Goal: Task Accomplishment & Management: Complete application form

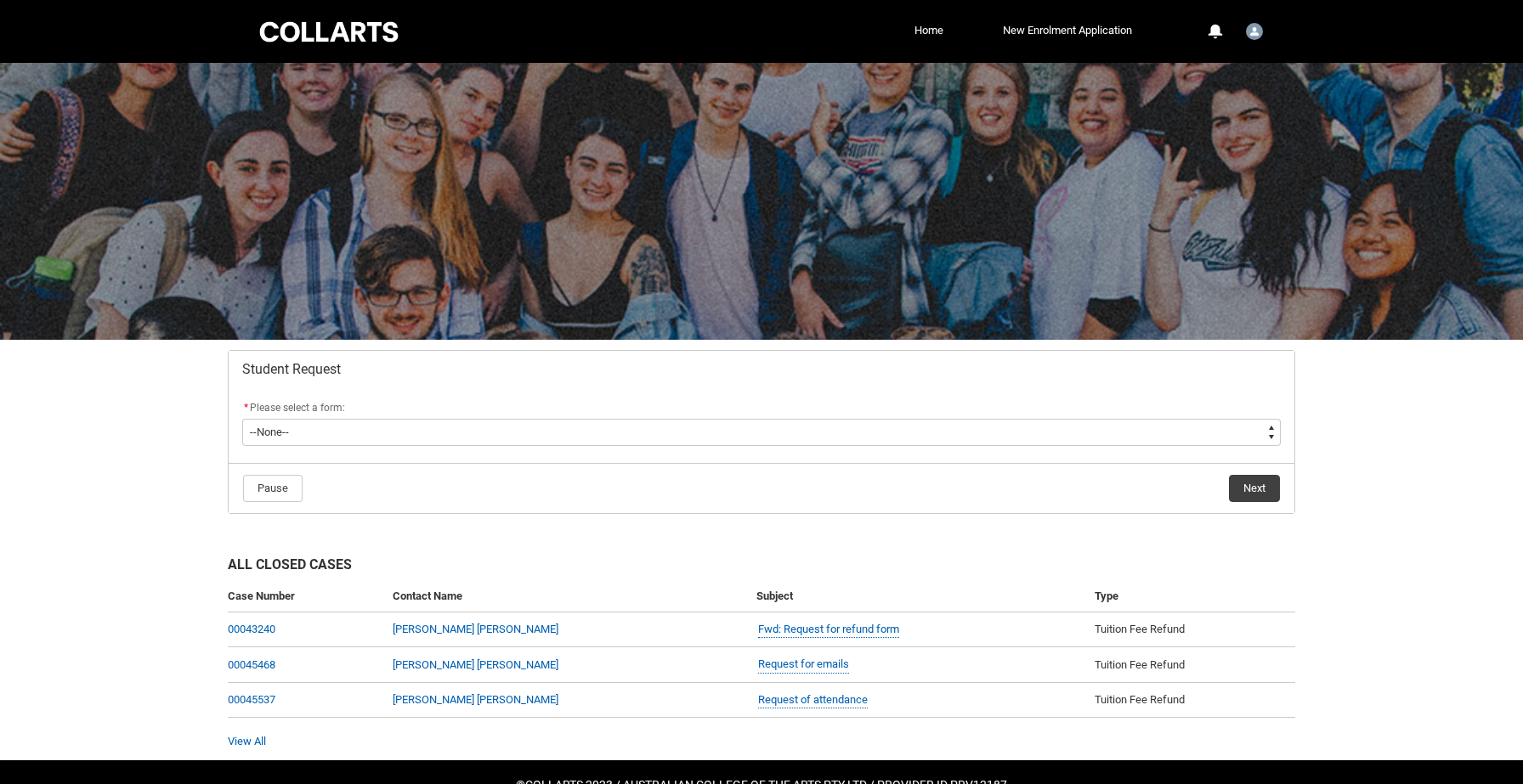
scroll to position [44, 0]
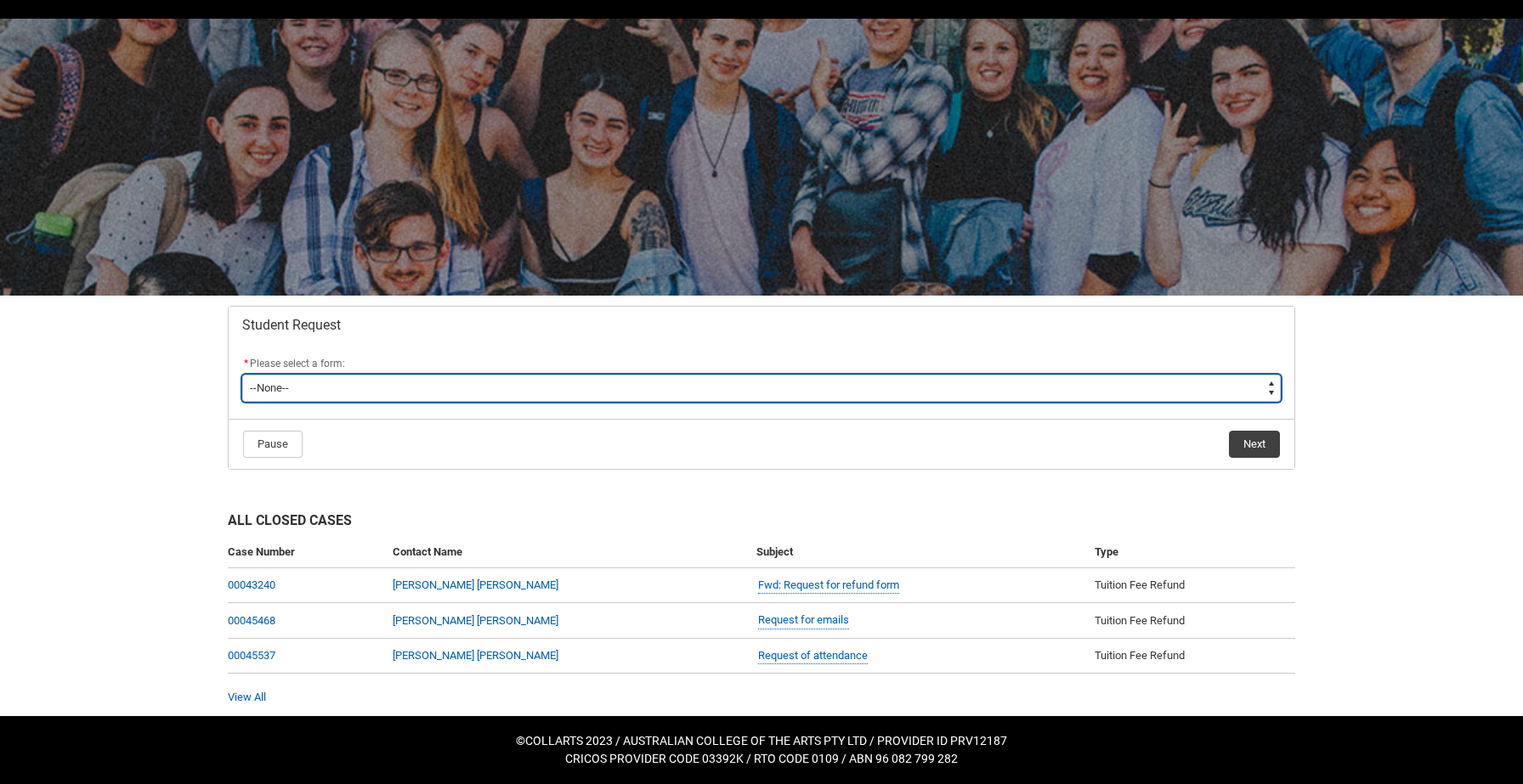
click at [1212, 395] on select "--None-- Academic Transcript Application to Appeal Assignment Extension Change …" at bounding box center [762, 387] width 1039 height 27
type lightning-select "Application_to_Appeal_Choice"
select select "Application_to_Appeal_Choice"
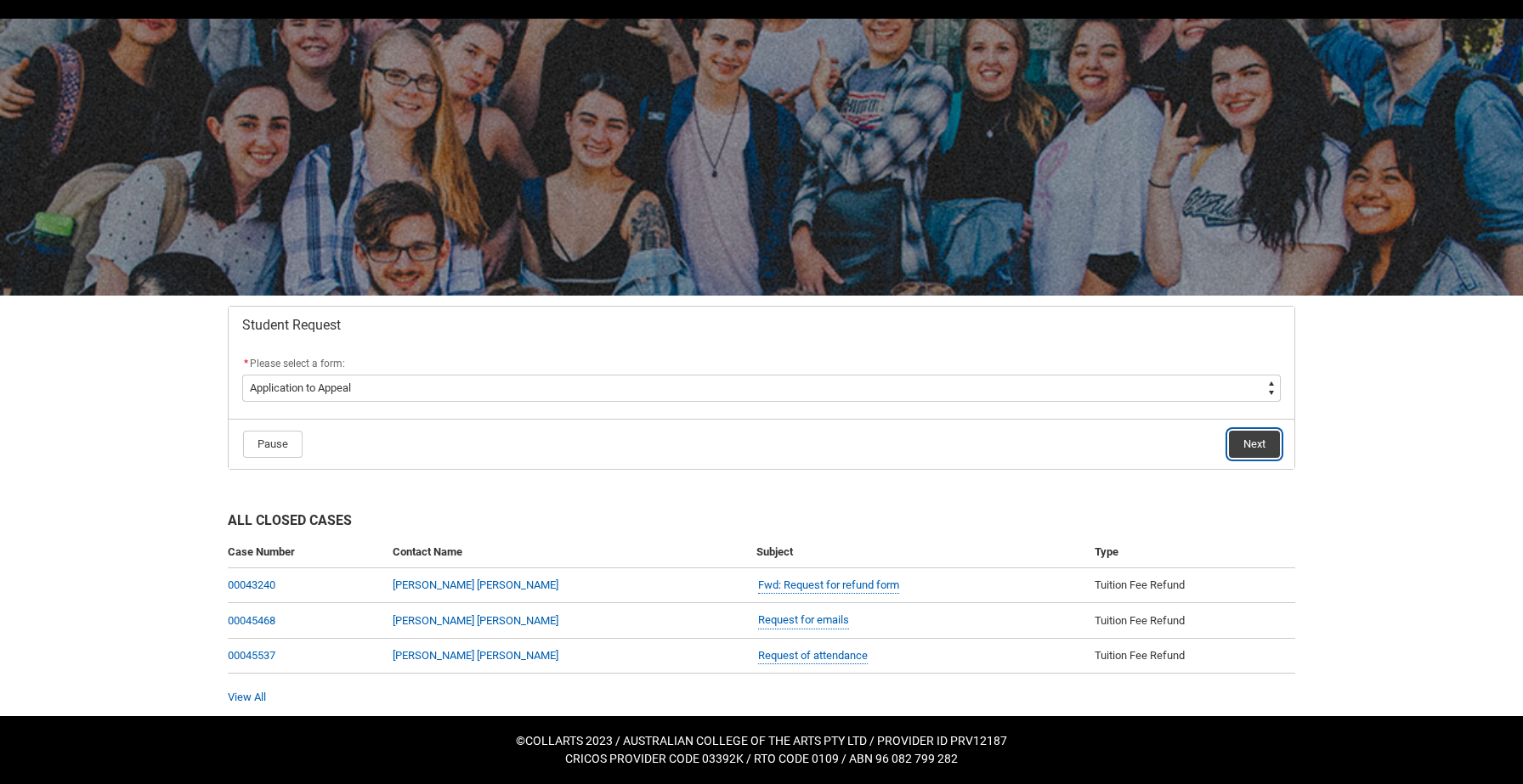
click at [1235, 450] on button "Next" at bounding box center [1254, 444] width 51 height 27
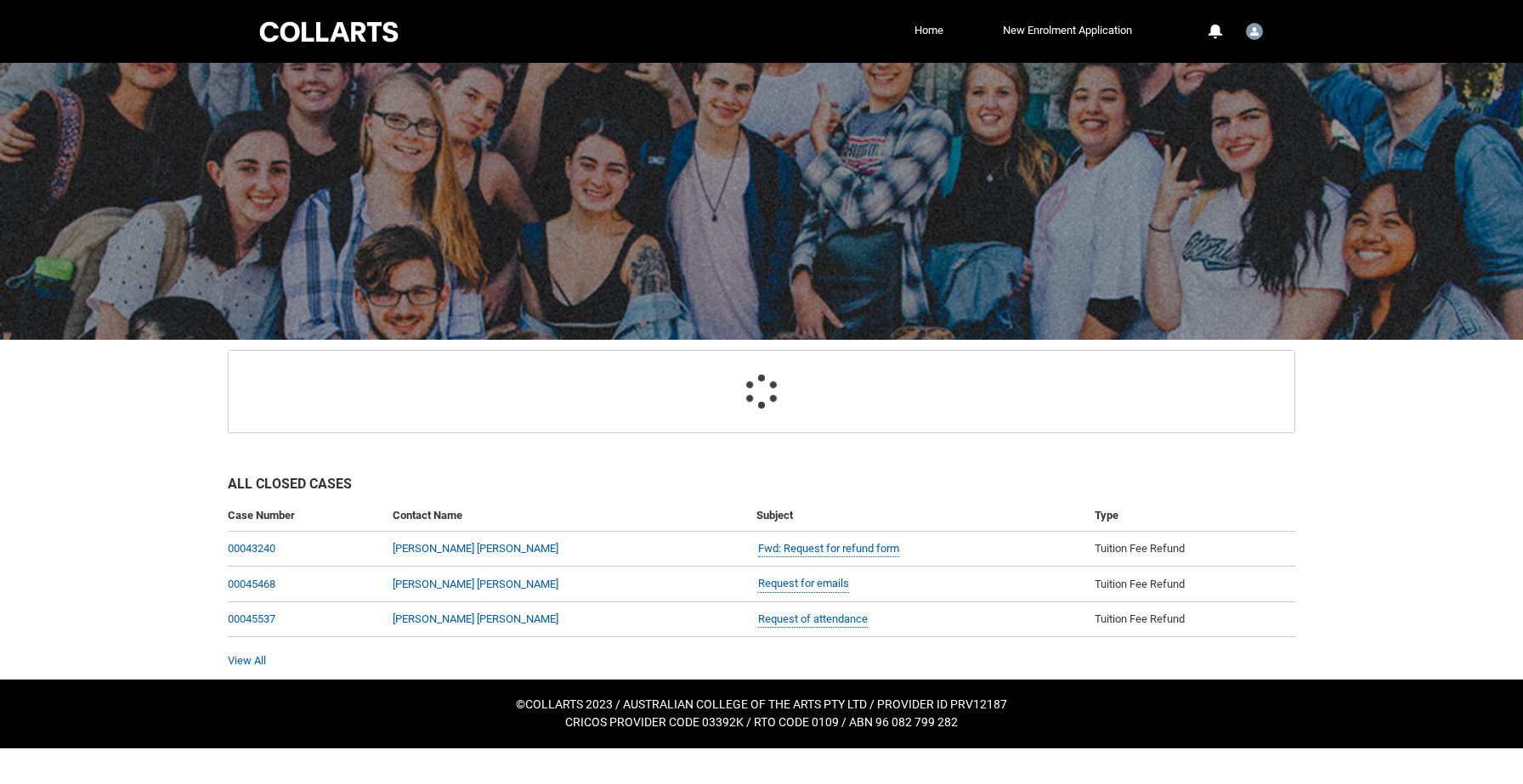
scroll to position [57, 0]
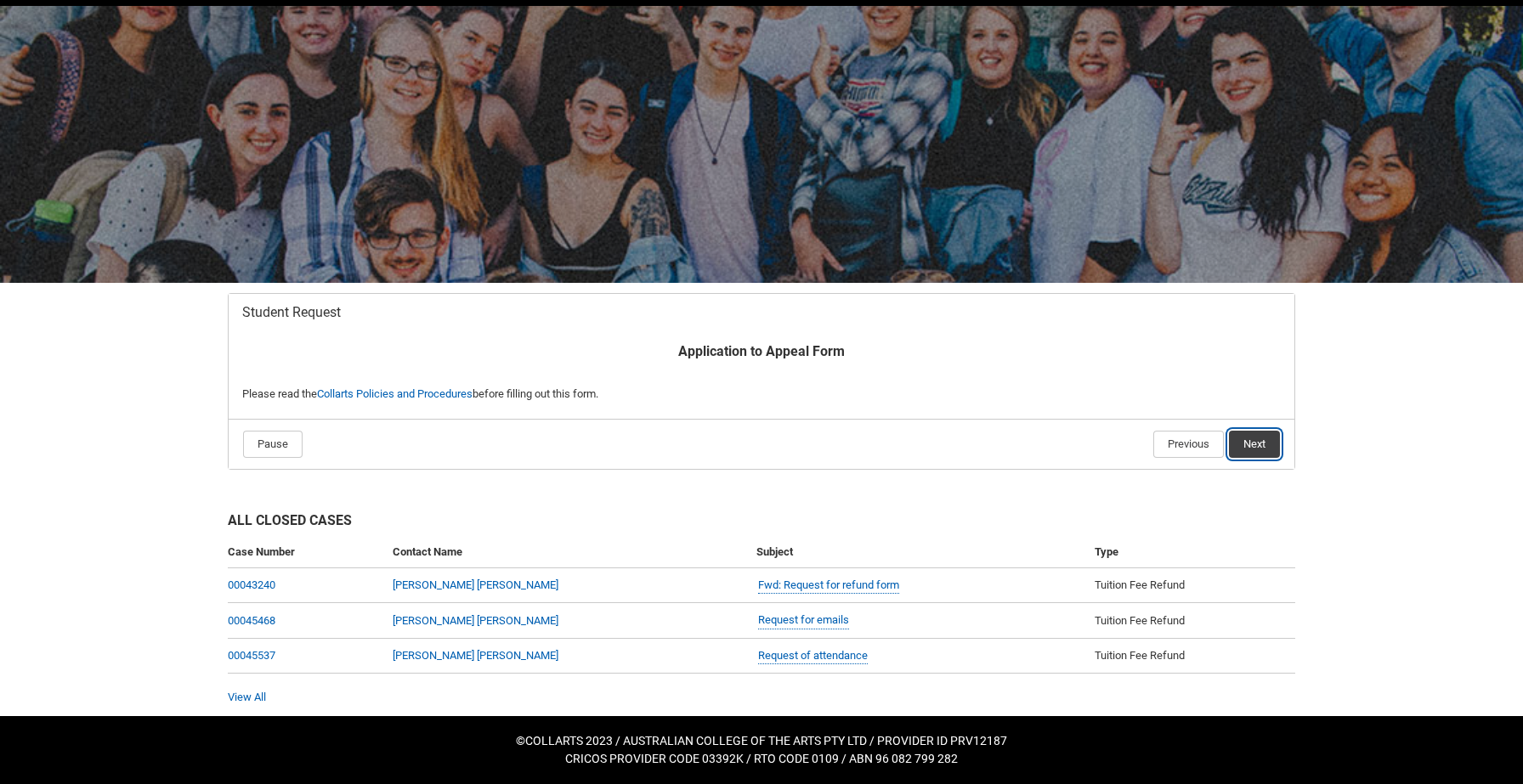
click at [1241, 438] on button "Next" at bounding box center [1254, 444] width 51 height 27
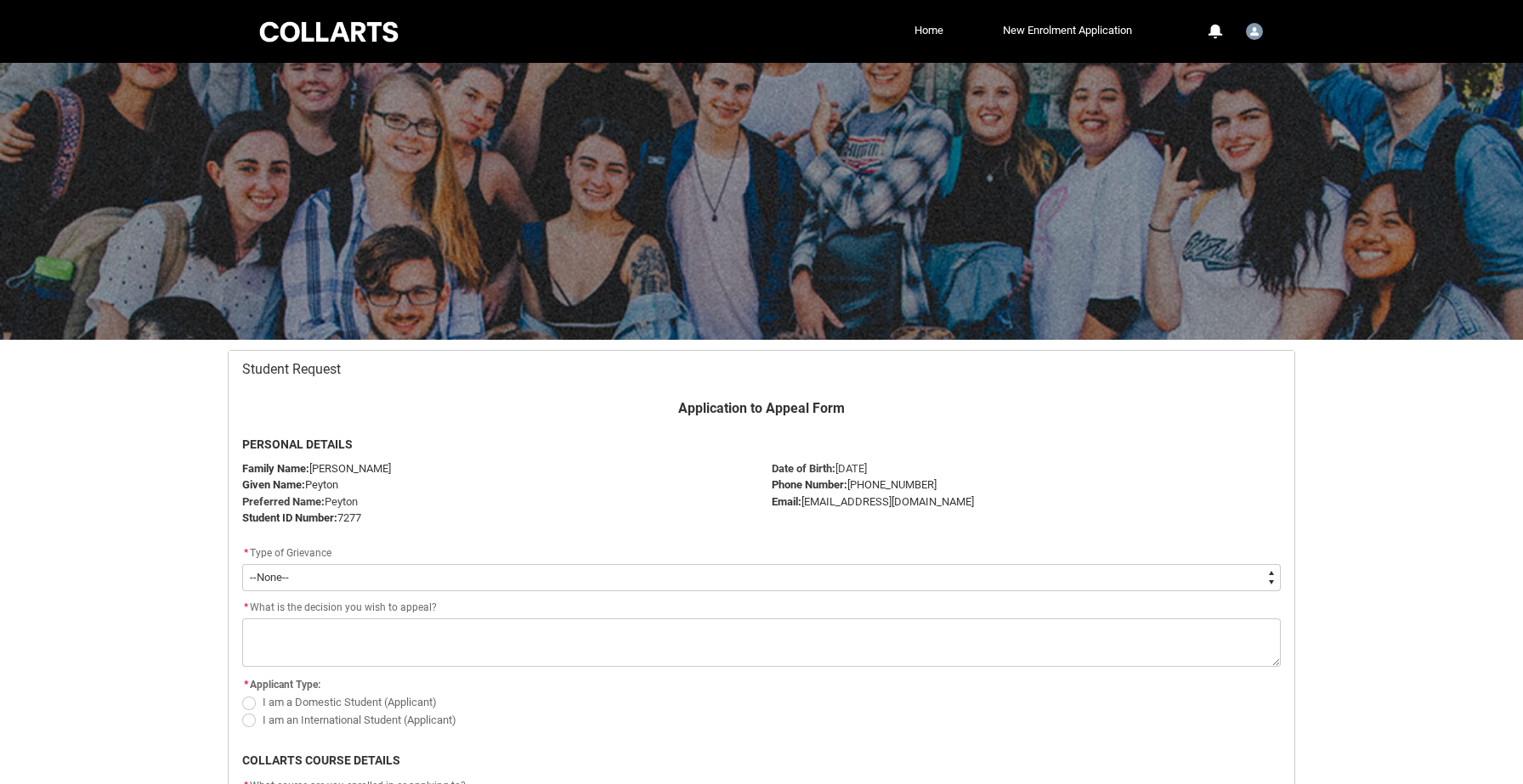
scroll to position [181, 0]
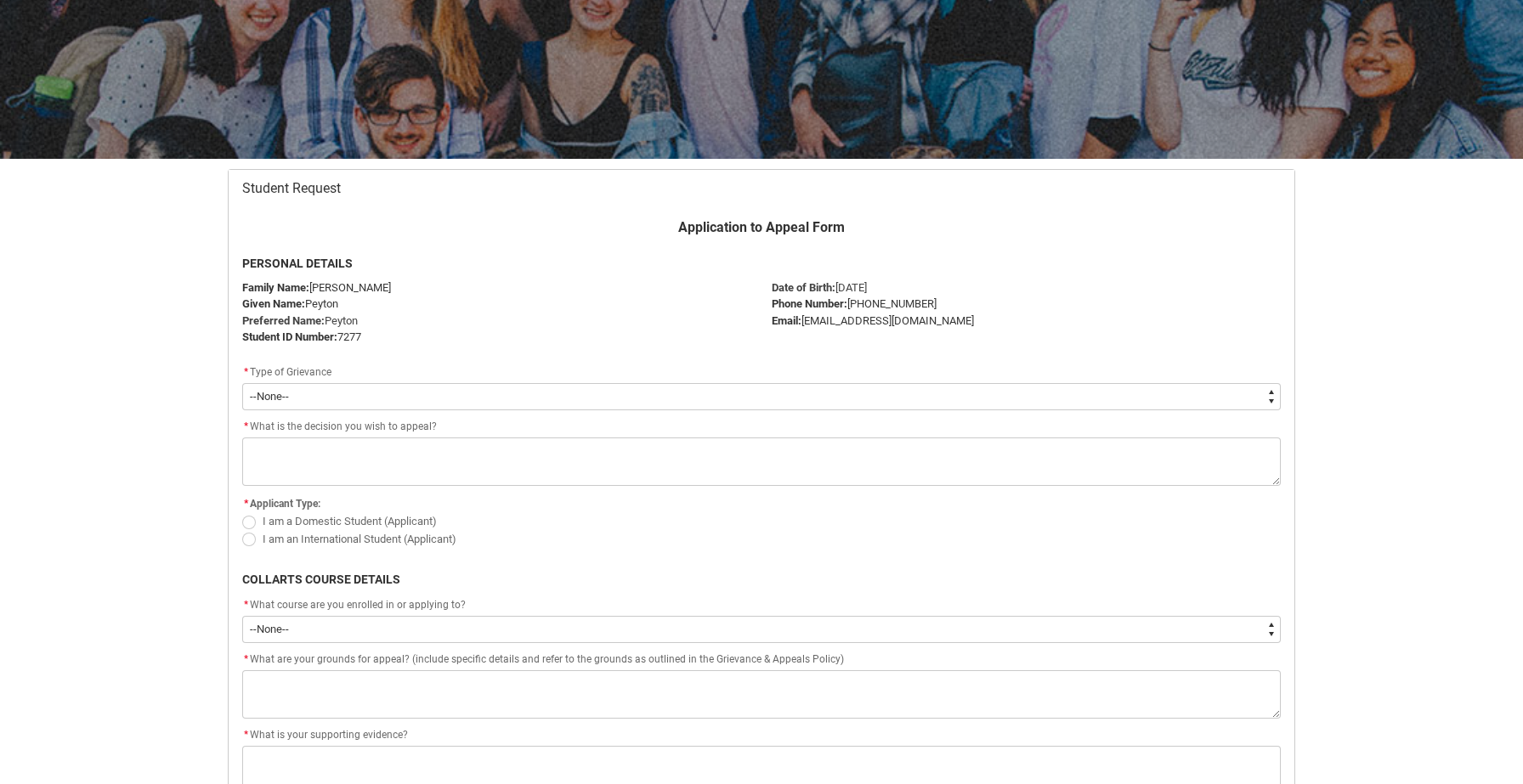
click at [563, 389] on select "--None-- Academic Non-Academic" at bounding box center [762, 396] width 1039 height 27
type lightning-select "choice_Grievance_Academic"
select select "choice_Grievance_Academic"
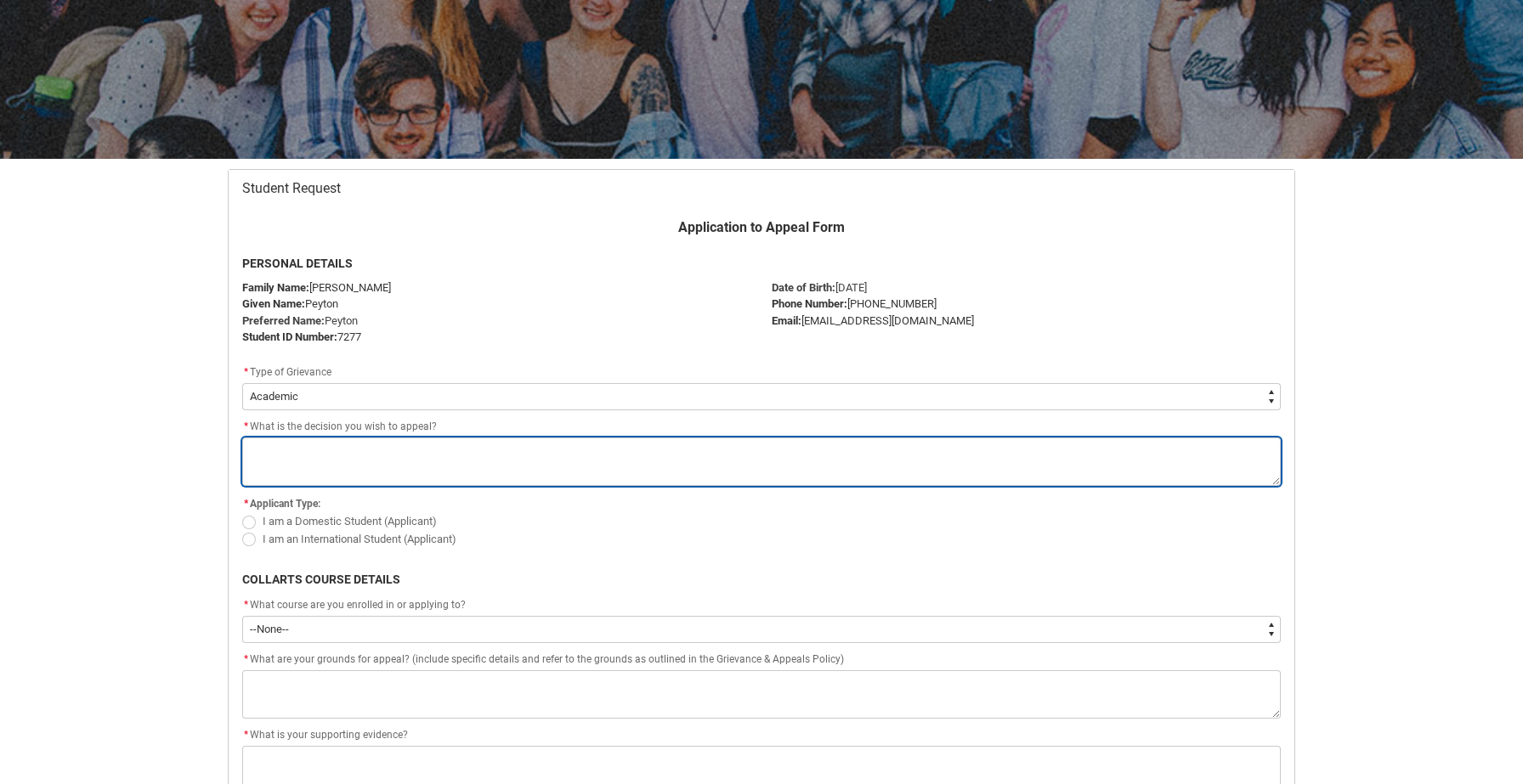
click at [556, 445] on textarea "*" at bounding box center [762, 461] width 1039 height 49
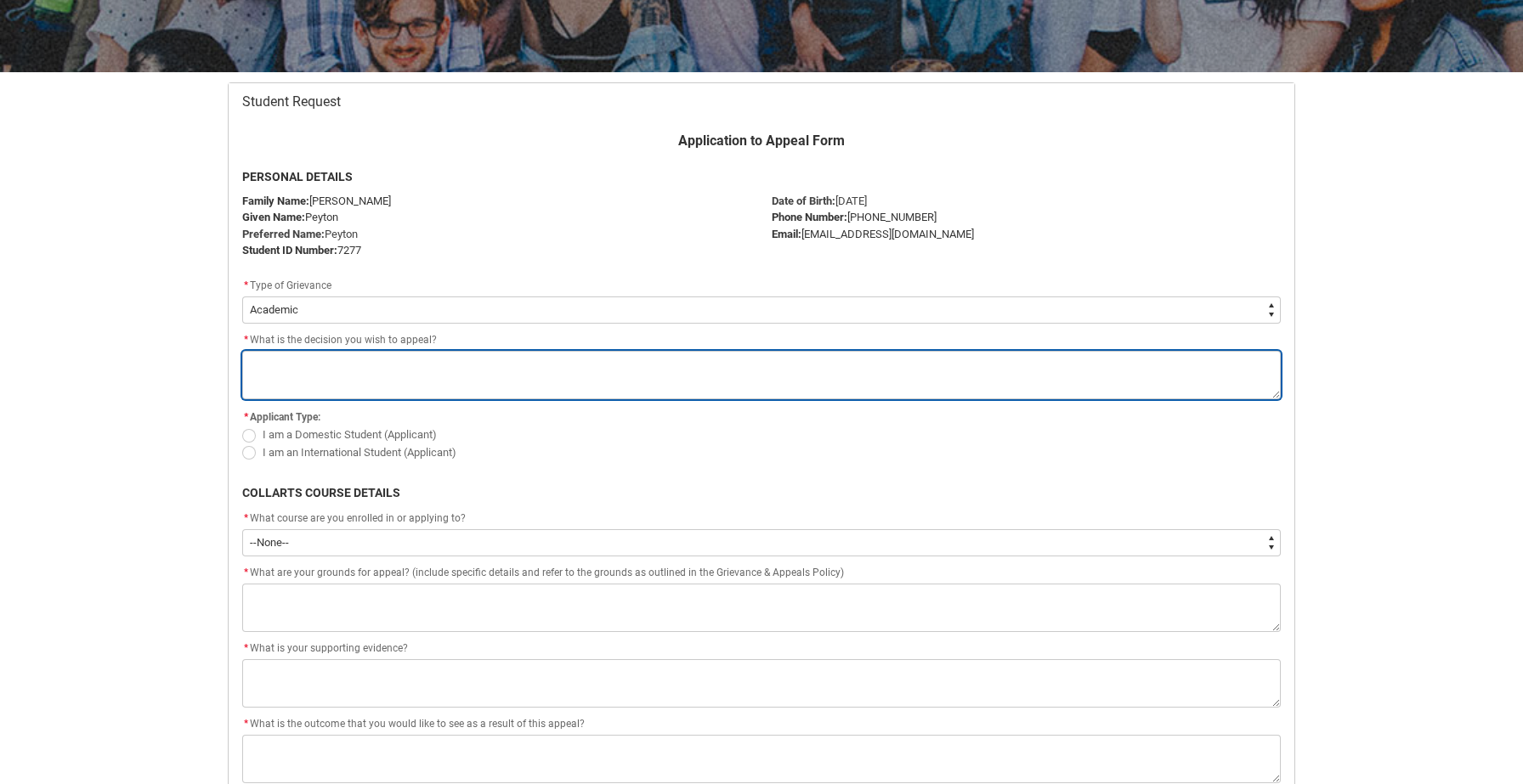
scroll to position [259, 0]
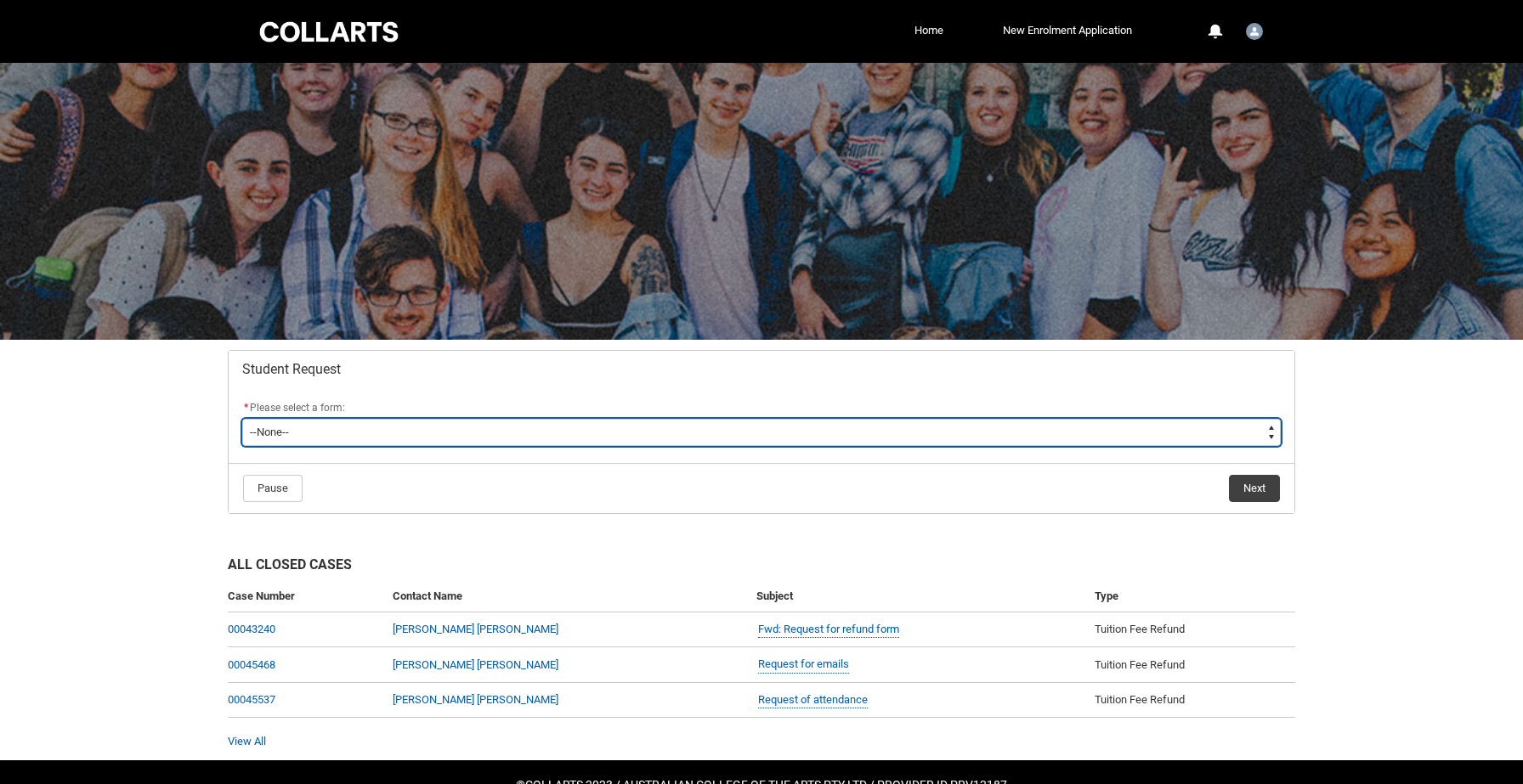
click at [832, 428] on select "--None-- Academic Transcript Application to Appeal Assignment Extension Change …" at bounding box center [762, 432] width 1039 height 27
type lightning-select "Tuition_Fee_Refund_Choice"
select select "Tuition_Fee_Refund_Choice"
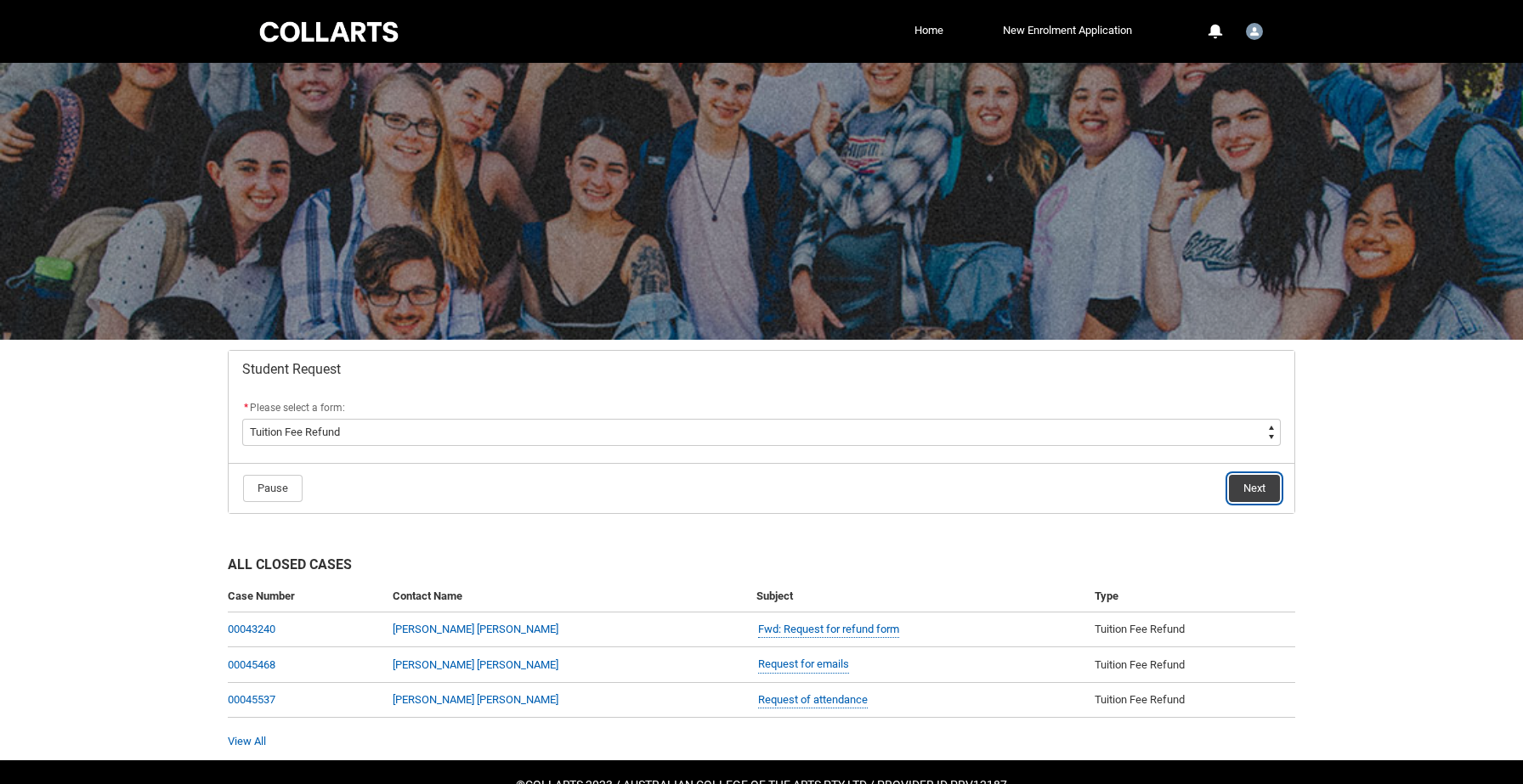
click at [1257, 496] on button "Next" at bounding box center [1254, 488] width 51 height 27
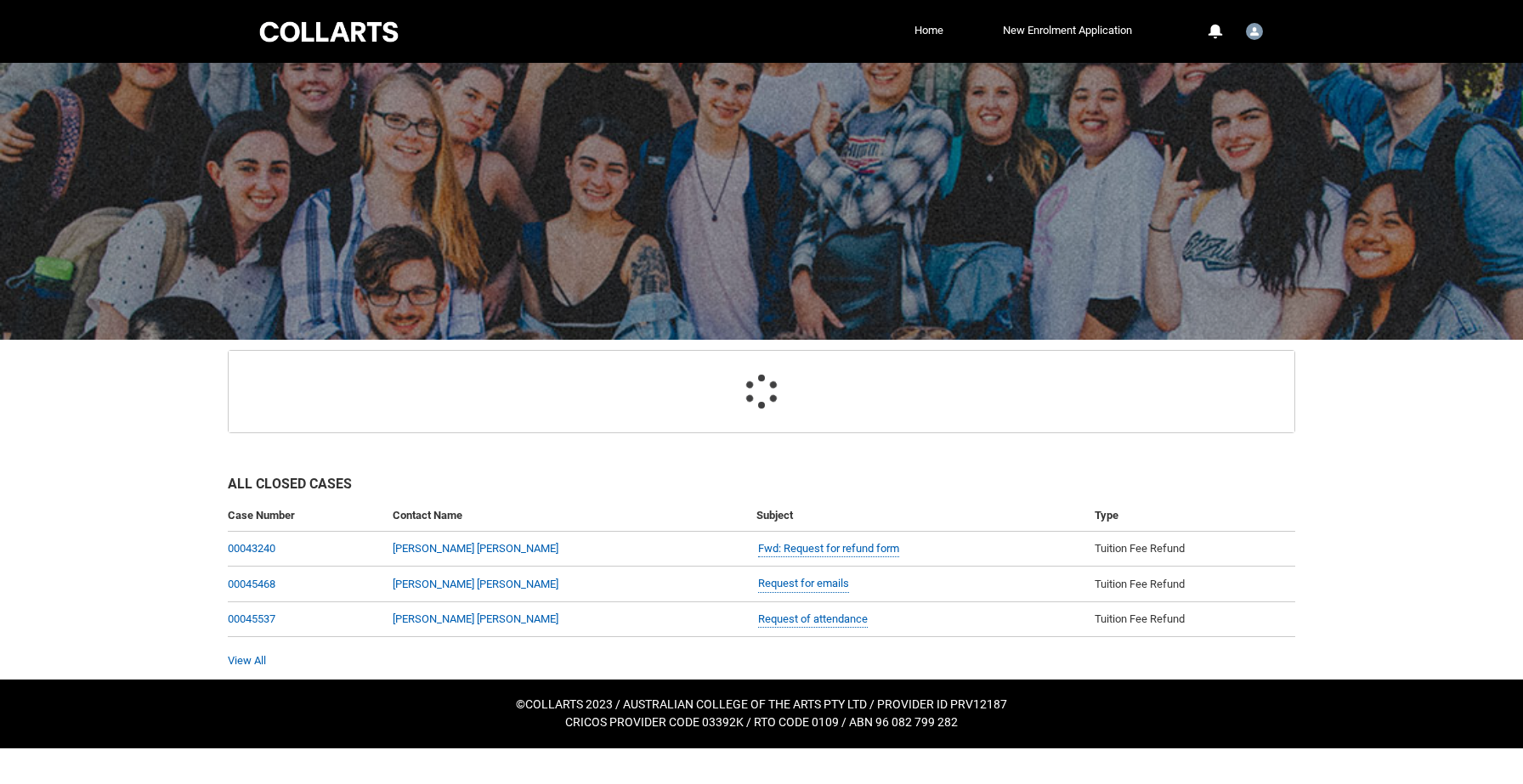
scroll to position [77, 0]
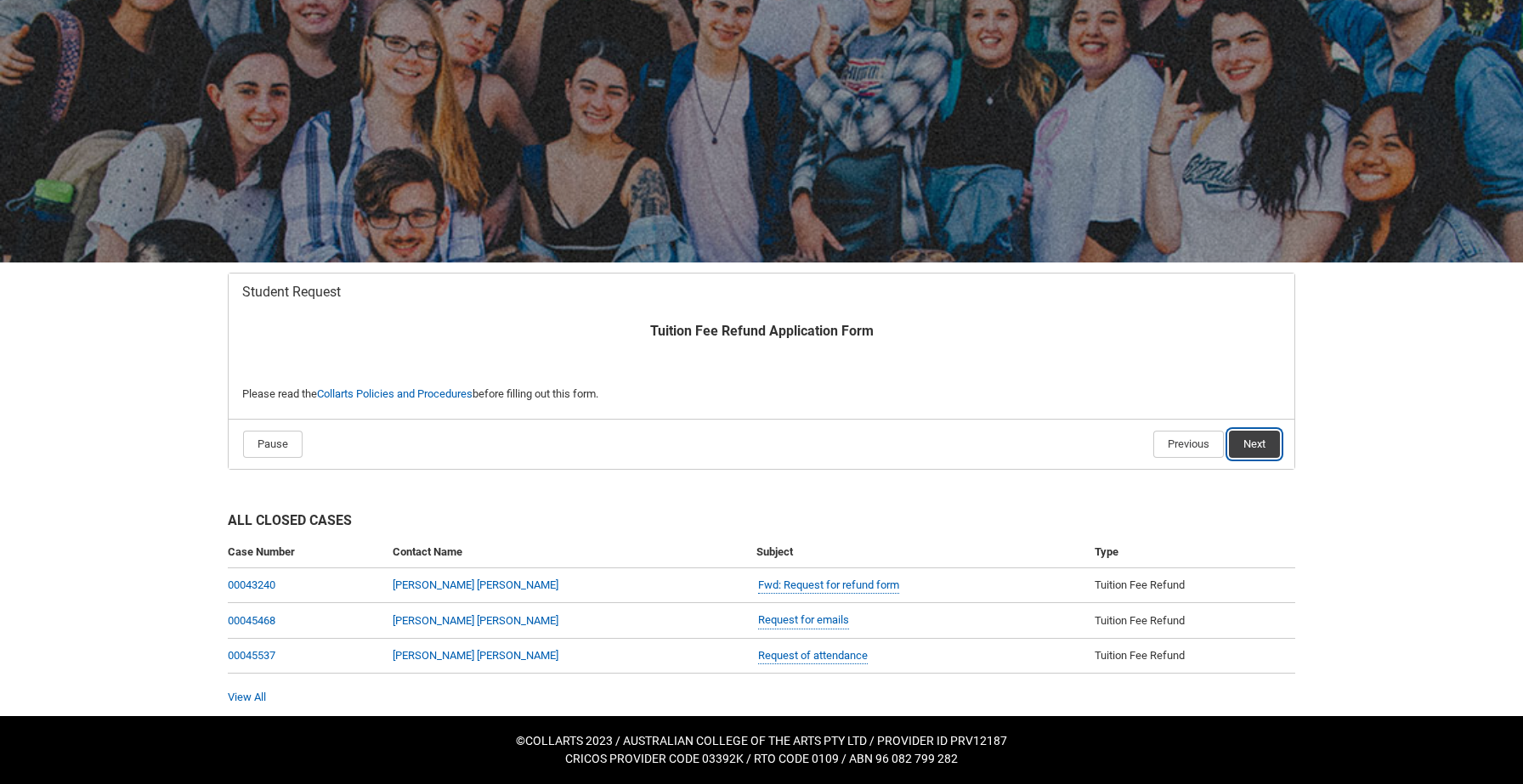
click at [1267, 436] on button "Next" at bounding box center [1254, 444] width 51 height 27
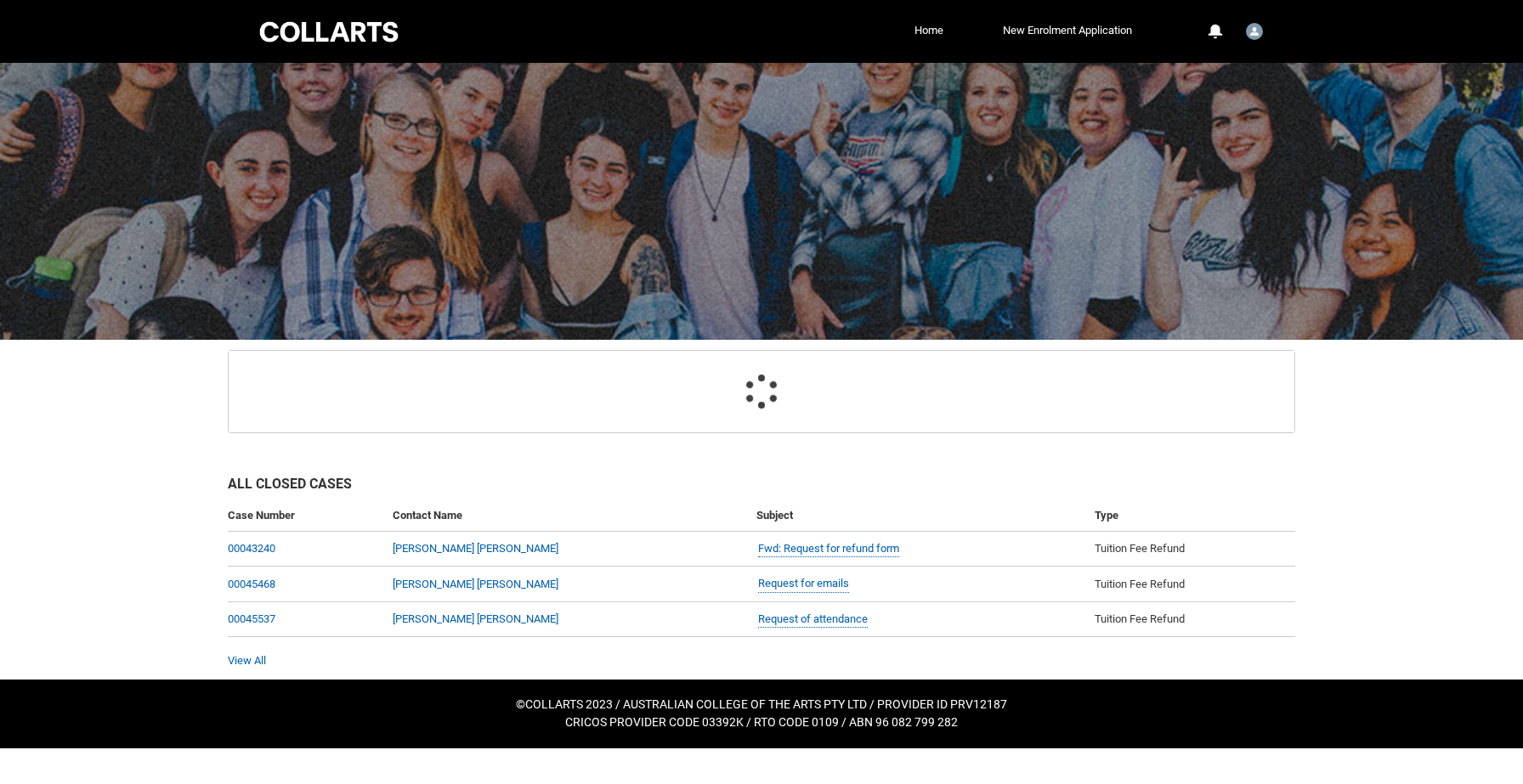
scroll to position [181, 0]
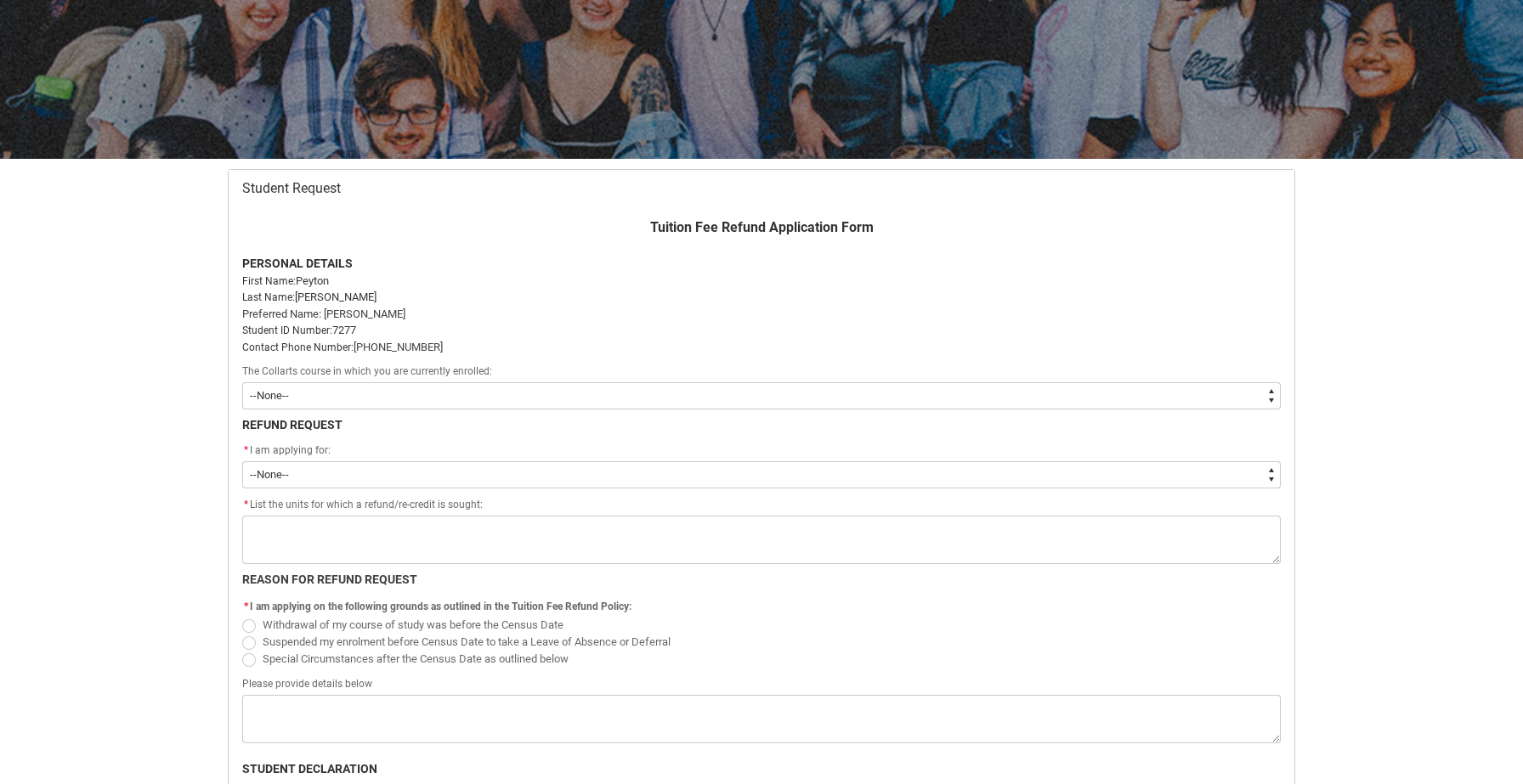
click at [550, 395] on select "--None-- Bachelor of Applied Business (Fashion Marketing)" at bounding box center [762, 396] width 1039 height 27
type lightning-select "recordPicklist_ProgramEnrollment.a0j5g0000009SRkAAM"
select select "recordPicklist_ProgramEnrollment.a0j5g0000009SRkAAM"
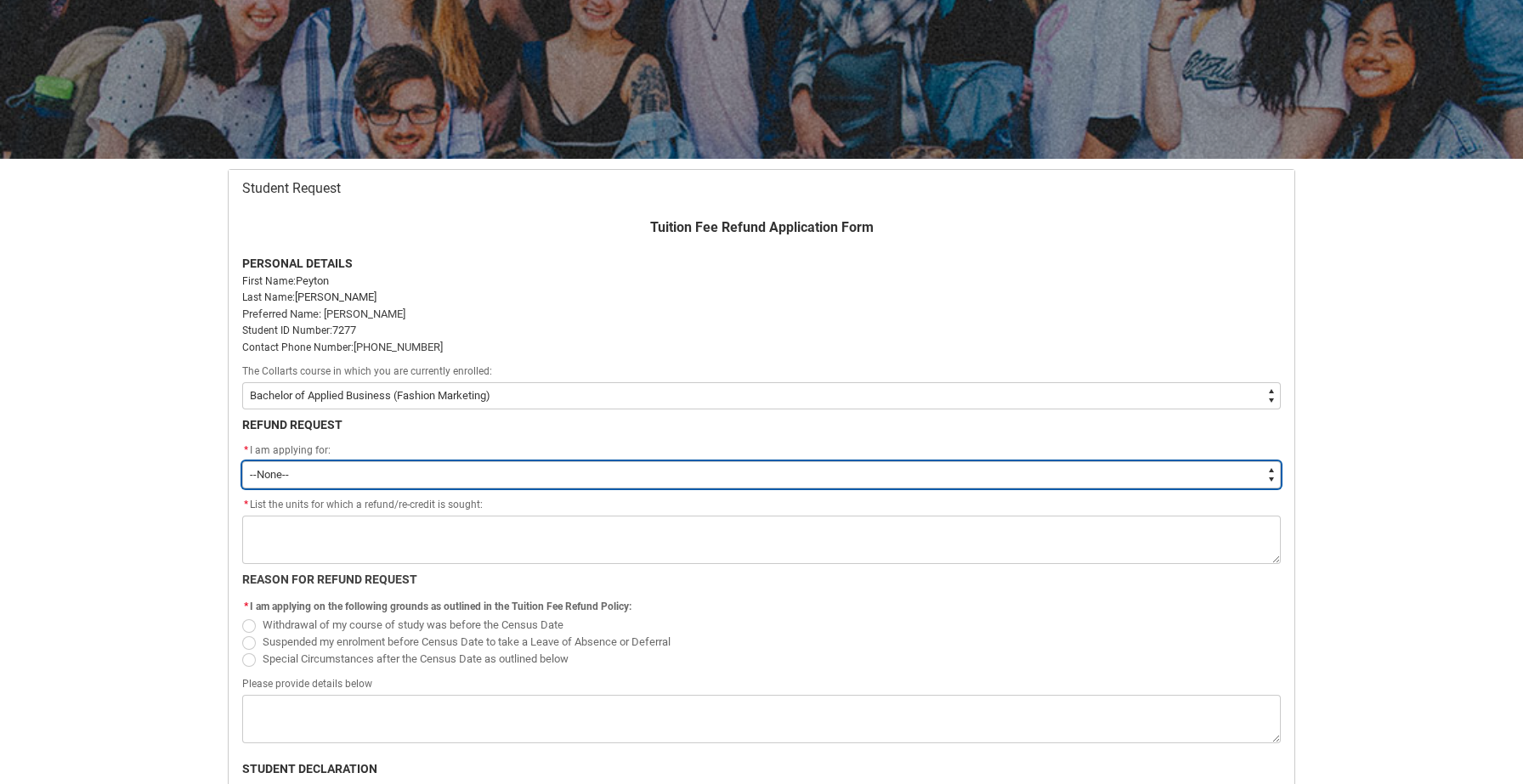
click at [414, 481] on select "--None-- Fee Refund FEE-HELP Re-Credit Partial Fee Refund or FEE-HELP Re-Credit" at bounding box center [762, 474] width 1039 height 27
type lightning-select "choice_TuitionFeeRefund_ApplyingFor_FEEHELP"
select select "choice_TuitionFeeRefund_ApplyingFor_FEEHELP"
click at [459, 475] on select "--None-- Fee Refund FEE-HELP Re-Credit Partial Fee Refund or FEE-HELP Re-Credit" at bounding box center [762, 474] width 1039 height 27
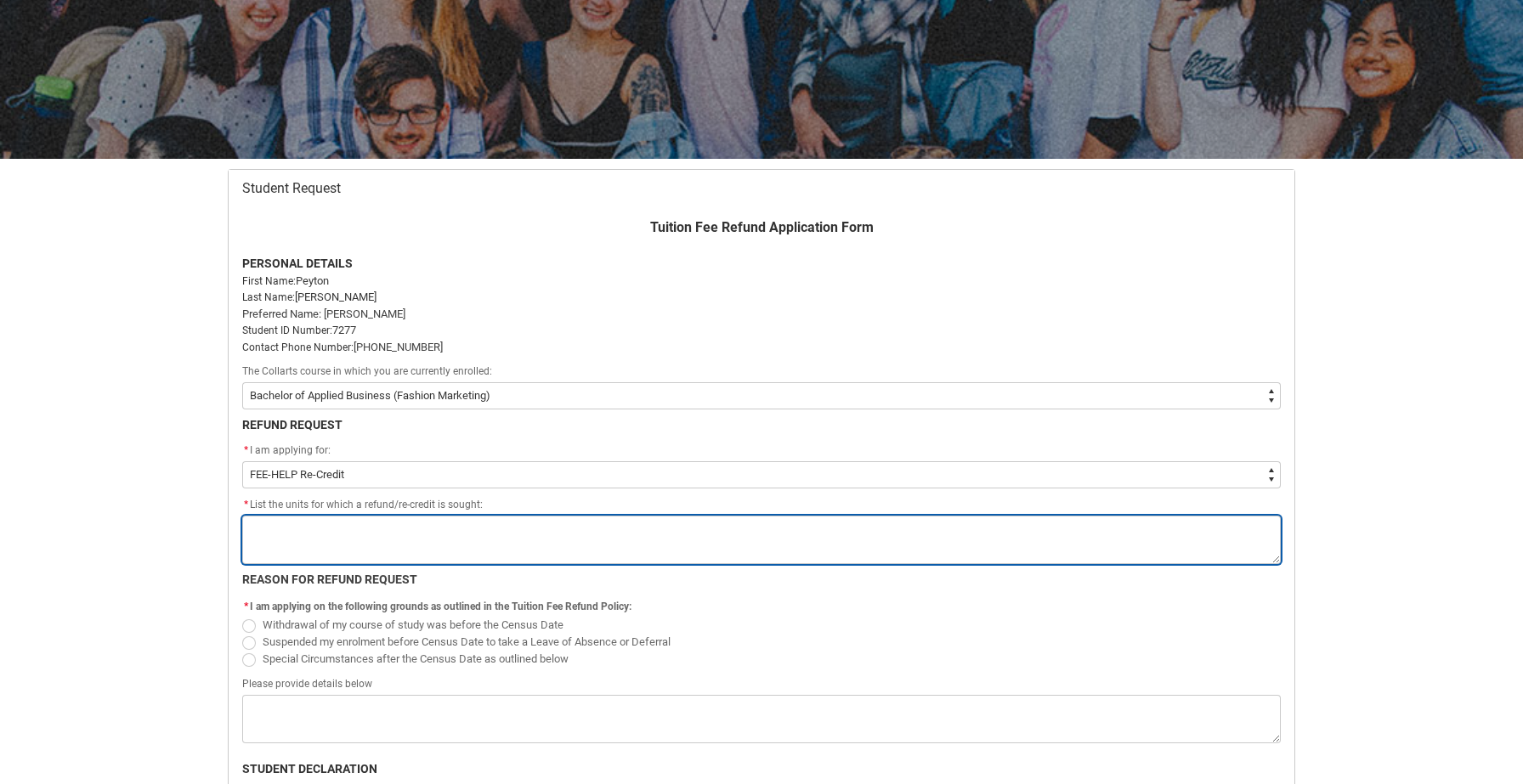
click at [458, 520] on textarea "*" at bounding box center [762, 540] width 1039 height 49
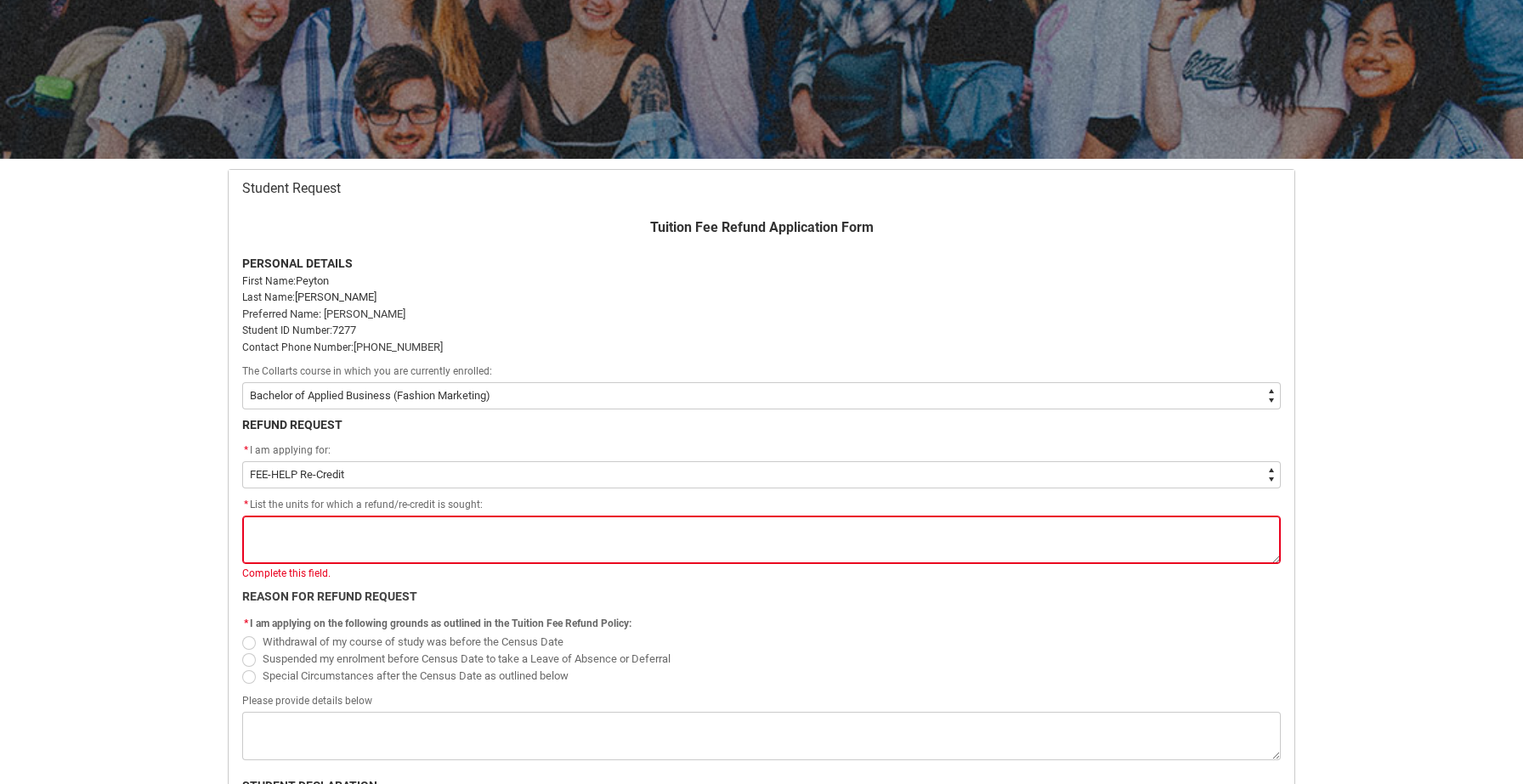
click at [280, 661] on div "Withdrawal of my course of study was before the Census Date Suspended my enrolm…" at bounding box center [762, 659] width 1039 height 52
click at [259, 673] on label "Special Circumstances after the Census Date as outlined below" at bounding box center [409, 676] width 333 height 13
click at [243, 668] on input "Special Circumstances after the Census Date as outlined below" at bounding box center [242, 667] width 1 height 1
radio input "true"
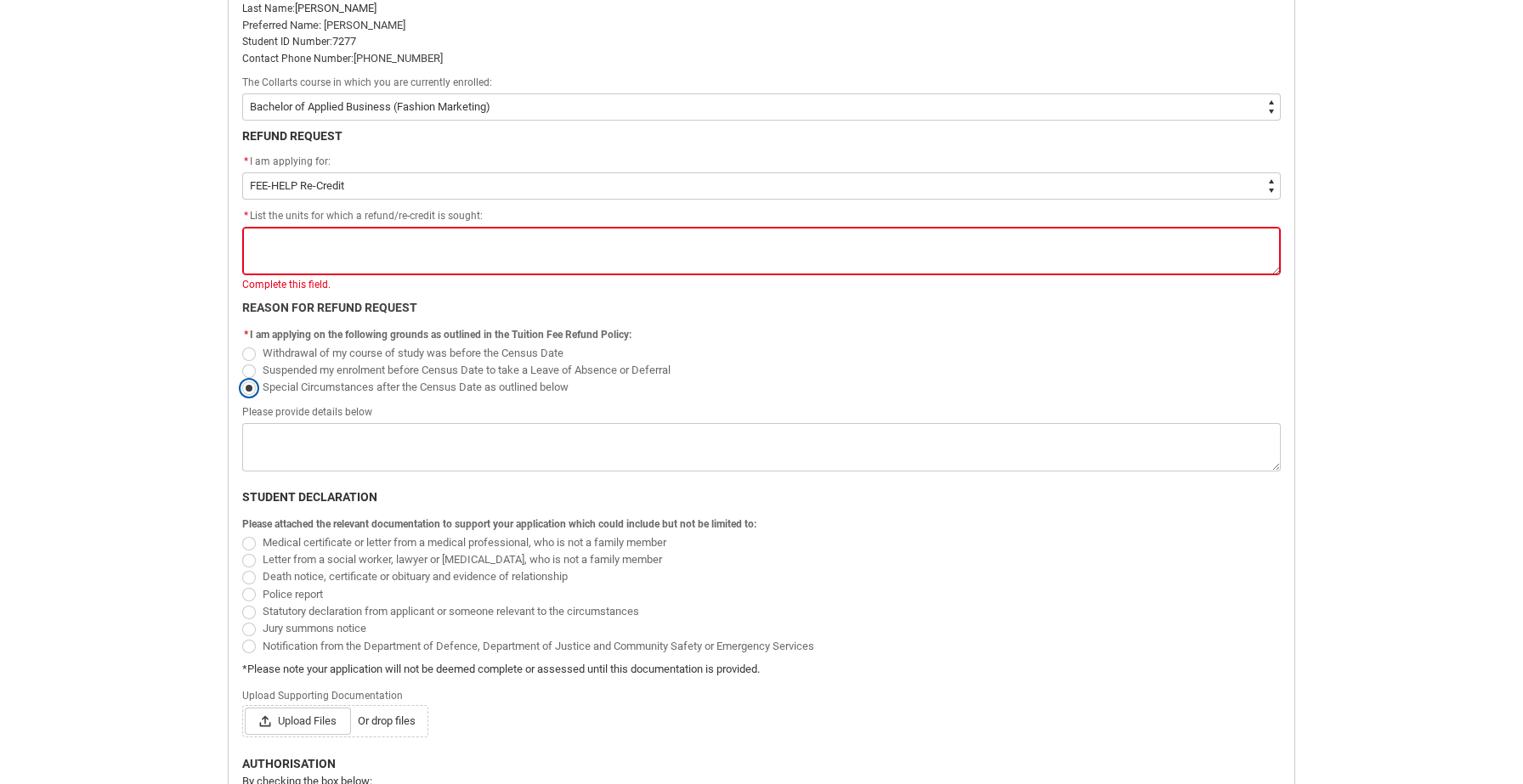
scroll to position [491, 0]
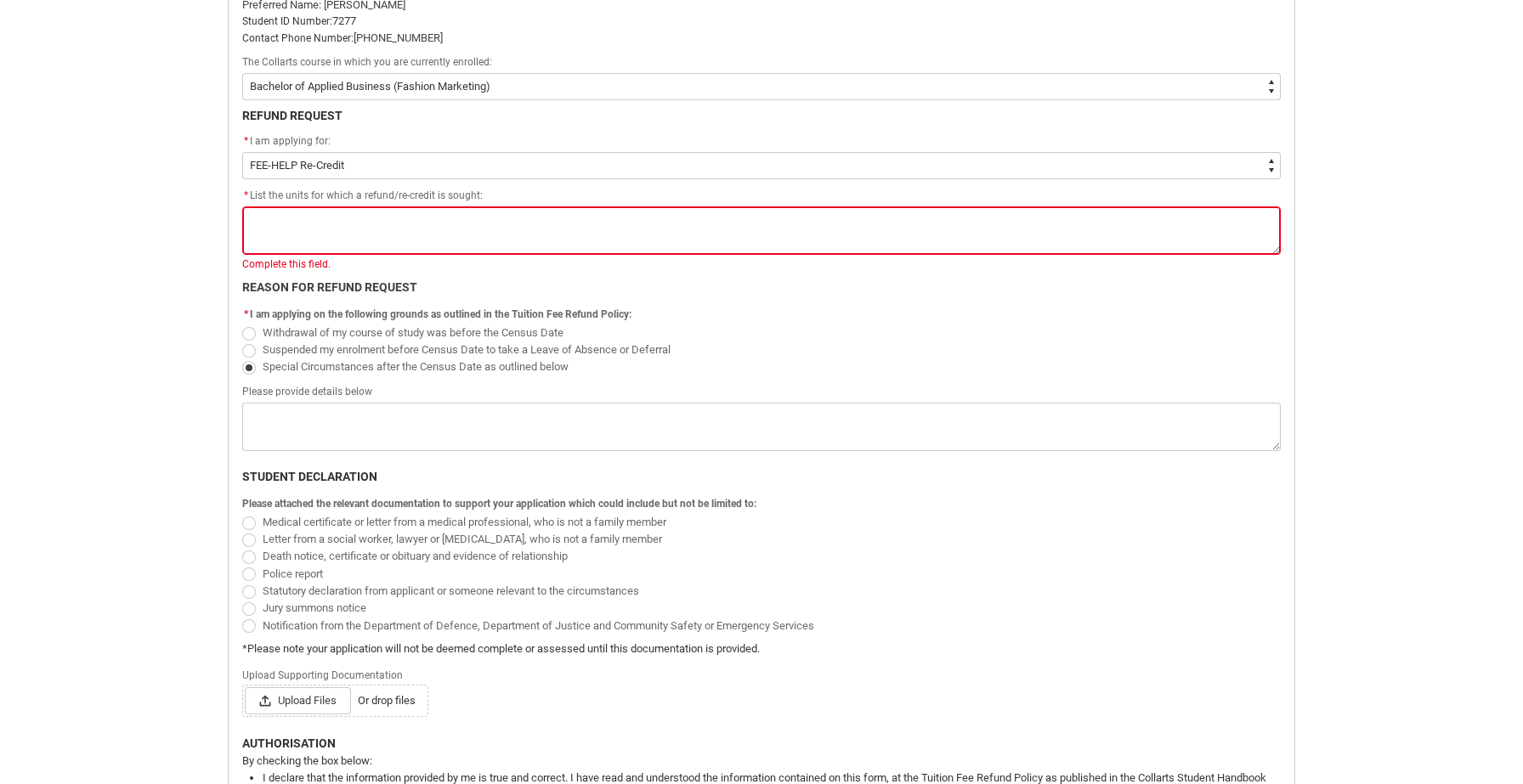
click at [254, 540] on span "Redu_Student_Request flow" at bounding box center [249, 540] width 14 height 14
click at [243, 530] on input "Letter from a social worker, lawyer or psychologist, who is not a family member" at bounding box center [242, 529] width 1 height 1
radio input "true"
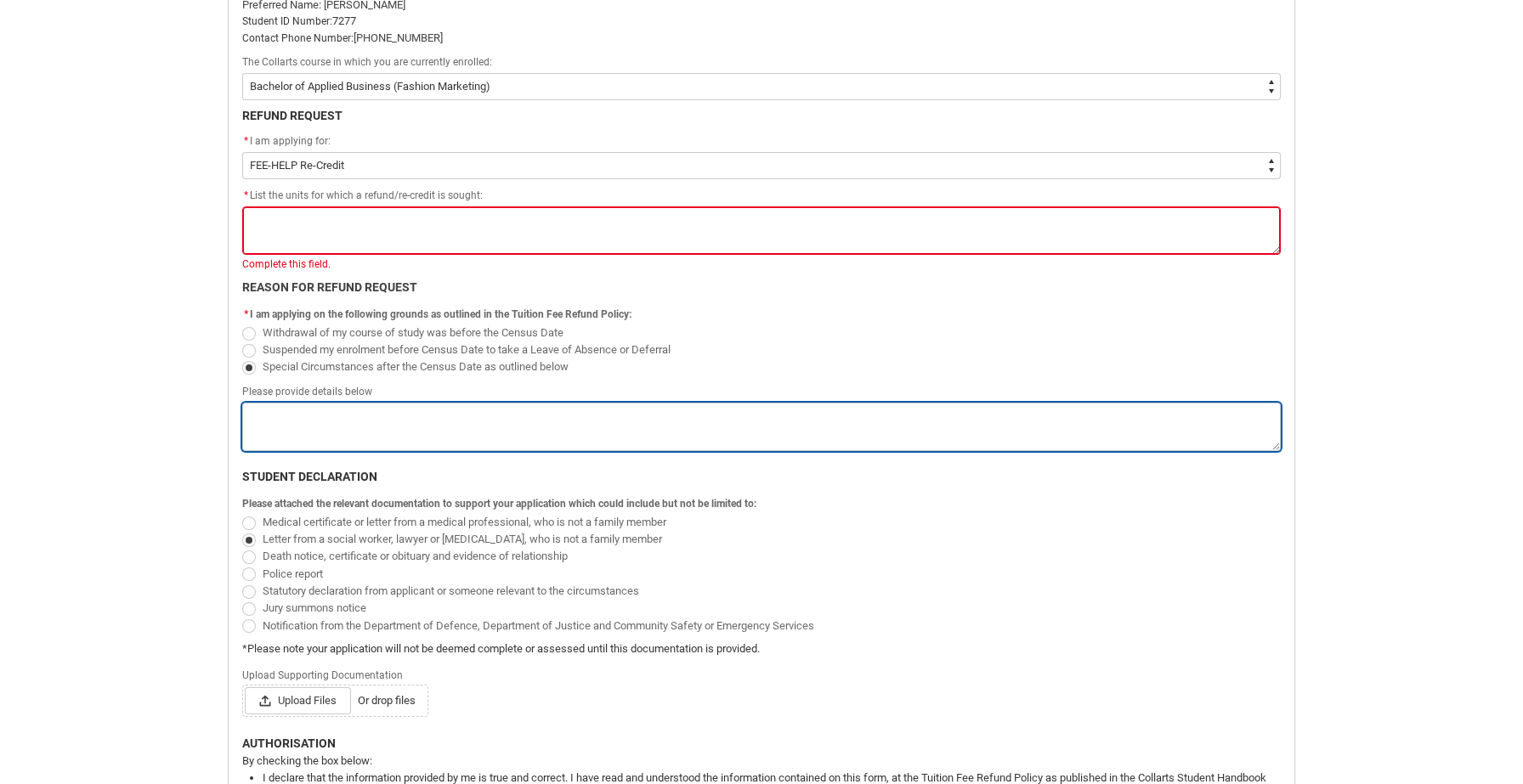
click at [308, 429] on textarea "Redu_Student_Request flow" at bounding box center [762, 427] width 1039 height 49
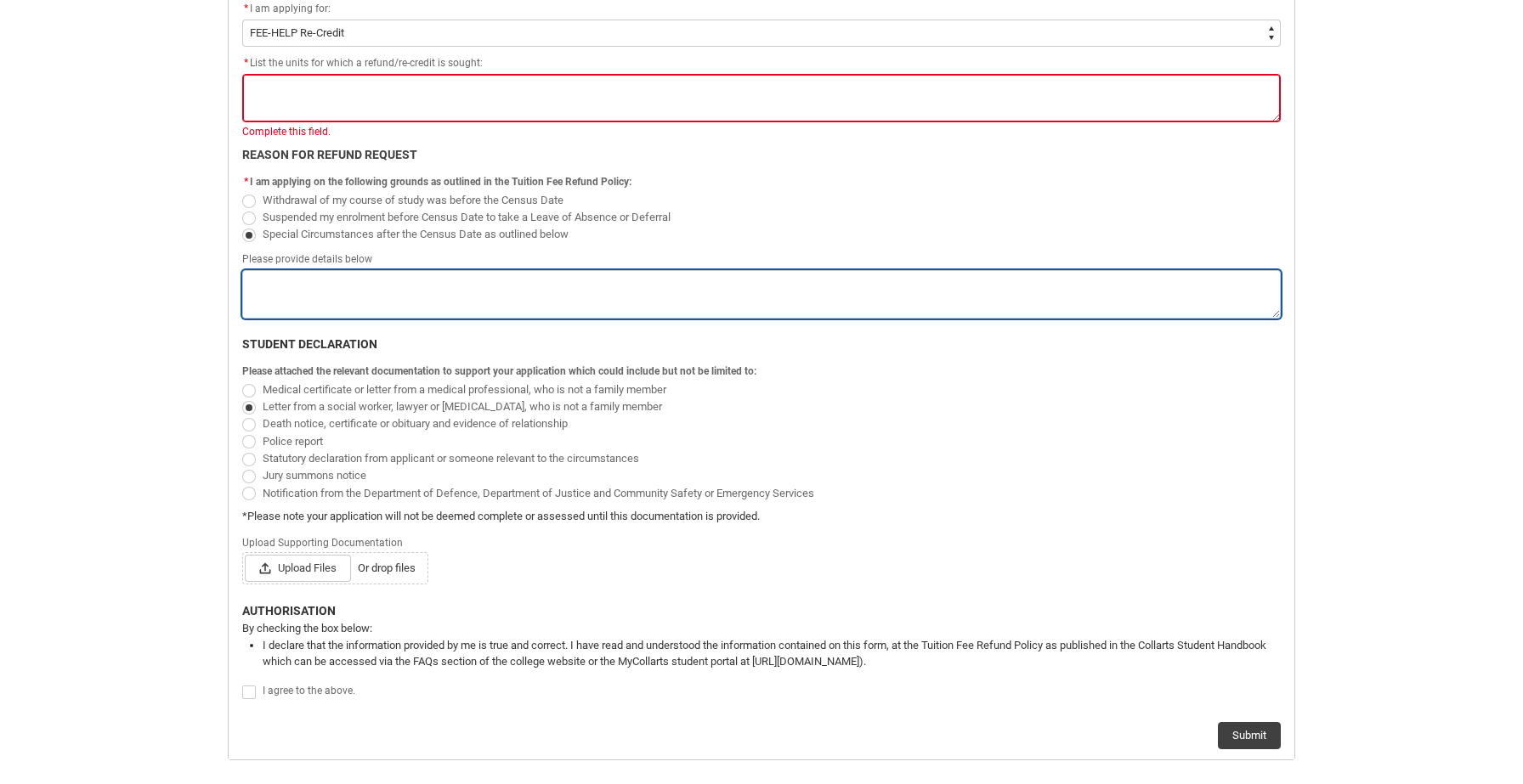
scroll to position [624, 0]
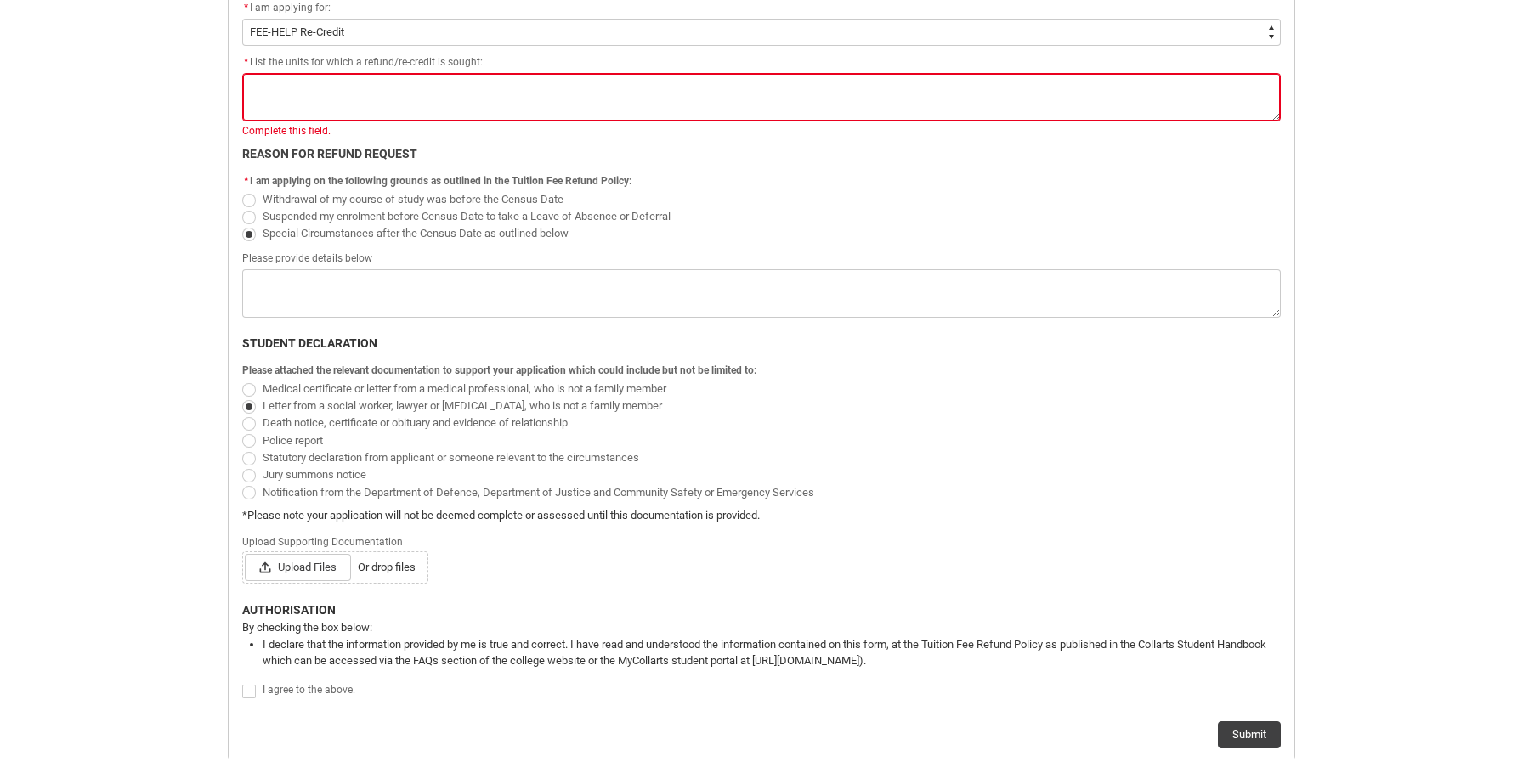
click at [256, 695] on label "Redu_Student_Request flow" at bounding box center [253, 692] width 20 height 13
click at [243, 683] on input "Redu_Student_Request flow" at bounding box center [242, 683] width 1 height 1
type lightning-input "true"
checkbox input "true"
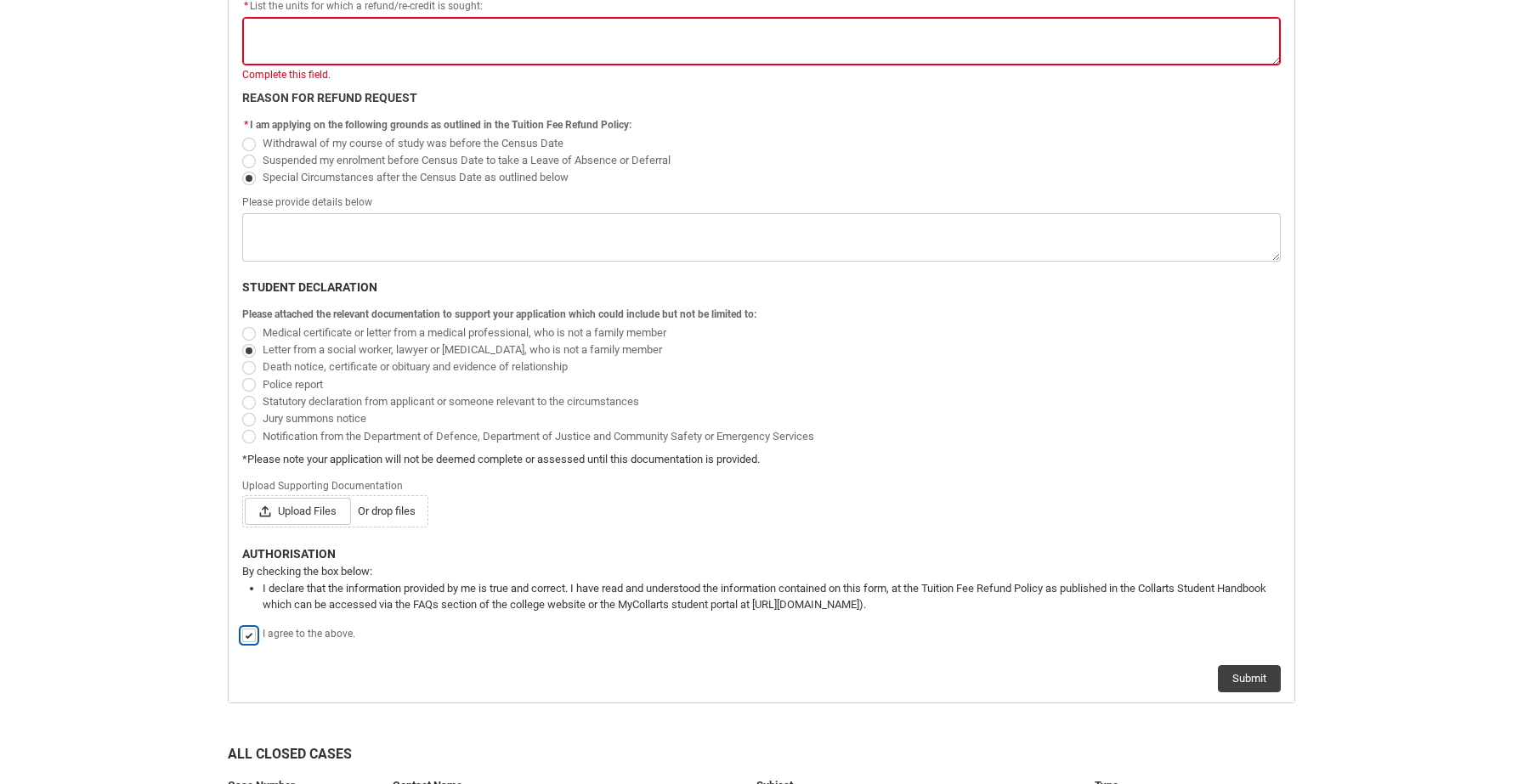
scroll to position [669, 0]
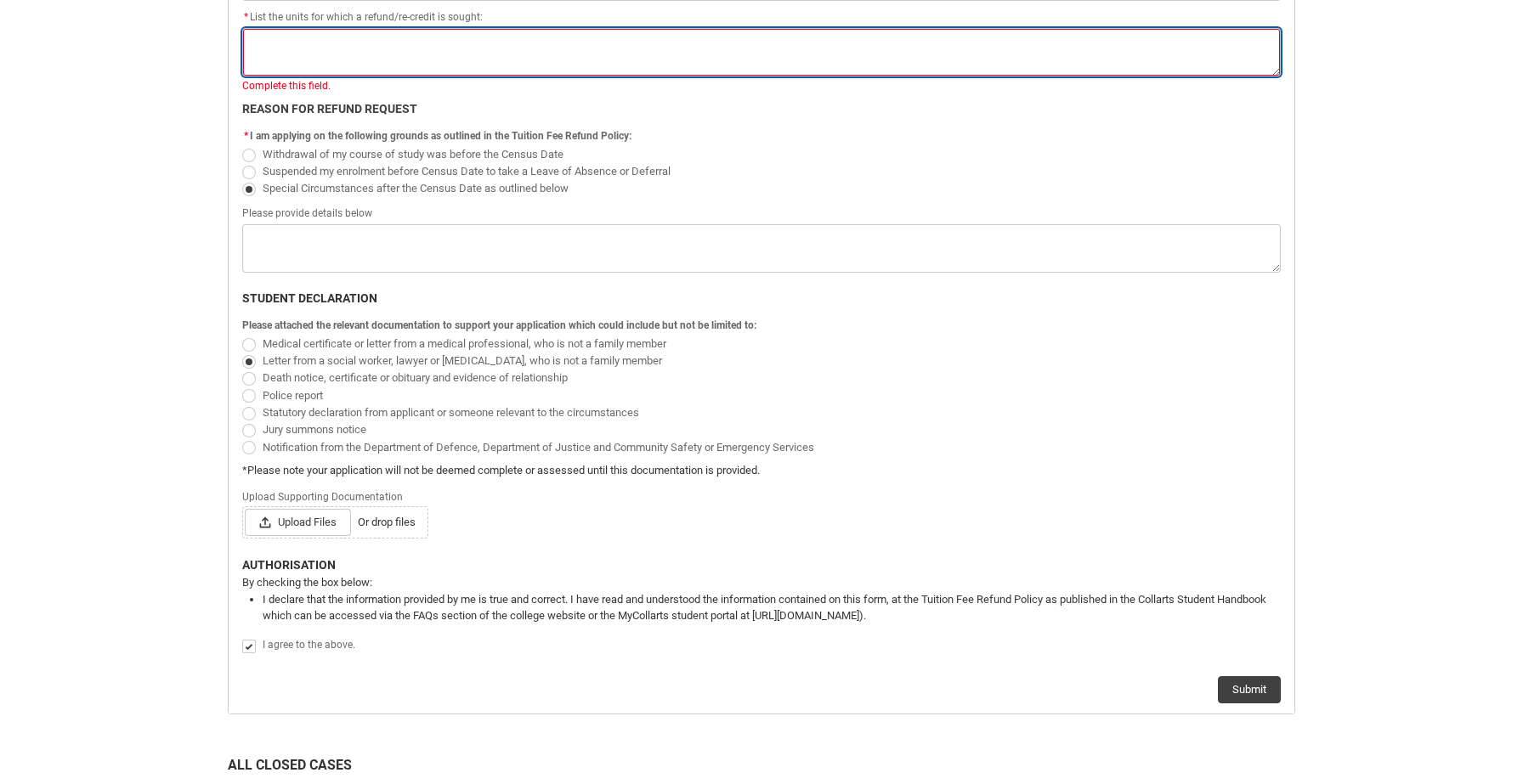
click at [419, 47] on textarea "*" at bounding box center [762, 52] width 1039 height 49
click at [383, 65] on textarea "*" at bounding box center [762, 52] width 1039 height 49
type lightning-textarea "F"
type textarea "F"
type lightning-textarea "FM"
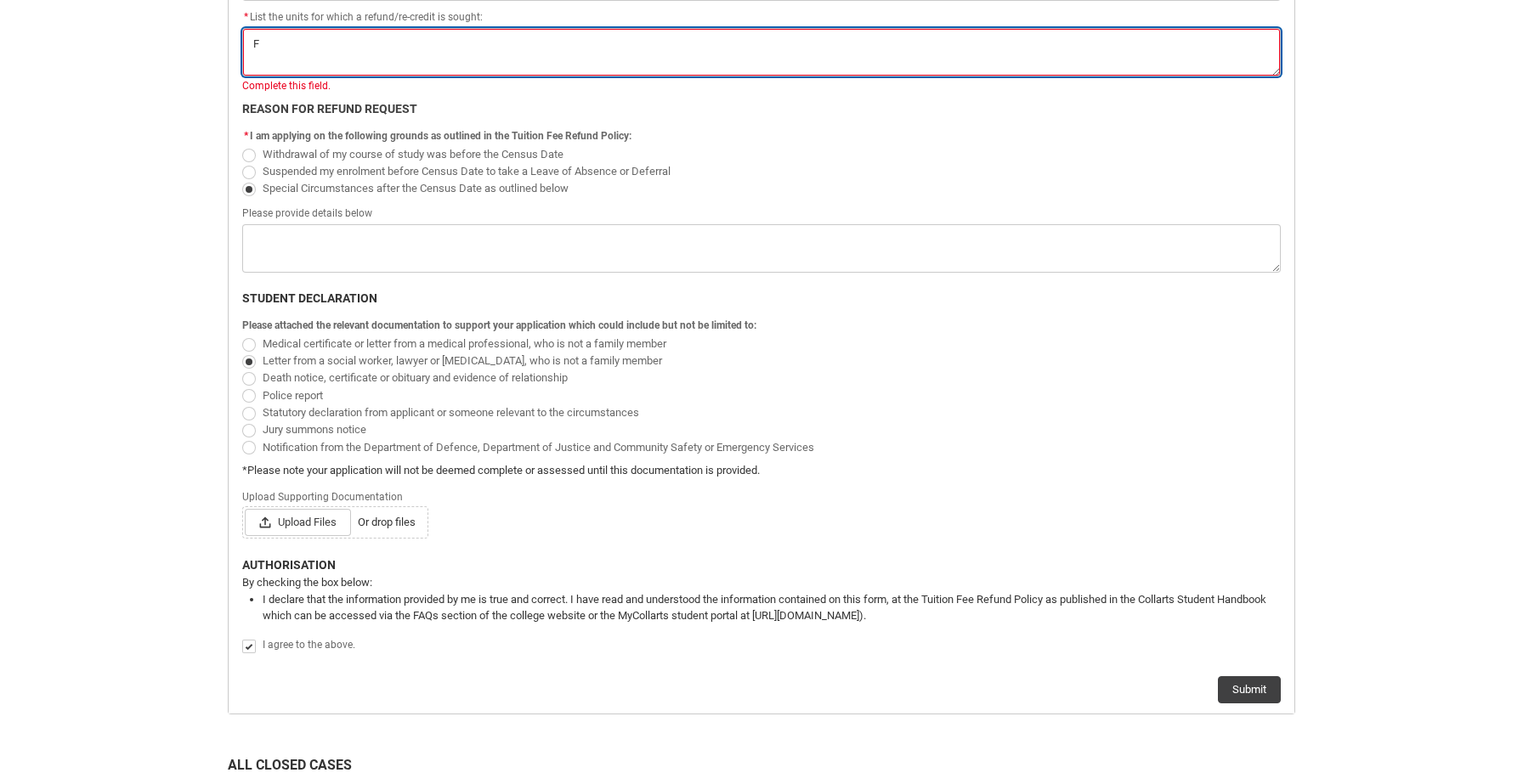
type textarea "FM"
type lightning-textarea "FMF"
type textarea "FMF"
type lightning-textarea "FMFU"
type textarea "FMFU"
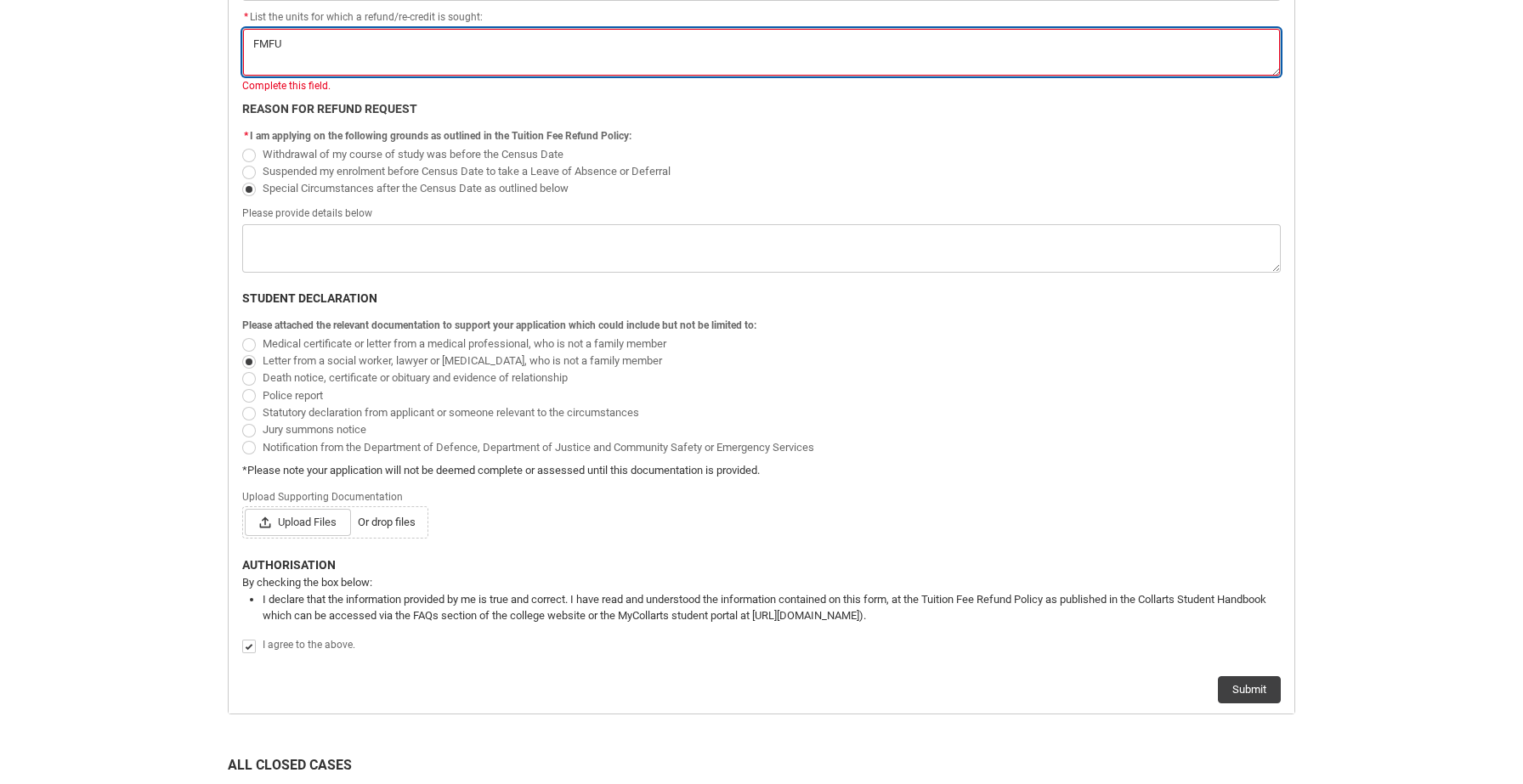
type lightning-textarea "FMFUN"
type textarea "FMFUN"
type lightning-textarea "FMFUND"
type textarea "FMFUND"
type lightning-textarea "FMFUND"
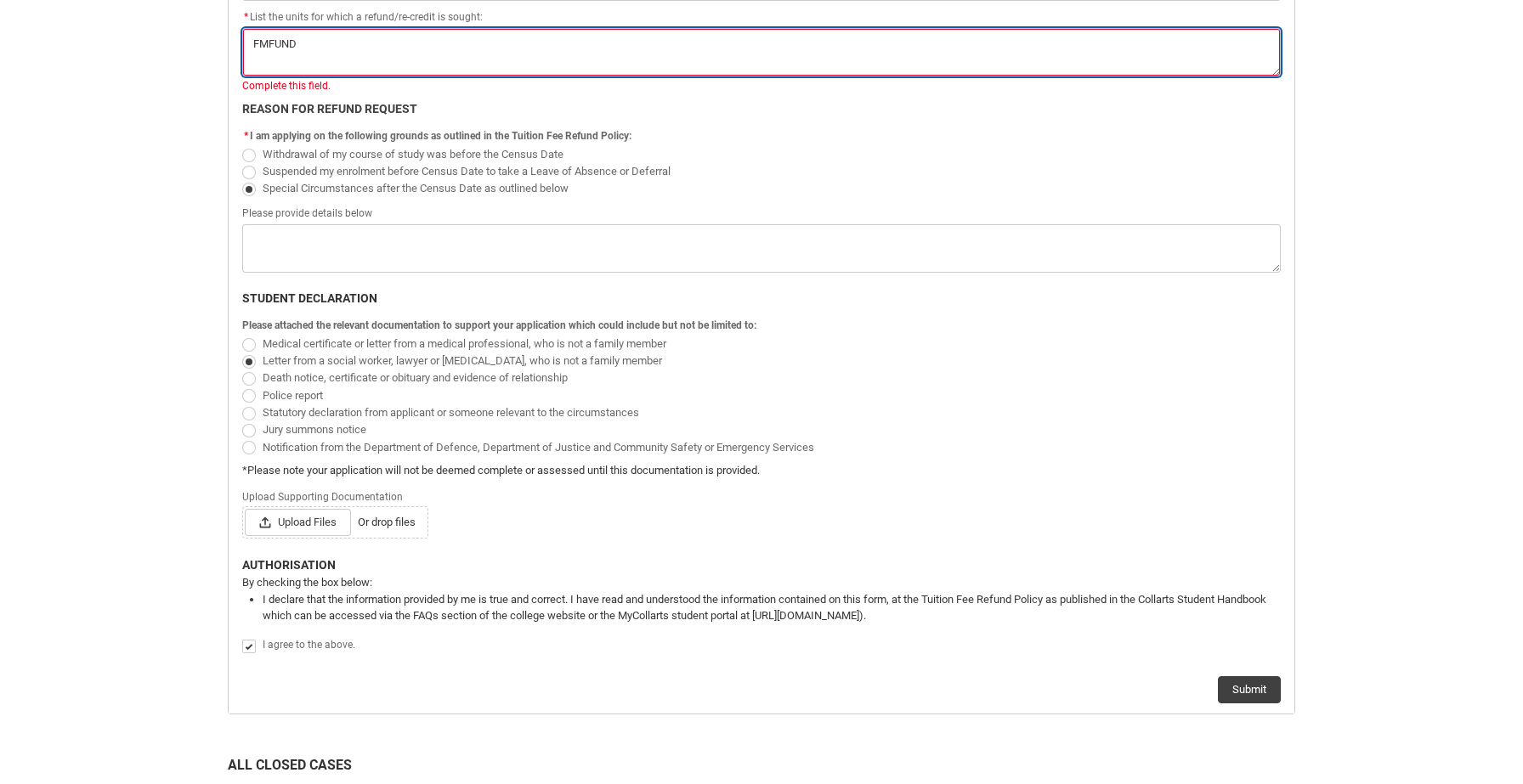
type textarea "FMFUND"
type lightning-textarea "FMFUND 1"
type textarea "FMFUND 1"
type lightning-textarea "FMFUND 1"
type textarea "FMFUND 1"
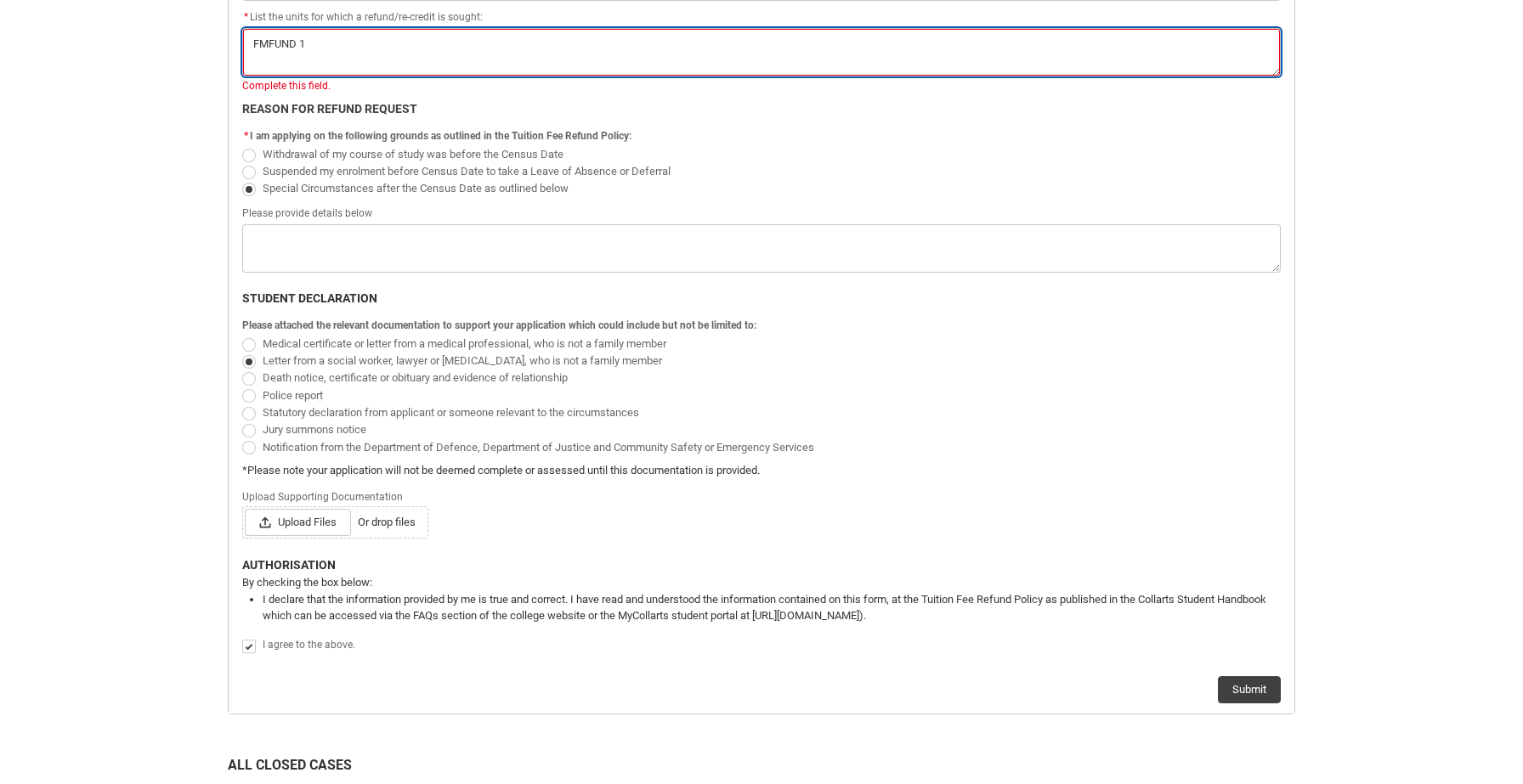
type lightning-textarea "FMFUND 1"
type textarea "FMFUND 1"
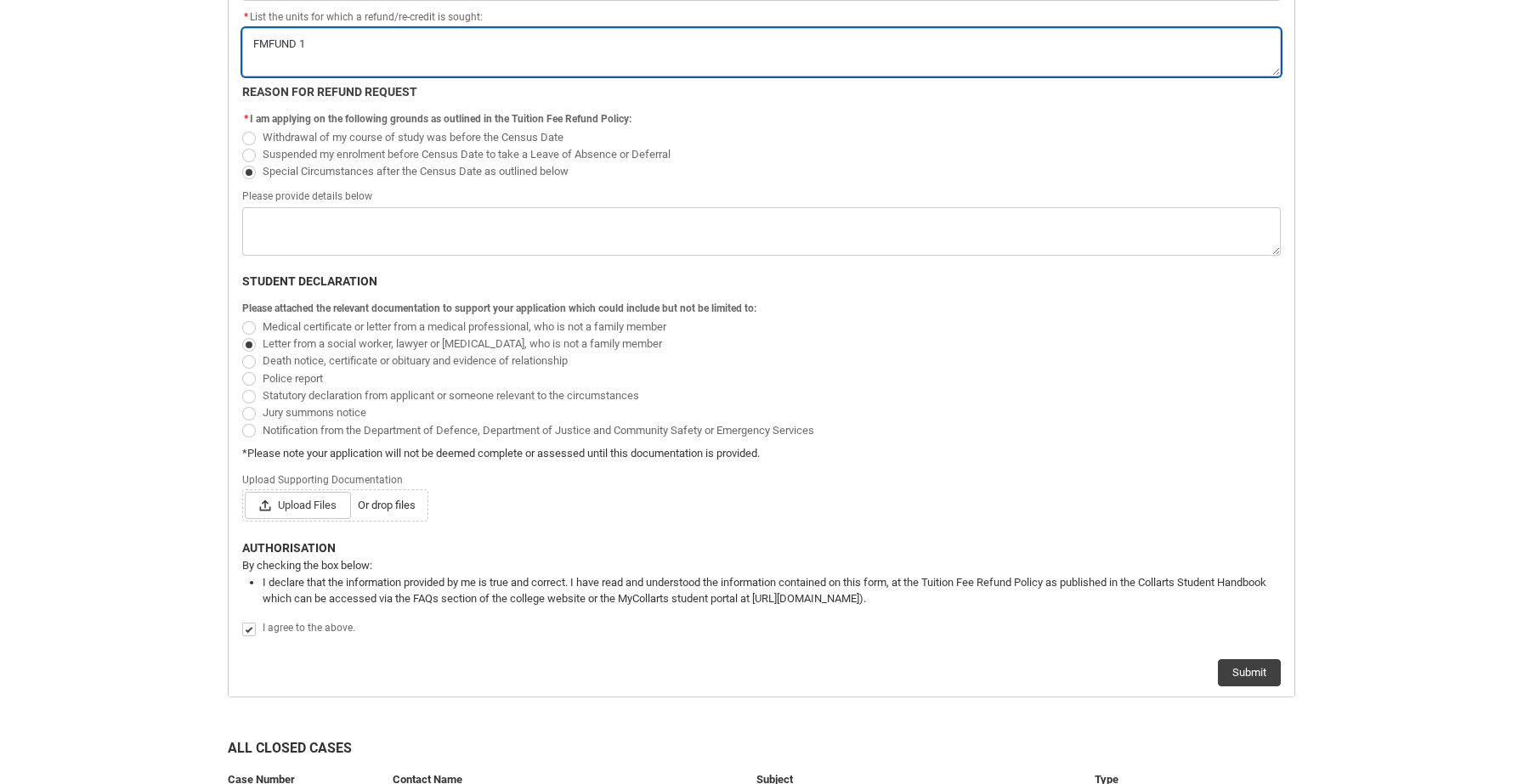
type lightning-textarea "FMFUND 1 F"
type textarea "FMFUND 1 F"
type lightning-textarea "FMFUND 1 FM"
type textarea "FMFUND 1 FM"
type lightning-textarea "FMFUND 1 FME"
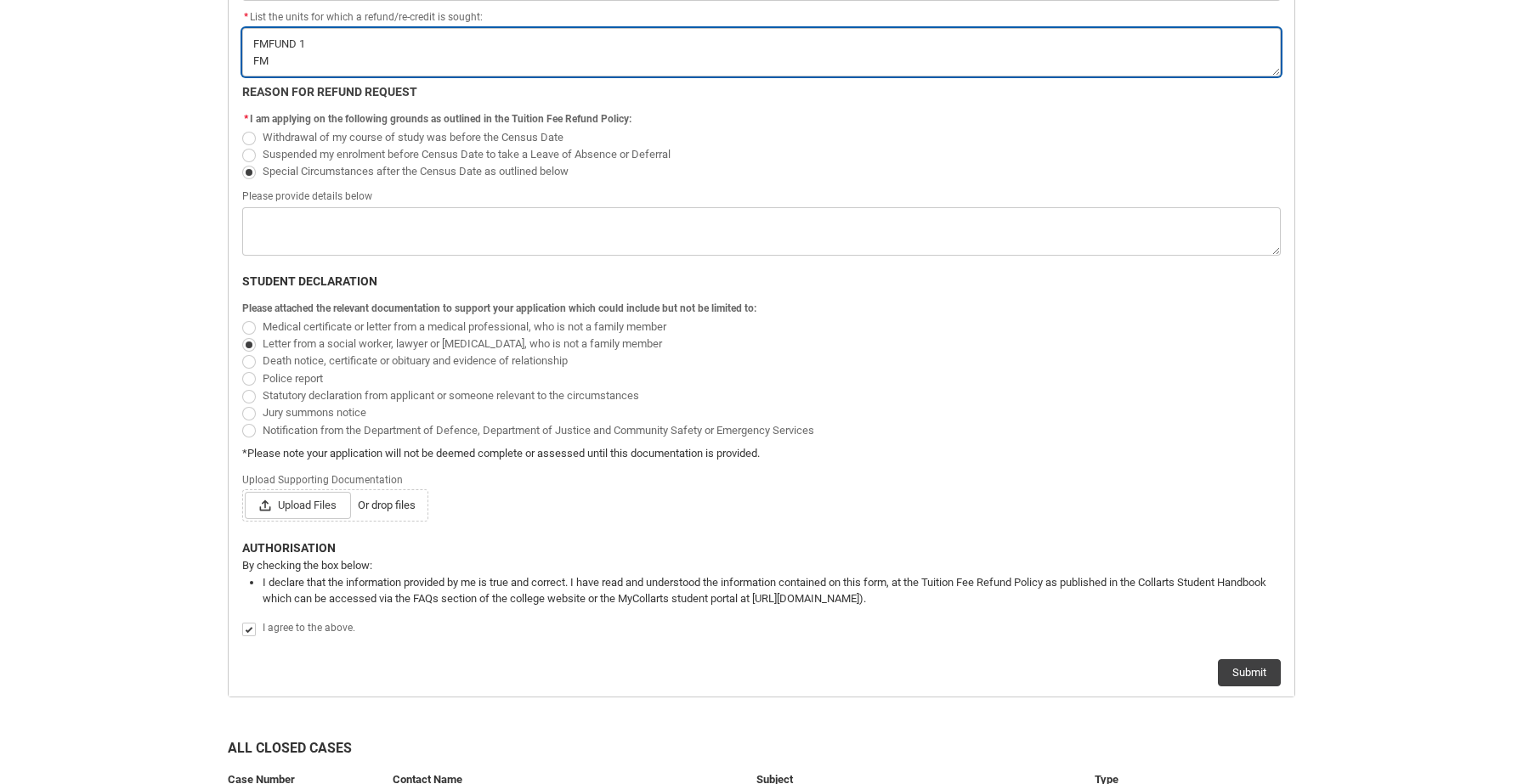
type textarea "FMFUND 1 FME"
type lightning-textarea "FMFUND 1 FMEN"
type textarea "FMFUND 1 FMEN"
type lightning-textarea "FMFUND 1 FMENT"
type textarea "FMFUND 1 FMENT"
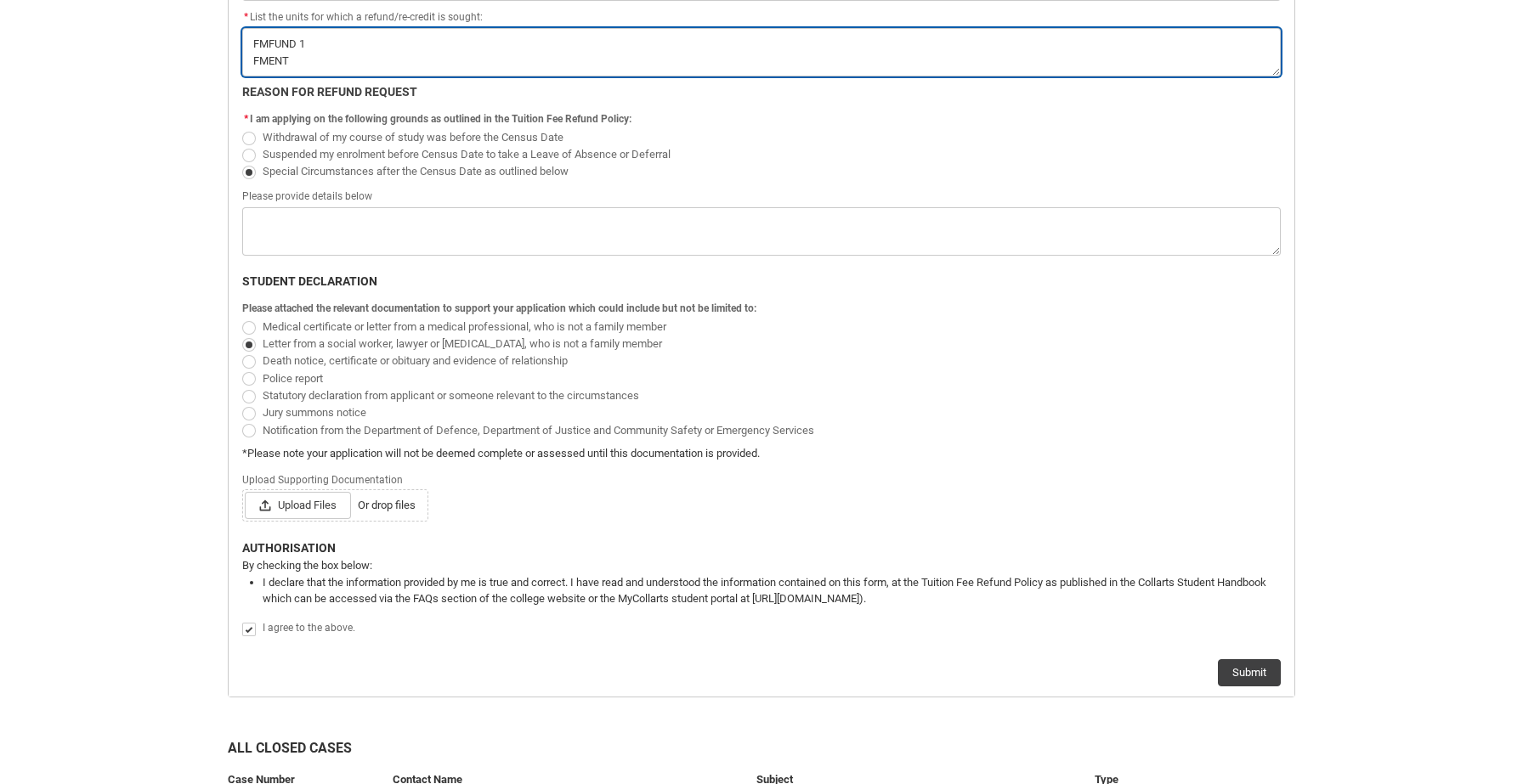
type lightning-textarea "FMFUND 1 FMENTR"
type textarea "FMFUND 1 FMENTR"
type lightning-textarea "FMFUND 1 FMENTR1"
type textarea "FMFUND 1 FMENTR1"
type lightning-textarea "FMFUND 1 FMENTR1"
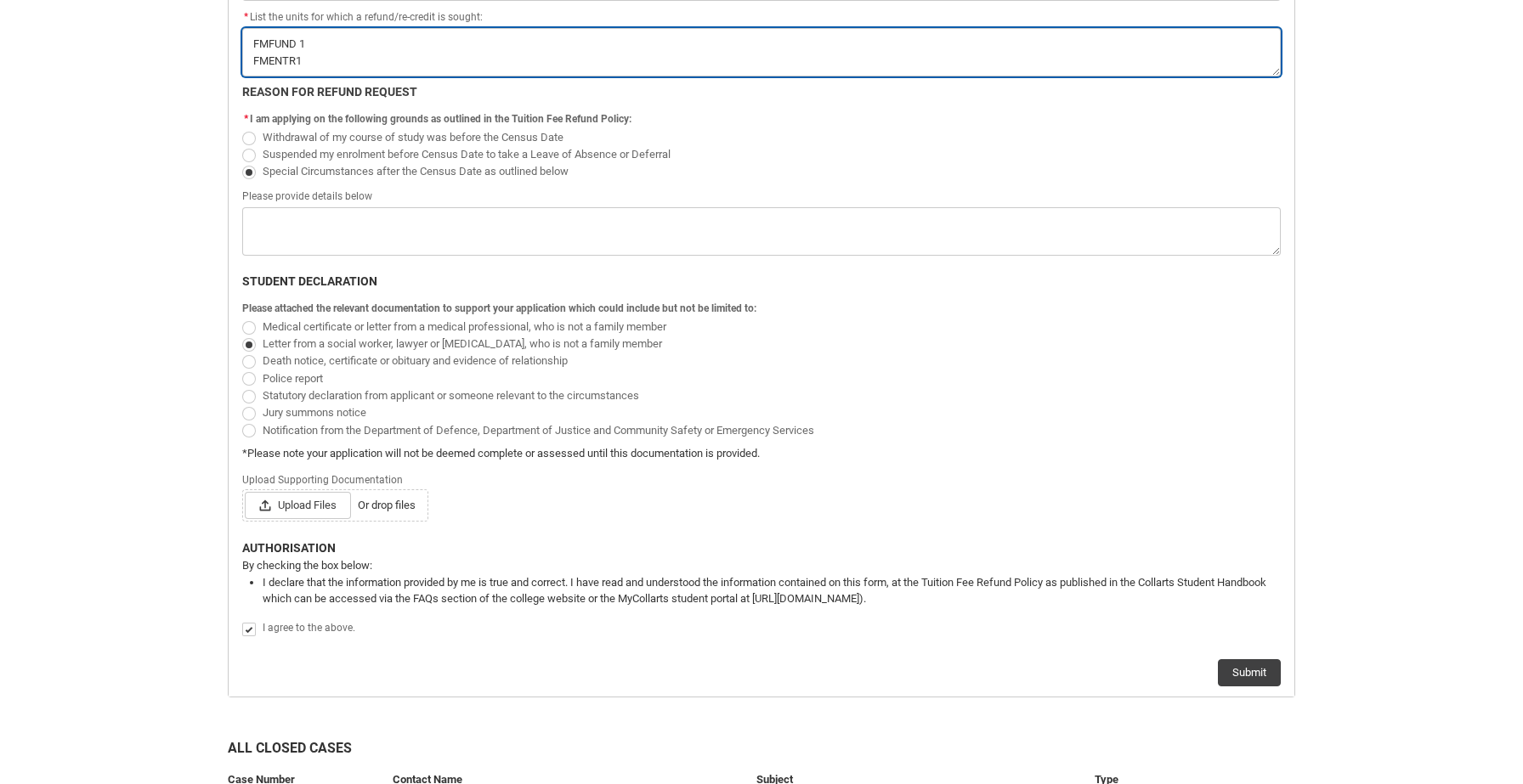
type textarea "FMFUND 1 FMENTR1"
type lightning-textarea "FMFUND 1 FMENTR1 F"
type textarea "FMFUND 1 FMENTR1 F"
type lightning-textarea "FMFUND 1 FMENTR1 FM"
type textarea "FMFUND 1 FMENTR1 FM"
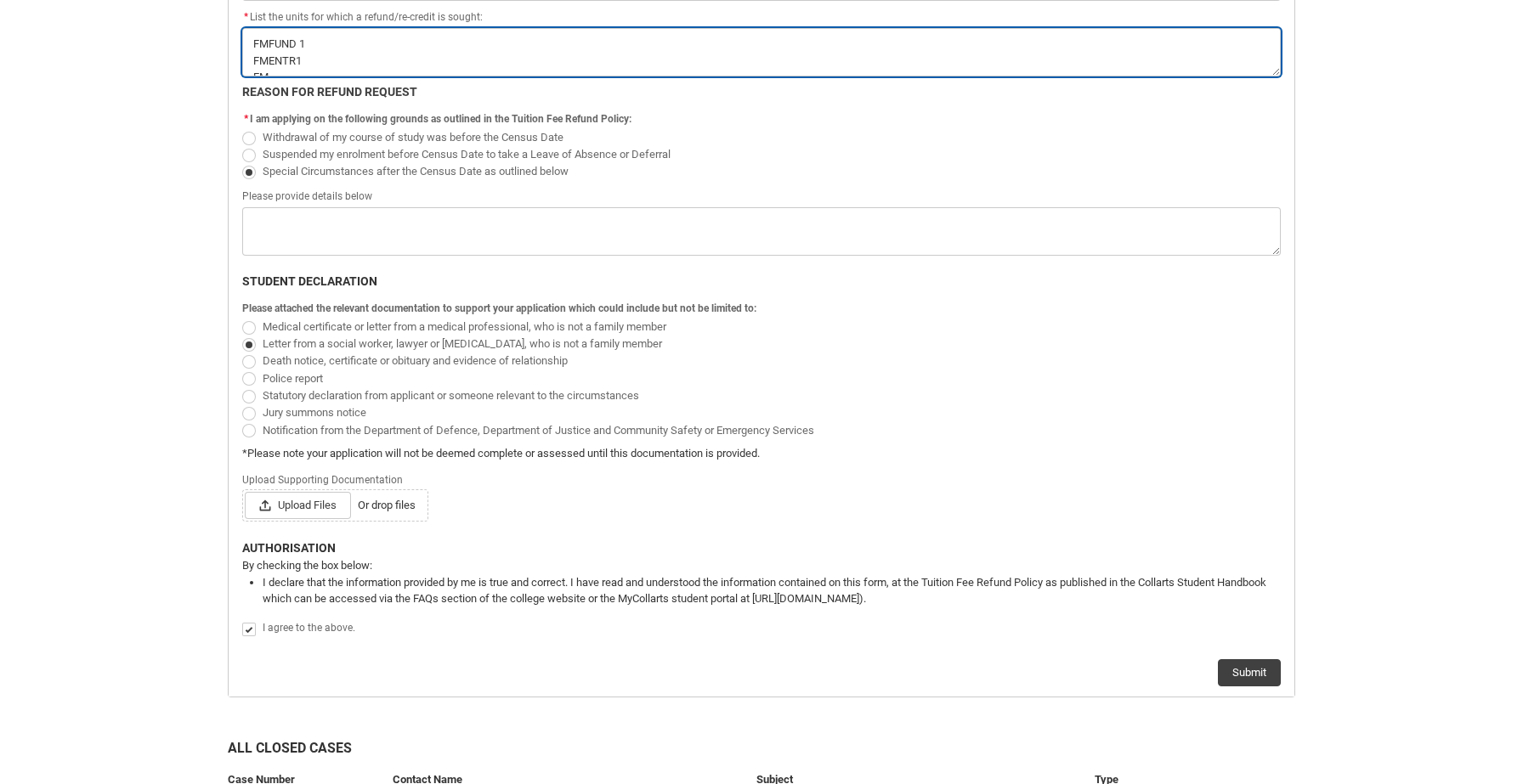
type lightning-textarea "FMFUND 1 FMENTR1 FME"
type textarea "FMFUND 1 FMENTR1 FME"
type lightning-textarea "FMFUND 1 FMENTR1 FMEN"
type textarea "FMFUND 1 FMENTR1 FMEN"
type lightning-textarea "FMFUND 1 FMENTR1 FMENT"
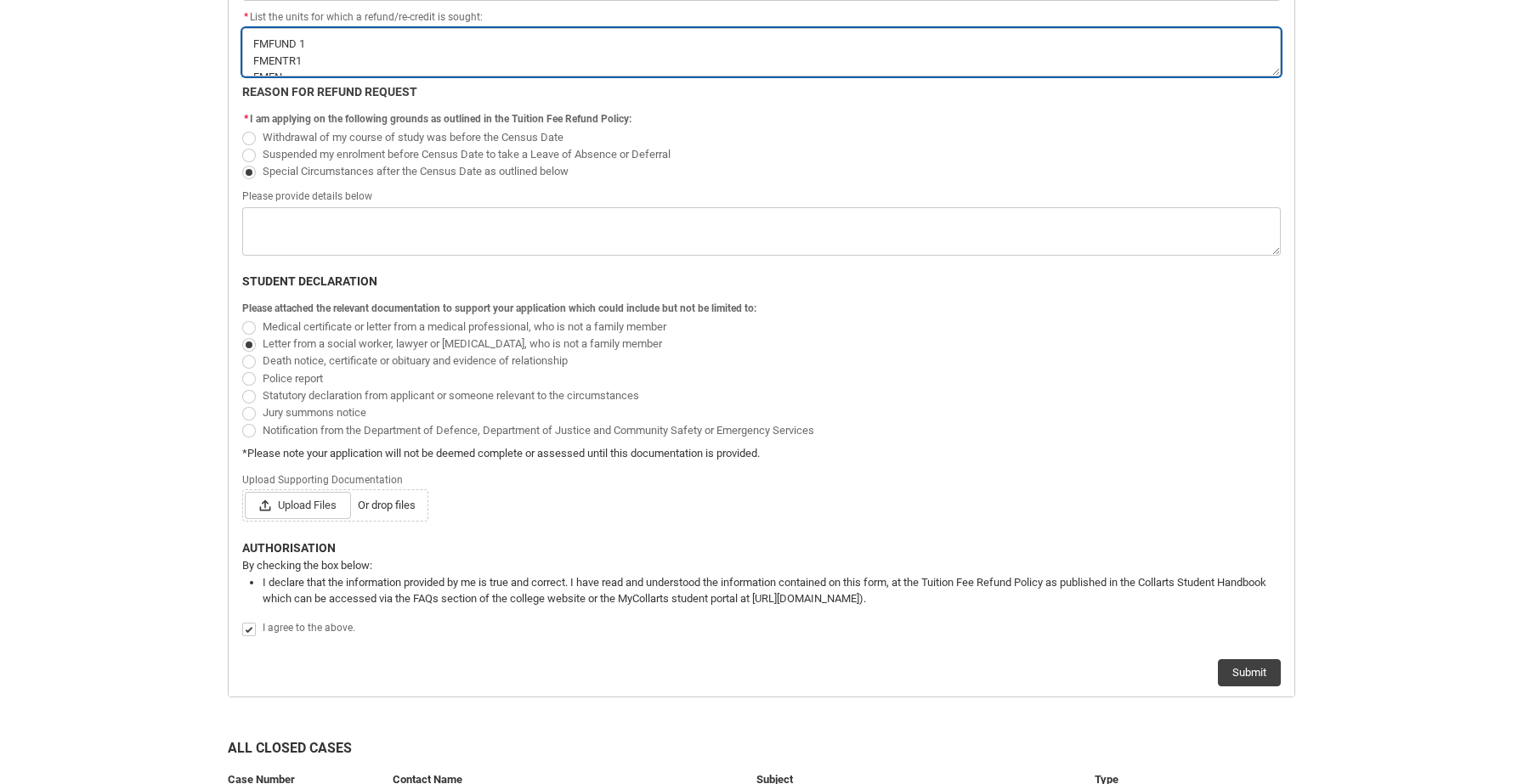
type textarea "FMFUND 1 FMENTR1 FMENT"
type lightning-textarea "FMFUND 1 FMENTR1 FMENTR"
type textarea "FMFUND 1 FMENTR1 FMENTR"
type lightning-textarea "FMFUND 1 FMENTR1 FMENTR1"
type textarea "FMFUND 1 FMENTR1 FMENTR1"
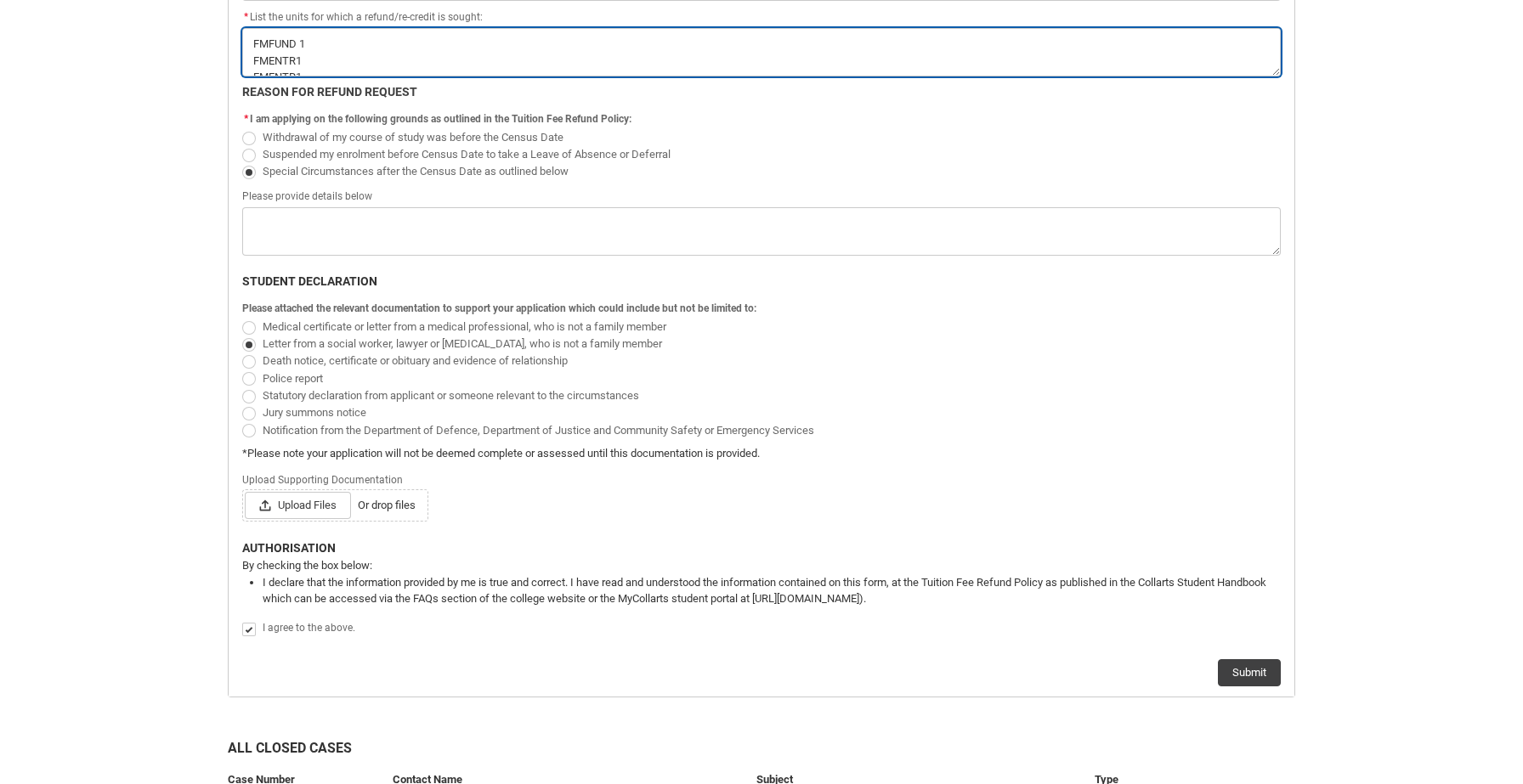
type lightning-textarea "FMFUND 1 FMENTR1 FMENTR"
type textarea "FMFUND 1 FMENTR1 FMENTR"
type lightning-textarea "FMFUND 1 FMENTR1 FMENT"
type textarea "FMFUND 1 FMENTR1 FMENT"
type lightning-textarea "FMFUND 1 FMENTR1 FMEN"
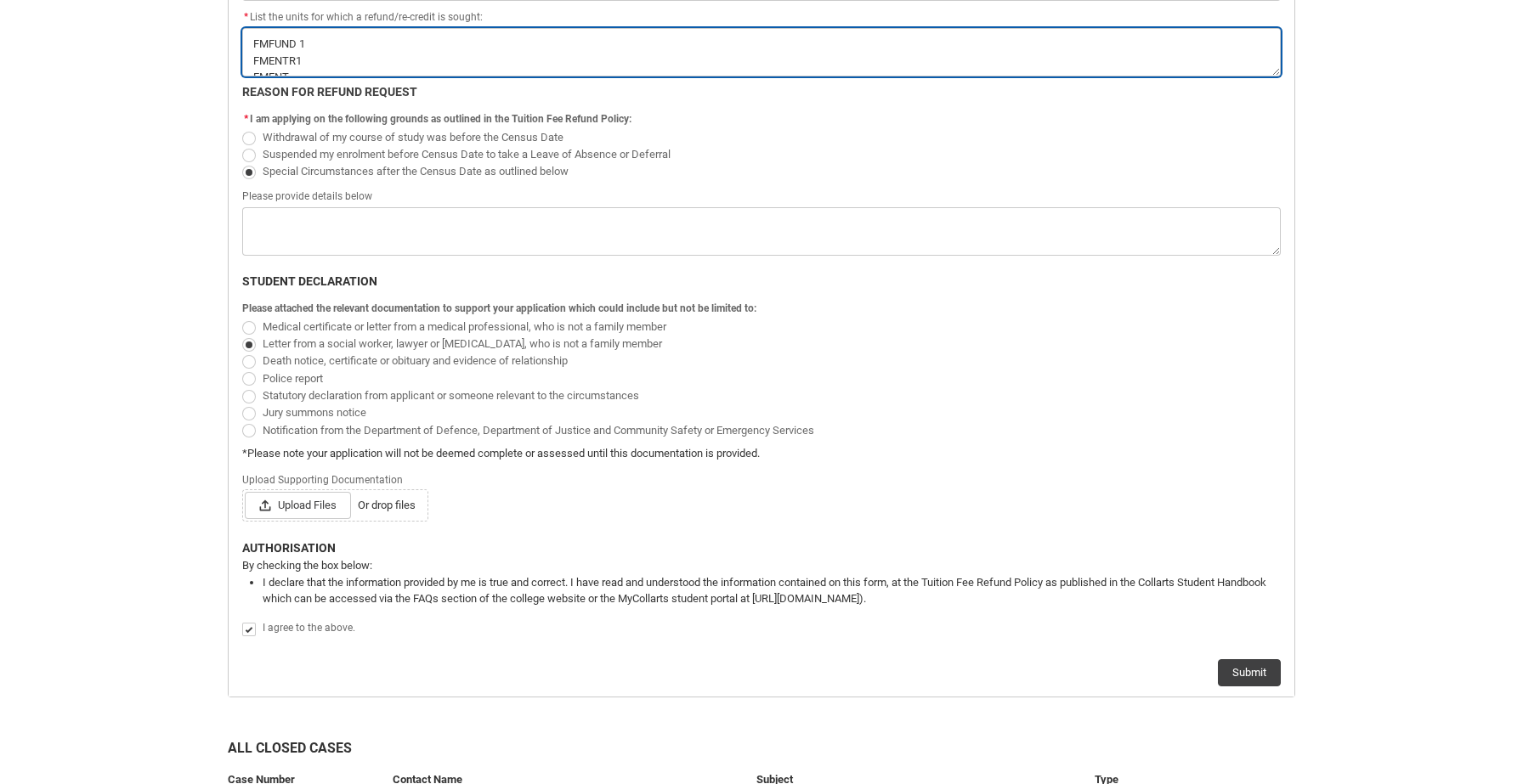
type textarea "FMFUND 1 FMENTR1 FMEN"
type lightning-textarea "FMFUND 1 FMENTR1 FME"
type textarea "FMFUND 1 FMENTR1 FME"
type lightning-textarea "FMFUND 1 FMENTR1 FM"
type textarea "FMFUND 1 FMENTR1 FM"
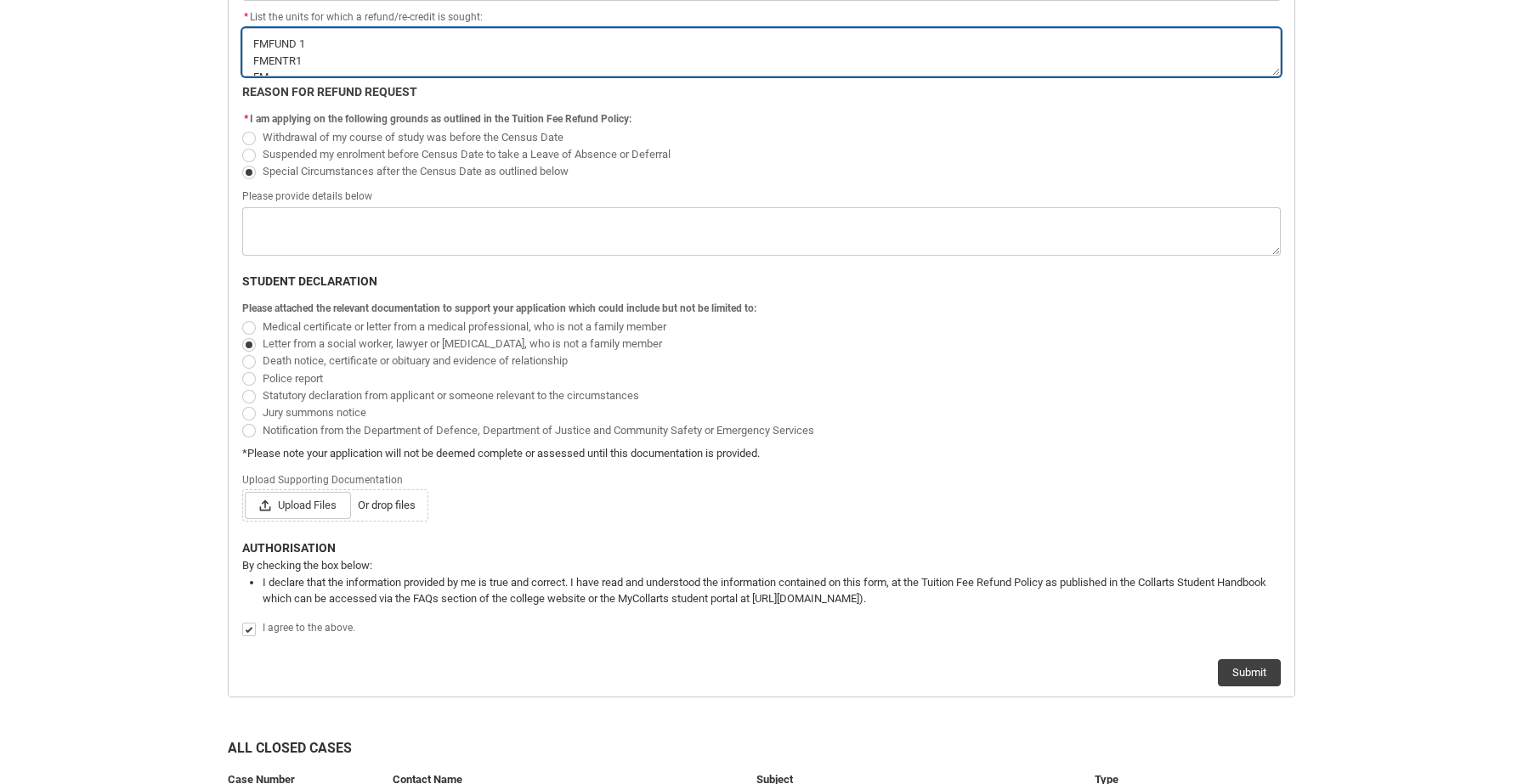
type lightning-textarea "FMFUND 1 FMENTR1 F"
type textarea "FMFUND 1 FMENTR1 F"
type lightning-textarea "FMFUND 1 FMENTR1 FM"
type textarea "FMFUND 1 FMENTR1 FM"
type lightning-textarea "FMFUND 1 FMENTR1 FMM"
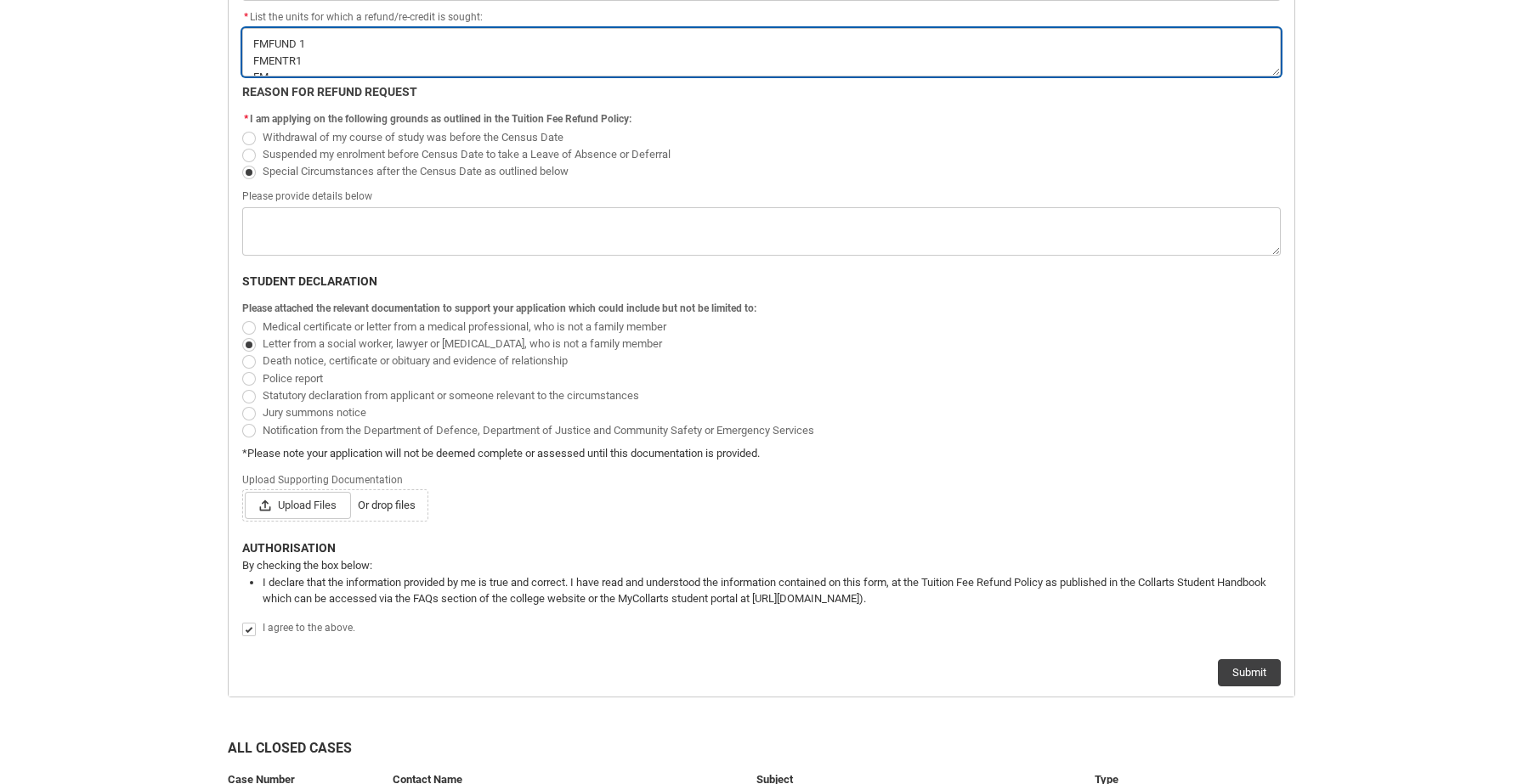
type textarea "FMFUND 1 FMENTR1 FMM"
type lightning-textarea "FMFUND 1 FMENTR1 FMMR"
type textarea "FMFUND 1 FMENTR1 FMMR"
type lightning-textarea "FMFUND 1 FMENTR1 FMMRK"
type textarea "FMFUND 1 FMENTR1 FMMRK"
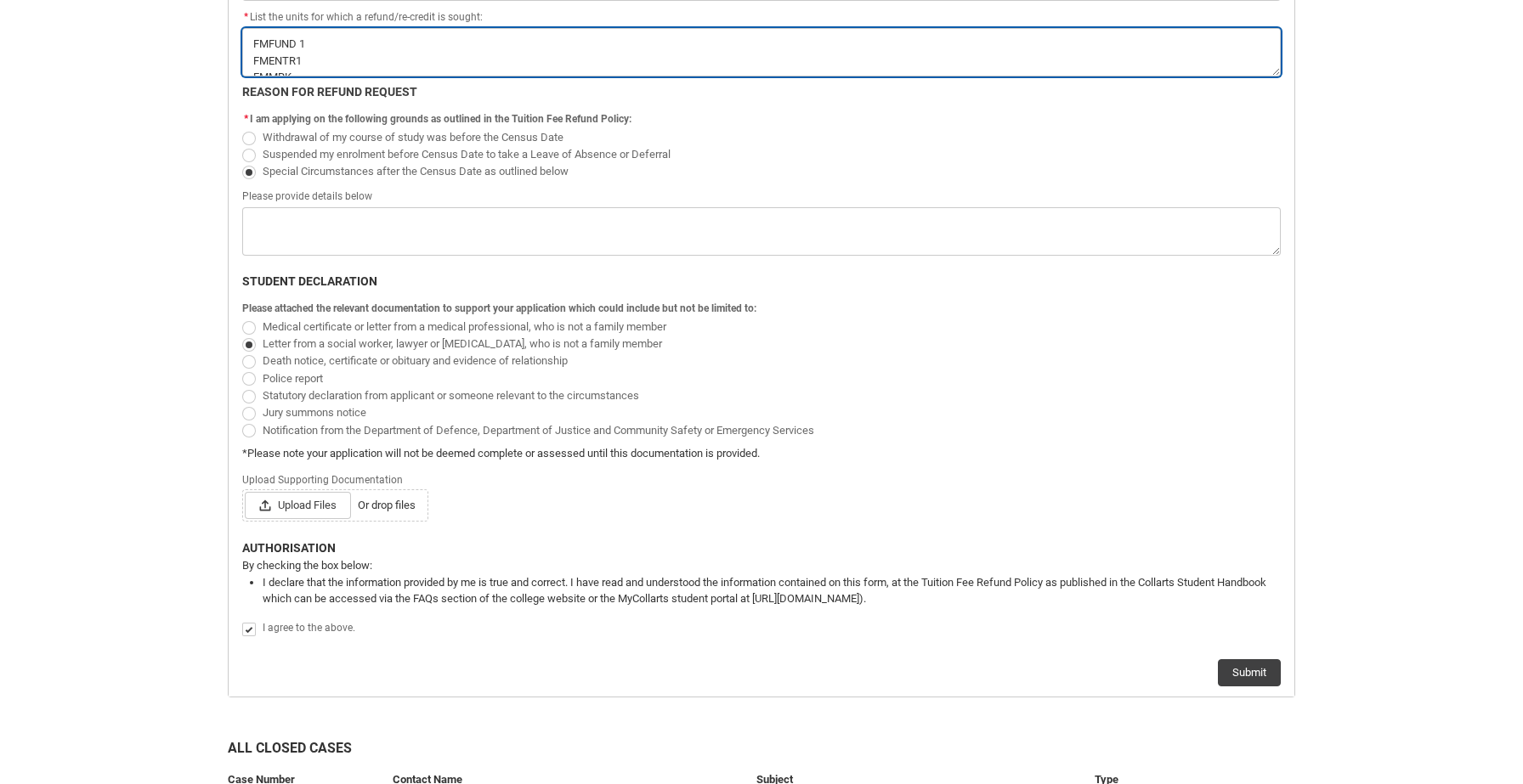
type lightning-textarea "FMFUND 1 FMENTR1 FMMRKT"
type textarea "FMFUND 1 FMENTR1 FMMRKT"
type lightning-textarea "FMFUND 1 FMENTR1 FMMRKT1"
type textarea "FMFUND 1 FMENTR1 FMMRKT1"
type lightning-textarea "FMFUND 1 FMENTR1 FMMRKT1"
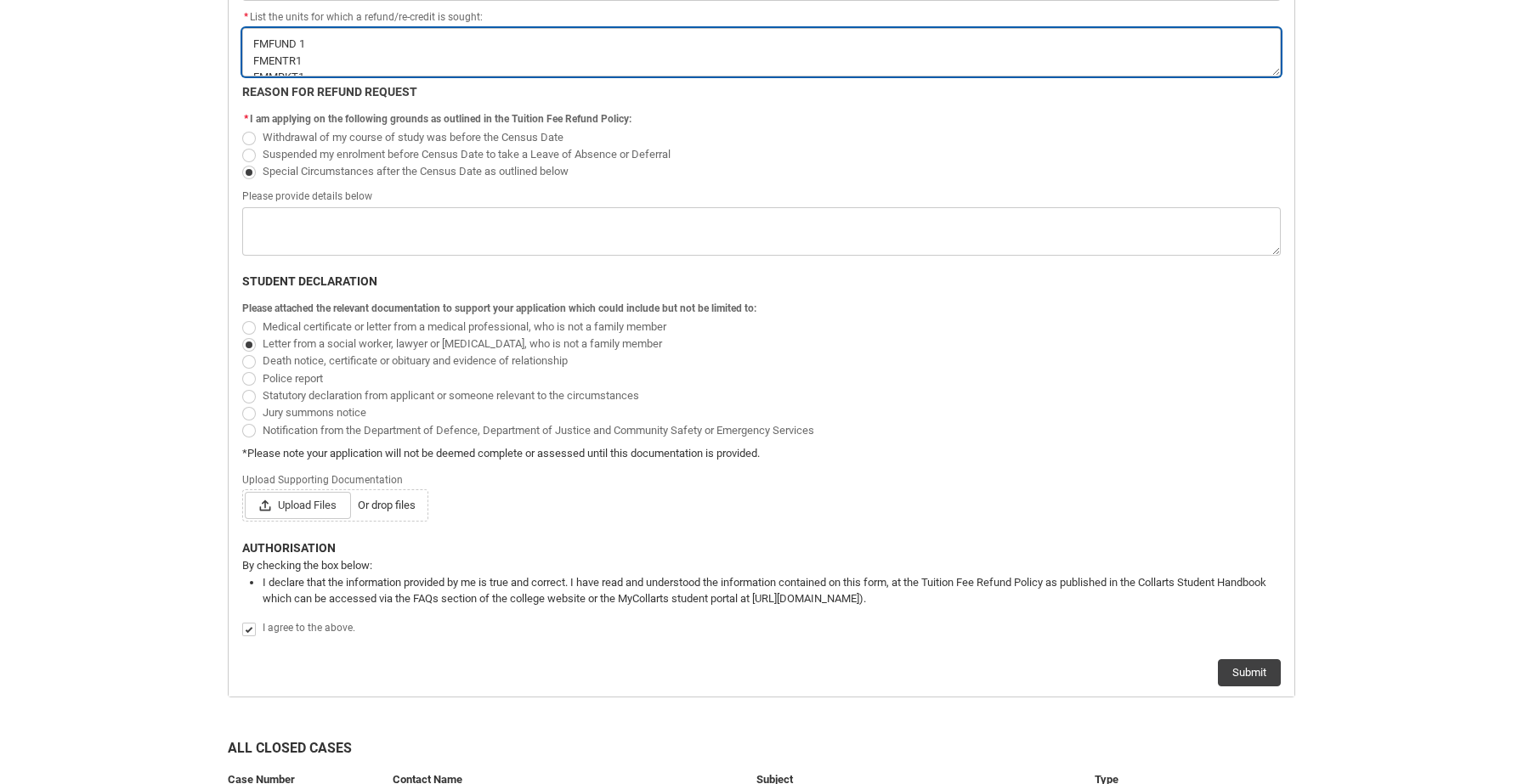
type textarea "FMFUND 1 FMENTR1 FMMRKT1"
type lightning-textarea "FMFUND 1 FMENTR1 FMMRKT1 C"
type textarea "FMFUND 1 FMENTR1 FMMRKT1 C"
type lightning-textarea "FMFUND 1 FMENTR1 FMMRKT1 CO"
type textarea "FMFUND 1 FMENTR1 FMMRKT1 CO"
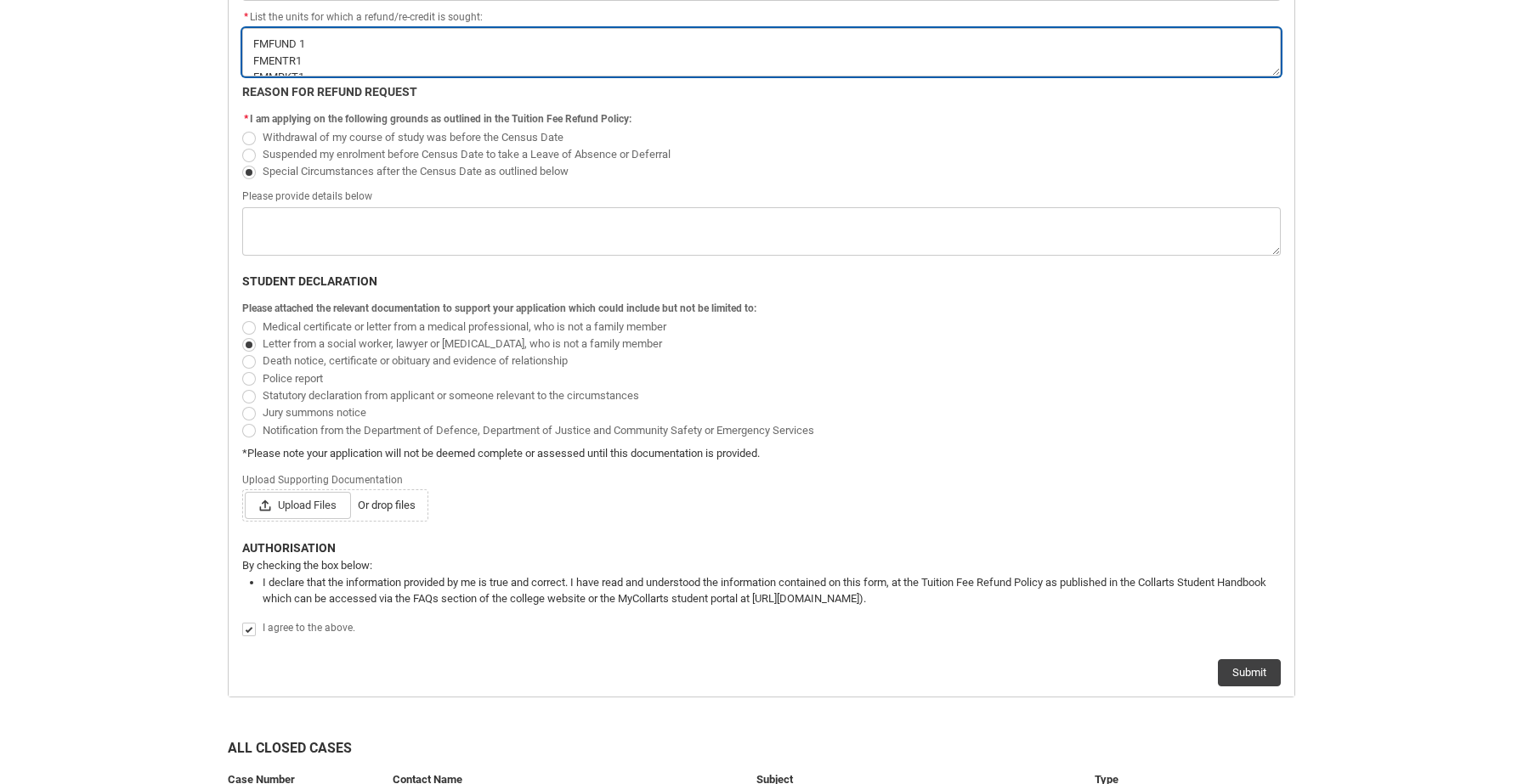
type lightning-textarea "FMFUND 1 FMENTR1 FMMRKT1 COM"
type textarea "FMFUND 1 FMENTR1 FMMRKT1 COM"
type lightning-textarea "FMFUND 1 FMENTR1 FMMRKT1 COMC"
type textarea "FMFUND 1 FMENTR1 FMMRKT1 COMC"
type lightning-textarea "FMFUND 1 FMENTR1 FMMRKT1 COMCR"
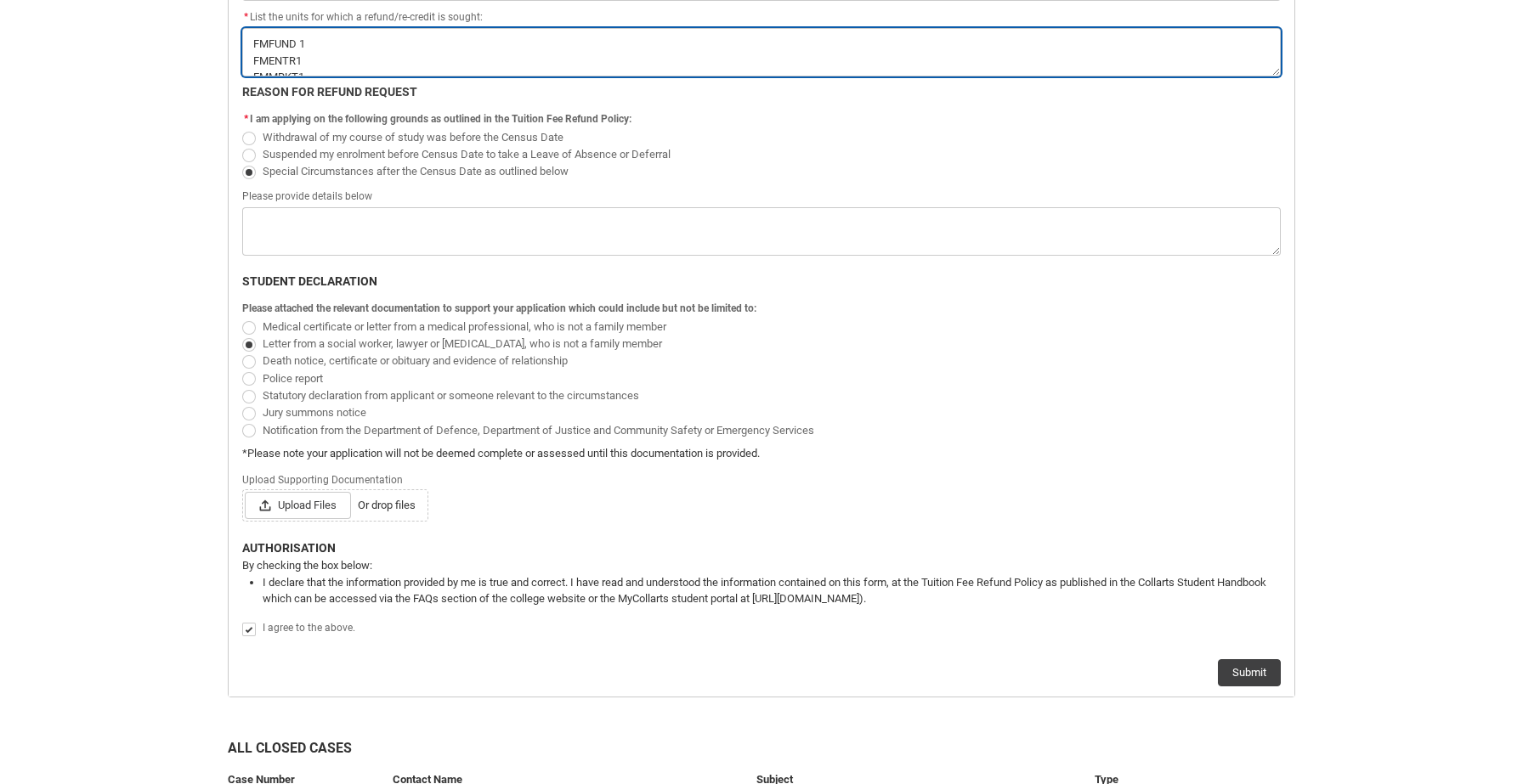
type textarea "FMFUND 1 FMENTR1 FMMRKT1 COMCR"
type lightning-textarea "FMFUND 1 FMENTR1 FMMRKT1 COMCRT"
type textarea "FMFUND 1 FMENTR1 FMMRKT1 COMCRT"
type lightning-textarea "FMFUND 1 FMENTR1 FMMRKT1 COMCRTD"
type textarea "FMFUND 1 FMENTR1 FMMRKT1 COMCRTD"
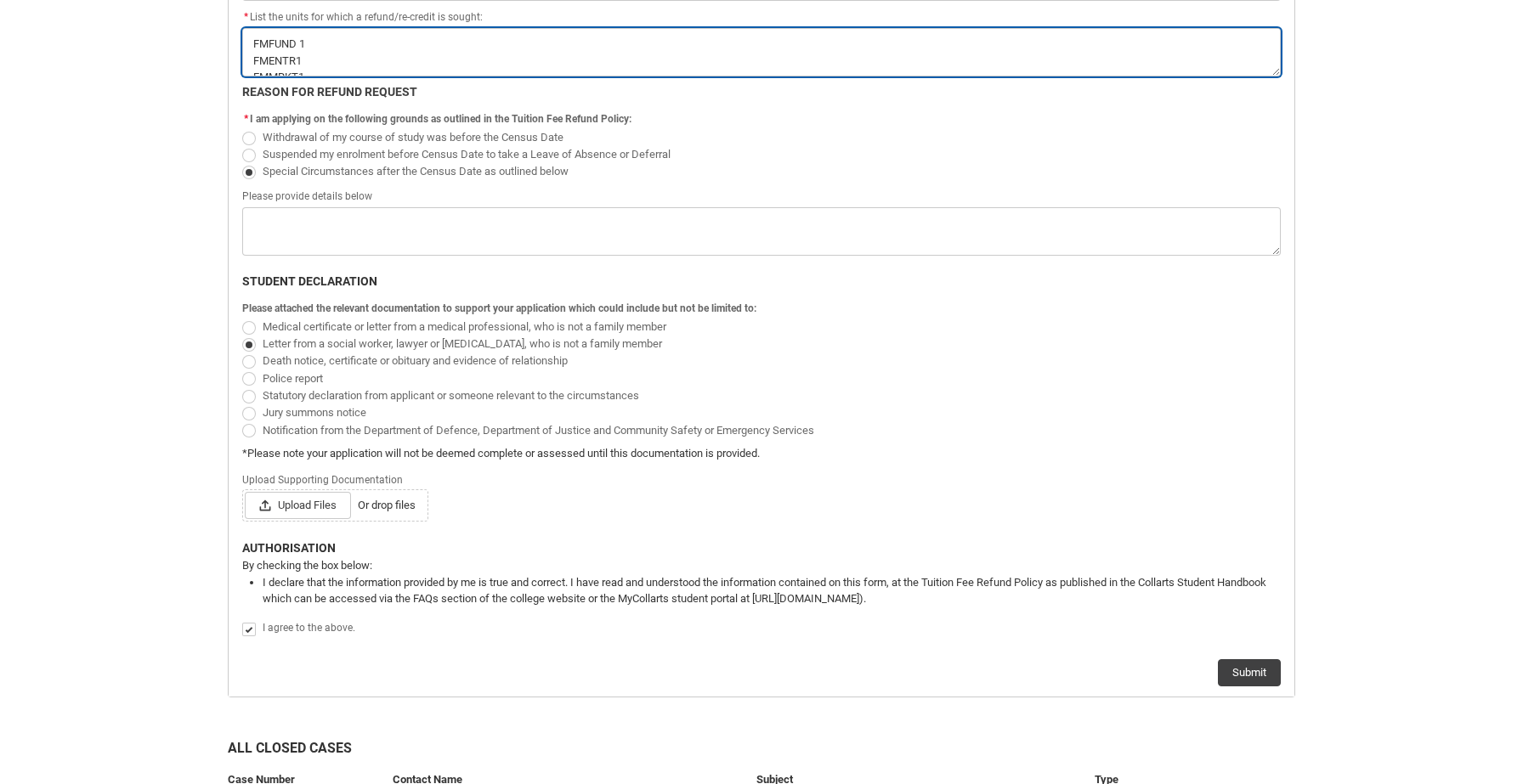
type lightning-textarea "FMFUND 1 FMENTR1 FMMRKT1 COMCRTDE"
type textarea "FMFUND 1 FMENTR1 FMMRKT1 COMCRTDE"
type lightning-textarea "FMFUND 1 FMENTR1 FMMRKT1 COMCRTDES"
type textarea "FMFUND 1 FMENTR1 FMMRKT1 COMCRTDES"
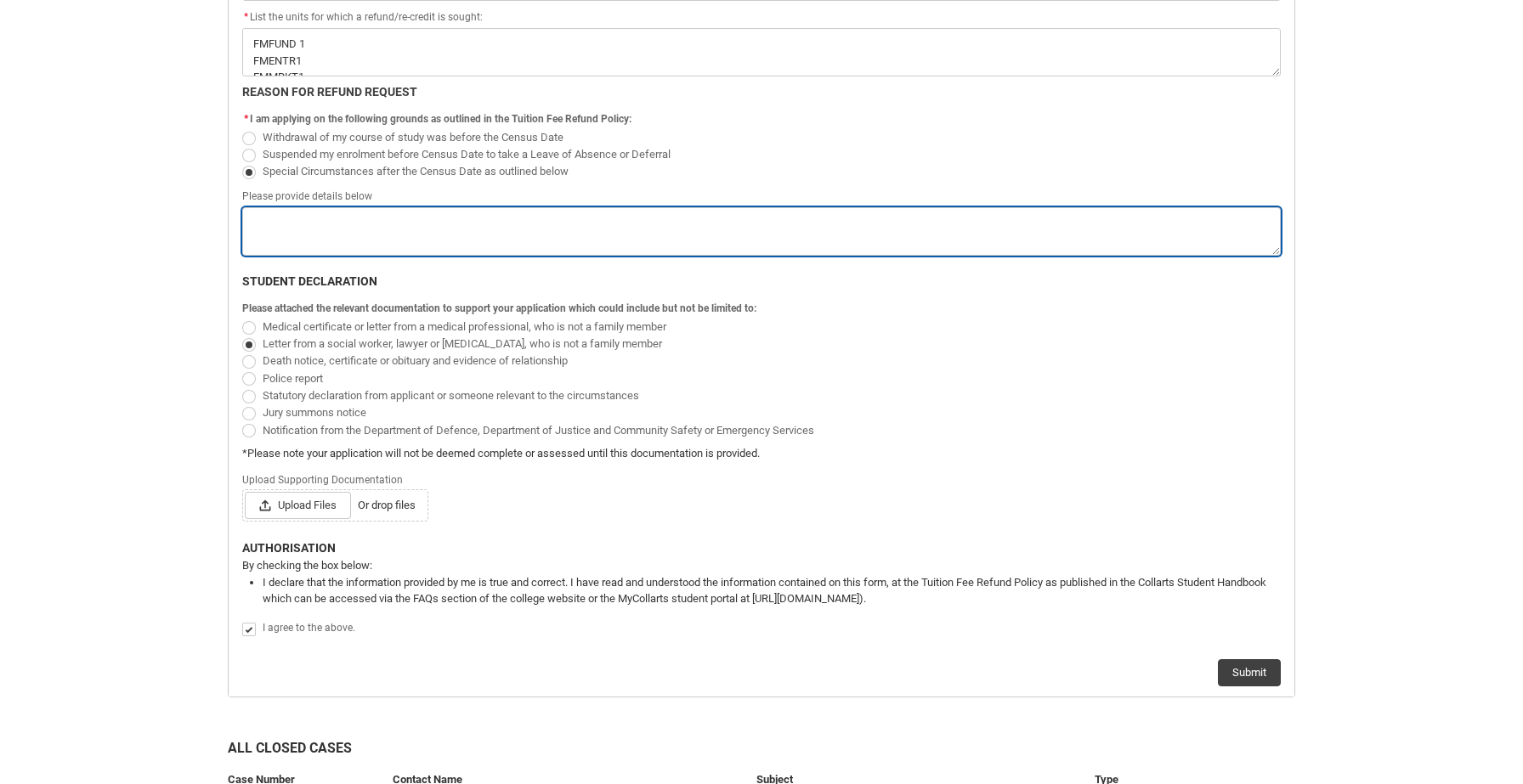
click at [347, 221] on textarea "Redu_Student_Request flow" at bounding box center [762, 232] width 1039 height 49
type lightning-textarea "i"
type textarea "i"
type lightning-textarea "i"
type textarea "i"
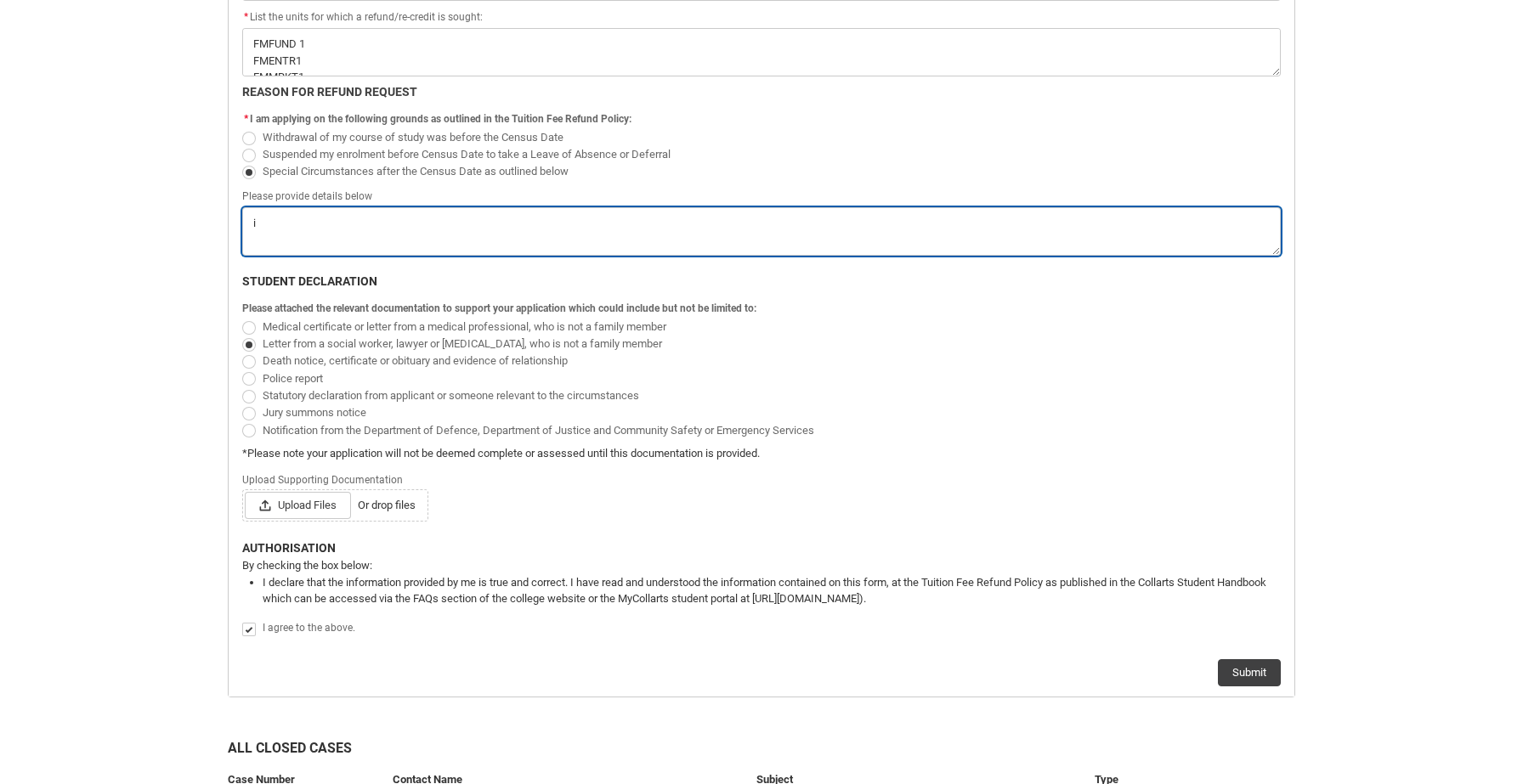
type lightning-textarea "i A"
type textarea "i A"
type lightning-textarea "i"
type textarea "i"
type lightning-textarea "i"
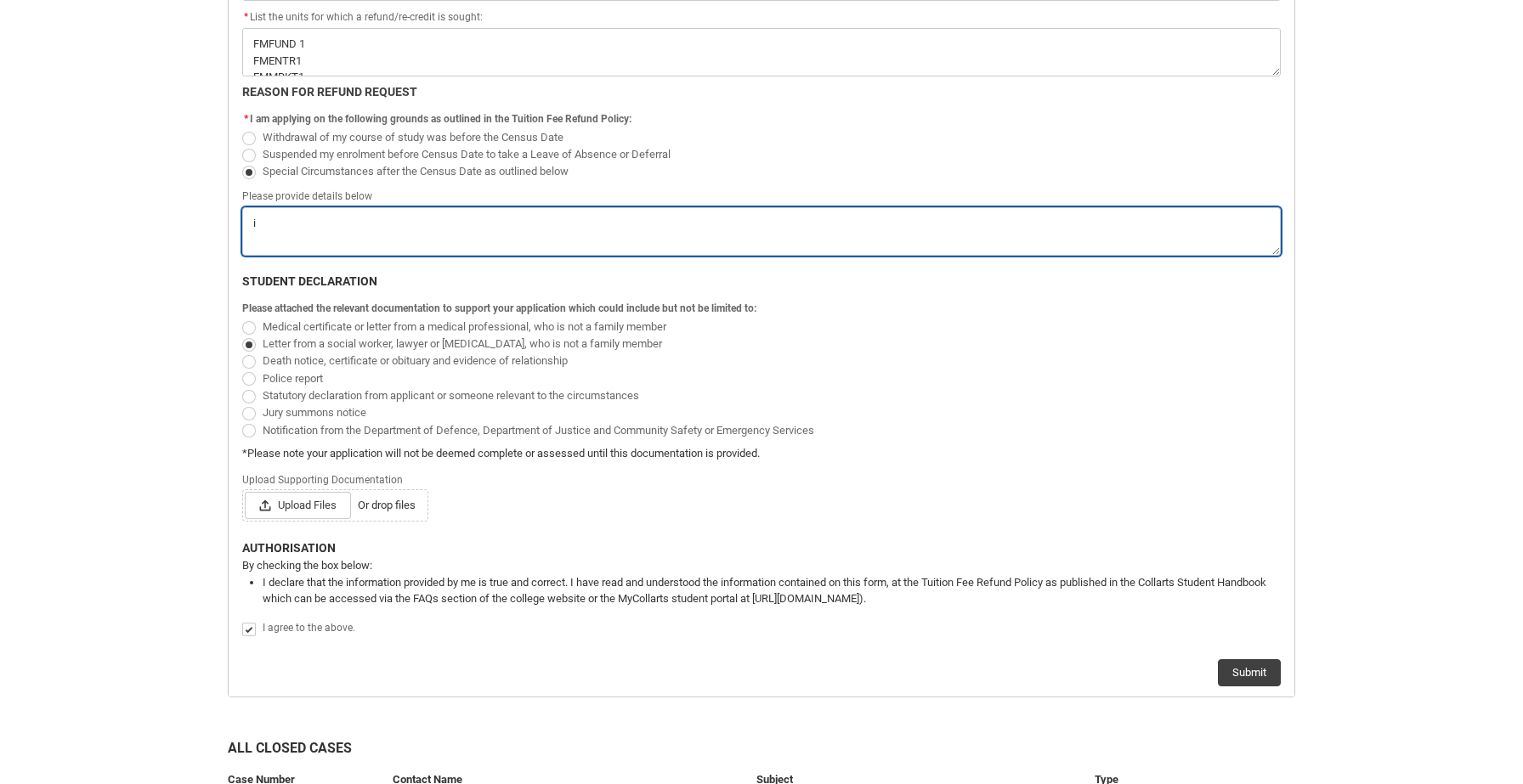
type textarea "i"
type lightning-textarea "I"
type textarea "I"
type lightning-textarea "I"
type textarea "I"
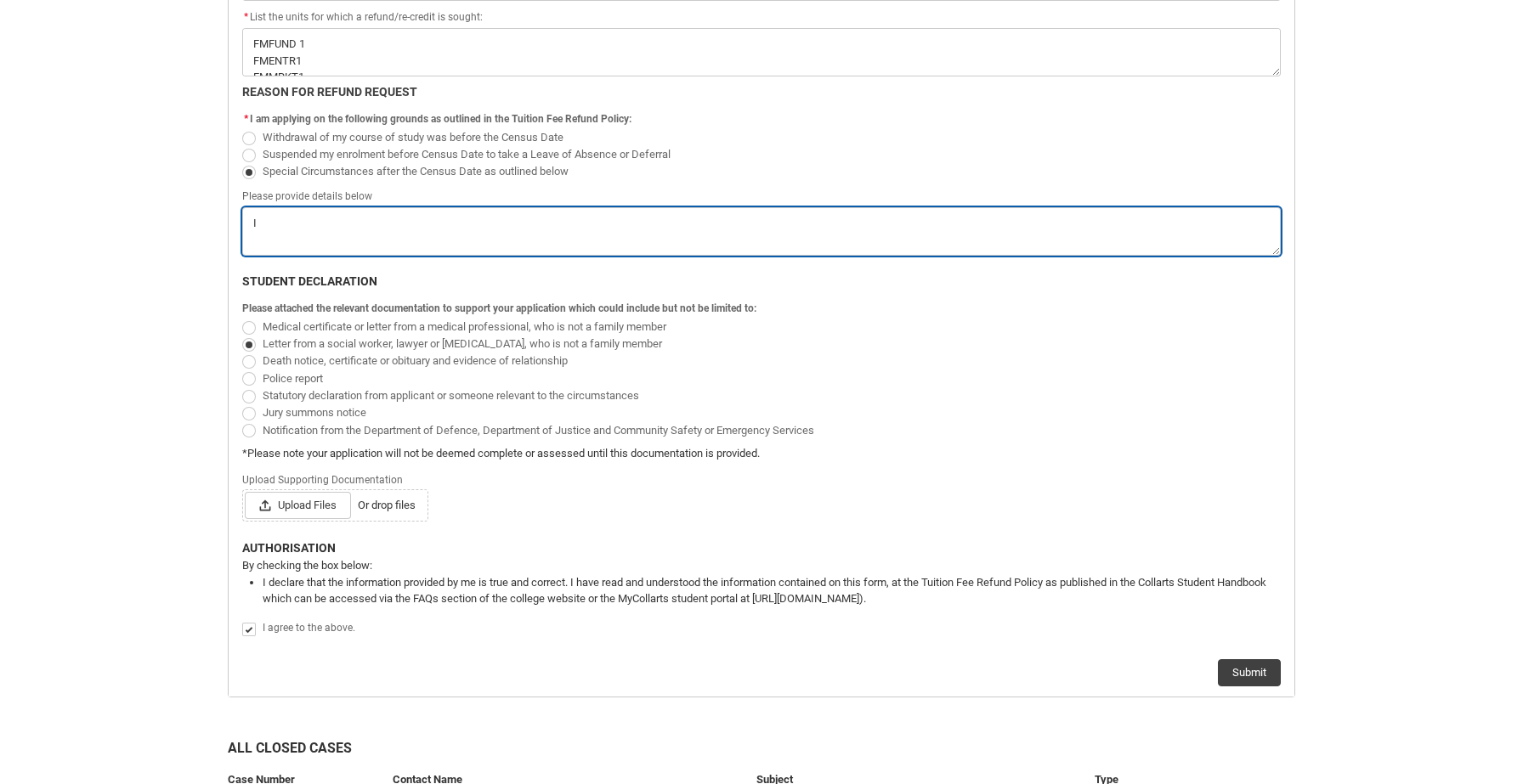
type lightning-textarea "I h"
type textarea "I h"
type lightning-textarea "I ha"
type textarea "I ha"
type lightning-textarea "I hav"
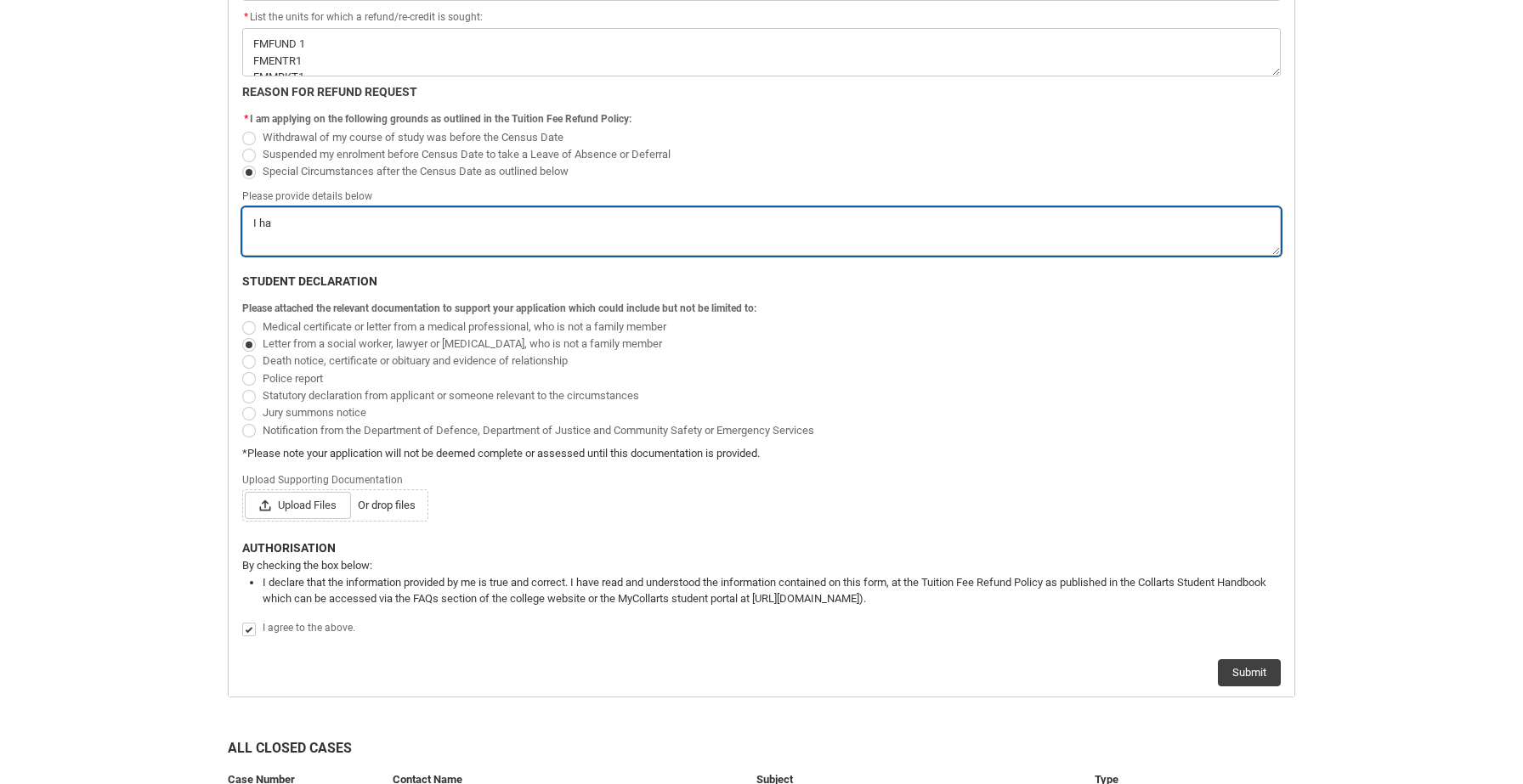
type textarea "I hav"
type lightning-textarea "I have"
type textarea "I have"
type lightning-textarea "I have"
type textarea "I have"
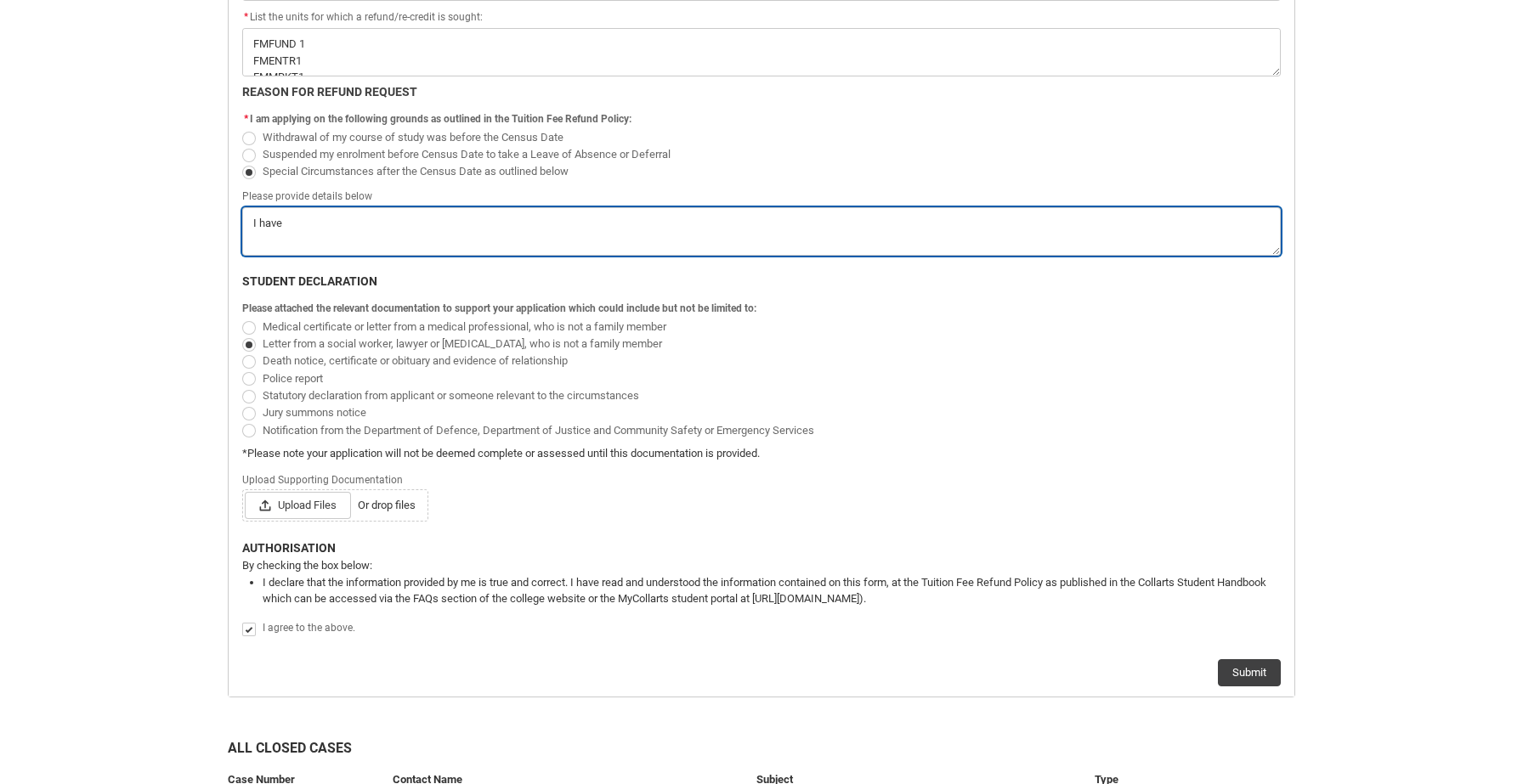
type lightning-textarea "I have p"
type textarea "I have p"
type lightning-textarea "I have pr"
type textarea "I have pr"
type lightning-textarea "I have pro"
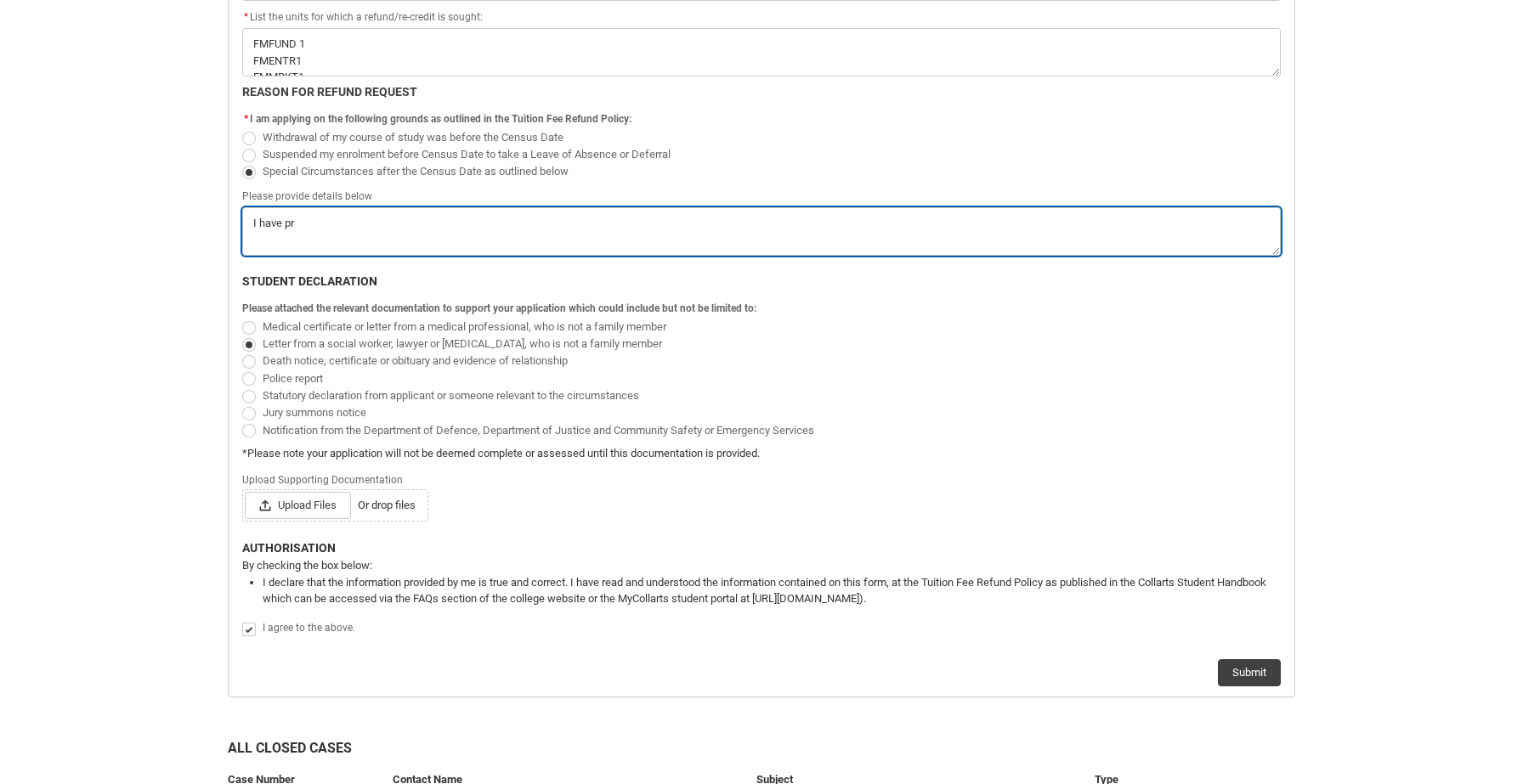
type textarea "I have pro"
type lightning-textarea "I have prov"
type textarea "I have prov"
type lightning-textarea "I have provi"
type textarea "I have provi"
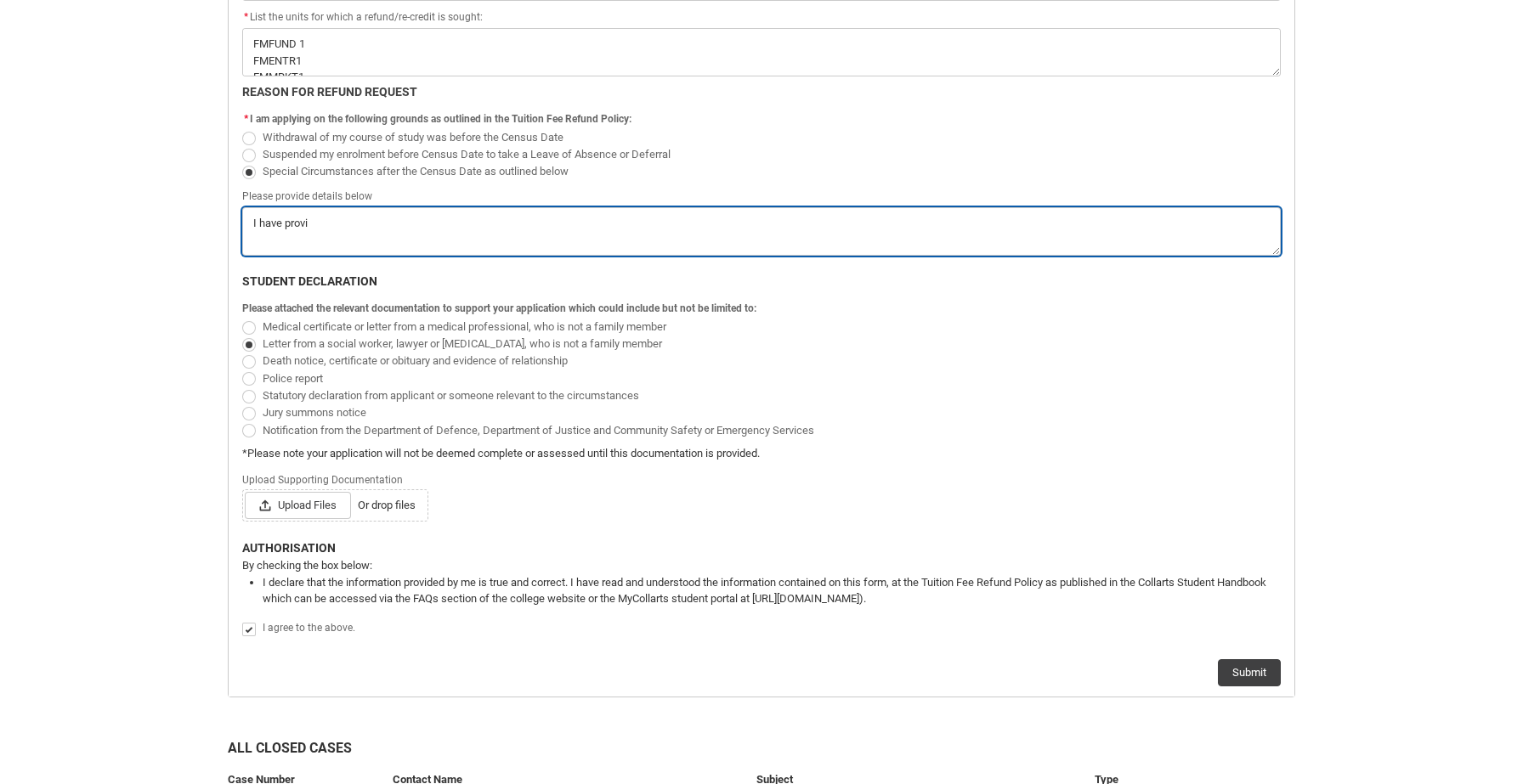
type lightning-textarea "I have provid"
type textarea "I have provid"
type lightning-textarea "I have provide"
type textarea "I have provide"
type lightning-textarea "I have provided"
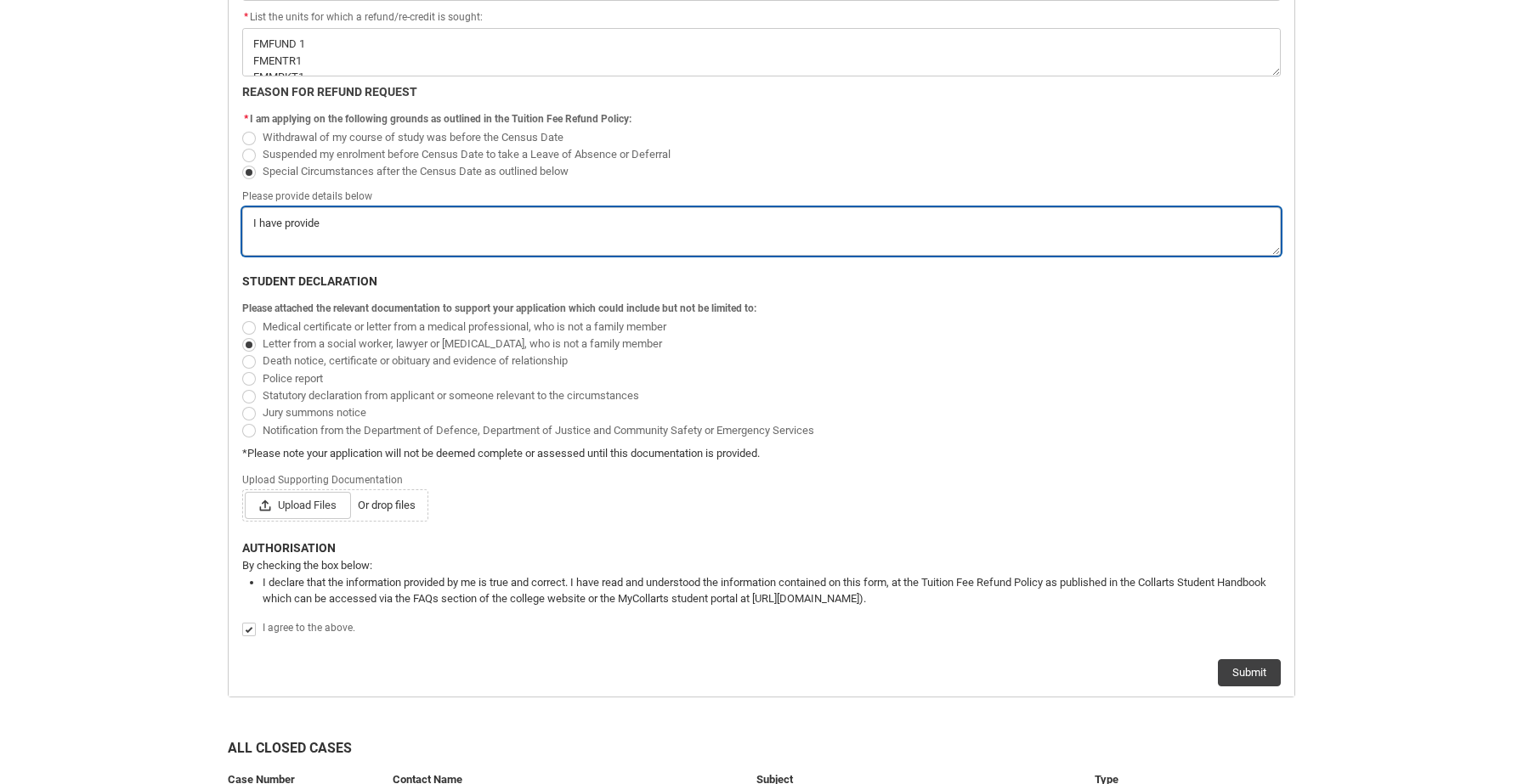
type textarea "I have provided"
type lightning-textarea "I have provided"
type textarea "I have provided"
type lightning-textarea "I have provided a"
type textarea "I have provided a"
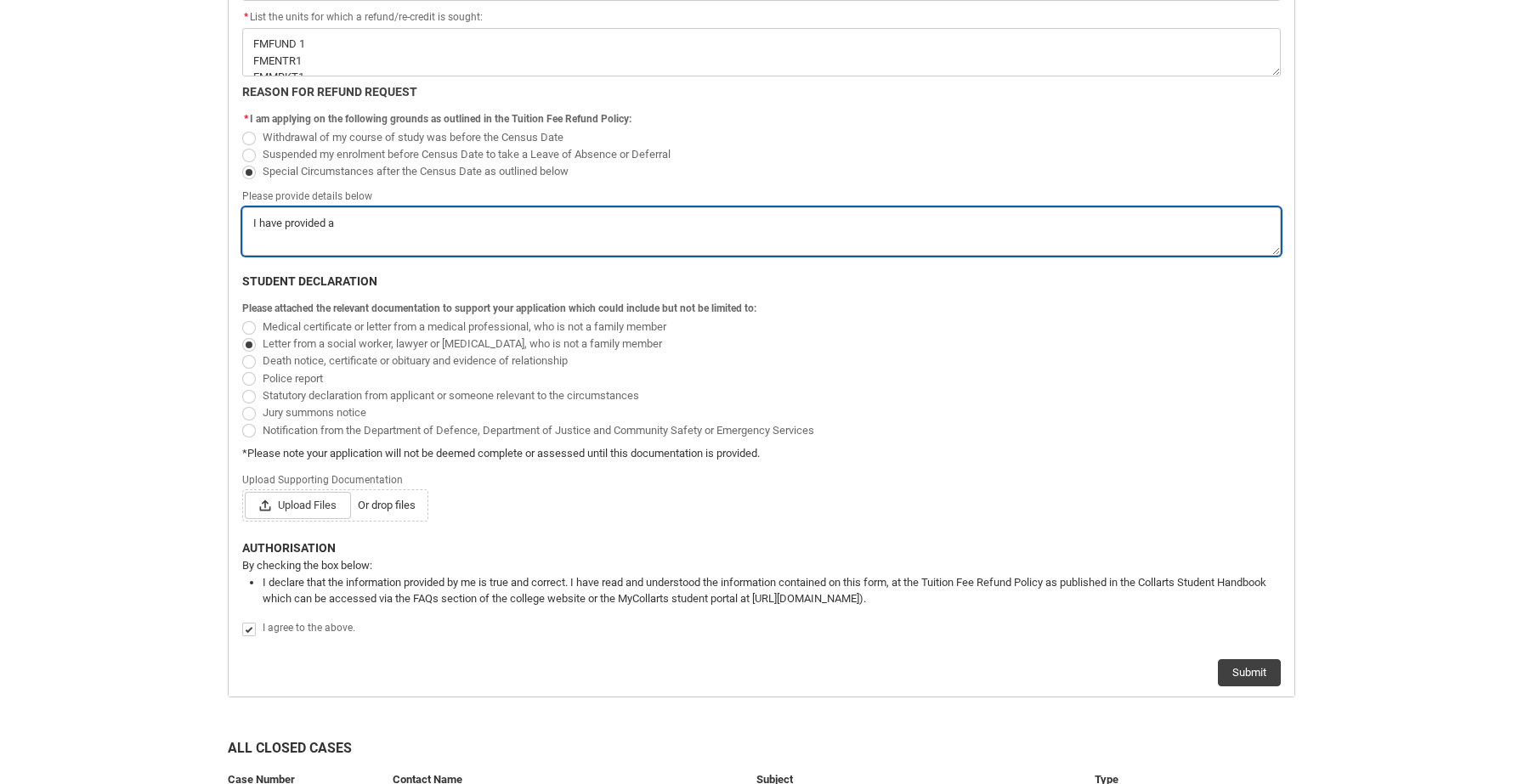
type lightning-textarea "I have provided ad"
type textarea "I have provided ad"
type lightning-textarea "I have provided add"
type textarea "I have provided add"
type lightning-textarea "I have provided addi"
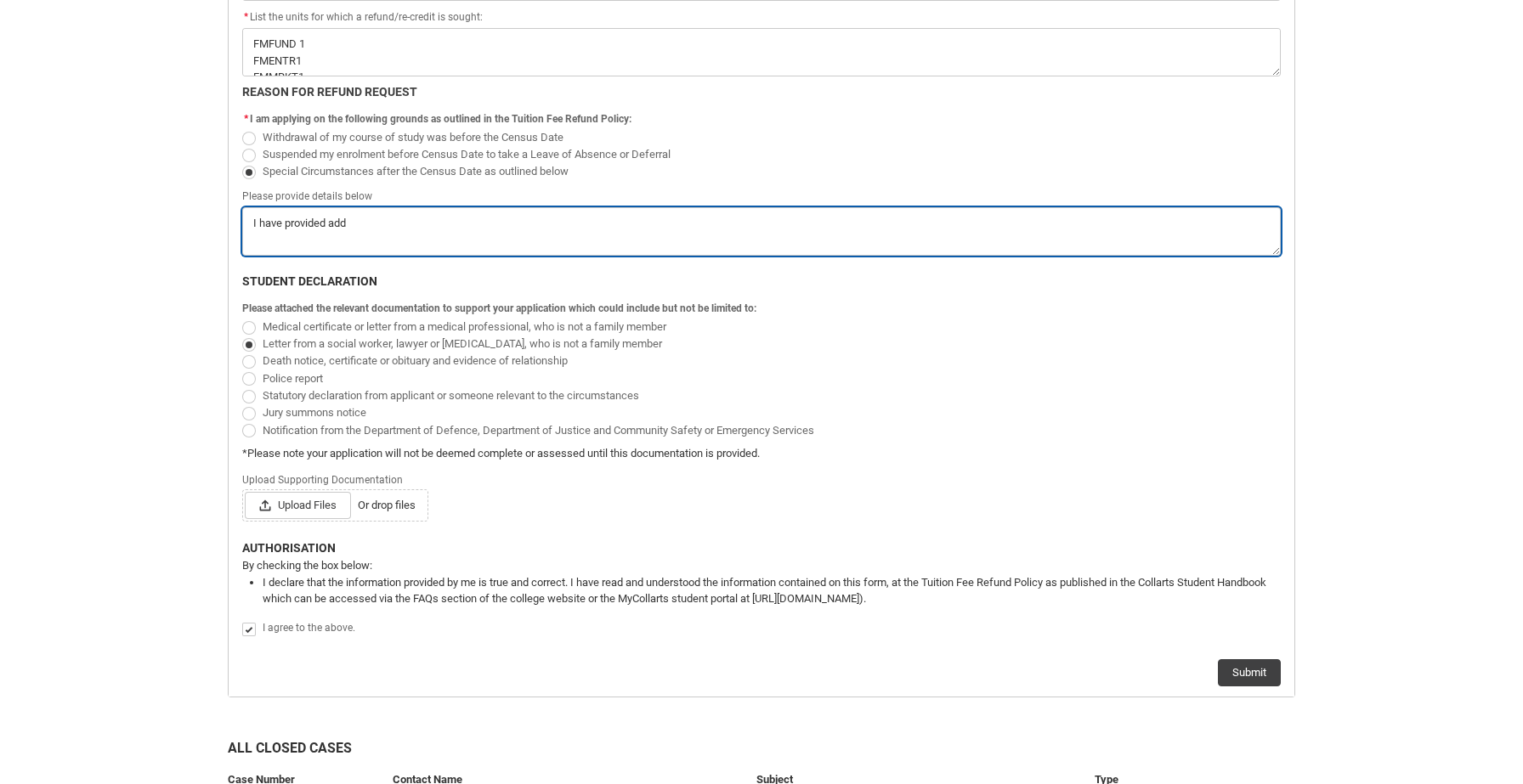
type textarea "I have provided addi"
type lightning-textarea "I have provided addit"
type textarea "I have provided addit"
type lightning-textarea "I have provided additi"
type textarea "I have provided additi"
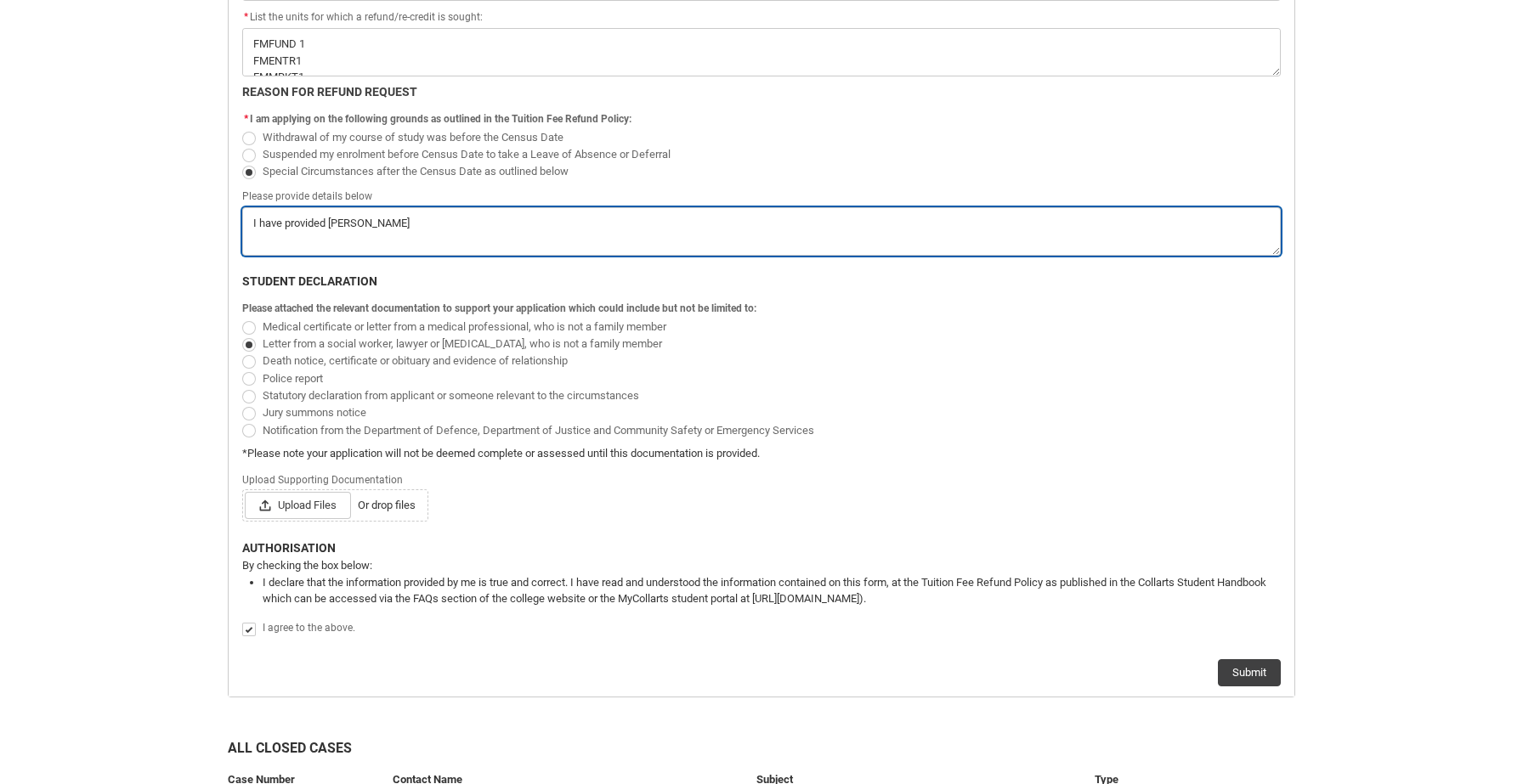
type lightning-textarea "I have provided additio"
type textarea "I have provided additio"
type lightning-textarea "I have provided addition"
type textarea "I have provided addition"
type lightning-textarea "I have provided additiona"
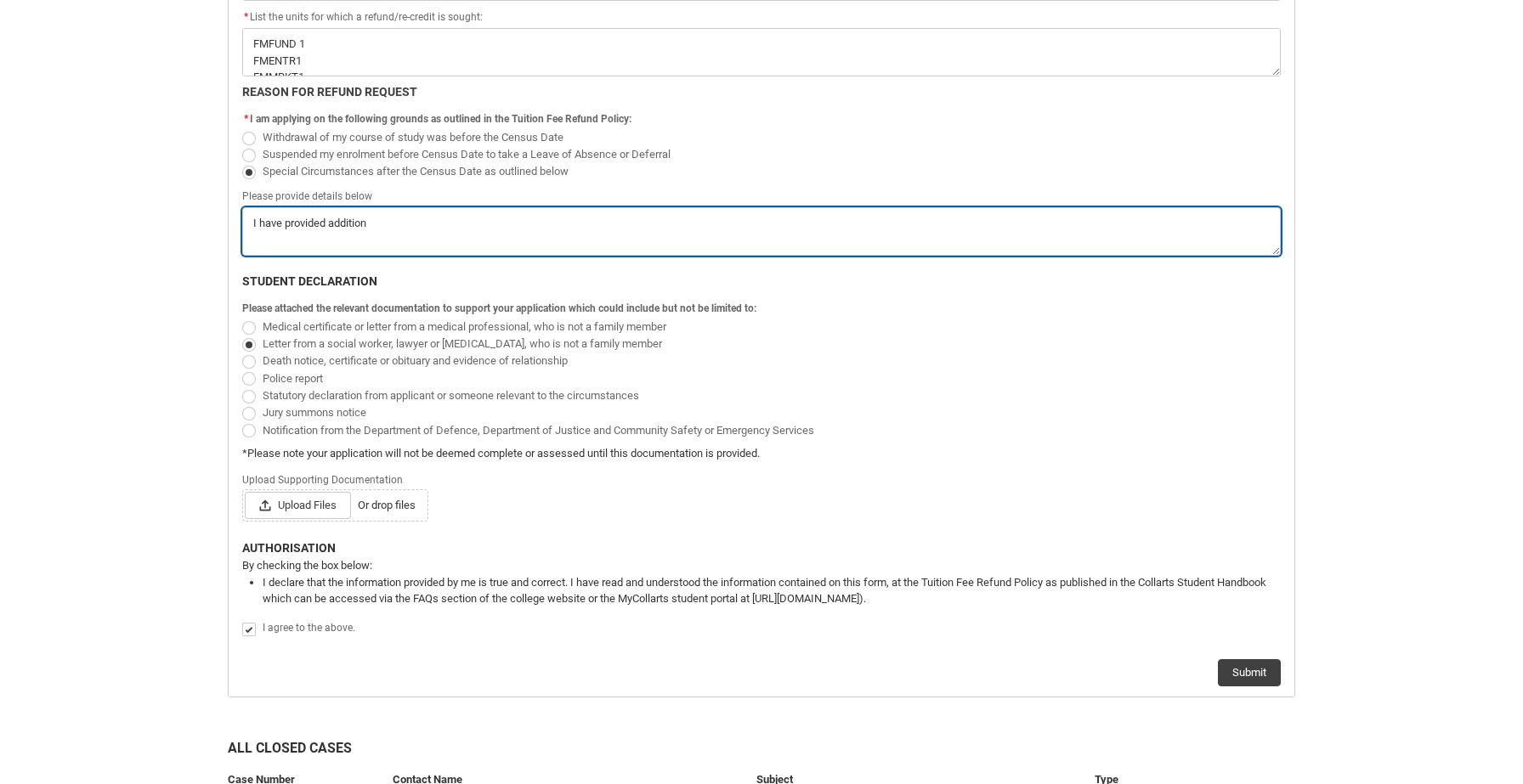
type textarea "I have provided additiona"
type lightning-textarea "I have provided additional"
type textarea "I have provided additional"
type lightning-textarea "I have provided additional"
type textarea "I have provided additional"
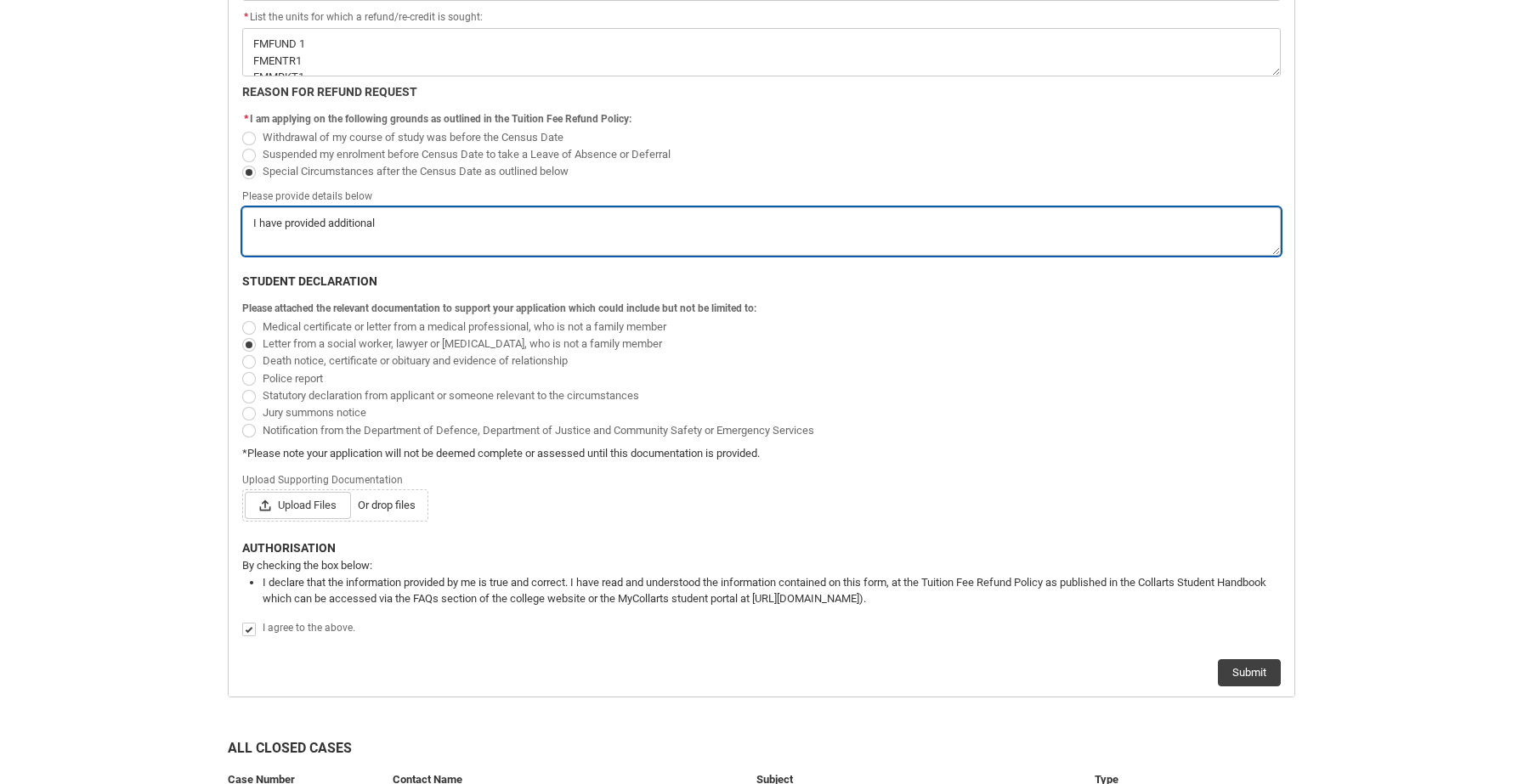
type lightning-textarea "I have provided additional i"
type textarea "I have provided additional i"
type lightning-textarea "I have provided additional in"
type textarea "I have provided additional in"
type lightning-textarea "I have provided additional inf"
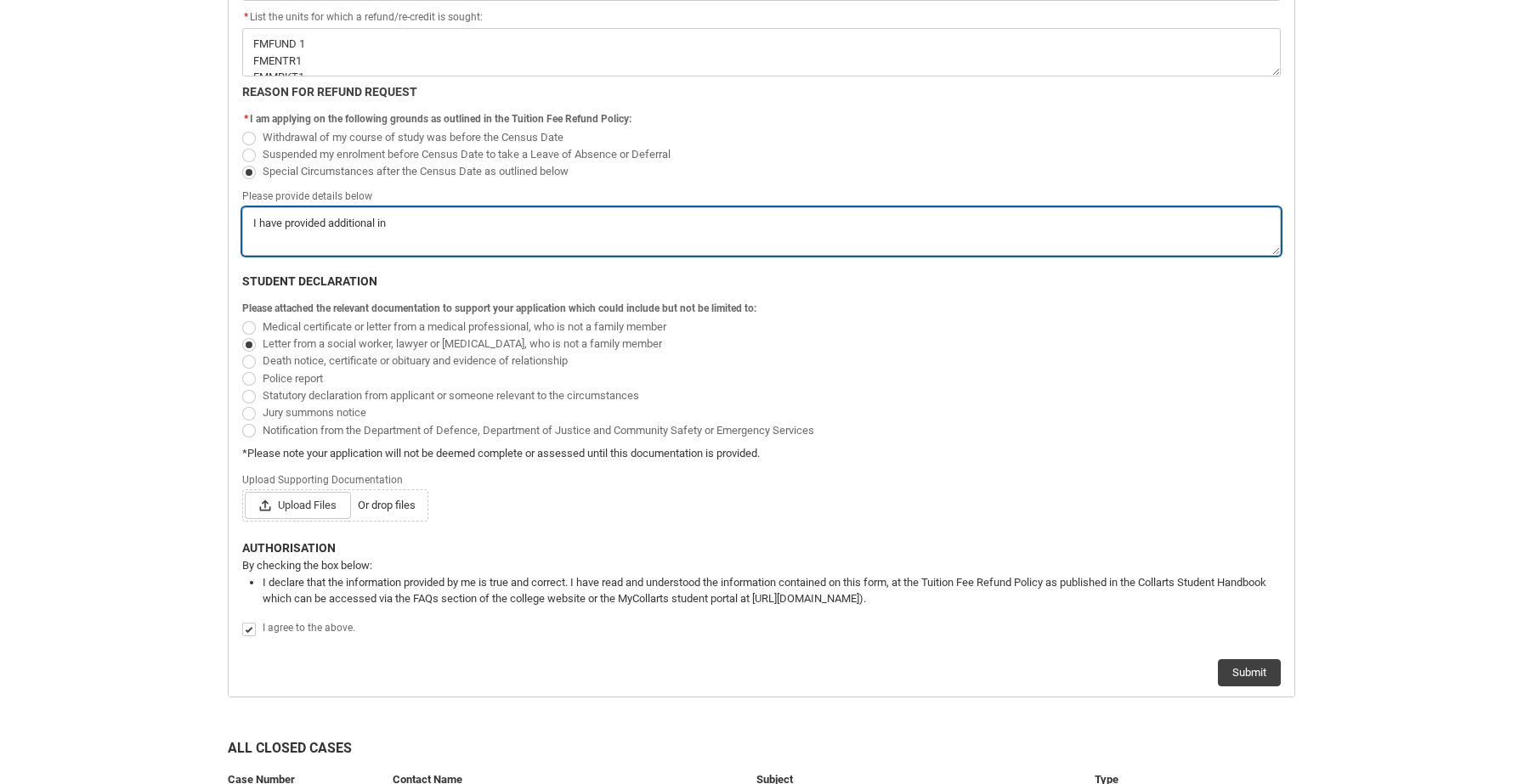
type textarea "I have provided additional inf"
type lightning-textarea "I have provided additional info"
type textarea "I have provided additional info"
type lightning-textarea "I have provided additional infor"
type textarea "I have provided additional infor"
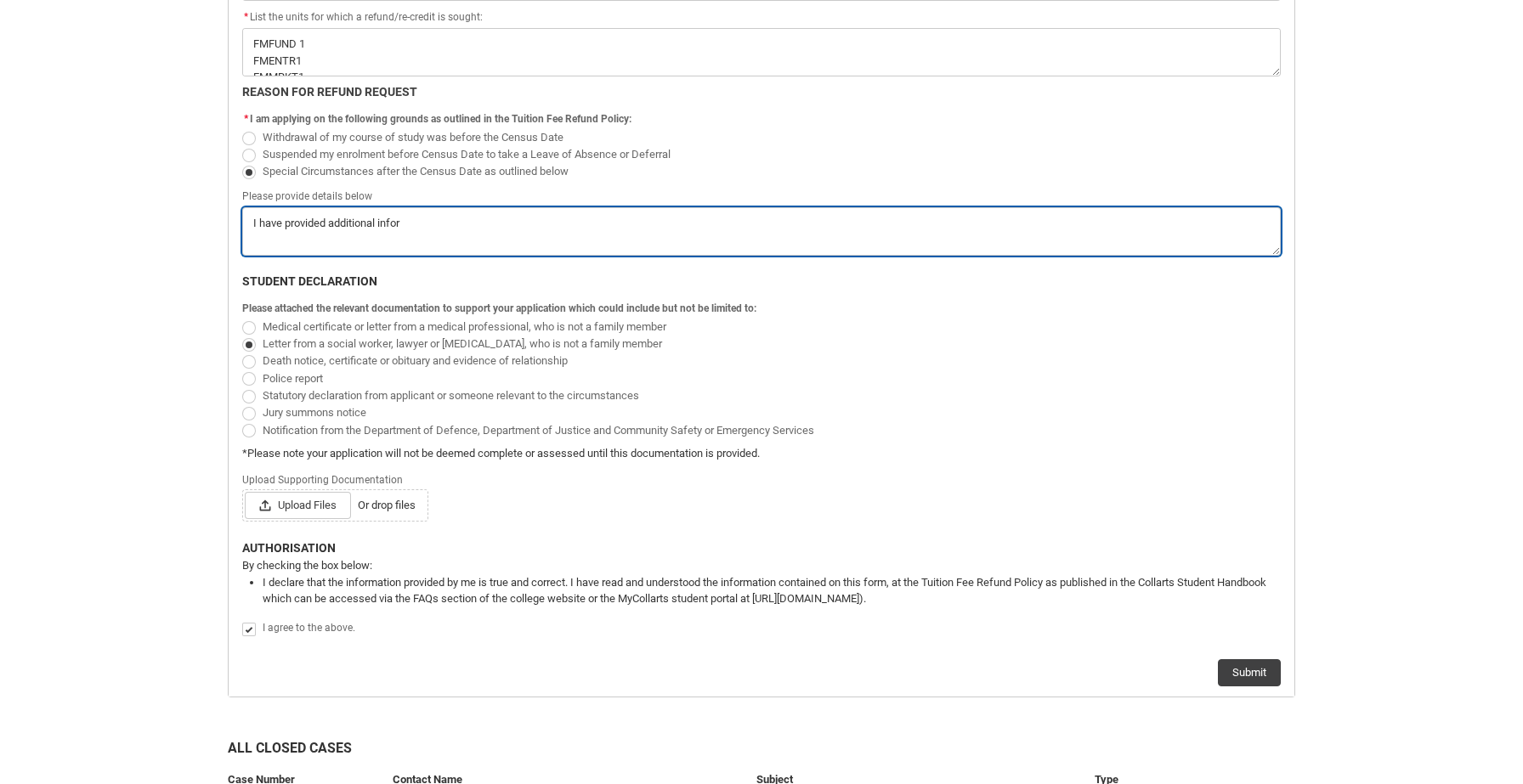
type lightning-textarea "I have provided additional inform"
type textarea "I have provided additional inform"
type lightning-textarea "I have provided additional informa"
type textarea "I have provided additional informa"
type lightning-textarea "I have provided additional informat"
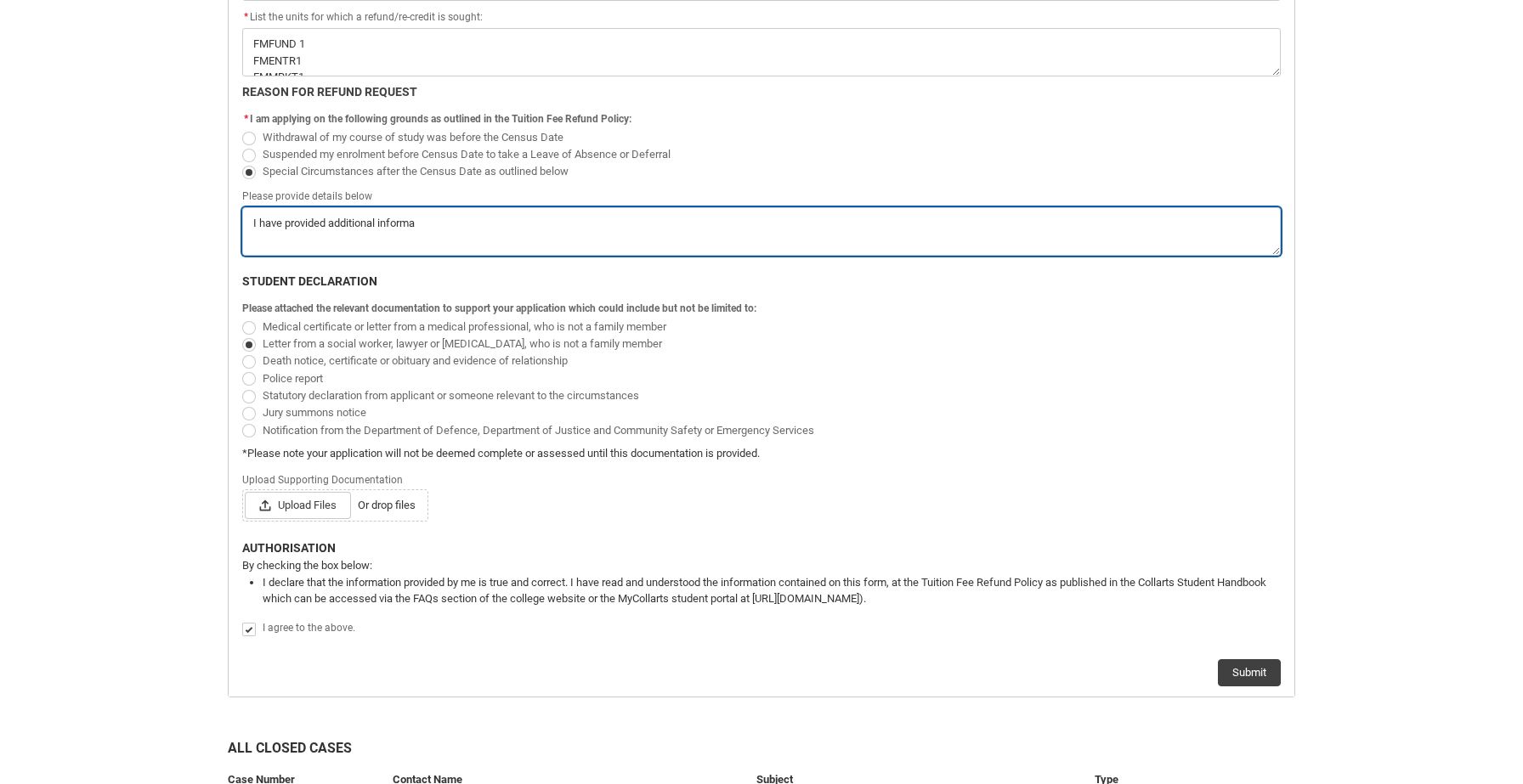
type textarea "I have provided additional informat"
type lightning-textarea "I have provided additional informati"
type textarea "I have provided additional informati"
type lightning-textarea "I have provided additional informatio"
type textarea "I have provided additional informatio"
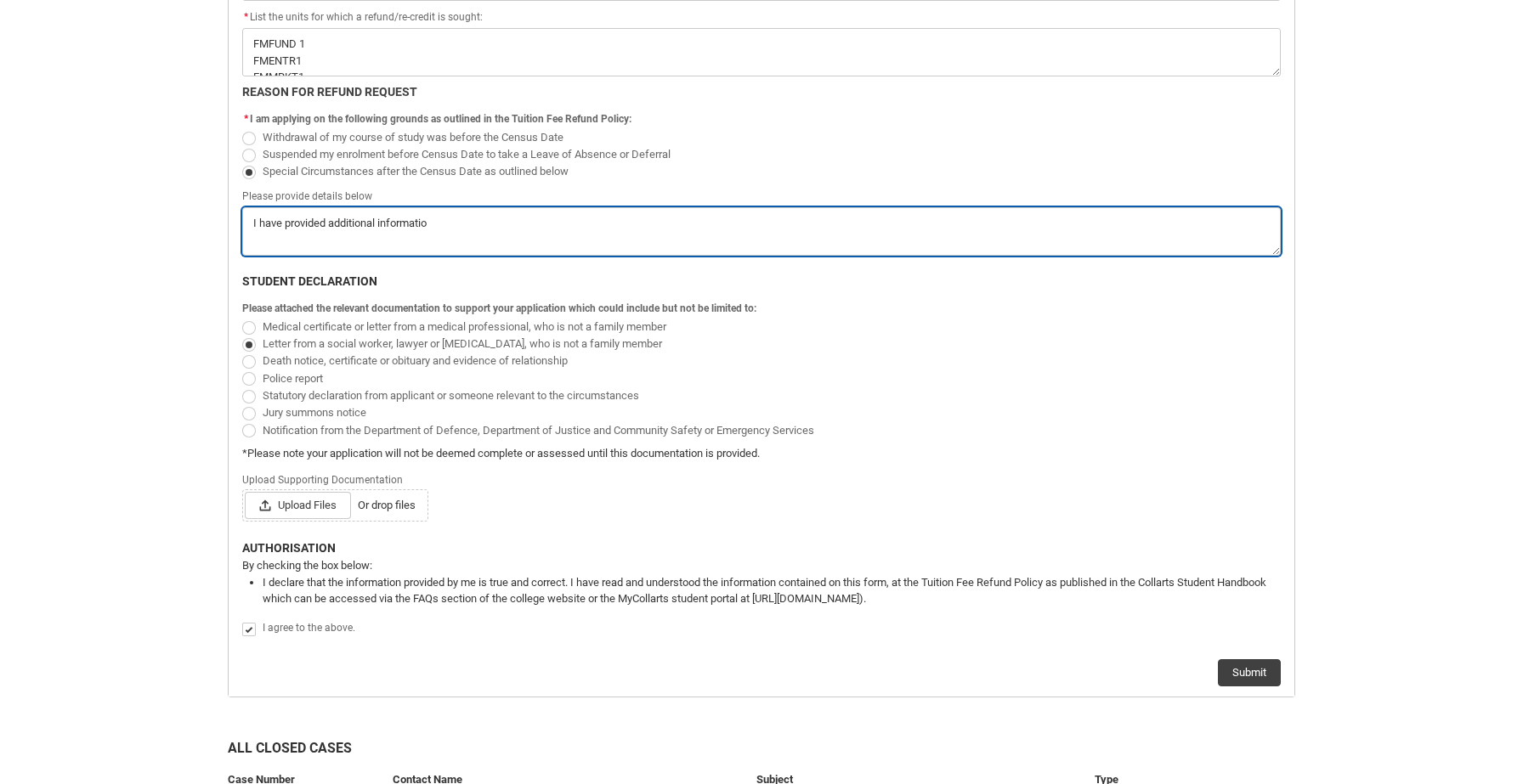
type lightning-textarea "I have provided additional information"
type textarea "I have provided additional information"
type lightning-textarea "I have provided additional information"
type textarea "I have provided additional information"
type lightning-textarea "I have provided additional information a"
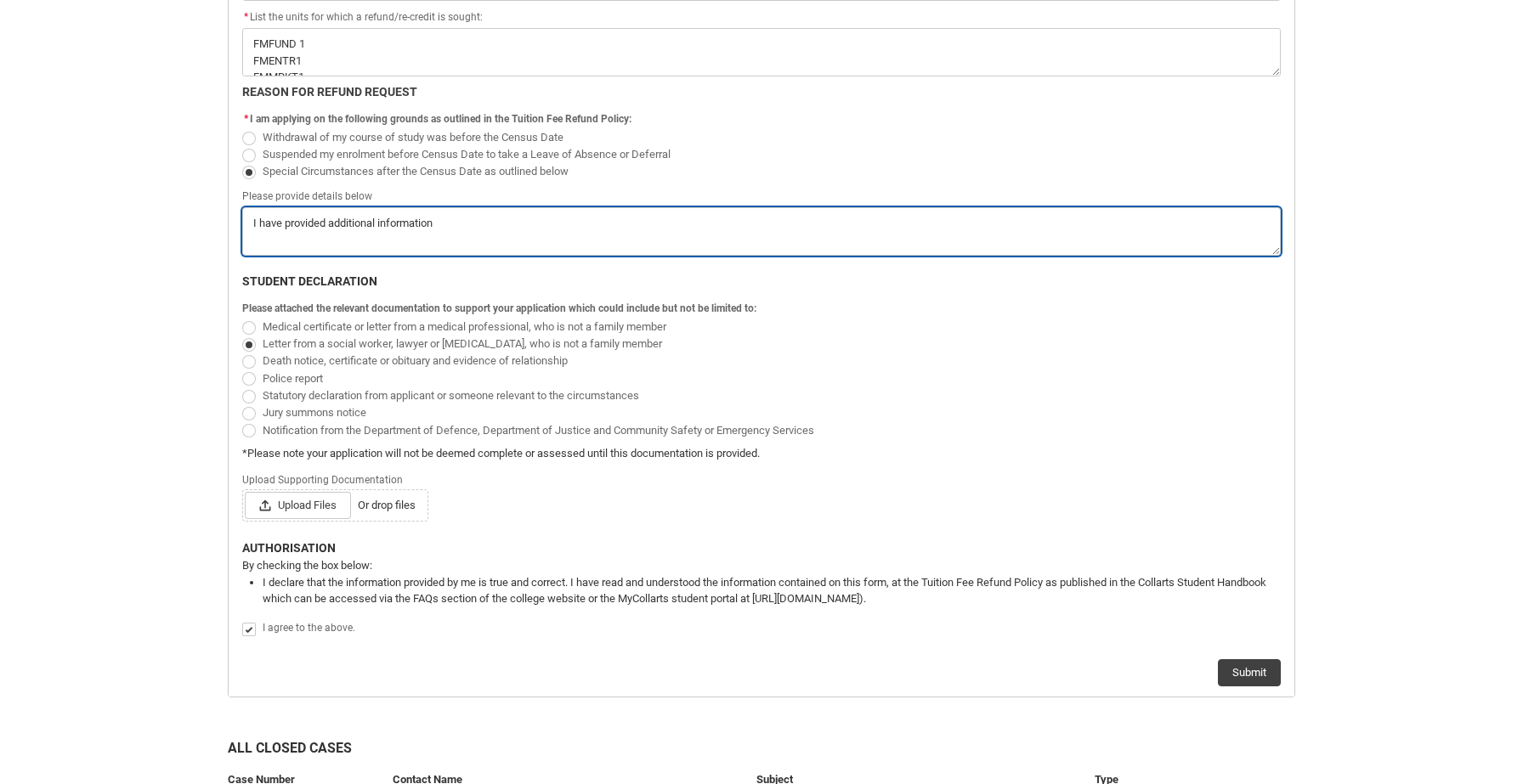
type textarea "I have provided additional information a"
type lightning-textarea "I have provided additional information as"
type textarea "I have provided additional information as"
type lightning-textarea "I have provided additional information as"
type textarea "I have provided additional information as"
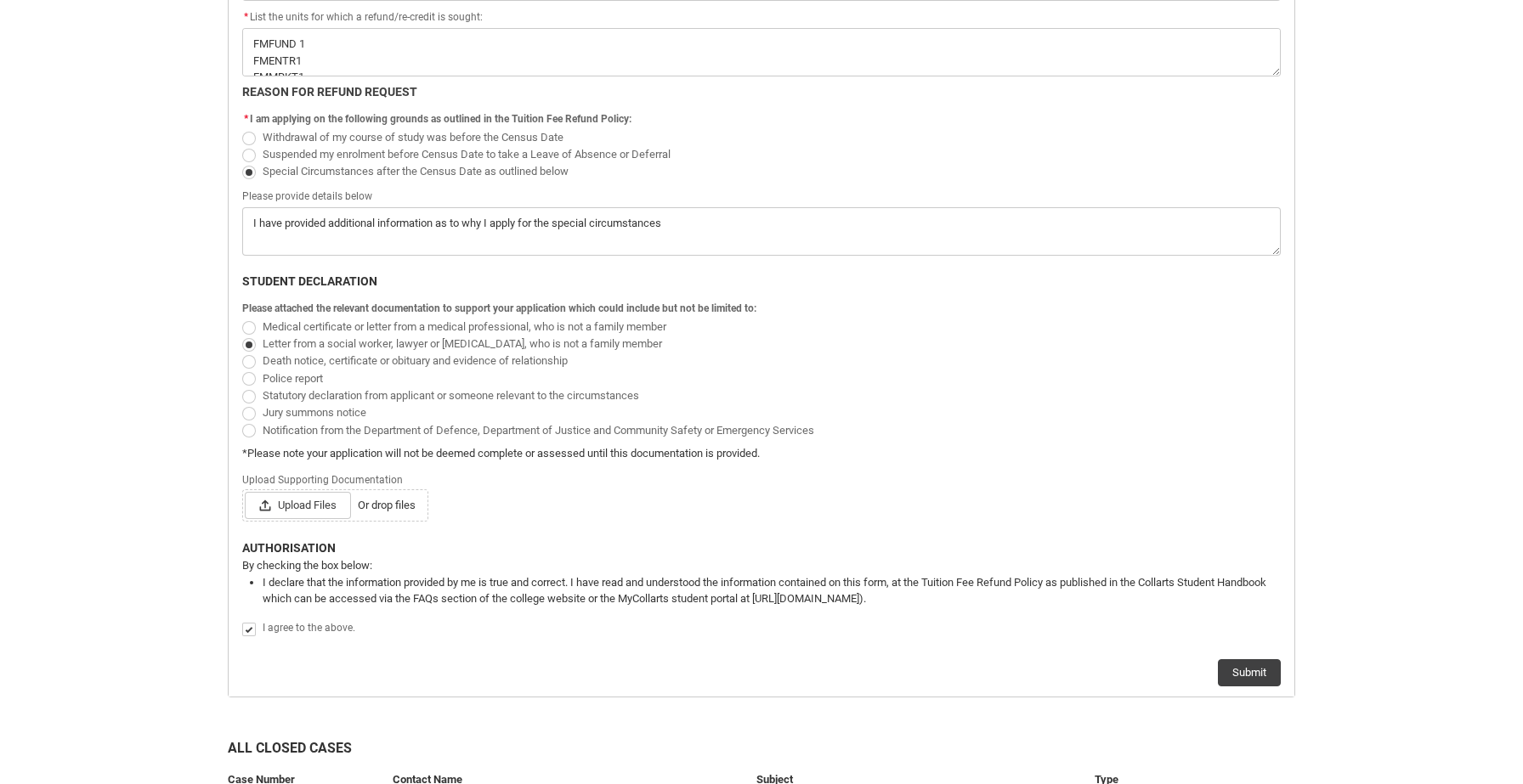
click at [463, 442] on flowruntime-screen-field "Please attached the relevant documentation to support your application which co…" at bounding box center [762, 371] width 1059 height 148
click at [335, 504] on span "Upload Files" at bounding box center [297, 505] width 106 height 27
click at [244, 492] on input "Upload Files Or drop files" at bounding box center [244, 492] width 1 height 1
click at [399, 508] on span "Or drop files" at bounding box center [387, 505] width 58 height 17
click at [244, 492] on input "Upload Files Or drop files" at bounding box center [244, 492] width 1 height 1
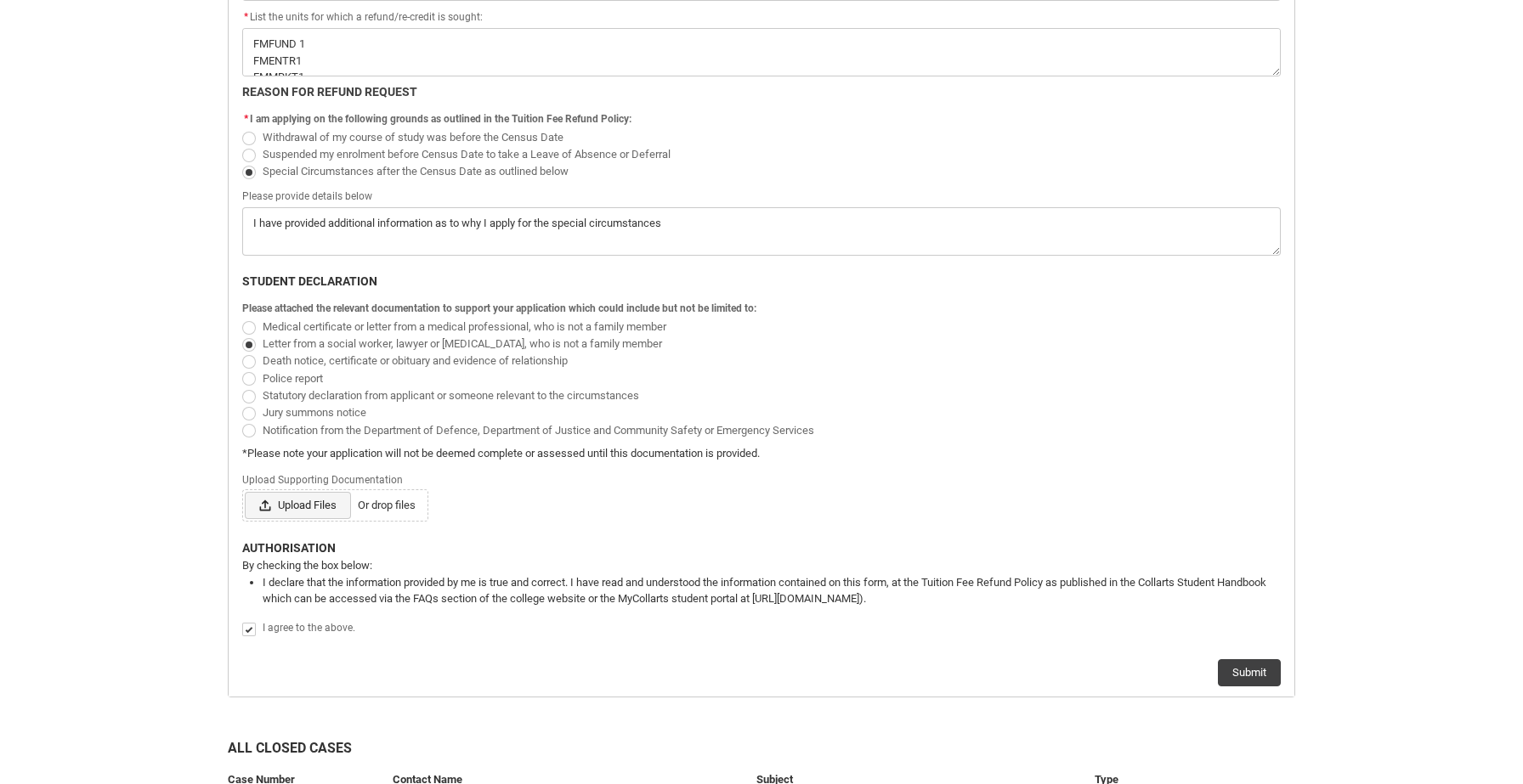
click at [326, 502] on span "Upload Files" at bounding box center [297, 505] width 106 height 27
click at [244, 492] on input "Upload Files Or drop files" at bounding box center [244, 492] width 1 height 1
click at [383, 499] on span "Or drop files" at bounding box center [387, 505] width 58 height 17
click at [244, 492] on input "Upload Files Or drop files" at bounding box center [244, 492] width 1 height 1
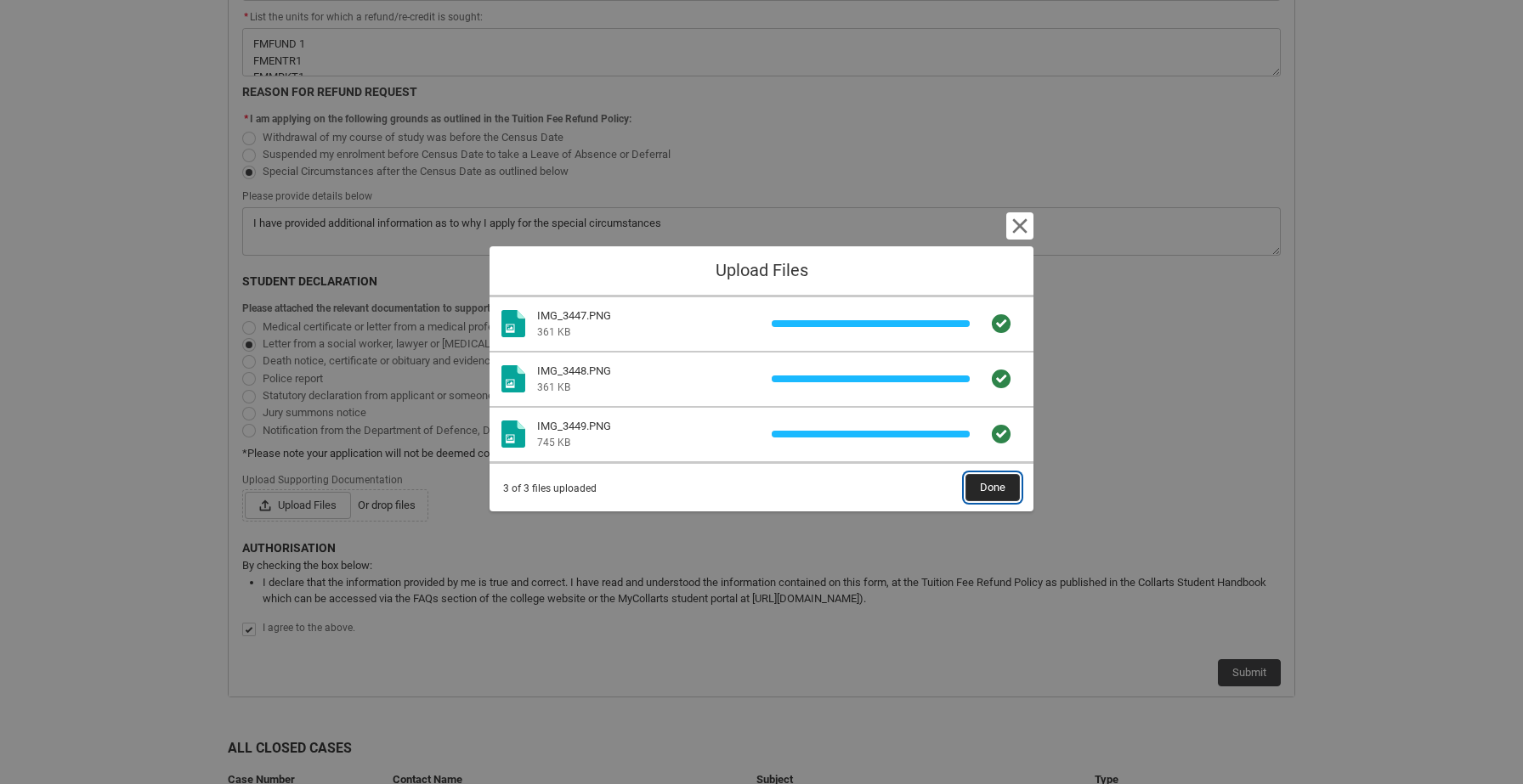
click at [1003, 482] on span "Done" at bounding box center [993, 488] width 26 height 26
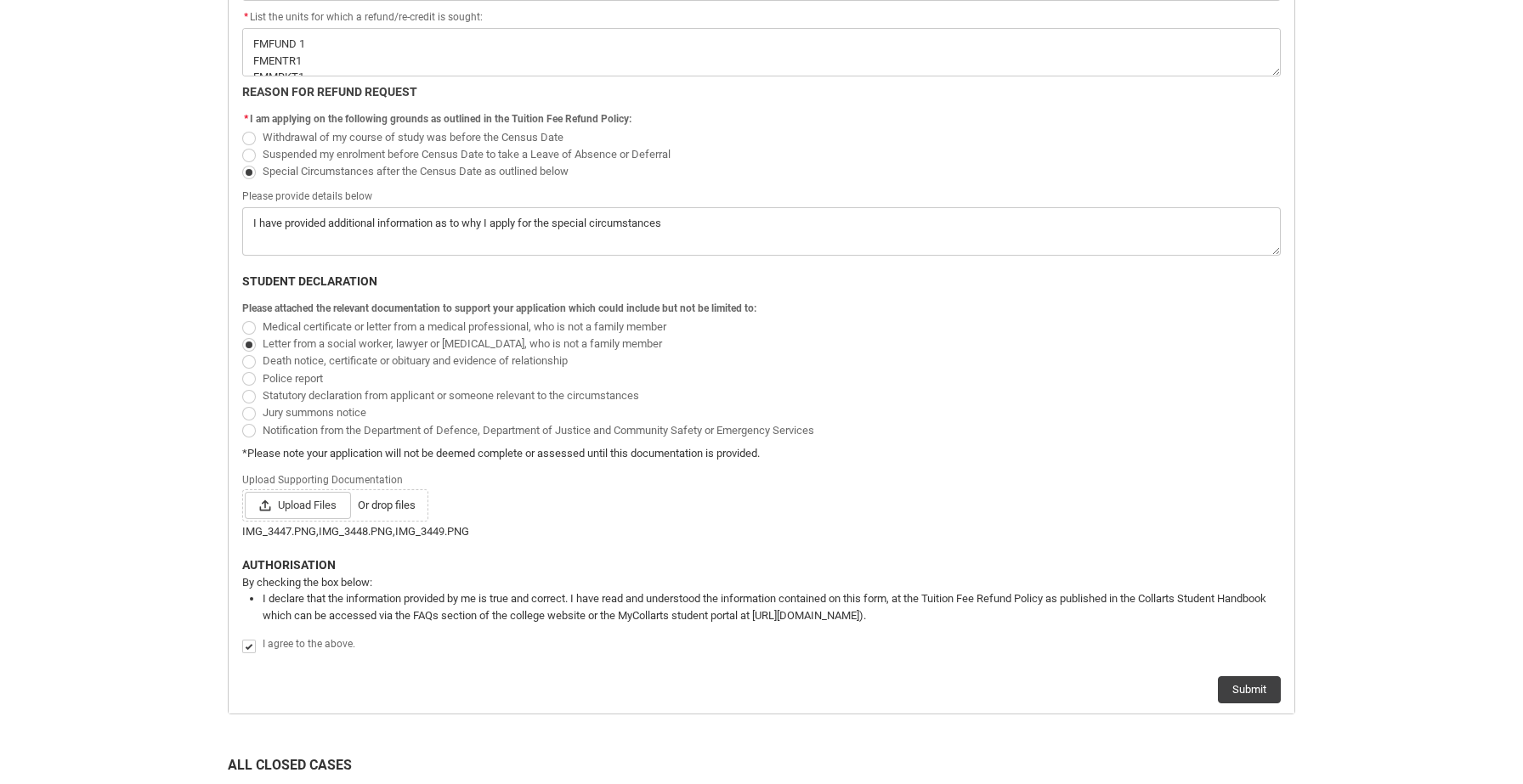
click at [410, 504] on span "Or drop files" at bounding box center [387, 505] width 58 height 17
click at [244, 492] on input "Upload Files Or drop files" at bounding box center [244, 492] width 1 height 1
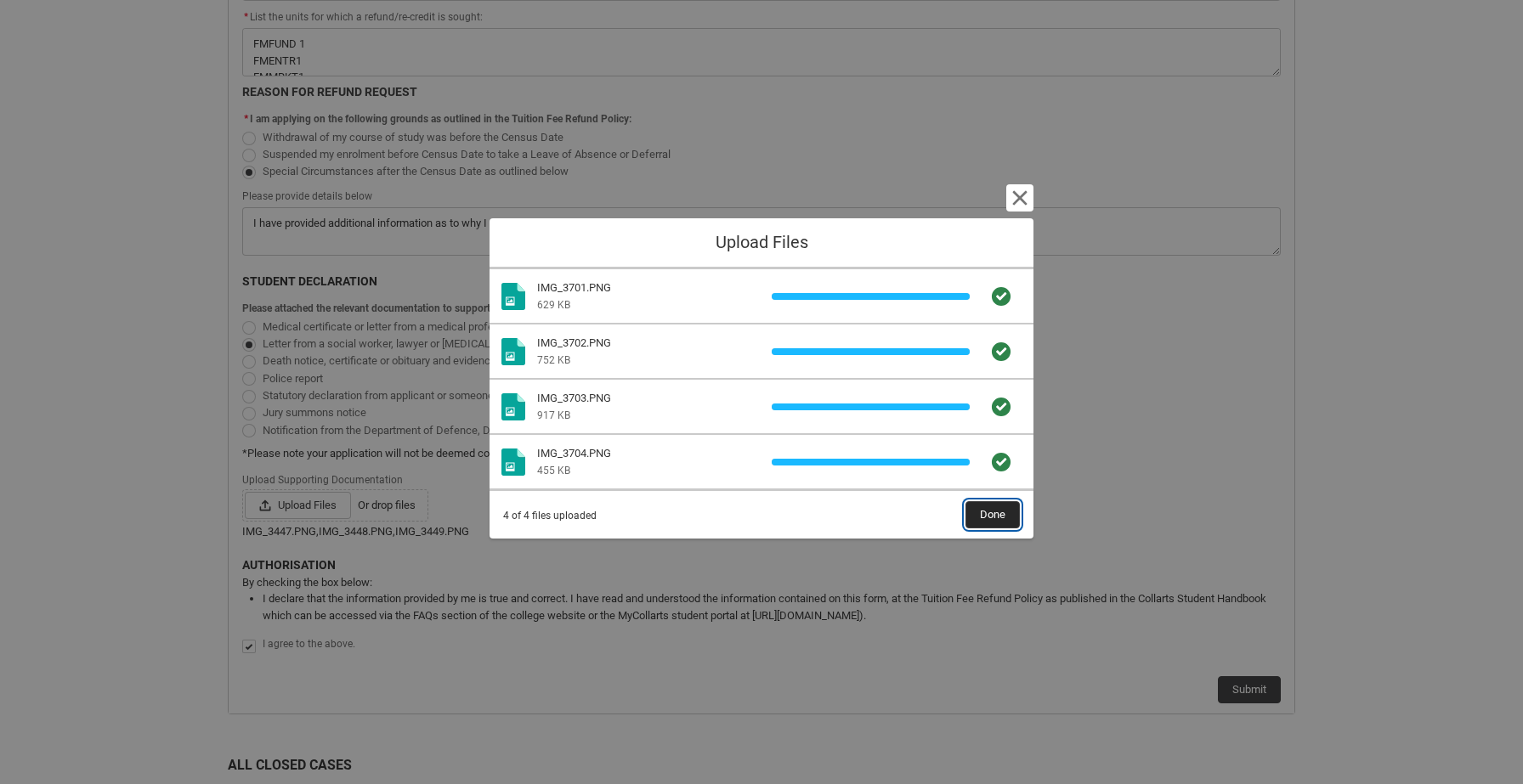
click at [988, 525] on span "Done" at bounding box center [993, 515] width 26 height 26
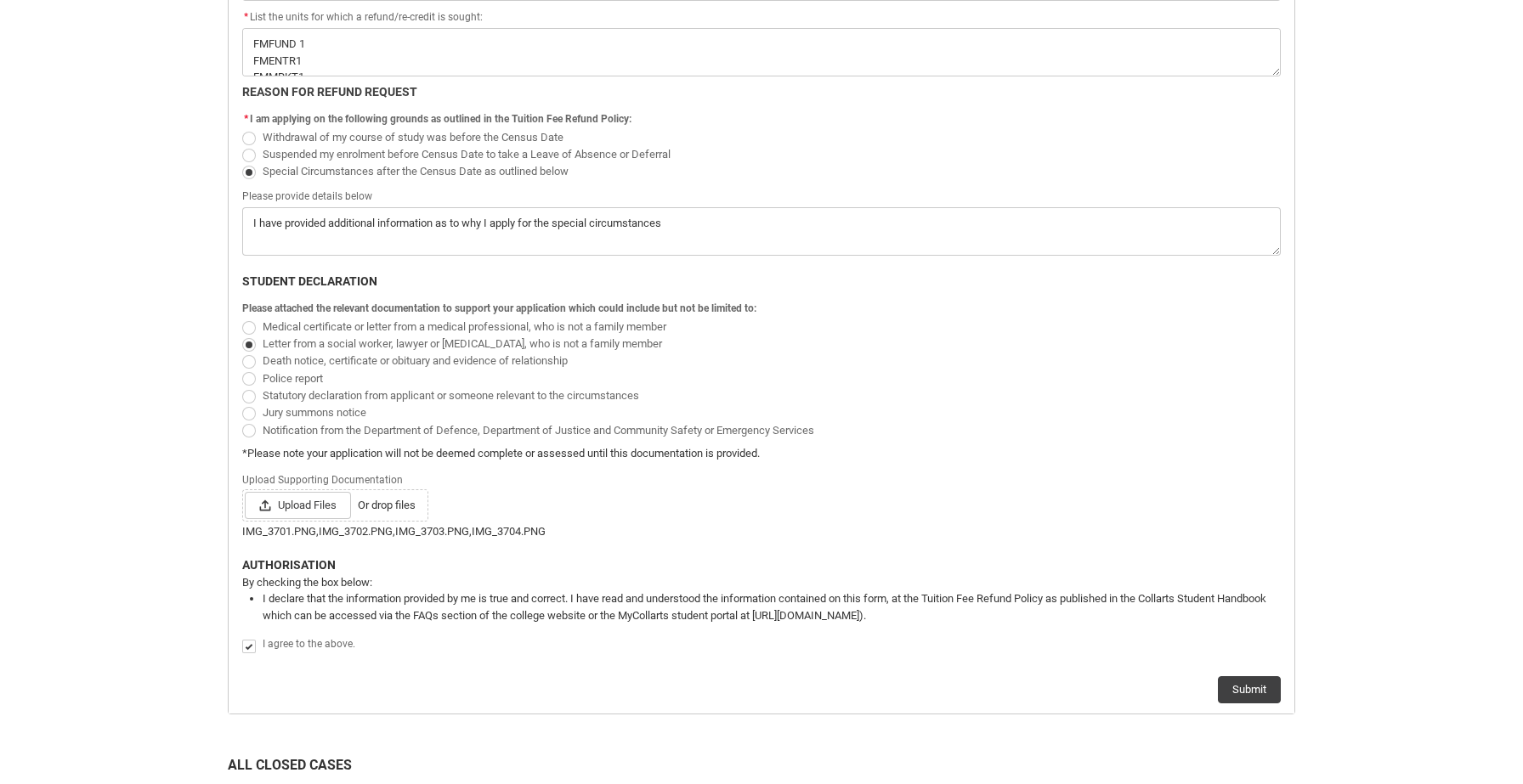
click at [477, 481] on lightning-input "Upload Supporting Documentation Upload Files Or drop files" at bounding box center [762, 495] width 1039 height 53
click at [325, 506] on span "Upload Files" at bounding box center [297, 505] width 106 height 27
click at [244, 492] on input "Upload Files Or drop files" at bounding box center [244, 492] width 1 height 1
click at [312, 509] on span "Upload Files" at bounding box center [297, 505] width 106 height 27
click at [244, 492] on input "Upload Files Or drop files" at bounding box center [244, 492] width 1 height 1
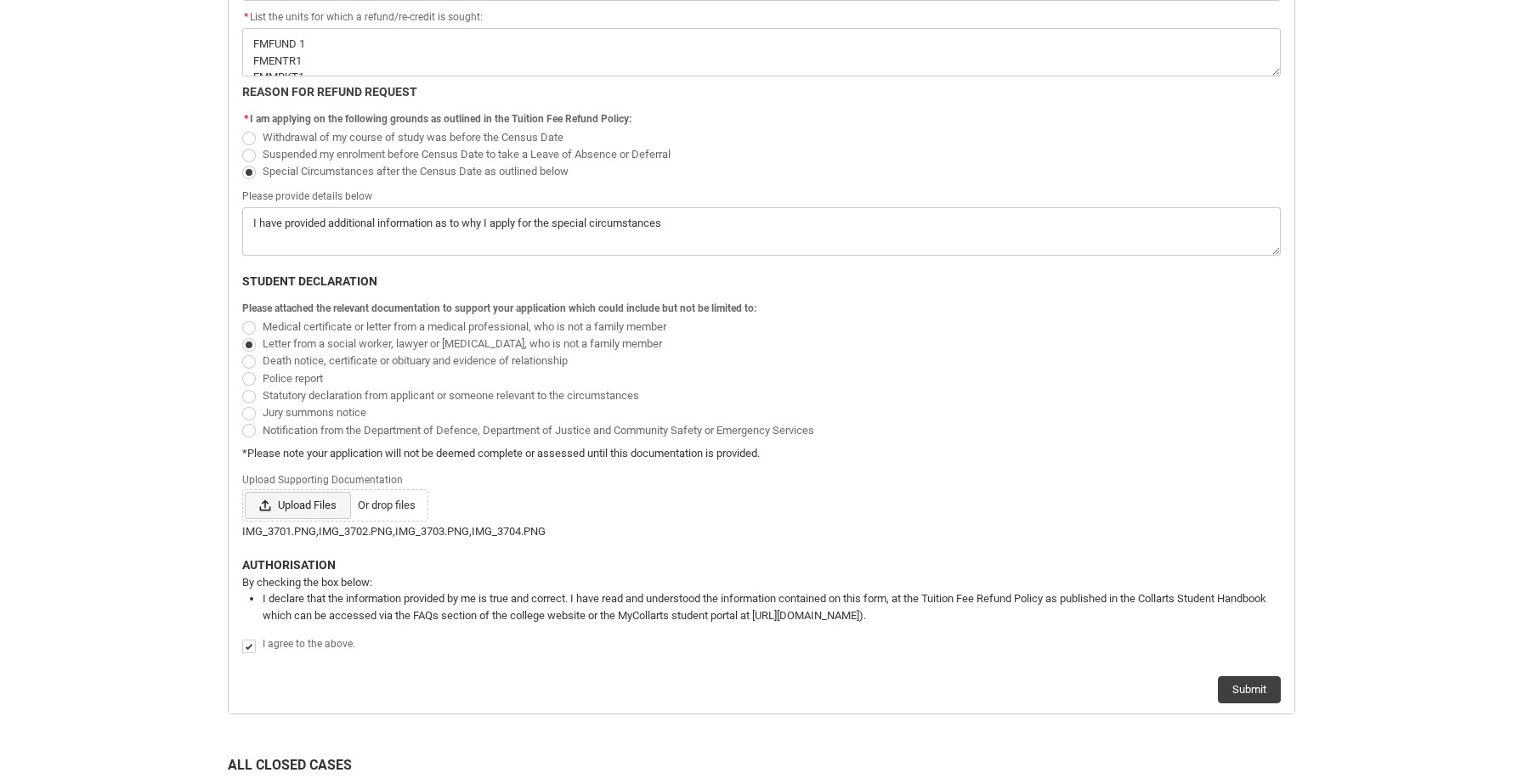
click at [331, 510] on span "Upload Files" at bounding box center [297, 505] width 106 height 27
click at [244, 492] on input "Upload Files Or drop files" at bounding box center [244, 492] width 1 height 1
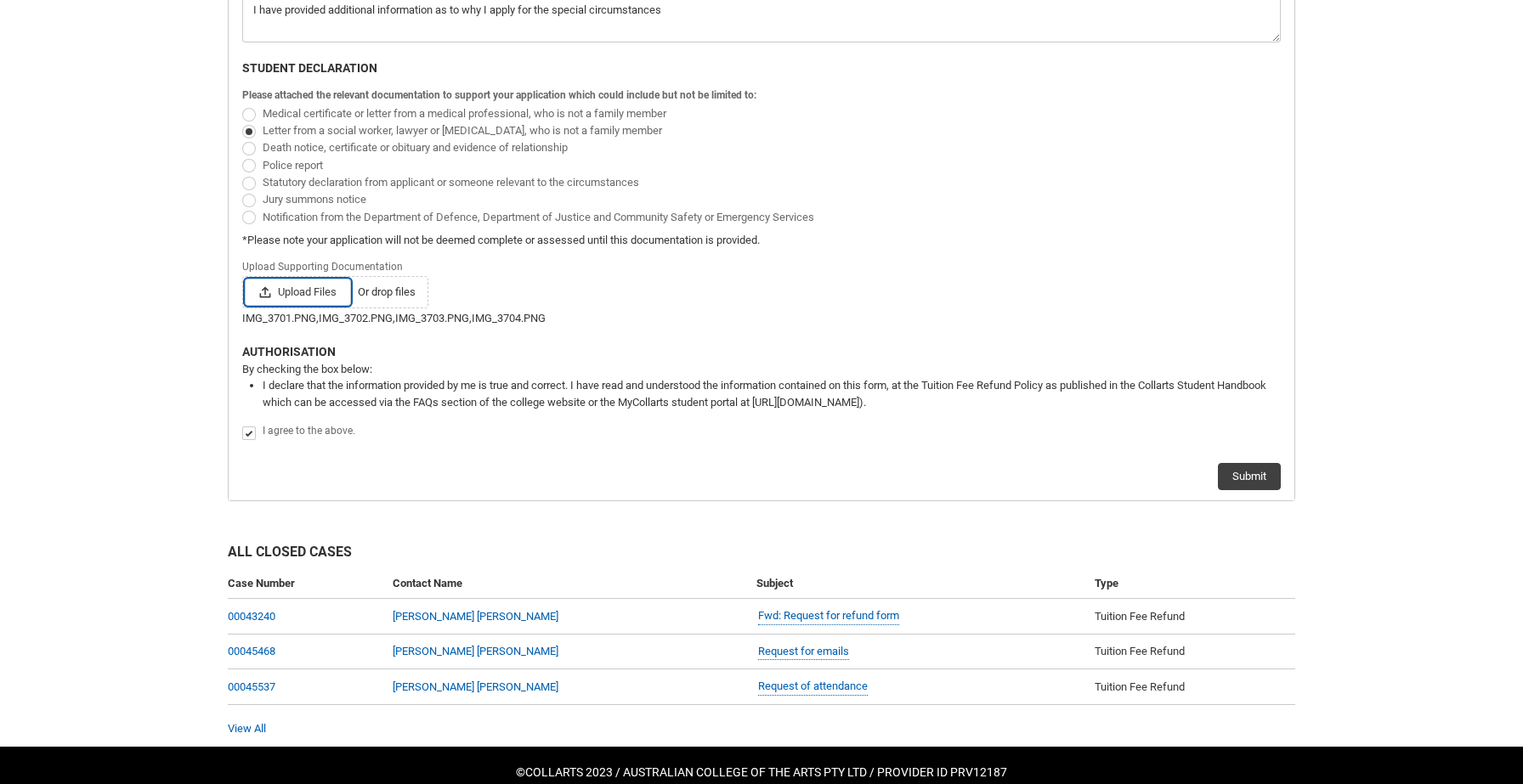
scroll to position [876, 0]
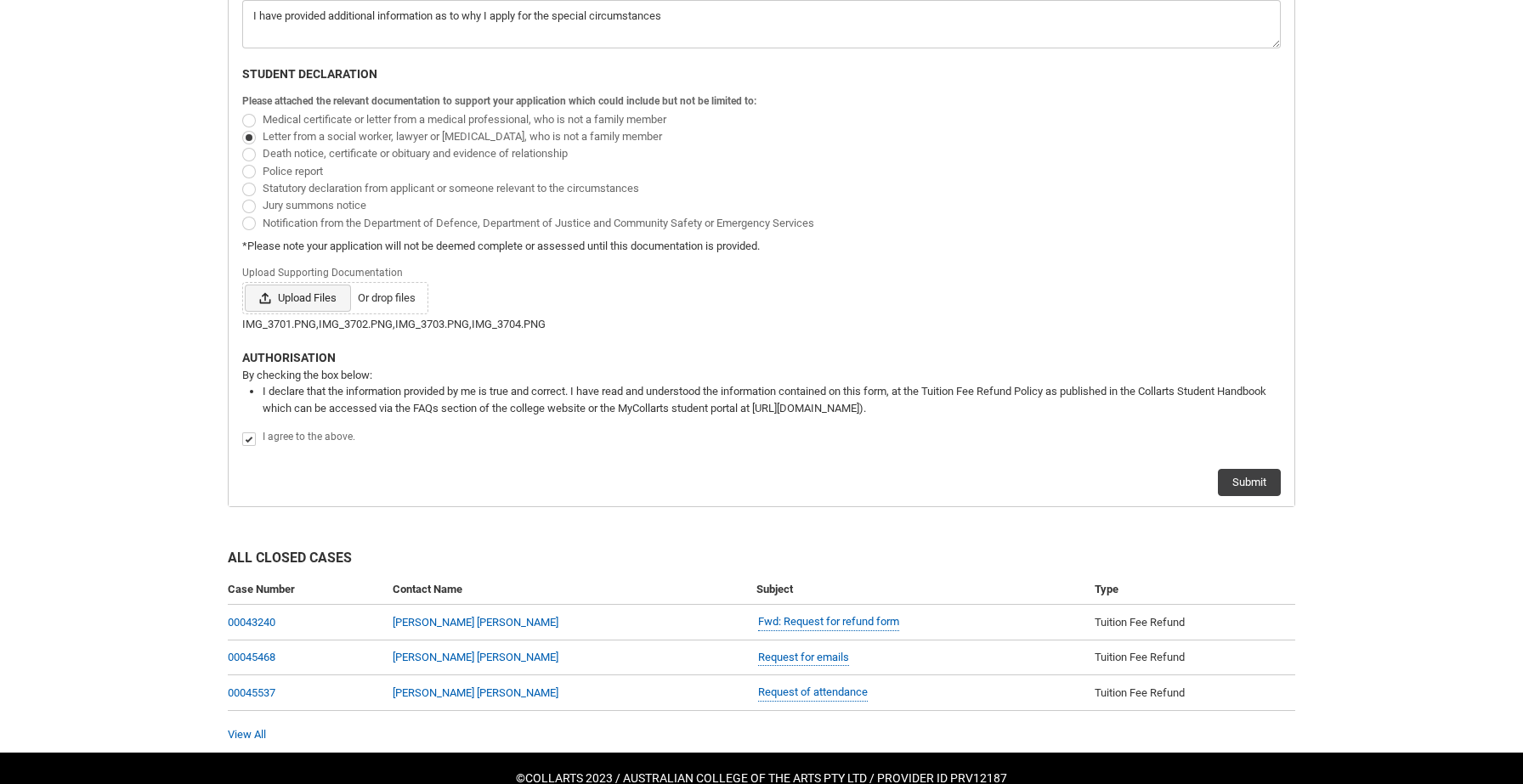
click at [324, 291] on span "Upload Files" at bounding box center [297, 298] width 106 height 27
click at [244, 285] on input "Upload Files Or drop files" at bounding box center [244, 284] width 1 height 1
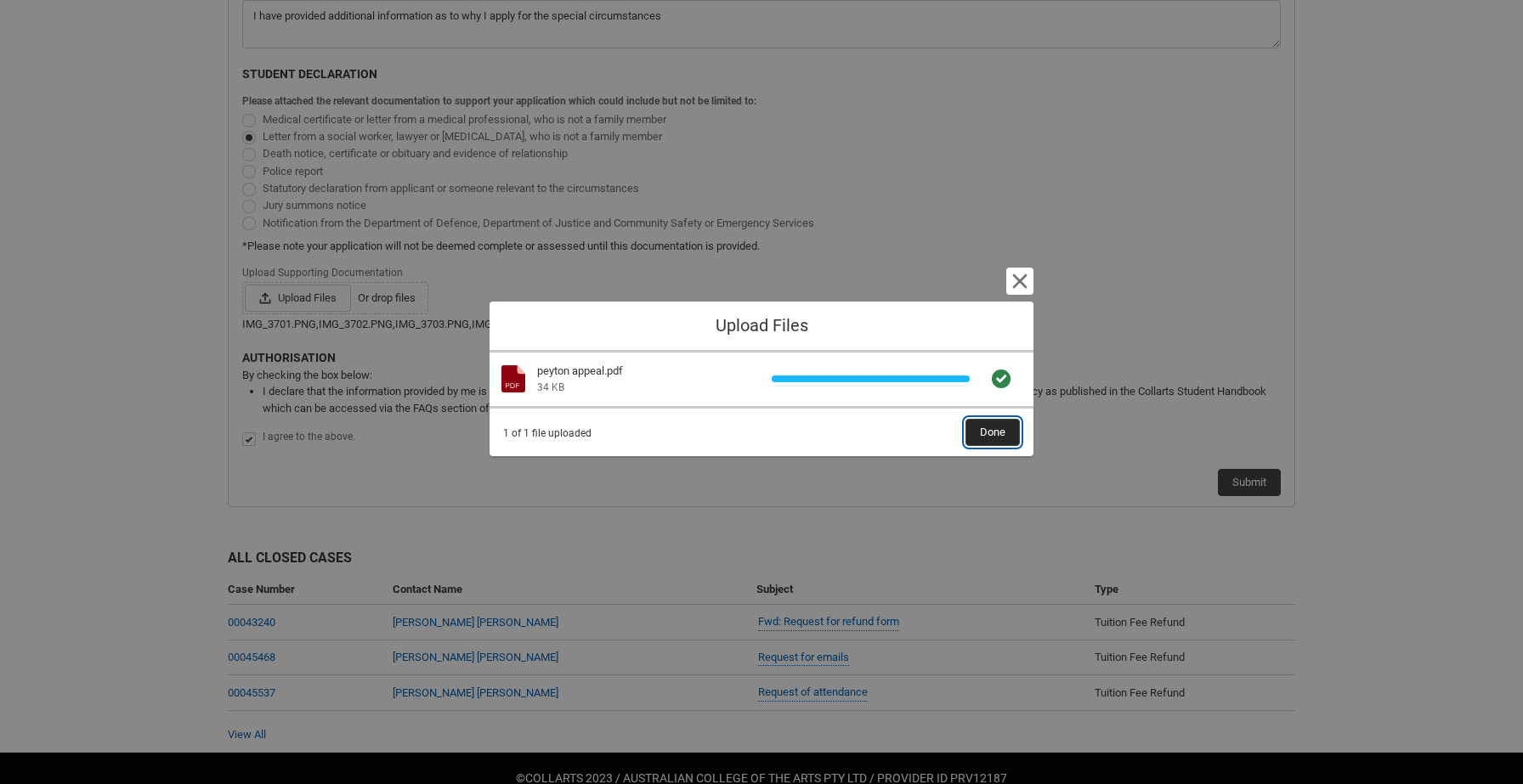
click at [987, 436] on span "Done" at bounding box center [993, 433] width 26 height 26
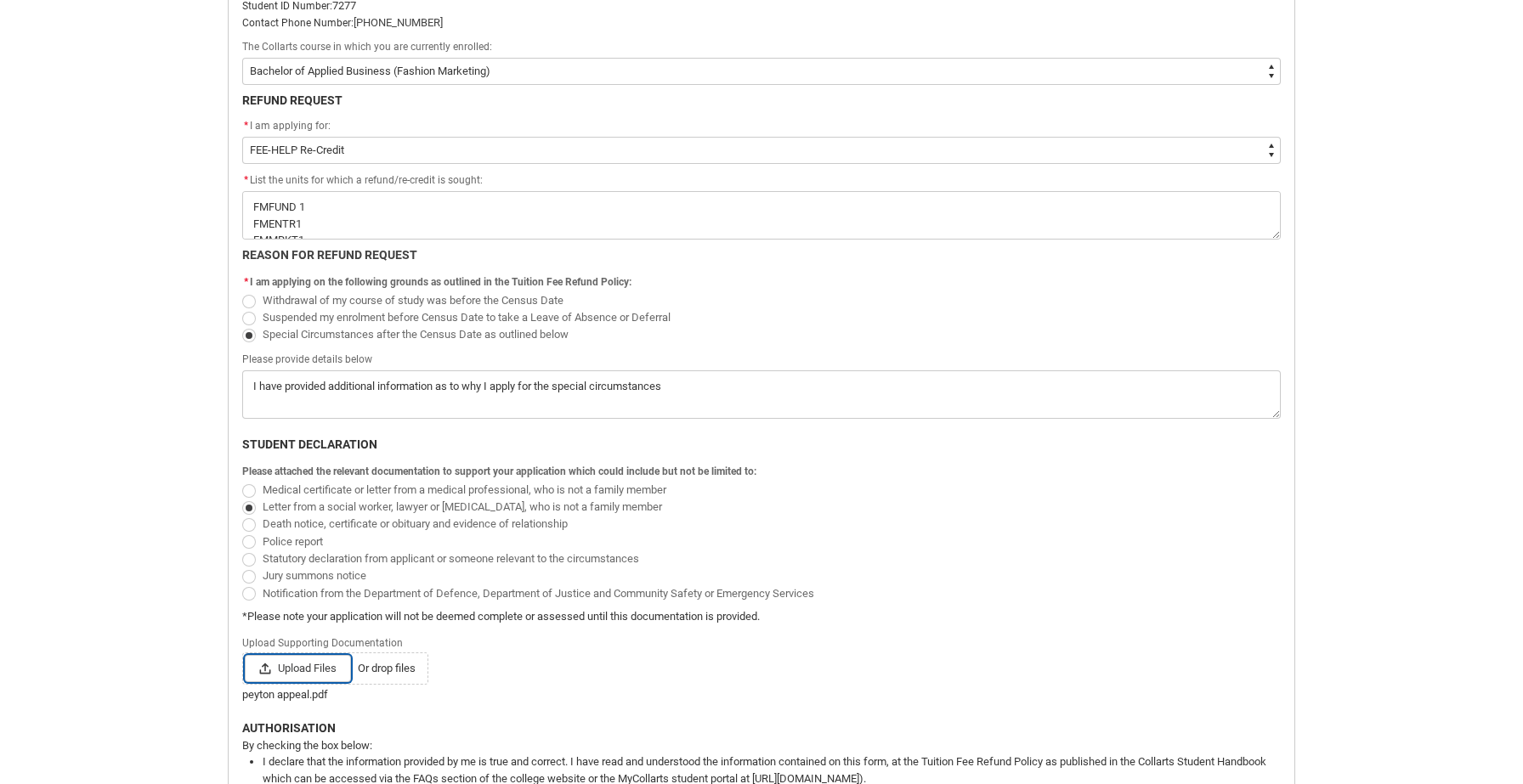
scroll to position [502, 0]
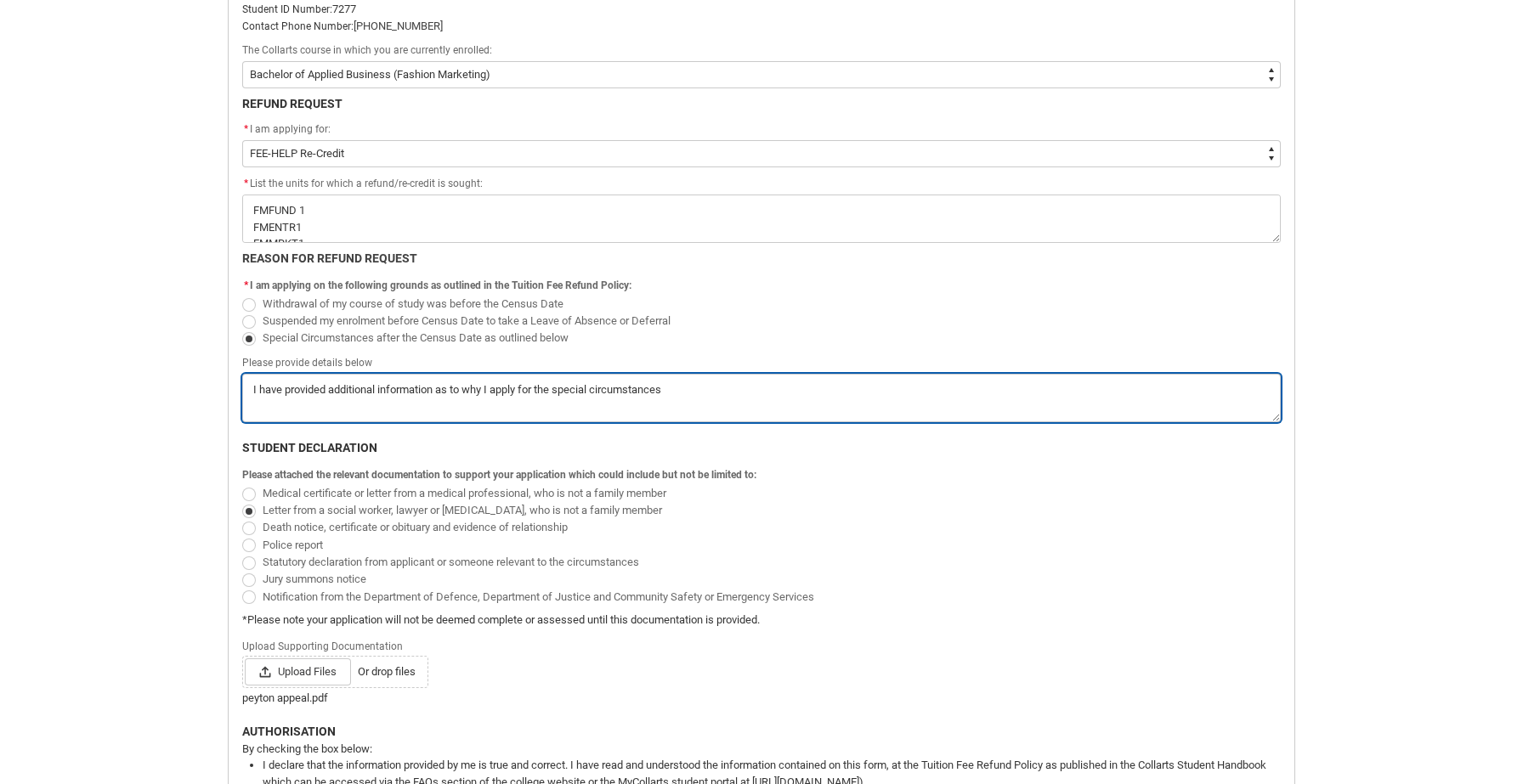
click at [742, 390] on textarea "Redu_Student_Request flow" at bounding box center [762, 398] width 1039 height 49
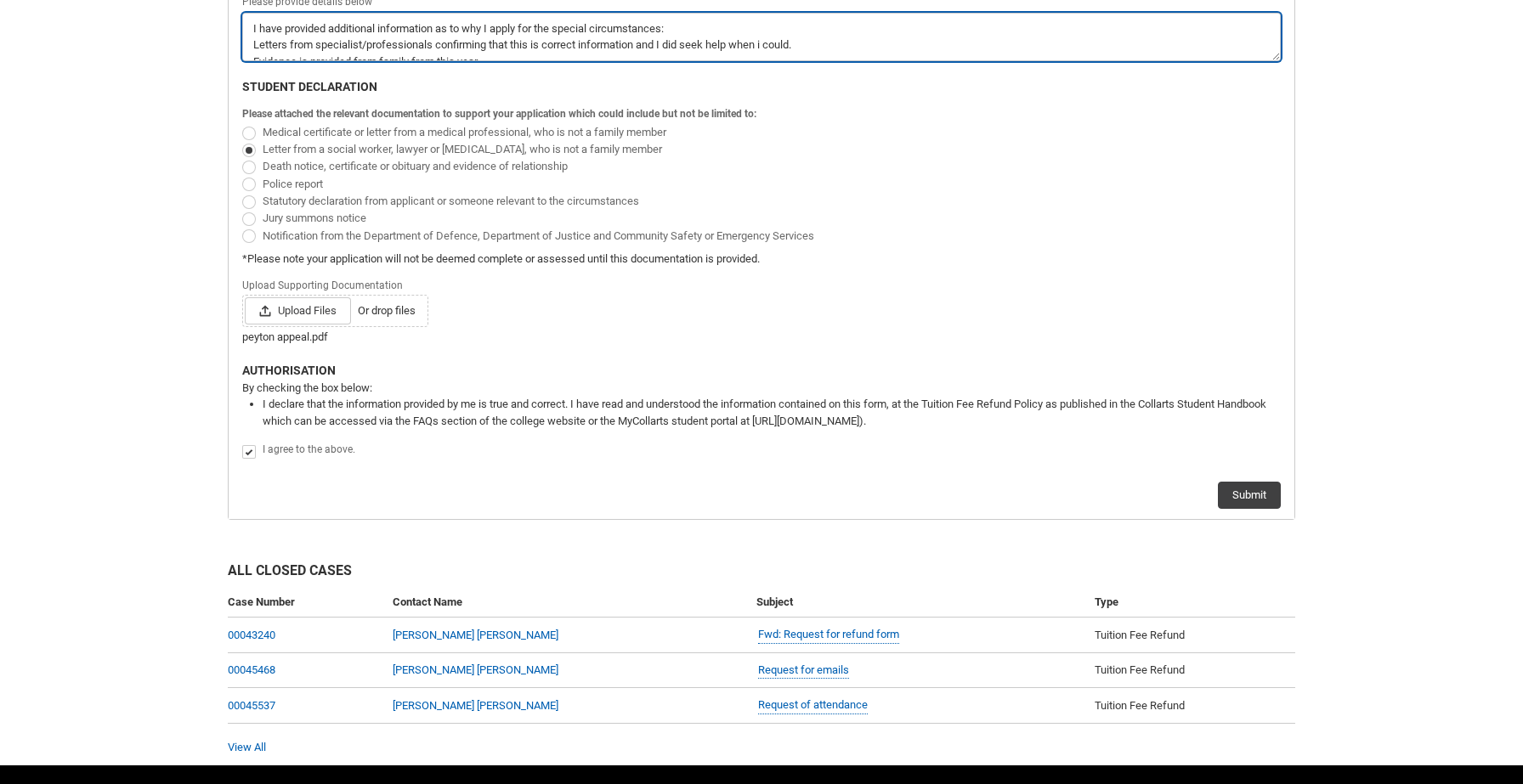
scroll to position [892, 0]
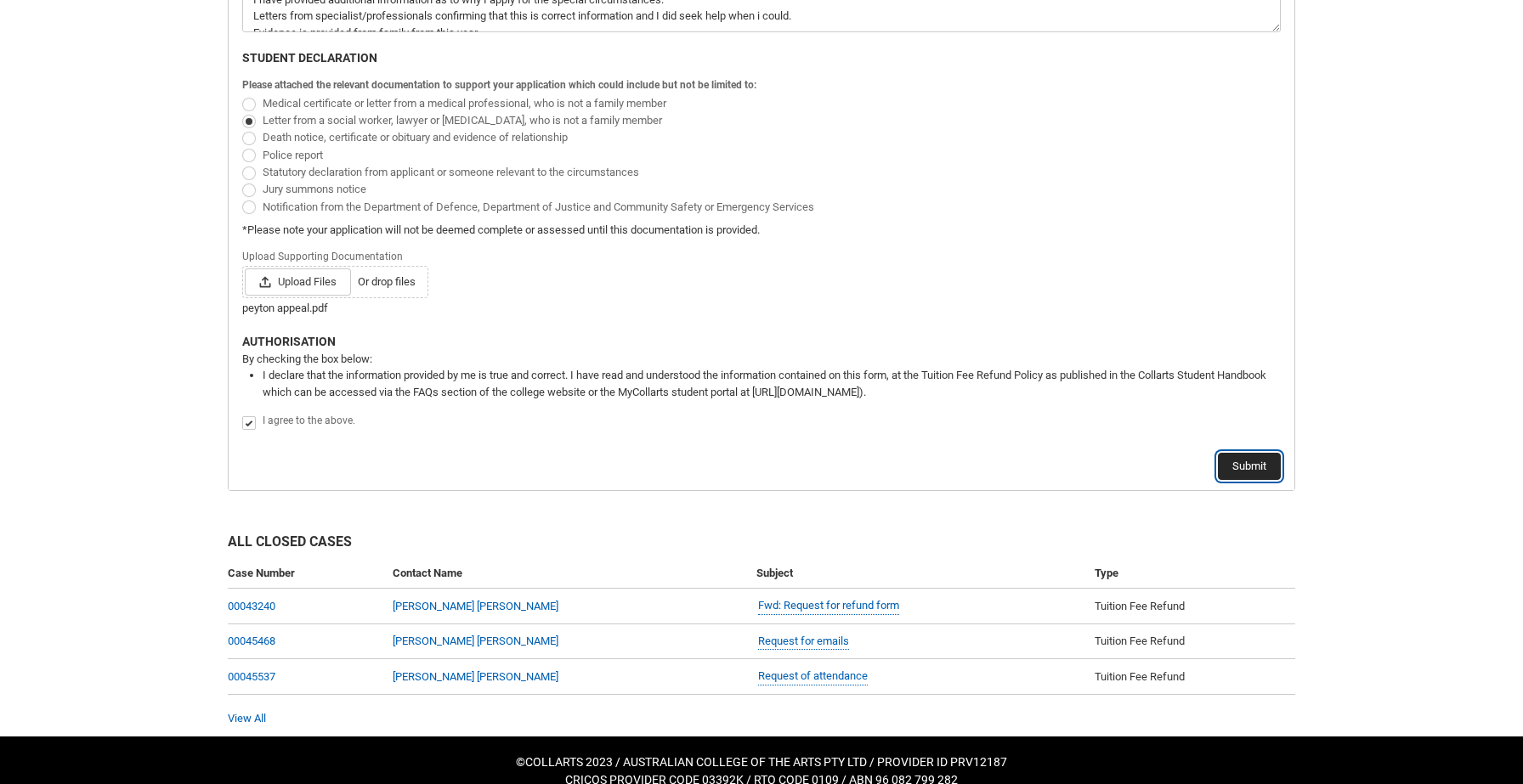
click at [1264, 469] on button "Submit" at bounding box center [1249, 466] width 63 height 27
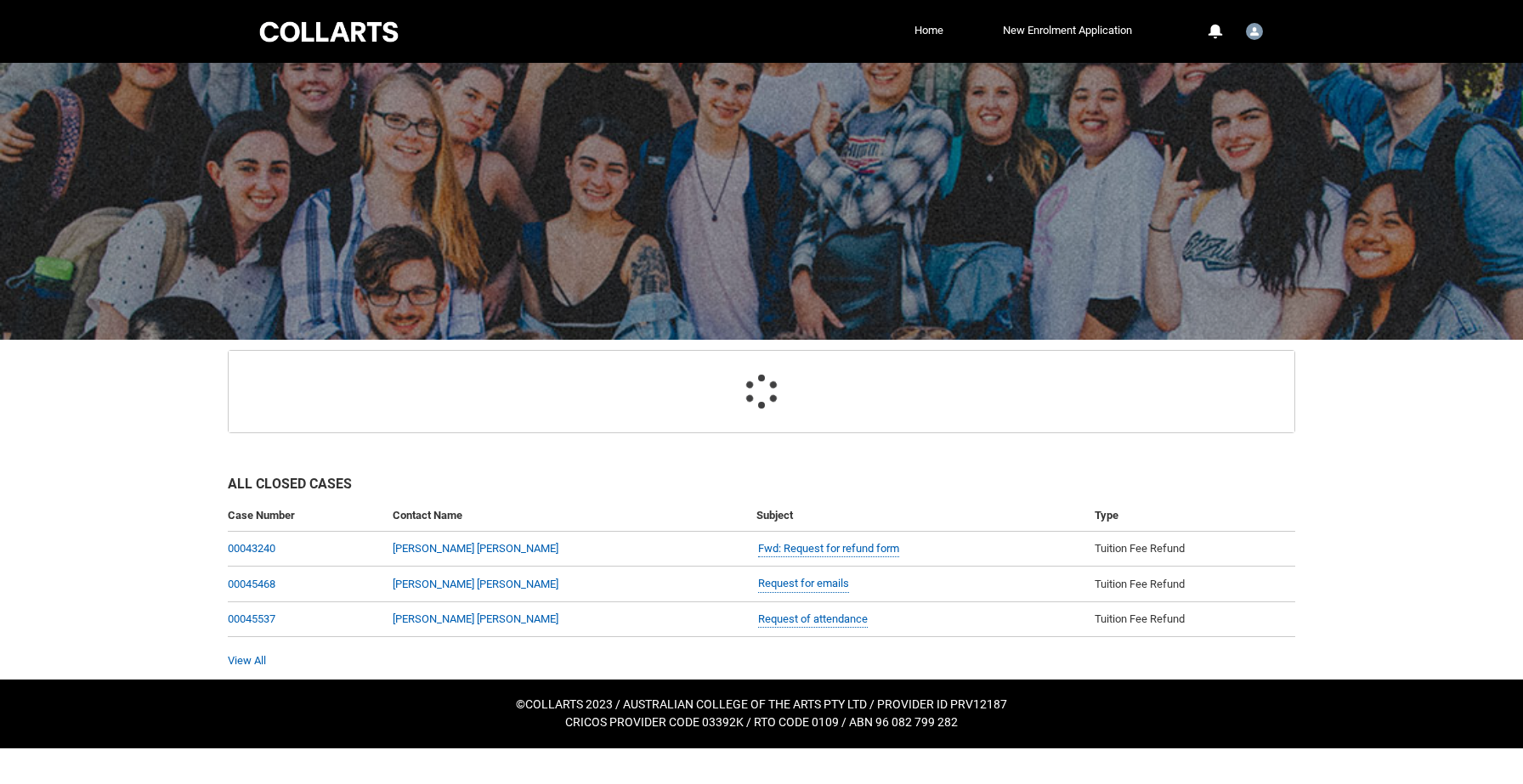
scroll to position [13, 0]
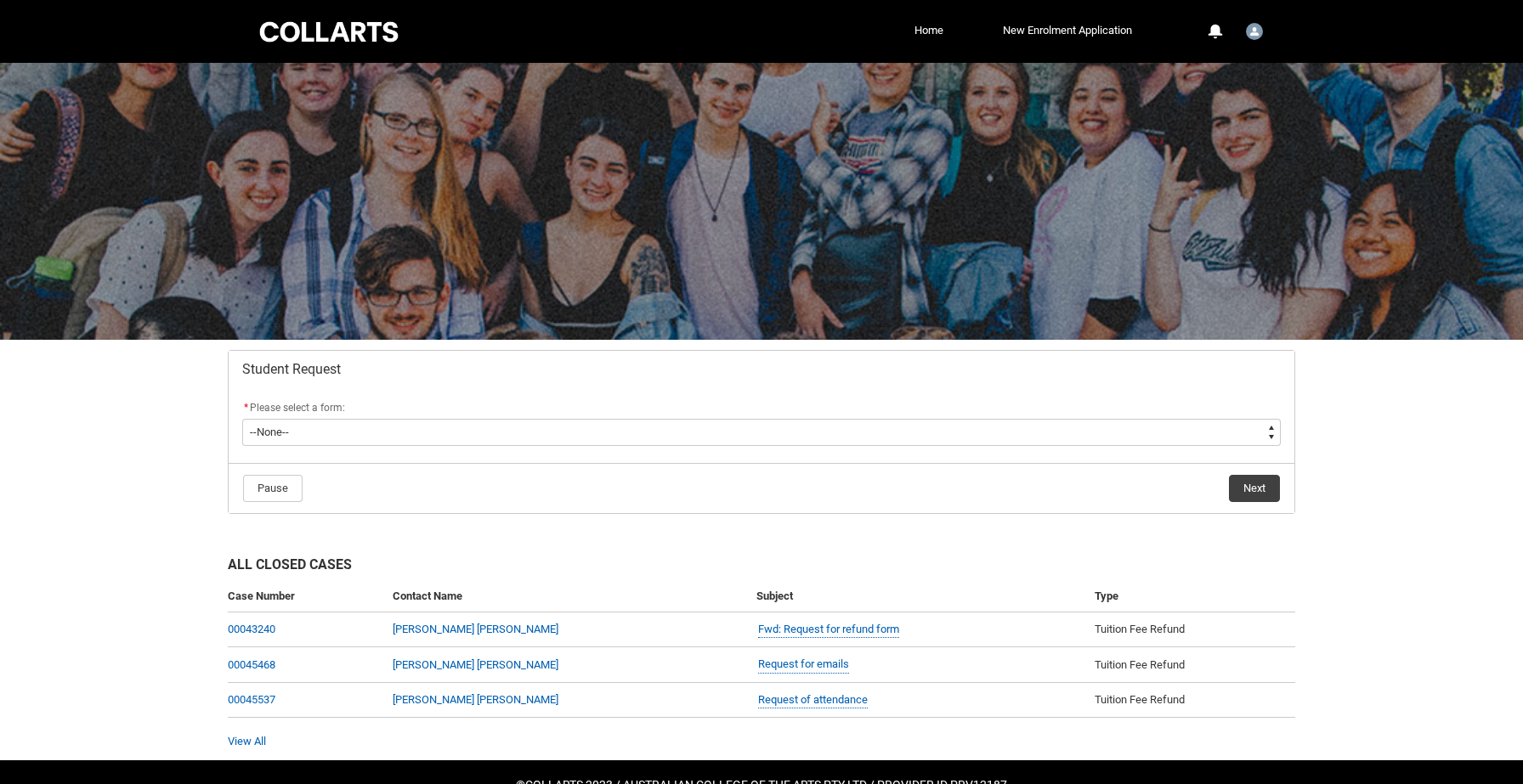
scroll to position [44, 0]
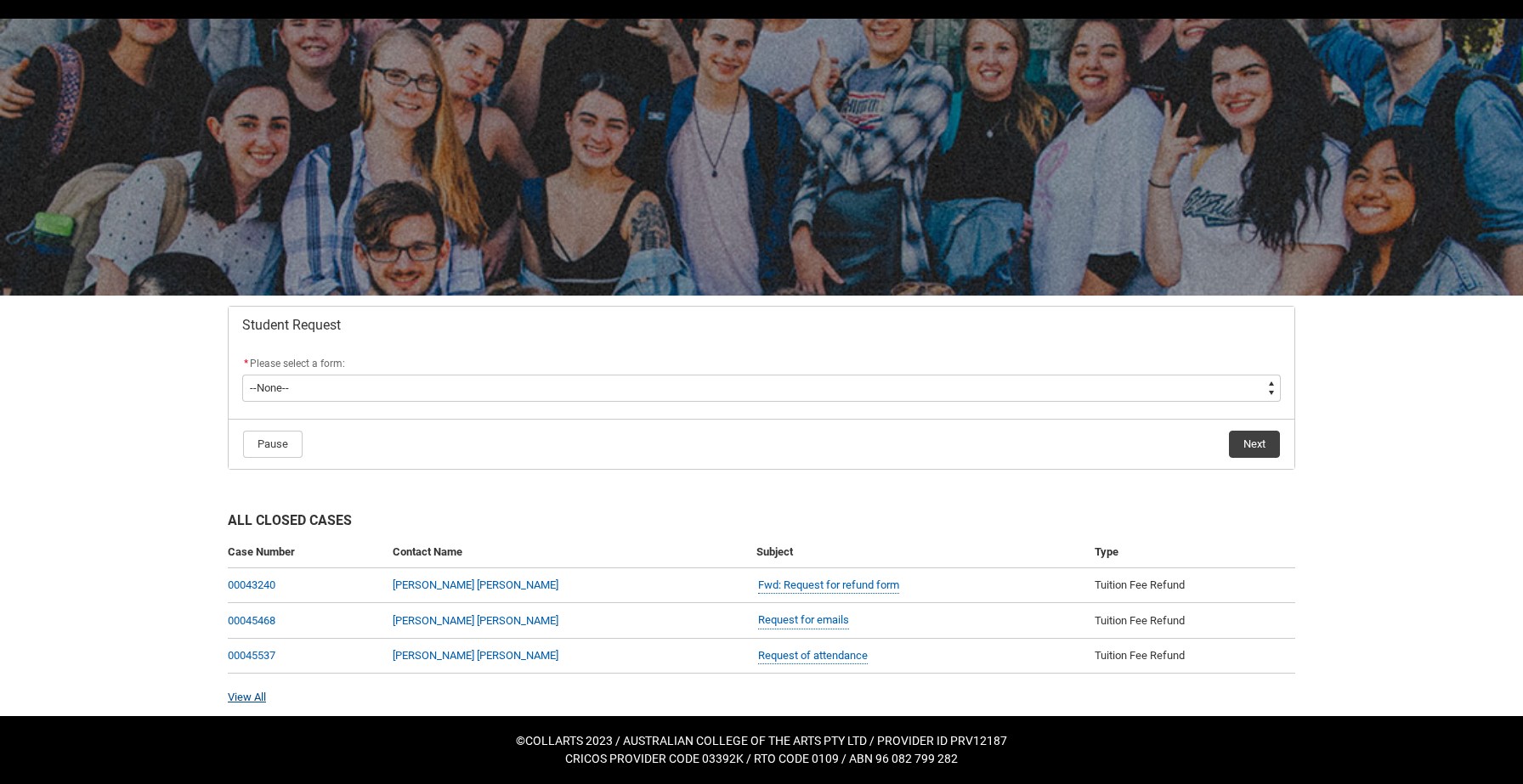
click at [251, 697] on link "View All" at bounding box center [246, 697] width 38 height 13
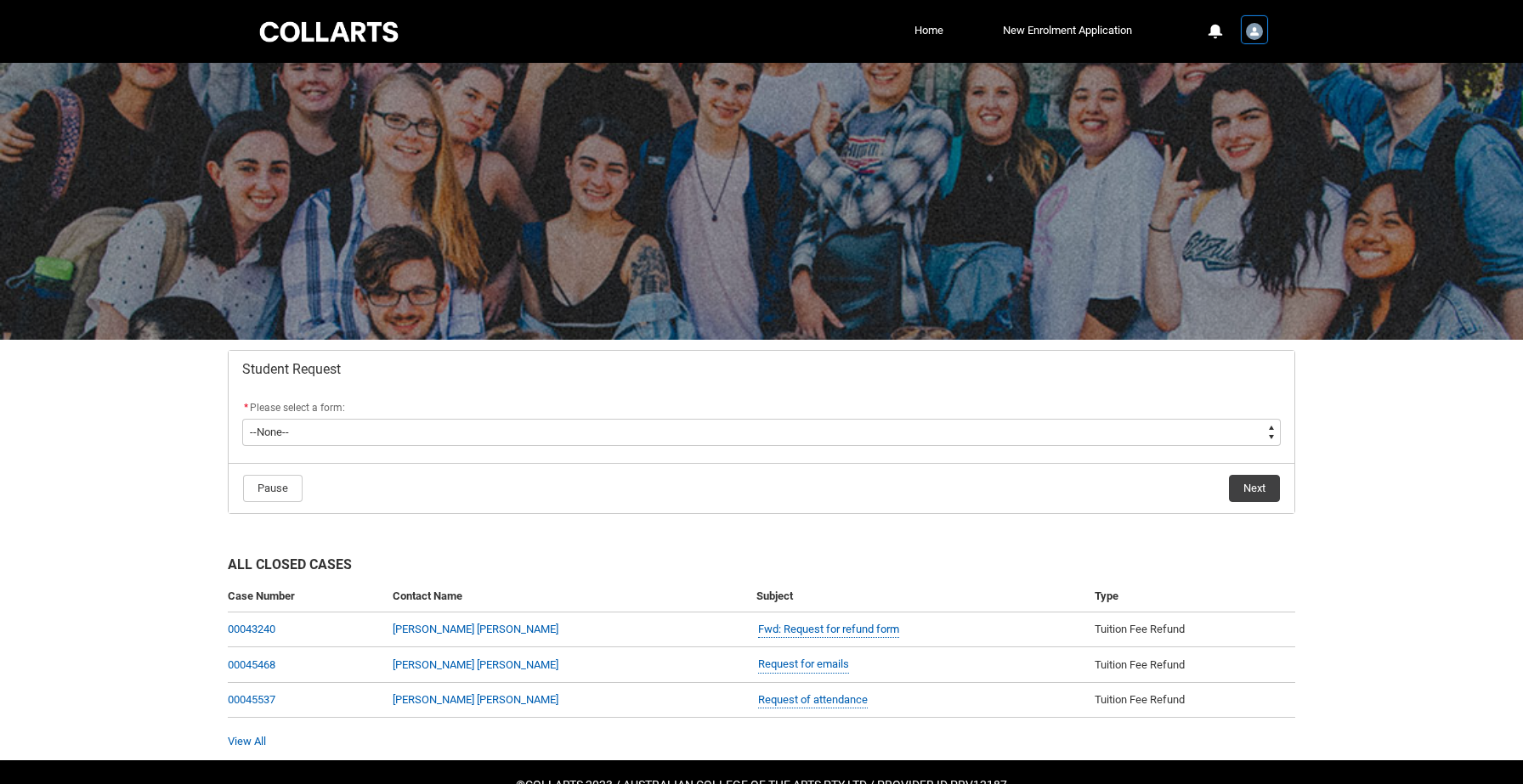
click at [1250, 35] on img "User Profile Student.pnash.7277" at bounding box center [1255, 31] width 17 height 17
click at [1239, 62] on link "Profile" at bounding box center [1226, 72] width 80 height 29
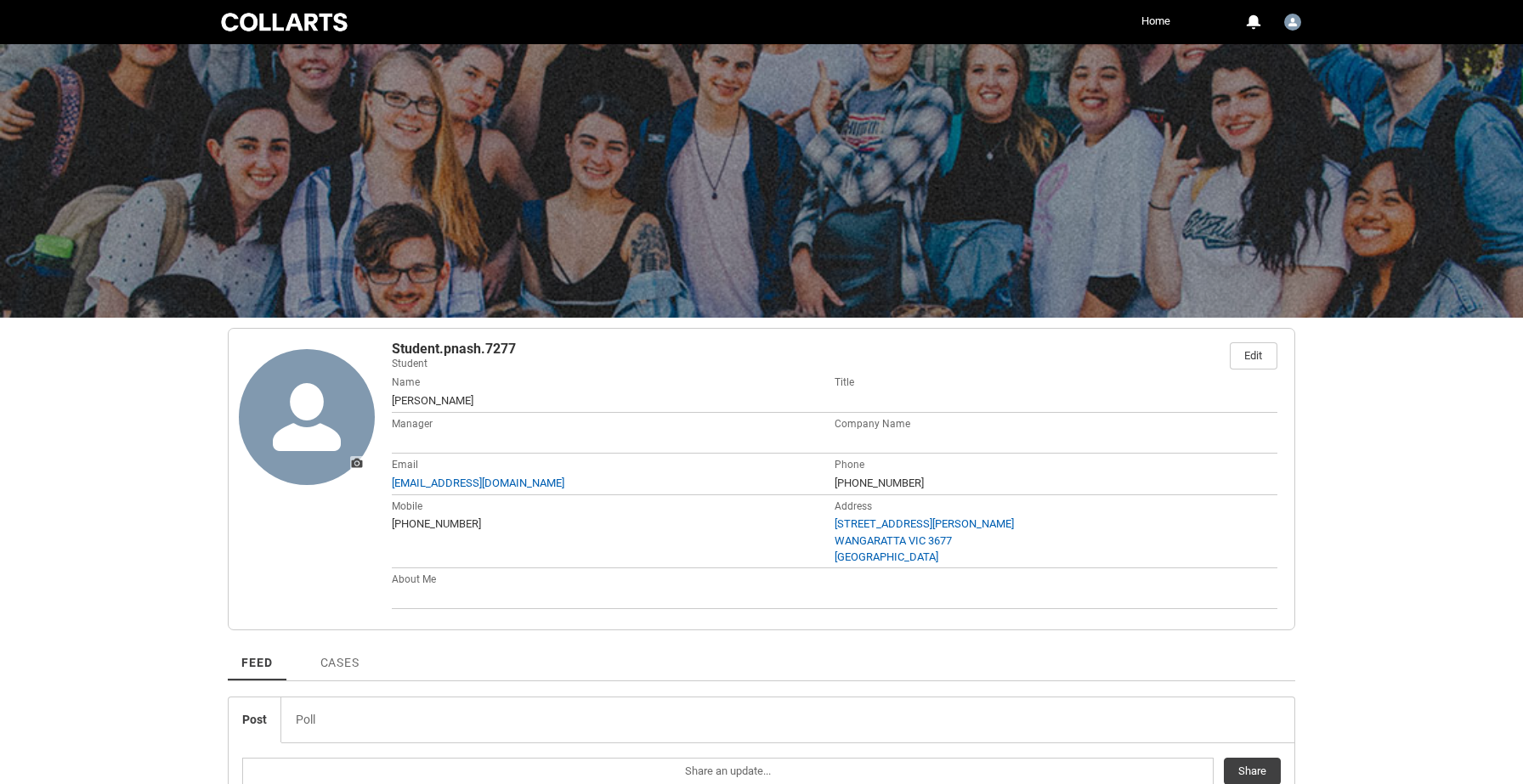
click at [1149, 38] on div "Collarts Education Community Home More 0 Notifications Profile Log Out" at bounding box center [761, 22] width 1088 height 44
click at [1148, 29] on link "Home" at bounding box center [1156, 21] width 38 height 26
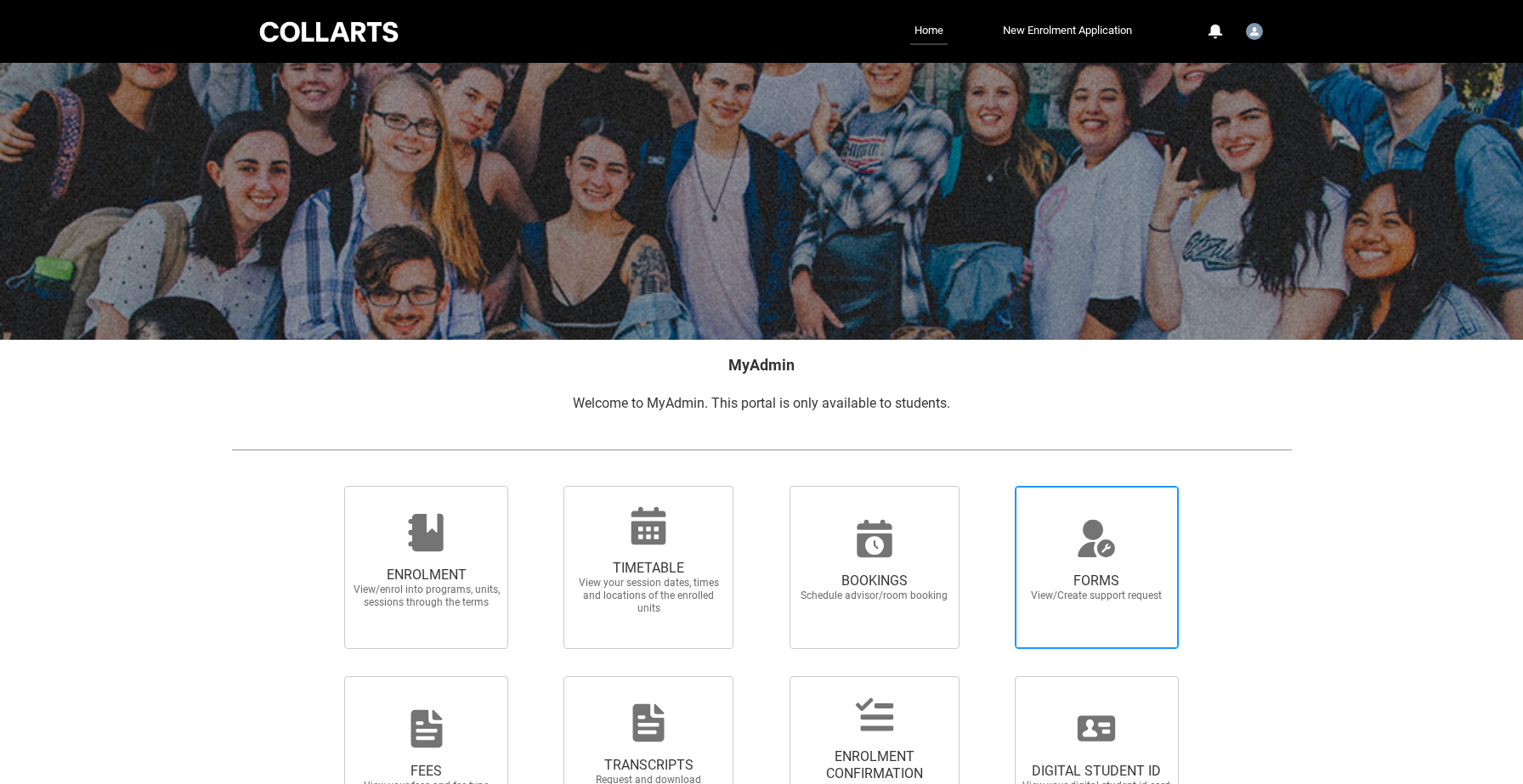
click at [1085, 502] on span "FORMS View/Create support request" at bounding box center [1097, 567] width 164 height 163
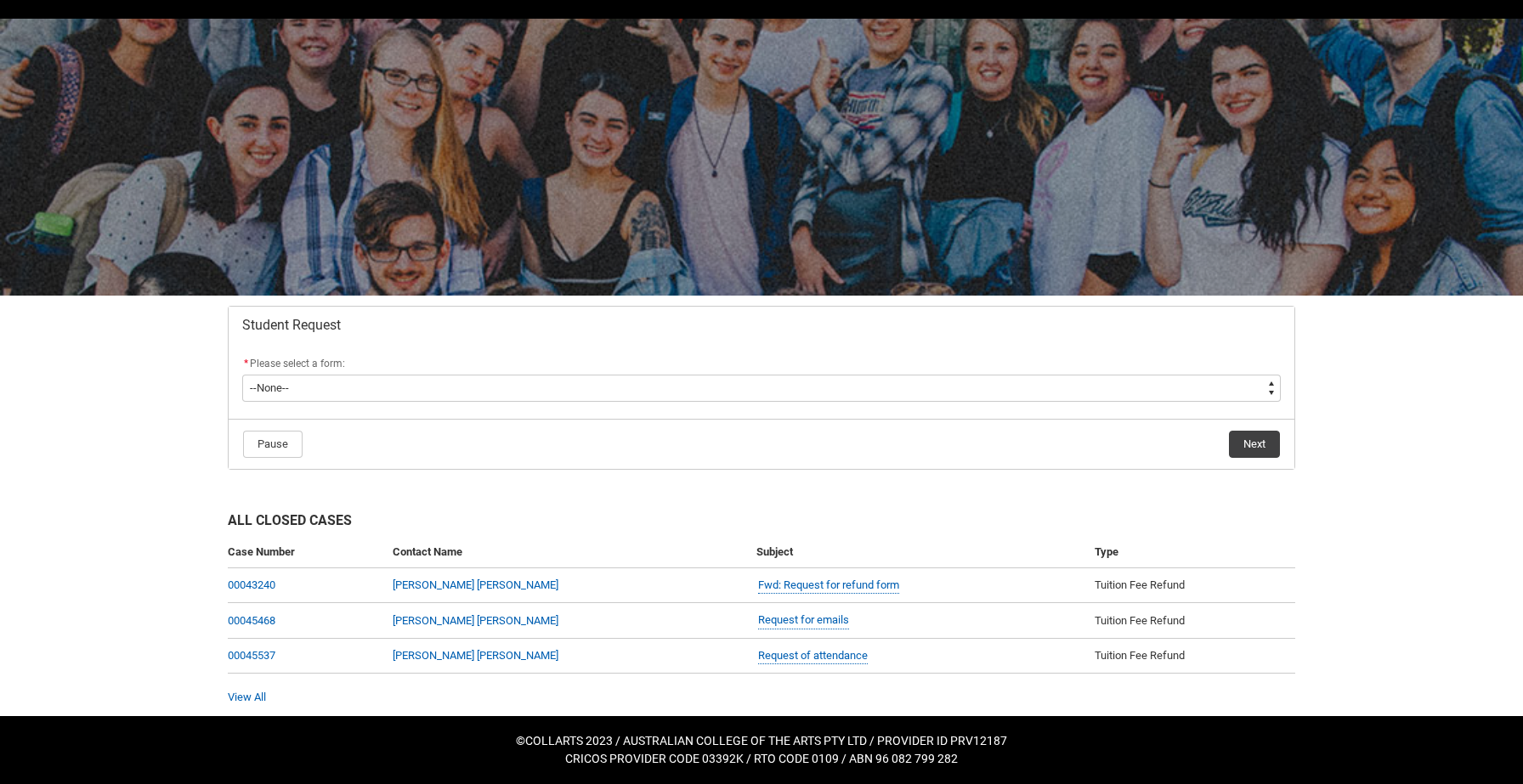
scroll to position [44, 0]
click at [255, 687] on div "Case Number Contact Name Subject Type 00043240 Peyton Jayde Nash Fwd: Request f…" at bounding box center [761, 612] width 1067 height 152
click at [255, 691] on link "View All" at bounding box center [246, 697] width 38 height 13
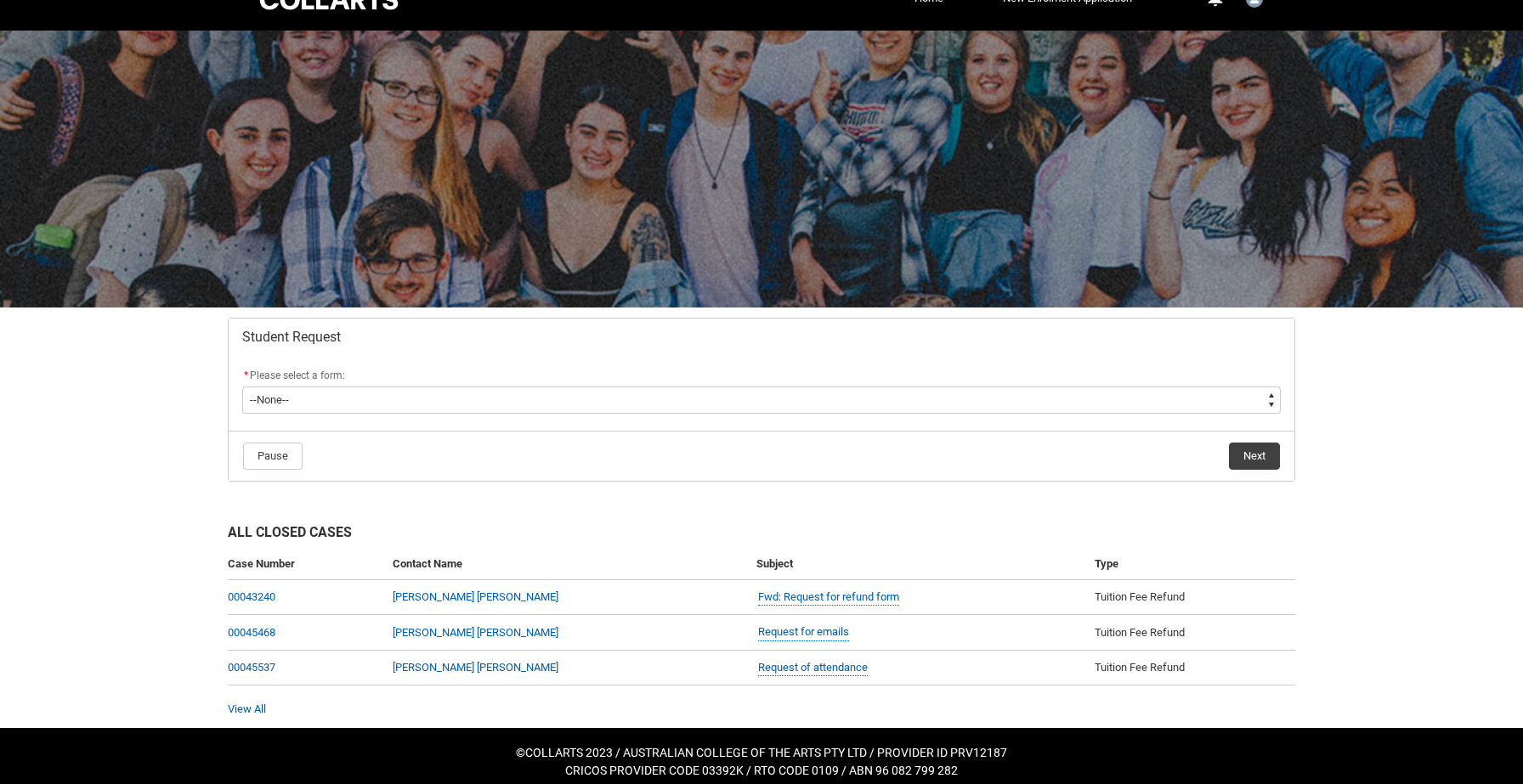
scroll to position [44, 0]
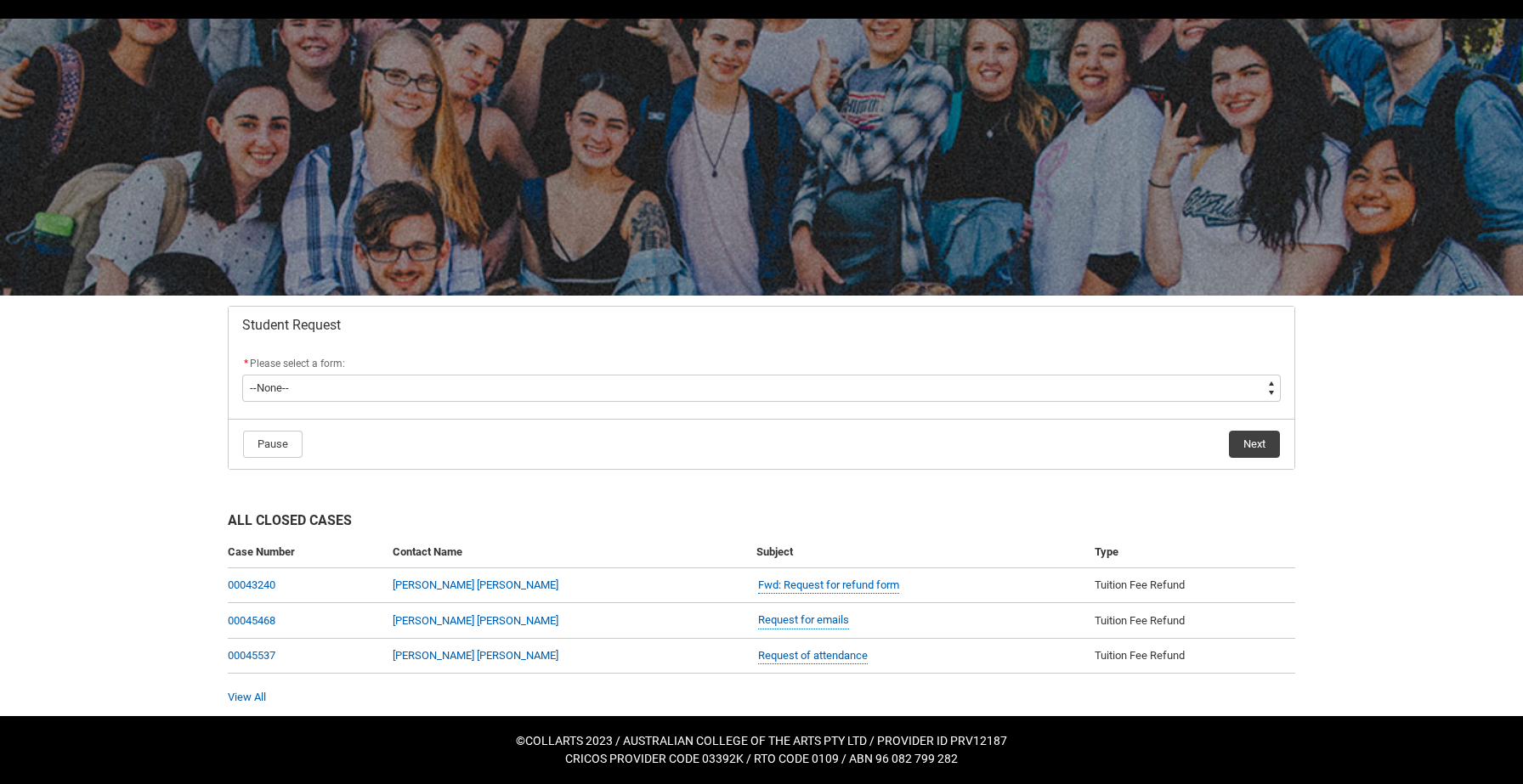
click at [252, 705] on div "View All" at bounding box center [761, 697] width 1067 height 17
click at [254, 696] on link "View All" at bounding box center [246, 697] width 38 height 13
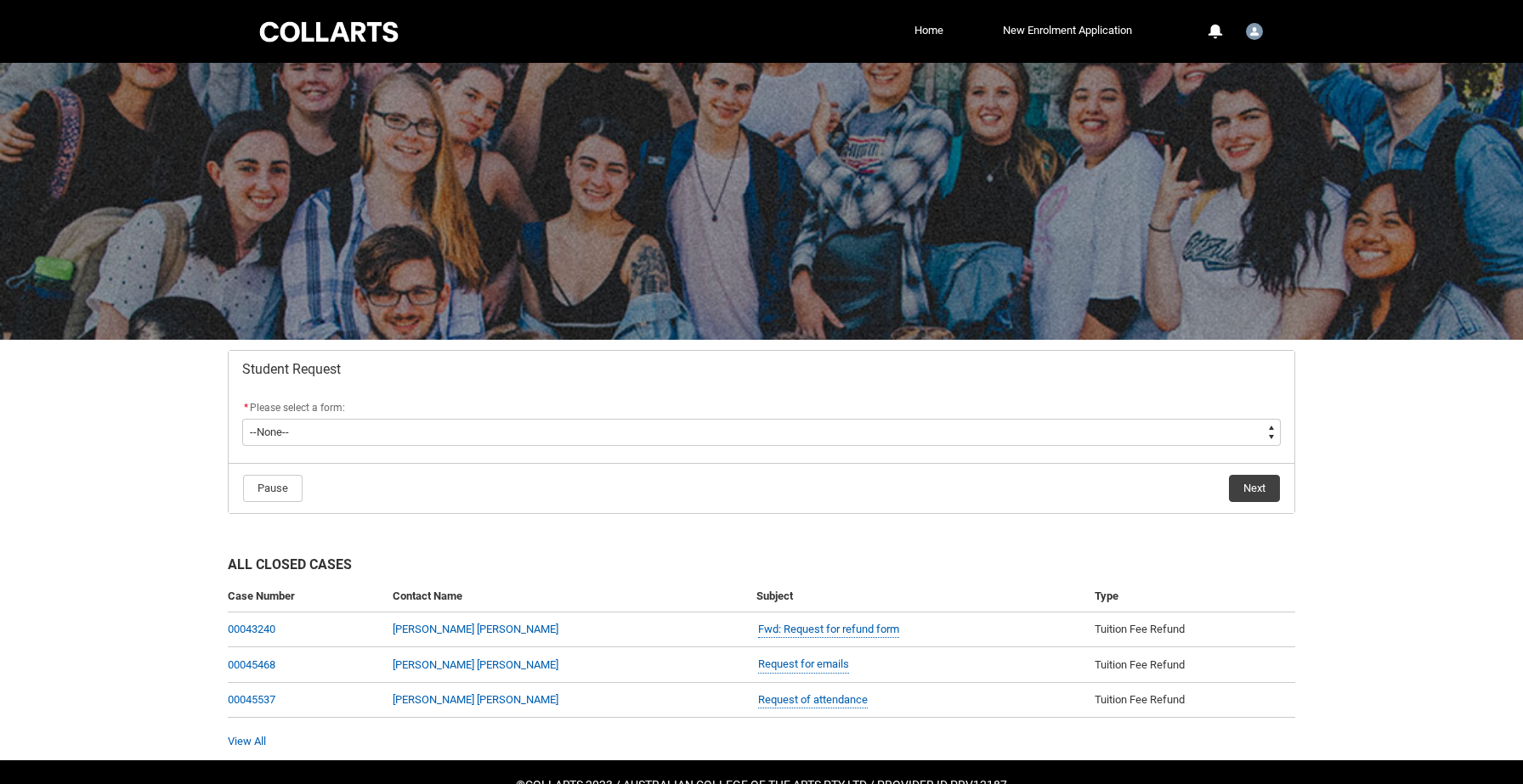
click at [1235, 37] on div "0 Notifications Profile Log Out" at bounding box center [1227, 31] width 80 height 30
click at [1247, 38] on div "User Profile Student.pnash.7277" at bounding box center [1255, 30] width 17 height 26
click at [1240, 77] on link "Profile" at bounding box center [1226, 72] width 80 height 29
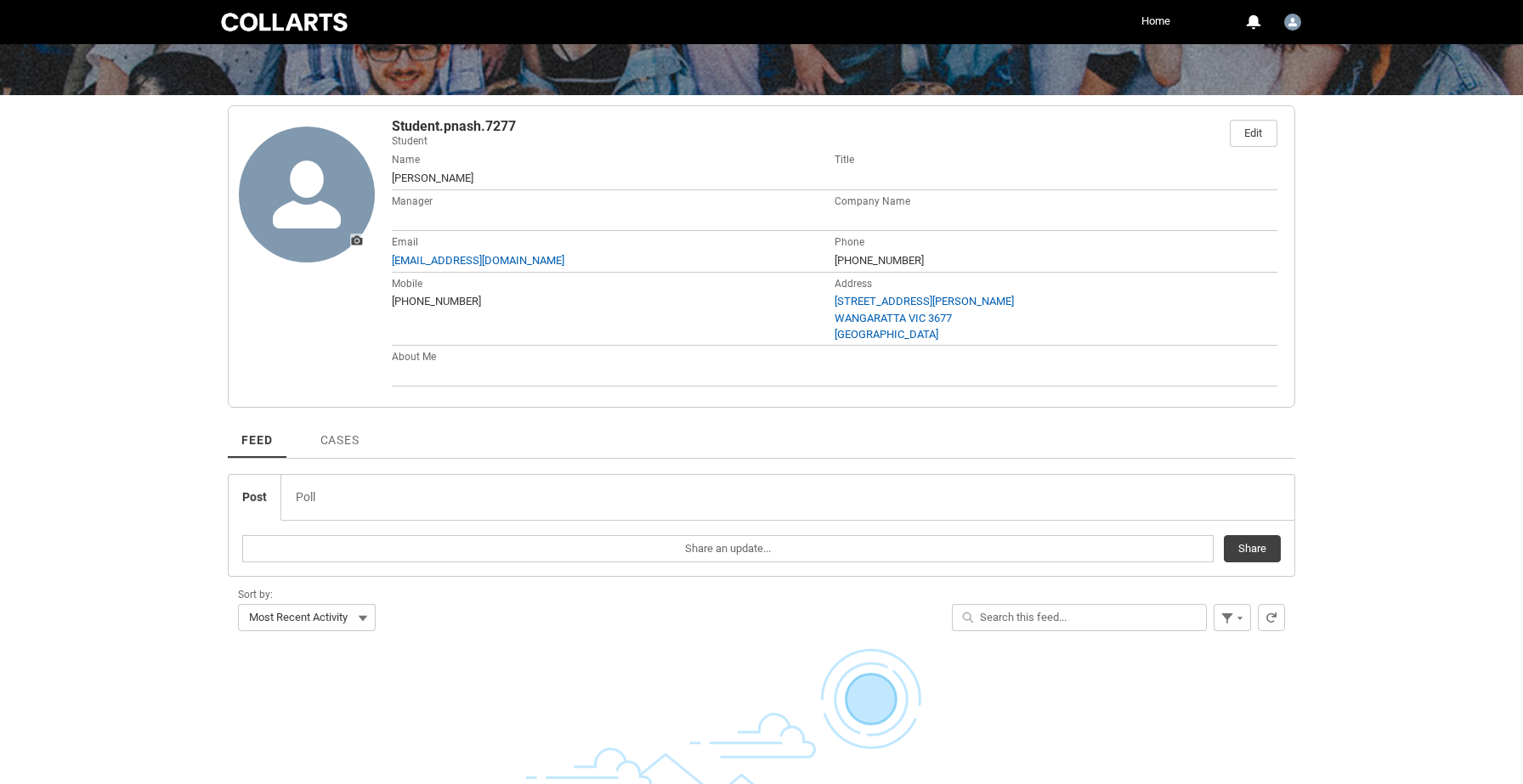
scroll to position [320, 0]
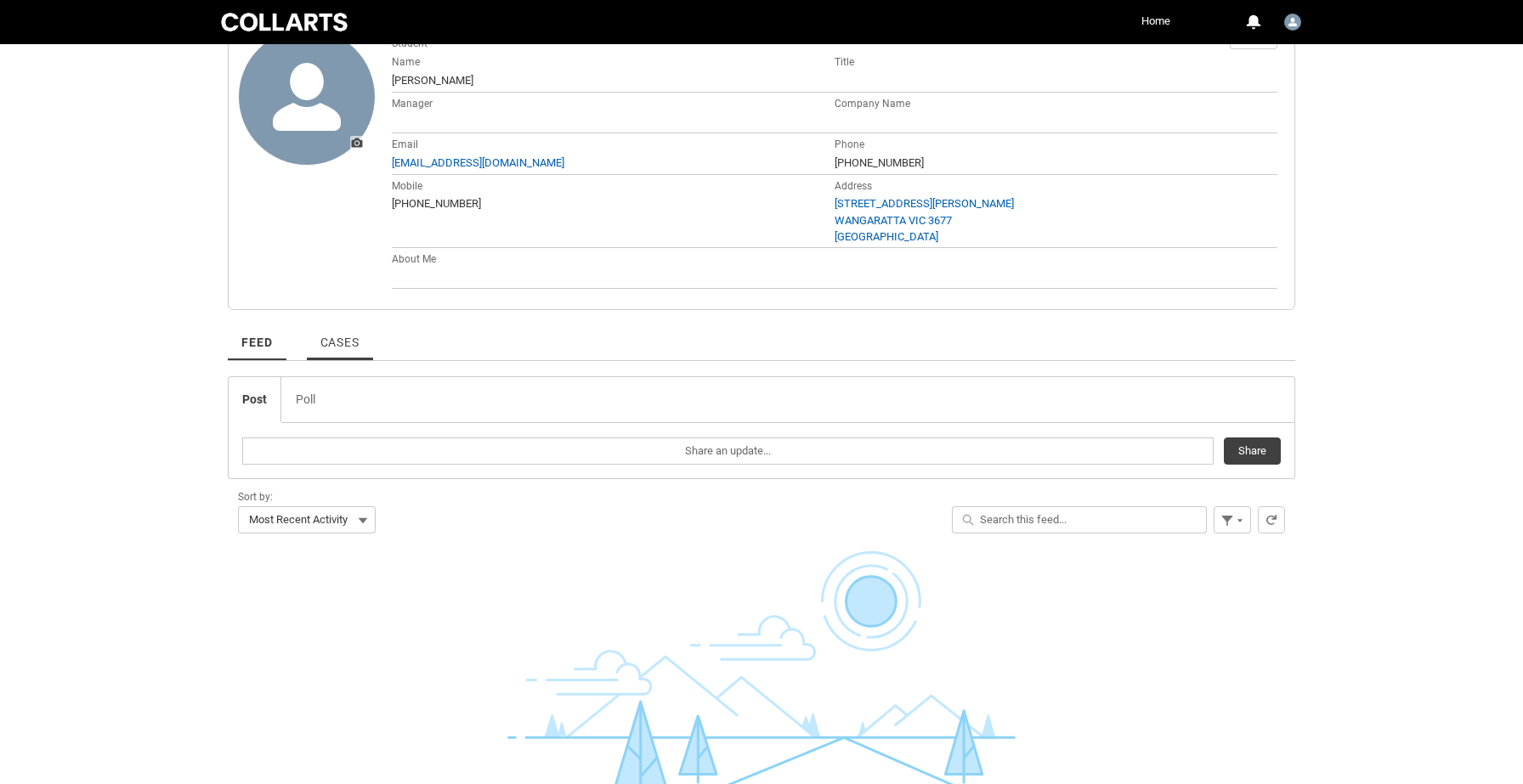
click at [345, 350] on span "Cases" at bounding box center [339, 342] width 39 height 14
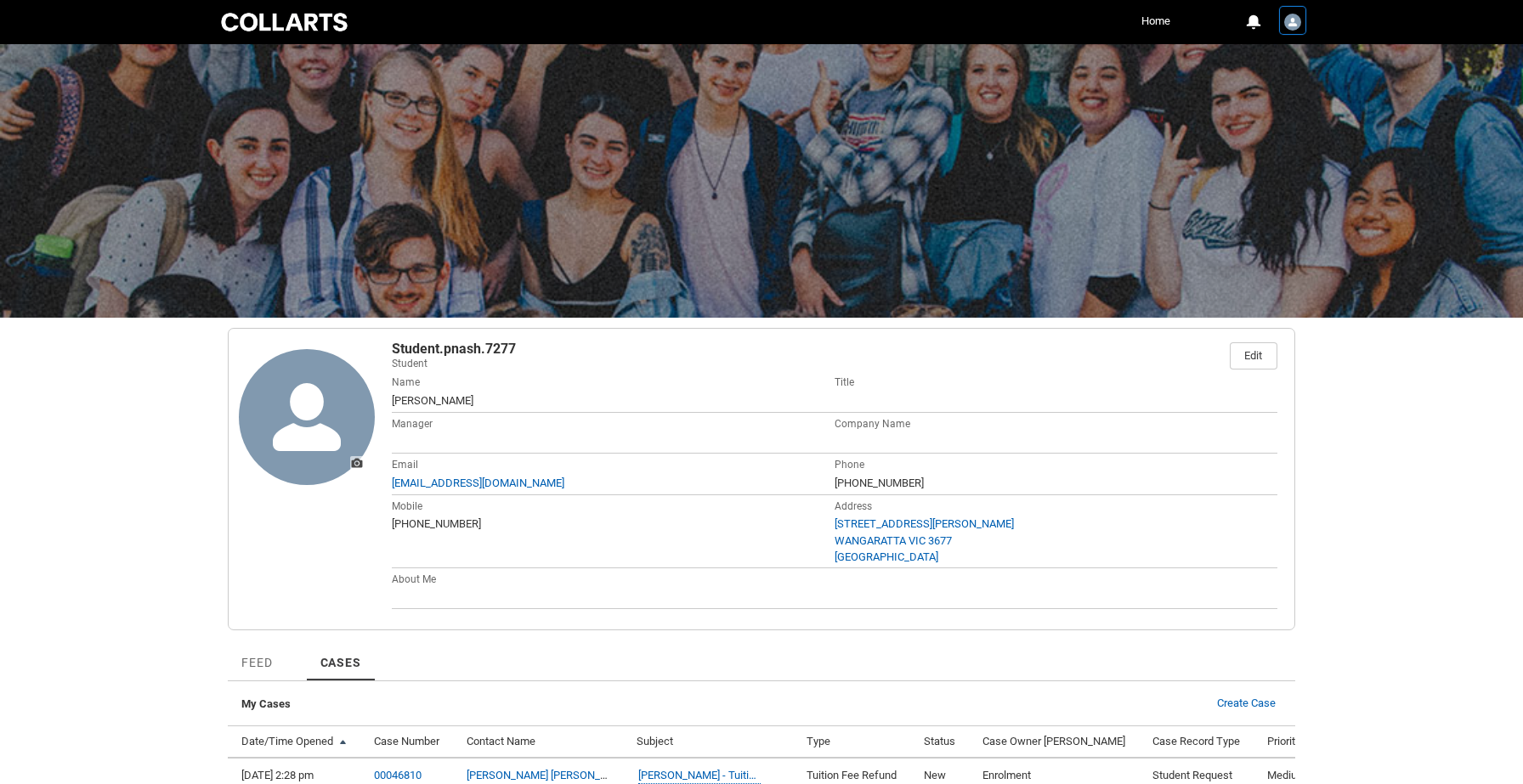
click at [1286, 21] on img "User Profile Student.pnash.7277" at bounding box center [1292, 22] width 17 height 17
click at [1263, 53] on link "Profile" at bounding box center [1265, 63] width 80 height 29
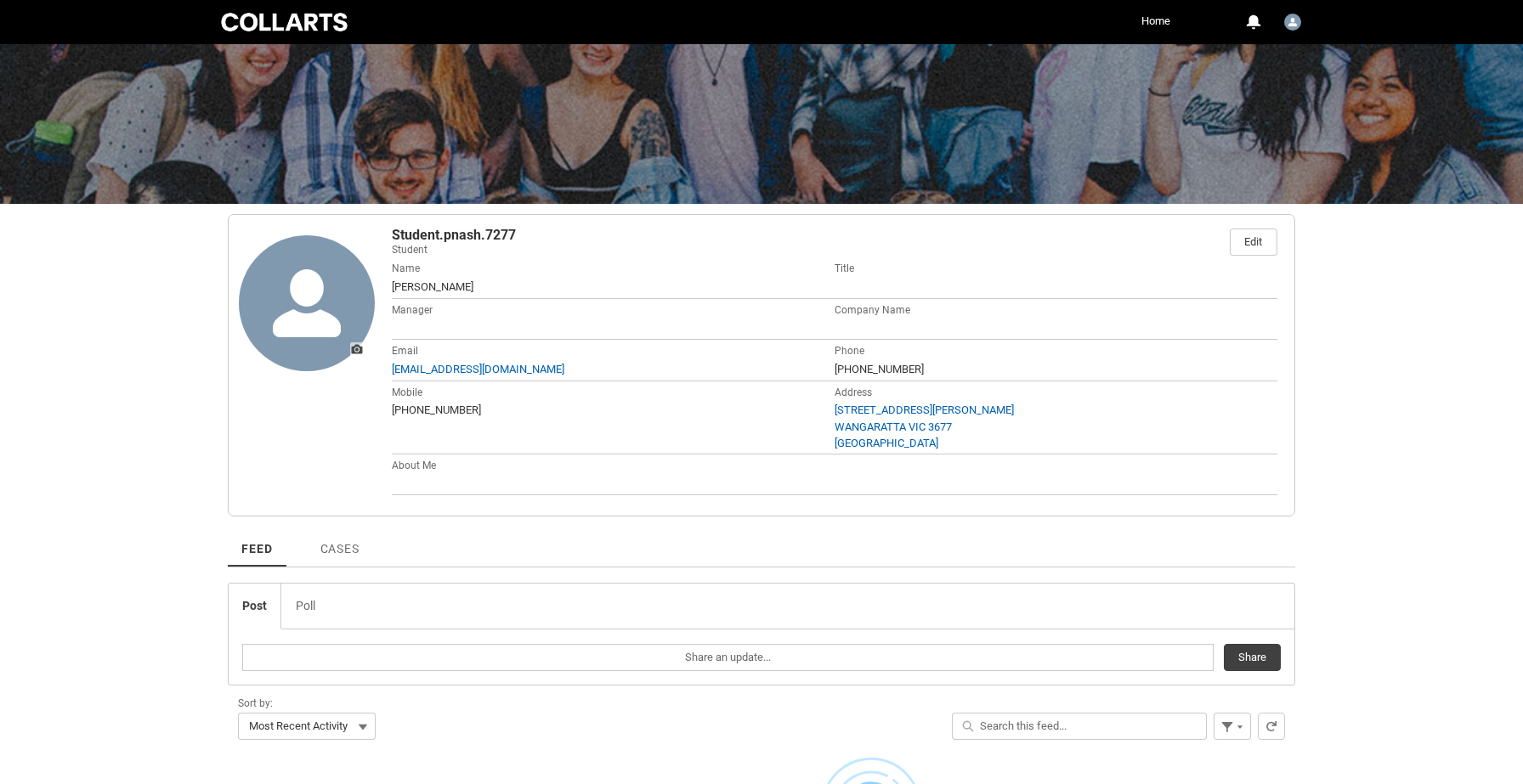
scroll to position [102, 0]
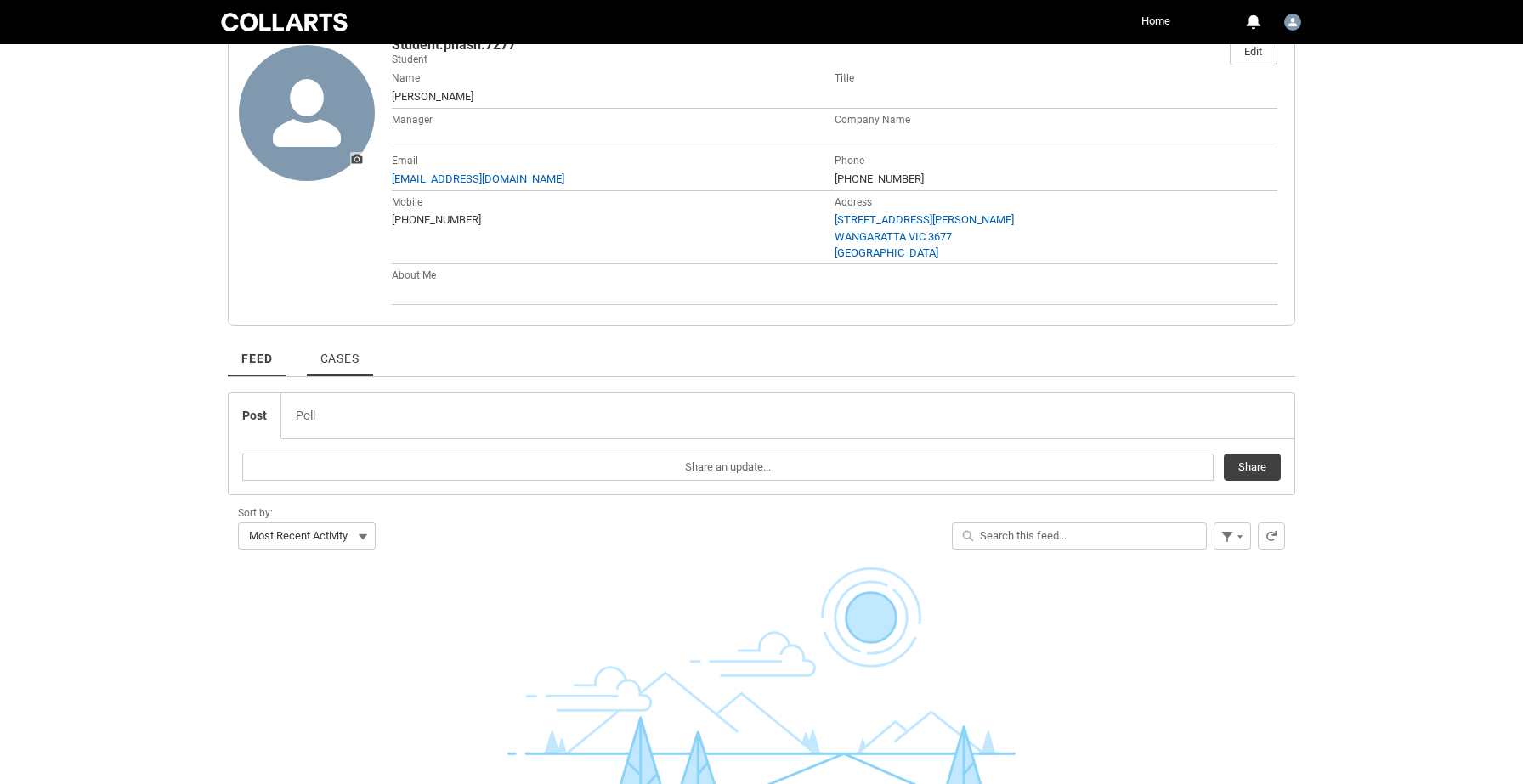
click at [335, 346] on link "Cases" at bounding box center [340, 352] width 66 height 47
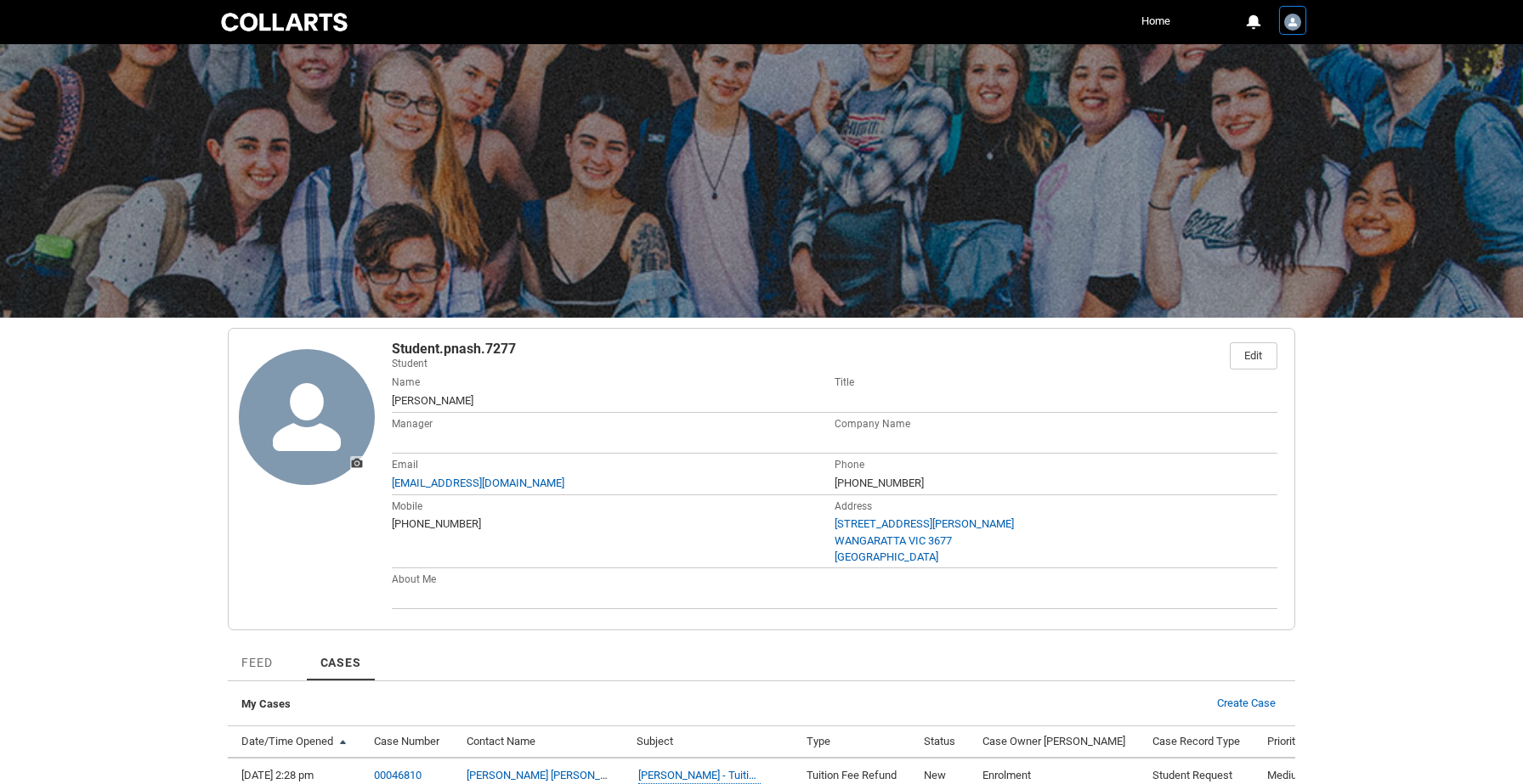
click at [1299, 27] on img "User Profile Student.pnash.7277" at bounding box center [1292, 22] width 17 height 17
click at [1139, 19] on link "Home" at bounding box center [1156, 21] width 38 height 26
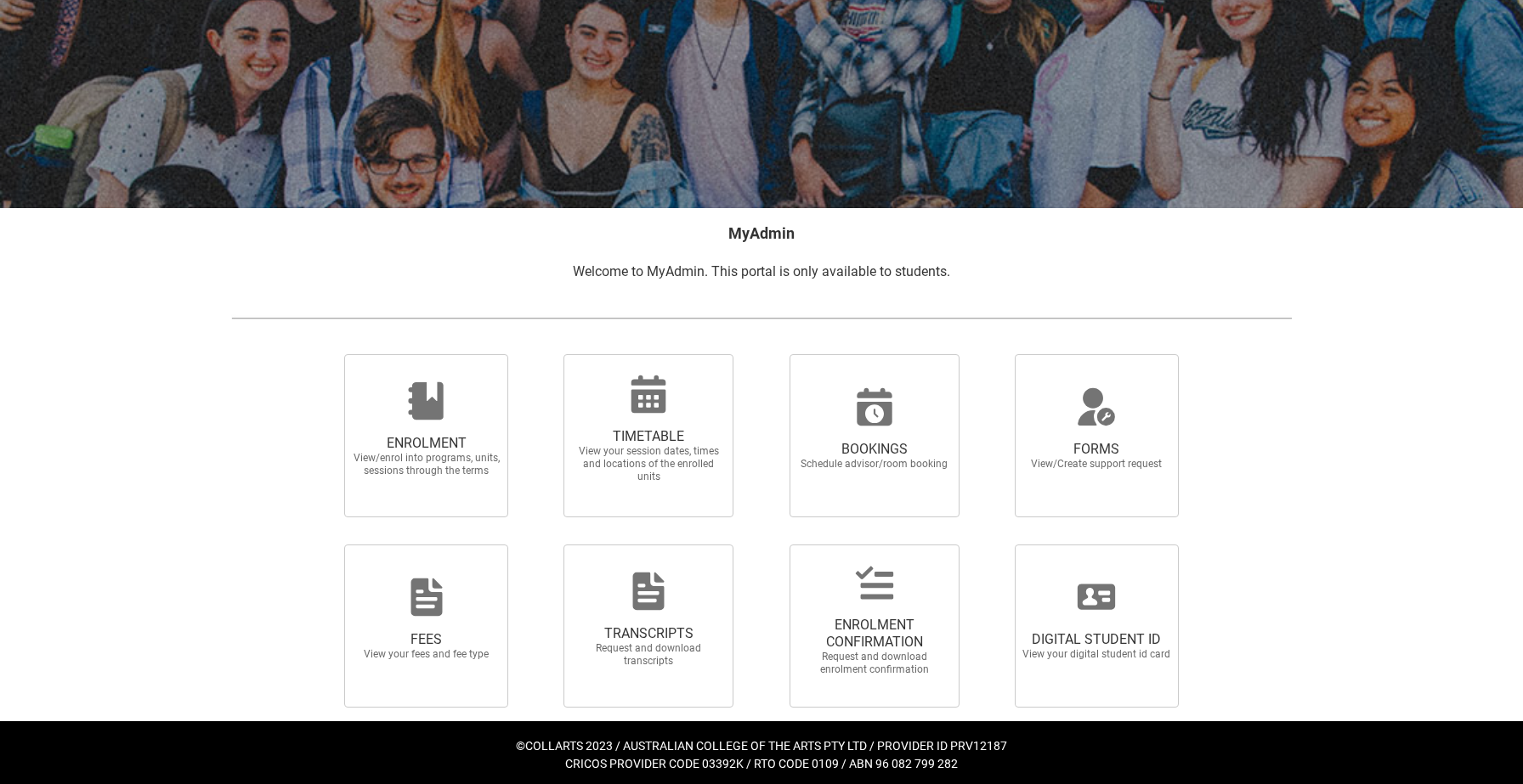
scroll to position [137, 0]
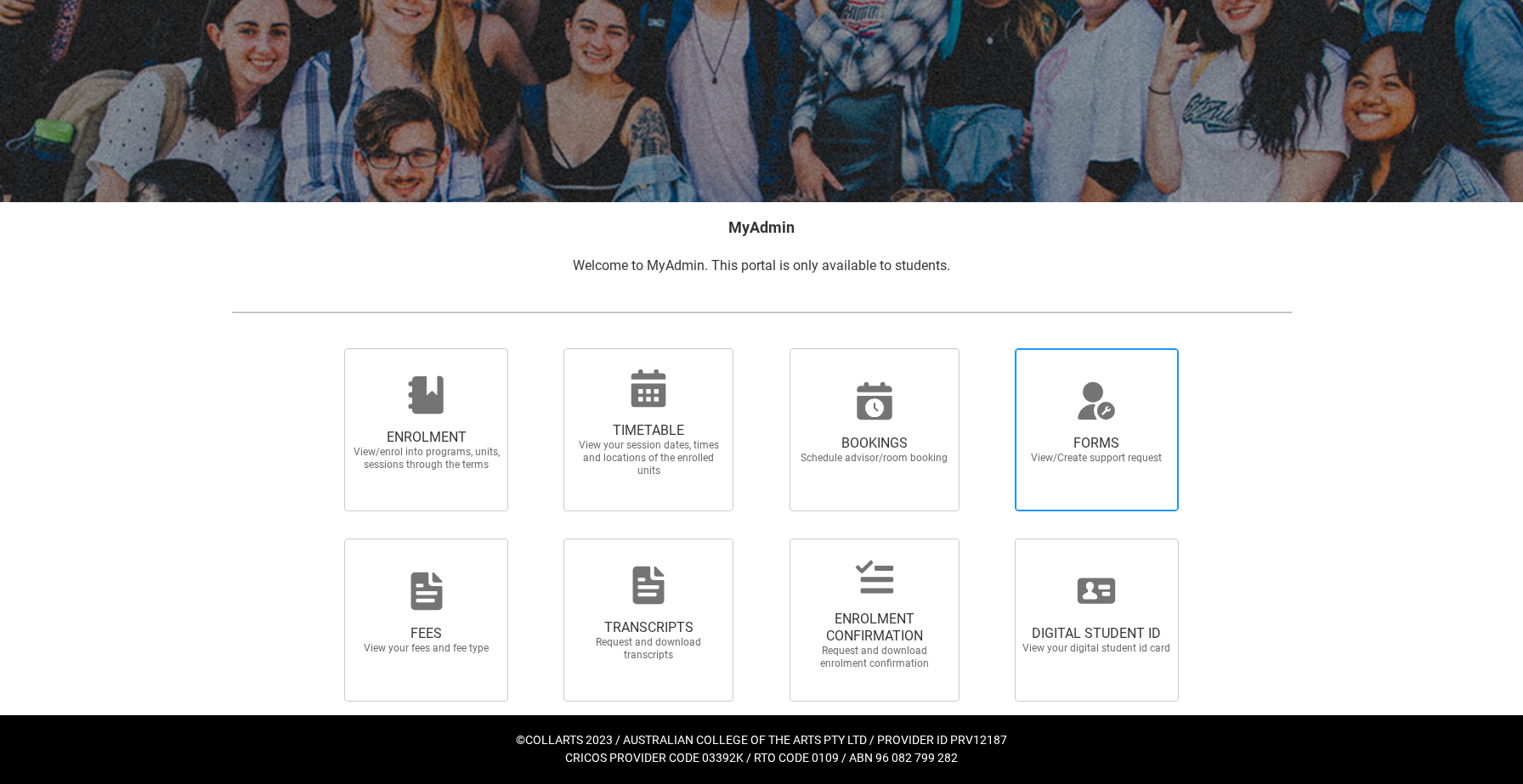
click at [1117, 414] on div at bounding box center [1096, 401] width 163 height 41
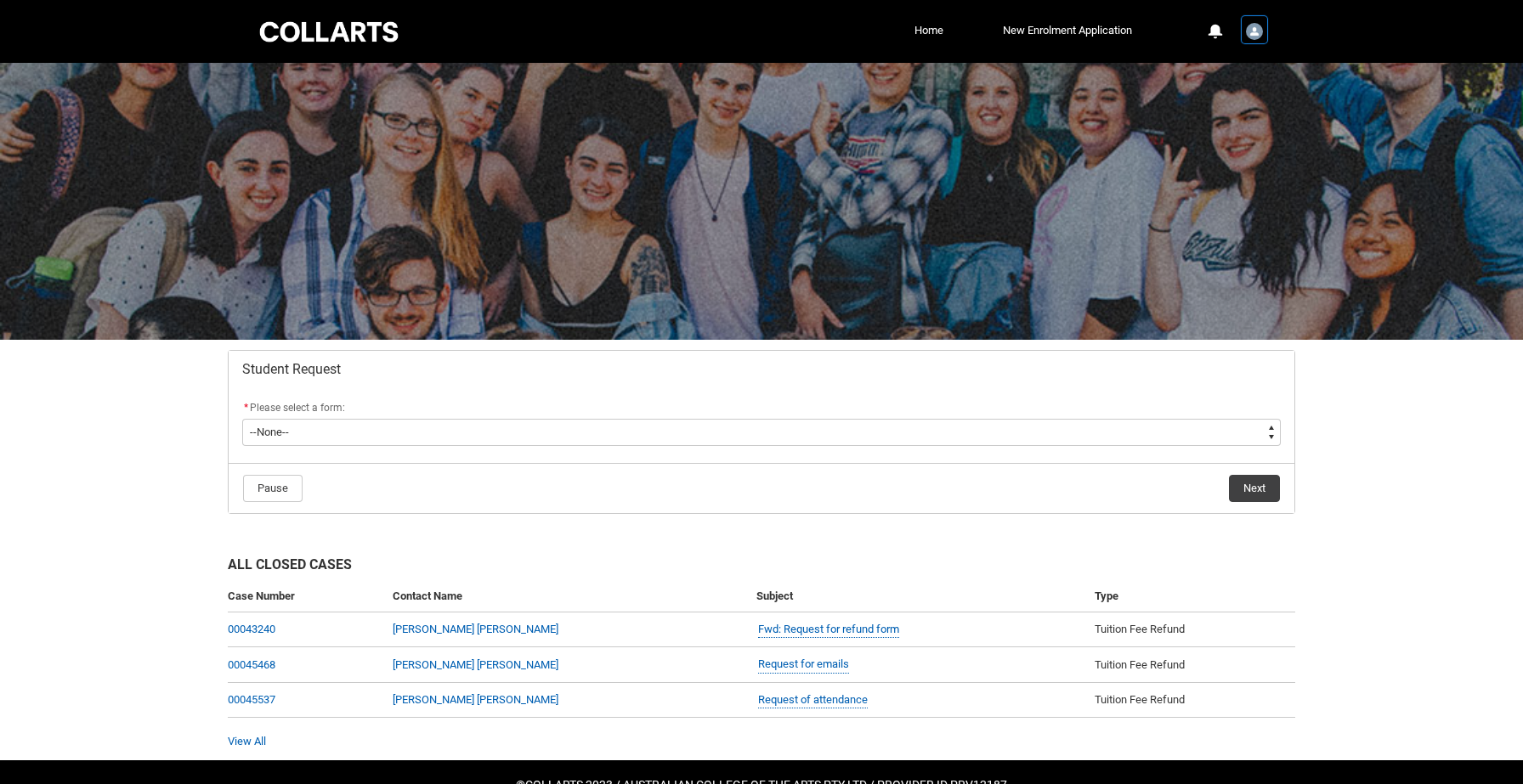
click at [1260, 32] on img "User Profile Student.pnash.7277" at bounding box center [1255, 31] width 17 height 17
click at [1246, 70] on link "Profile" at bounding box center [1226, 72] width 80 height 29
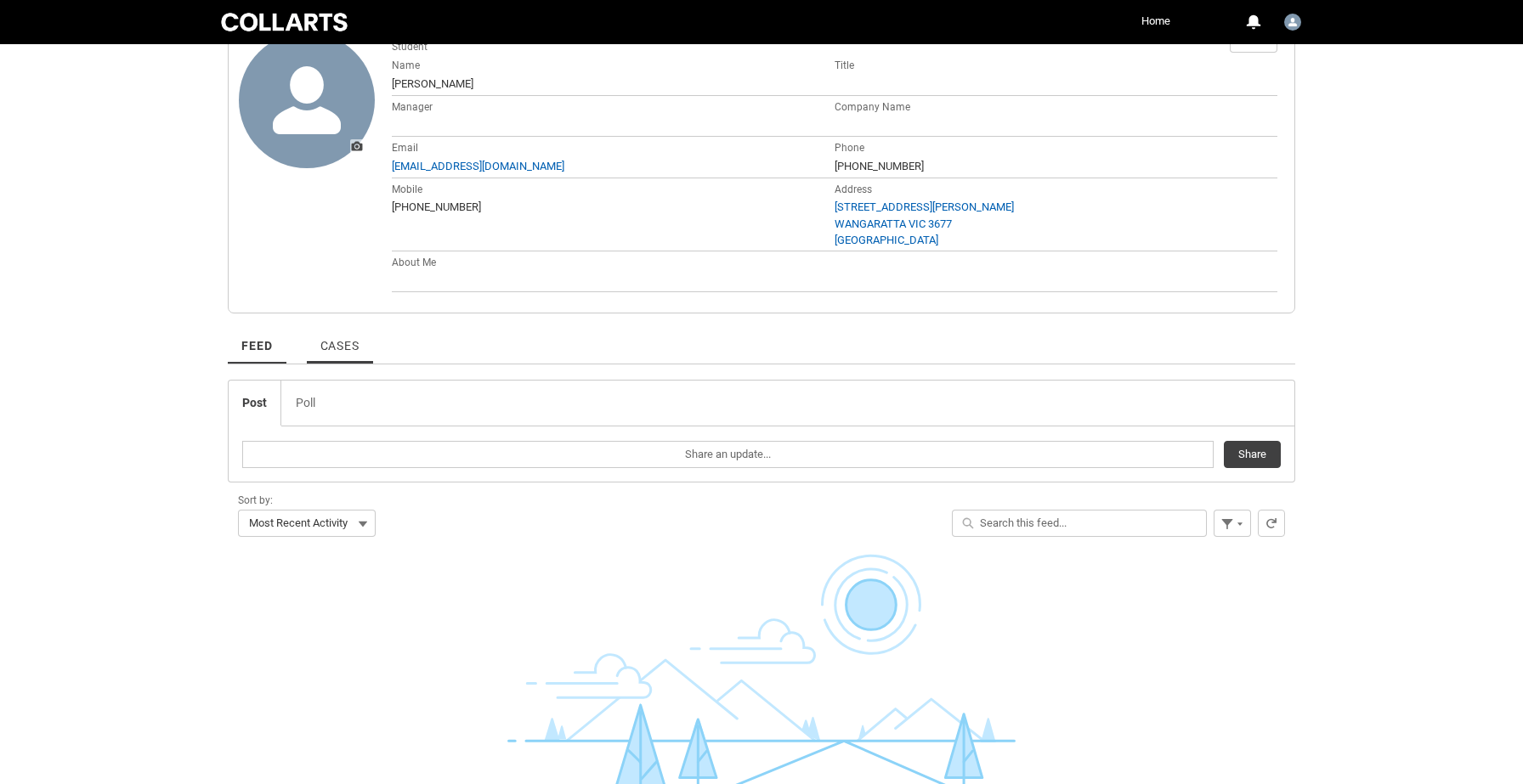
click at [342, 350] on span "Cases" at bounding box center [339, 346] width 39 height 14
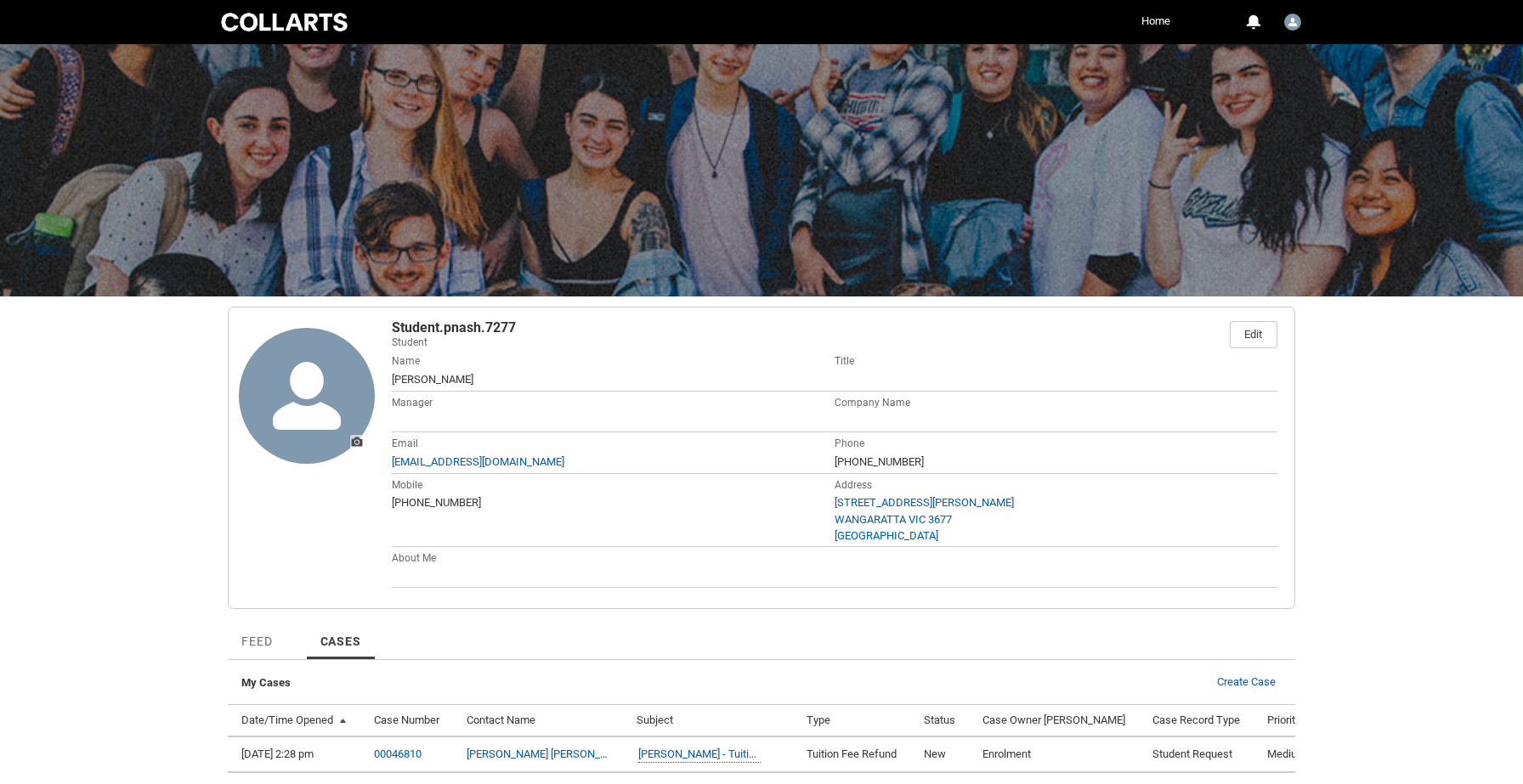
scroll to position [204, 0]
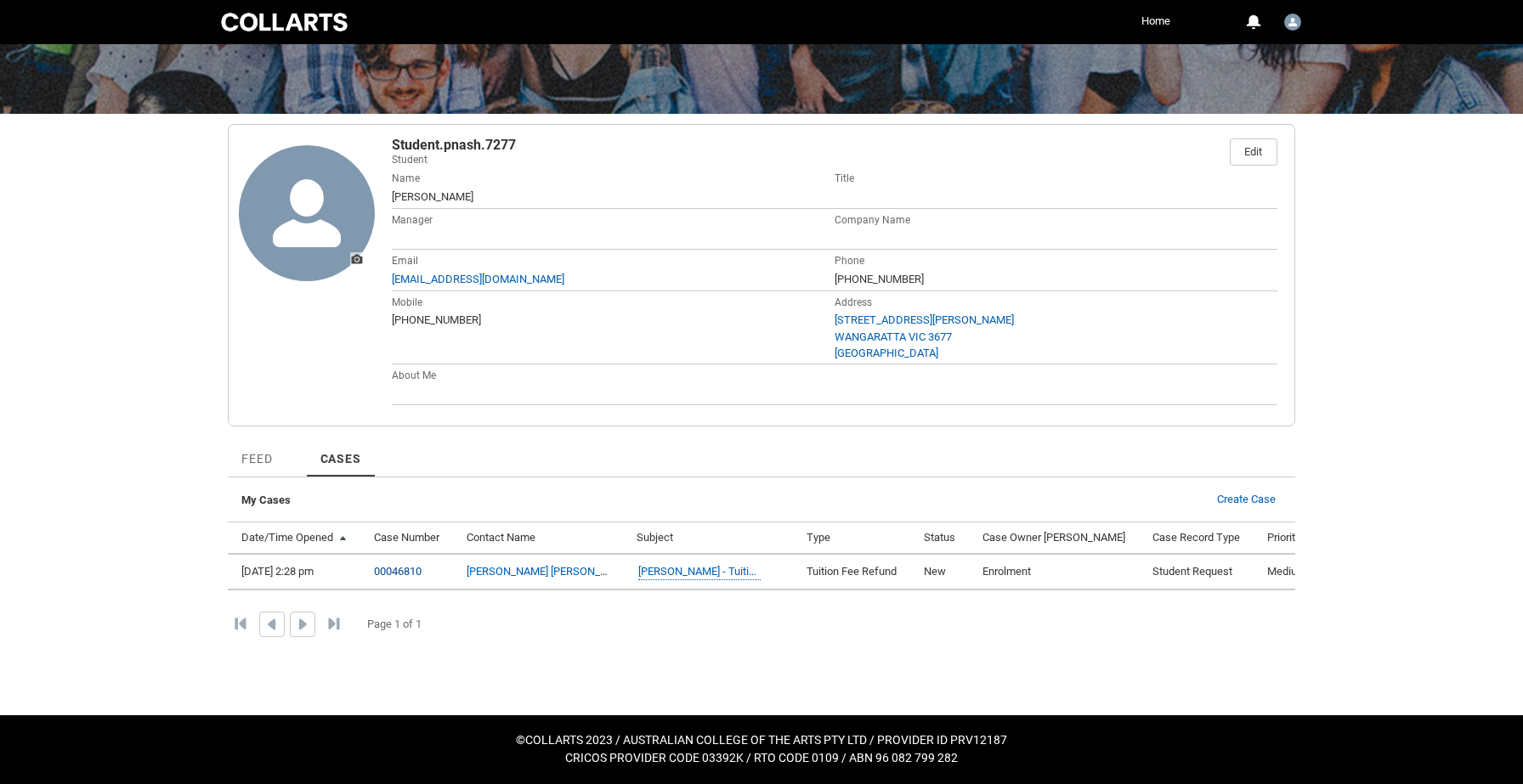
click at [415, 576] on link "00046810" at bounding box center [398, 572] width 48 height 13
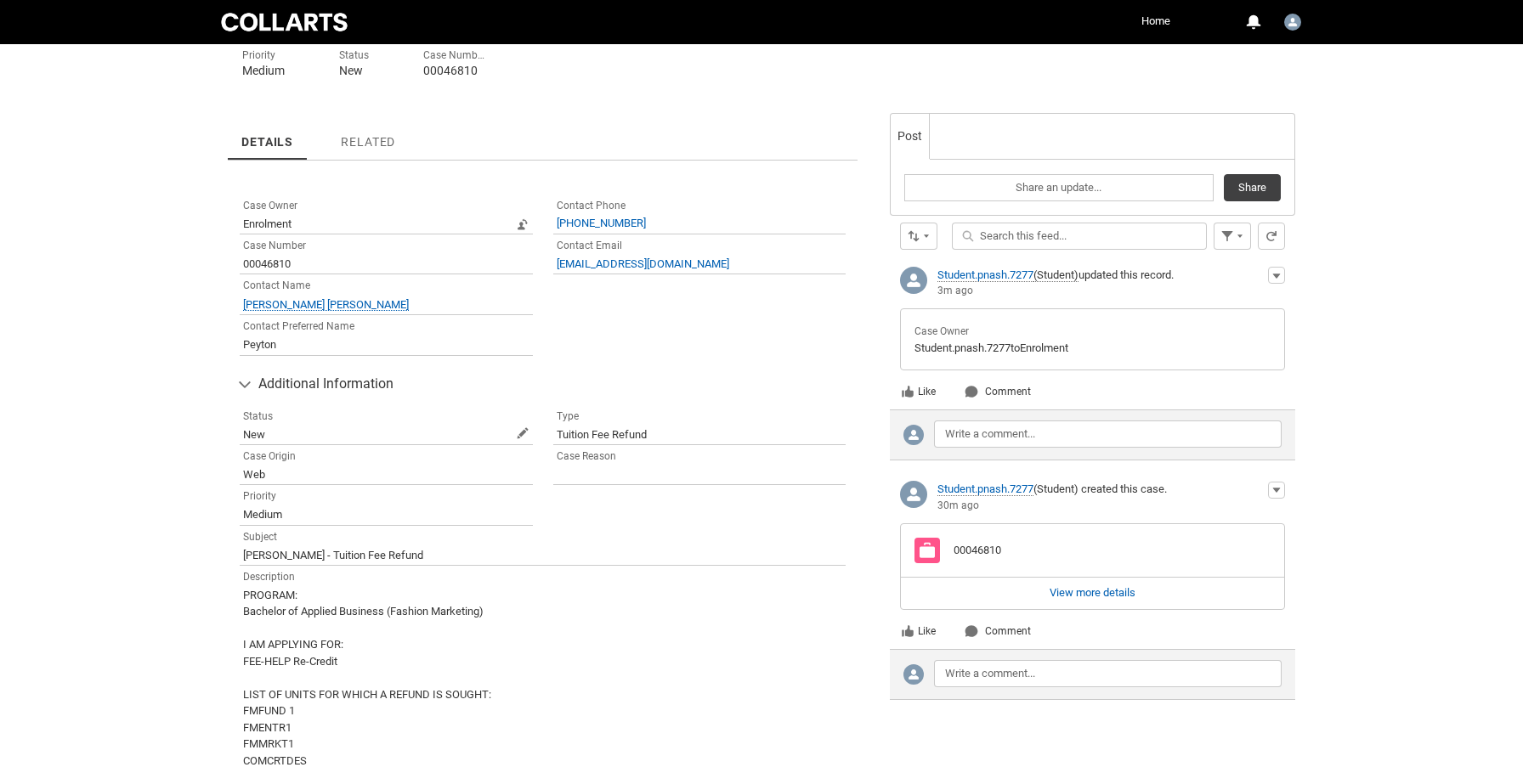
scroll to position [112, 0]
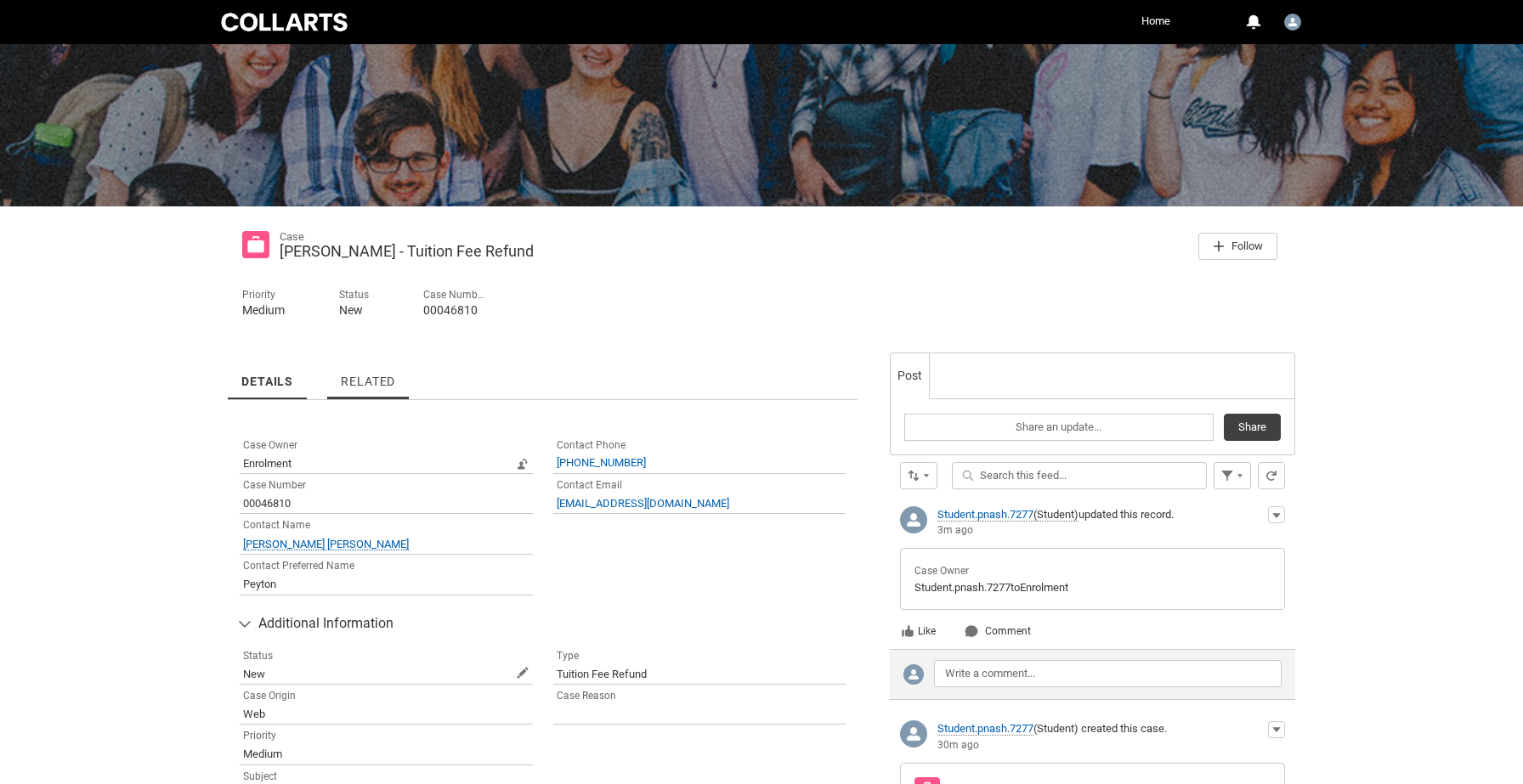
click at [373, 365] on link "Related" at bounding box center [368, 375] width 81 height 47
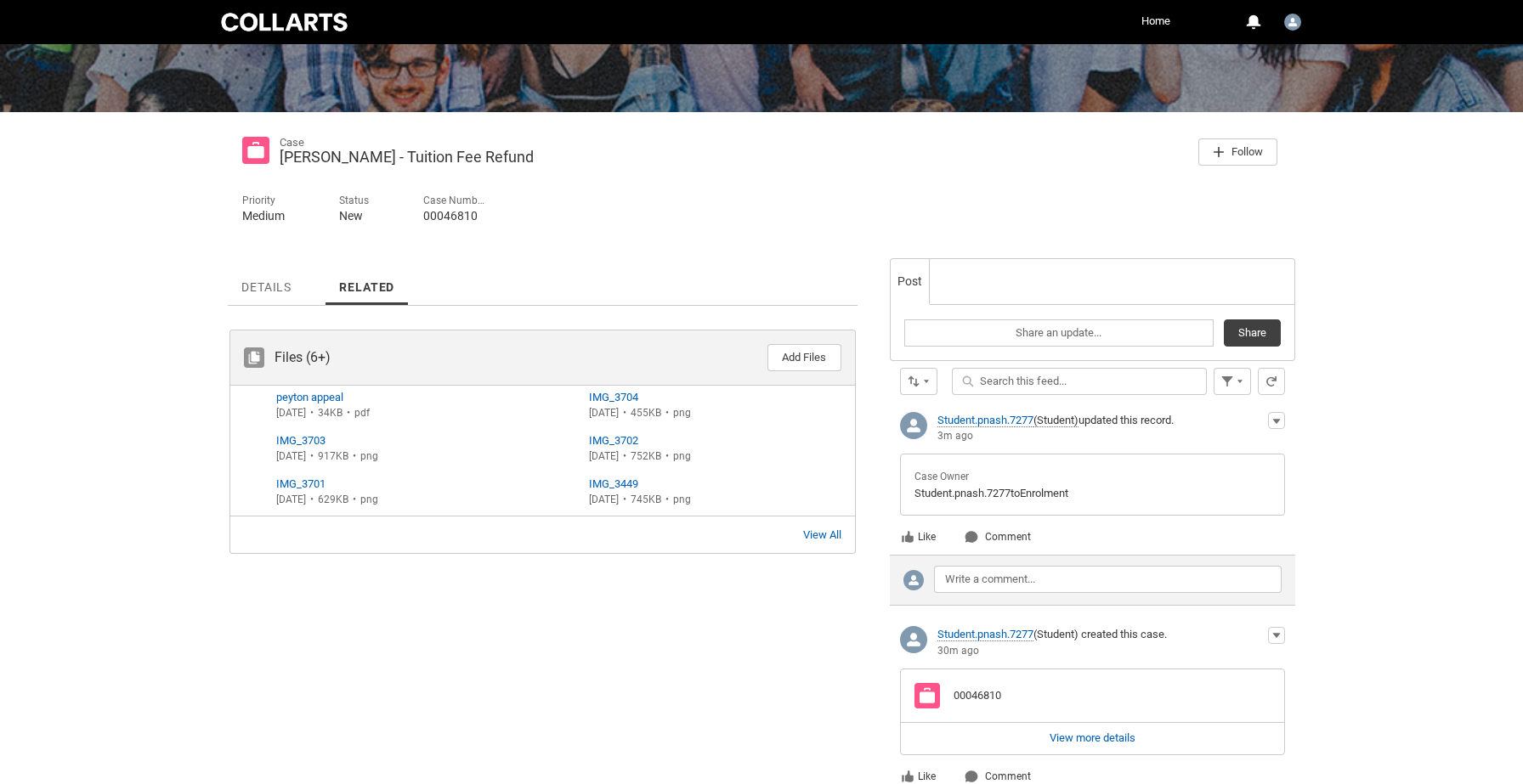
scroll to position [209, 0]
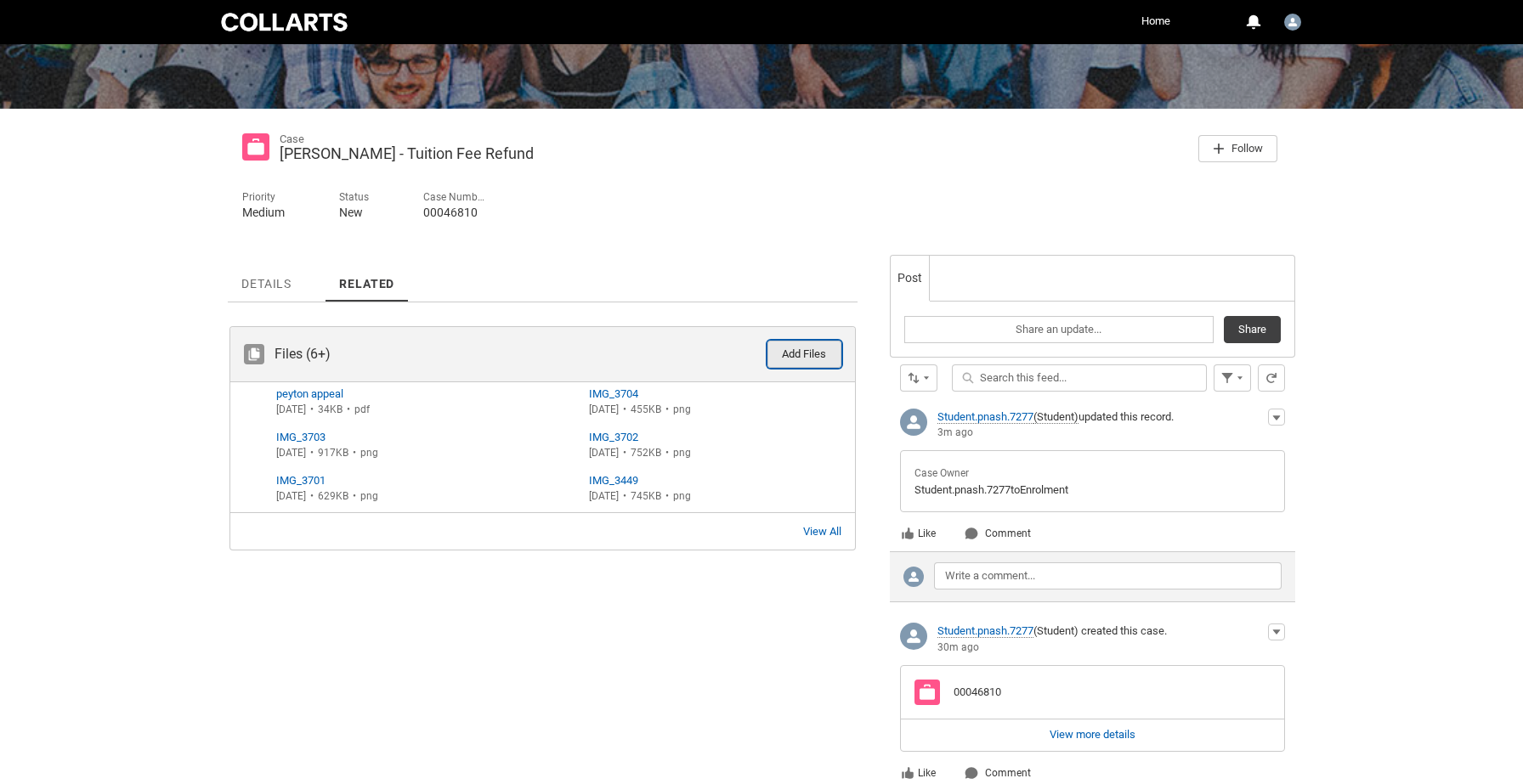
click at [806, 361] on div "Add Files" at bounding box center [804, 354] width 44 height 26
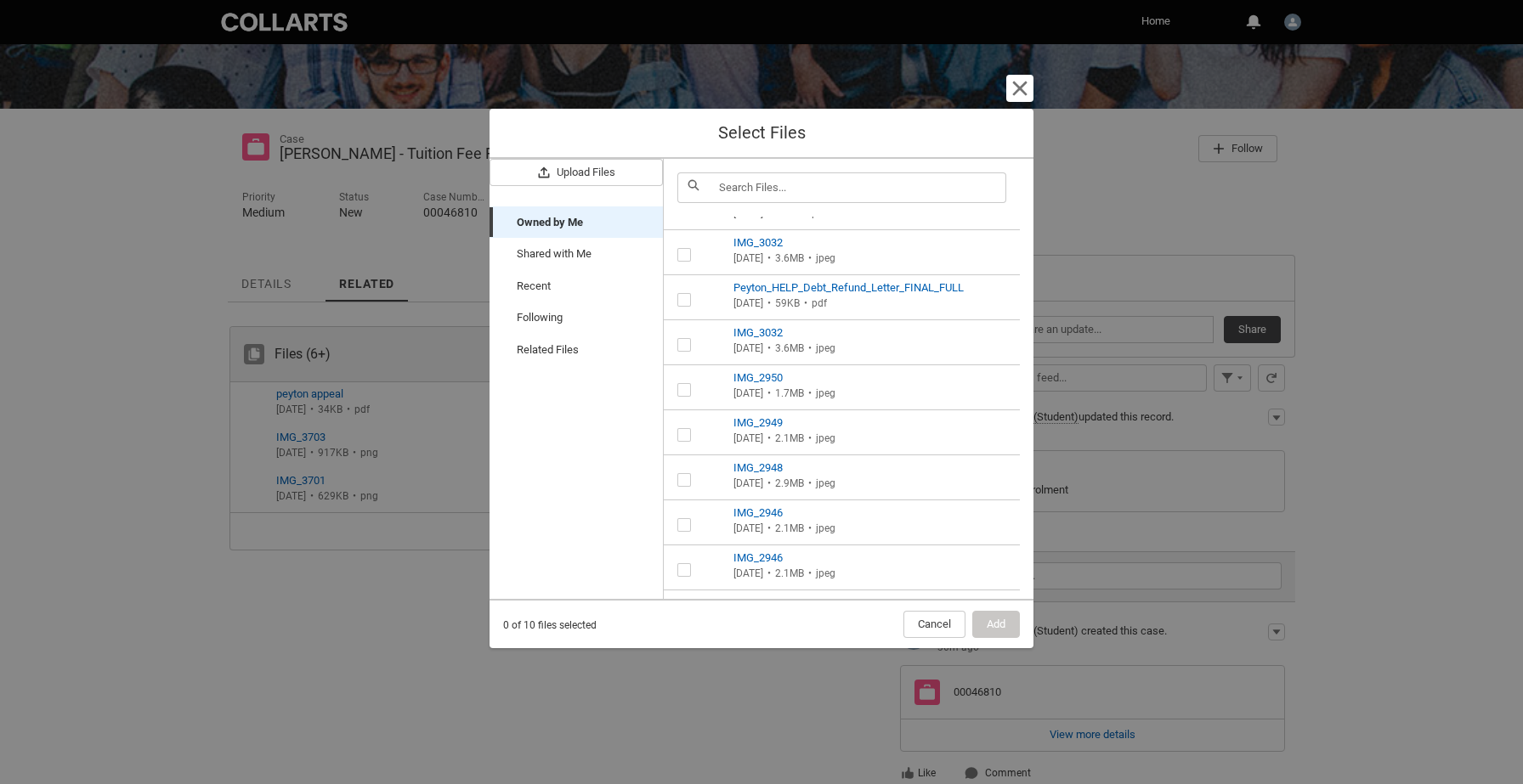
scroll to position [0, 0]
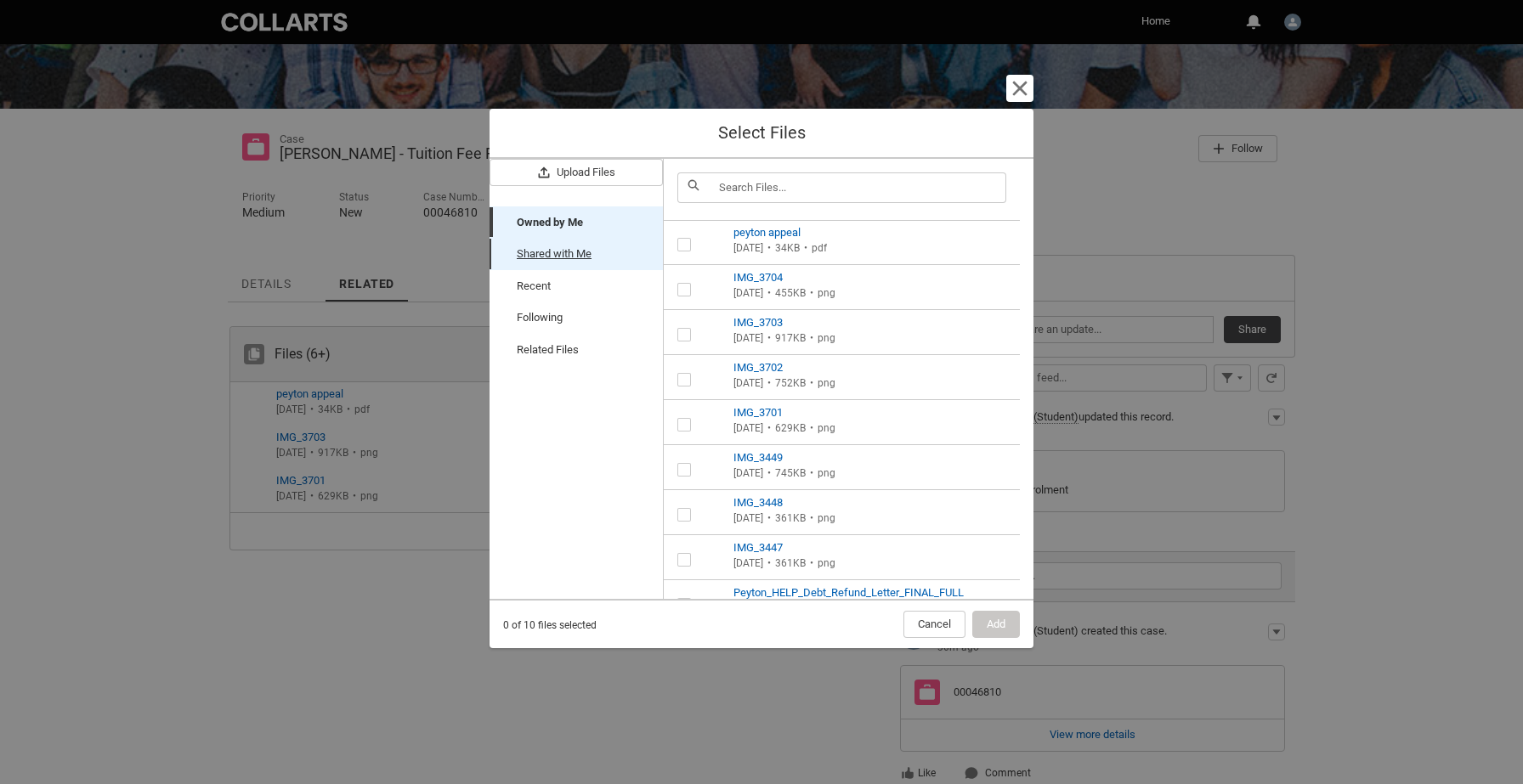
click at [636, 266] on link "Shared with Me" at bounding box center [577, 254] width 173 height 32
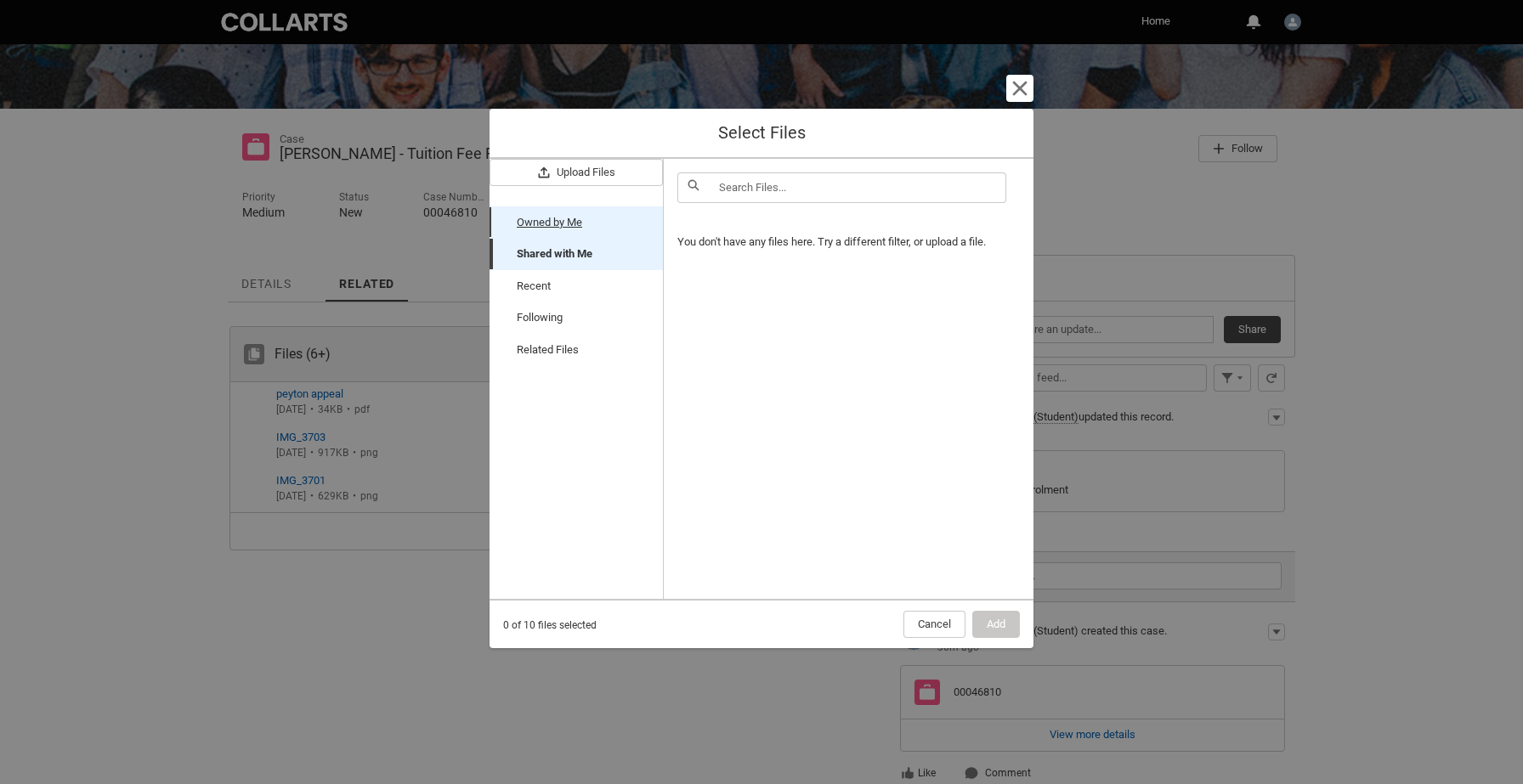
click at [580, 232] on link "Owned by Me" at bounding box center [577, 222] width 173 height 32
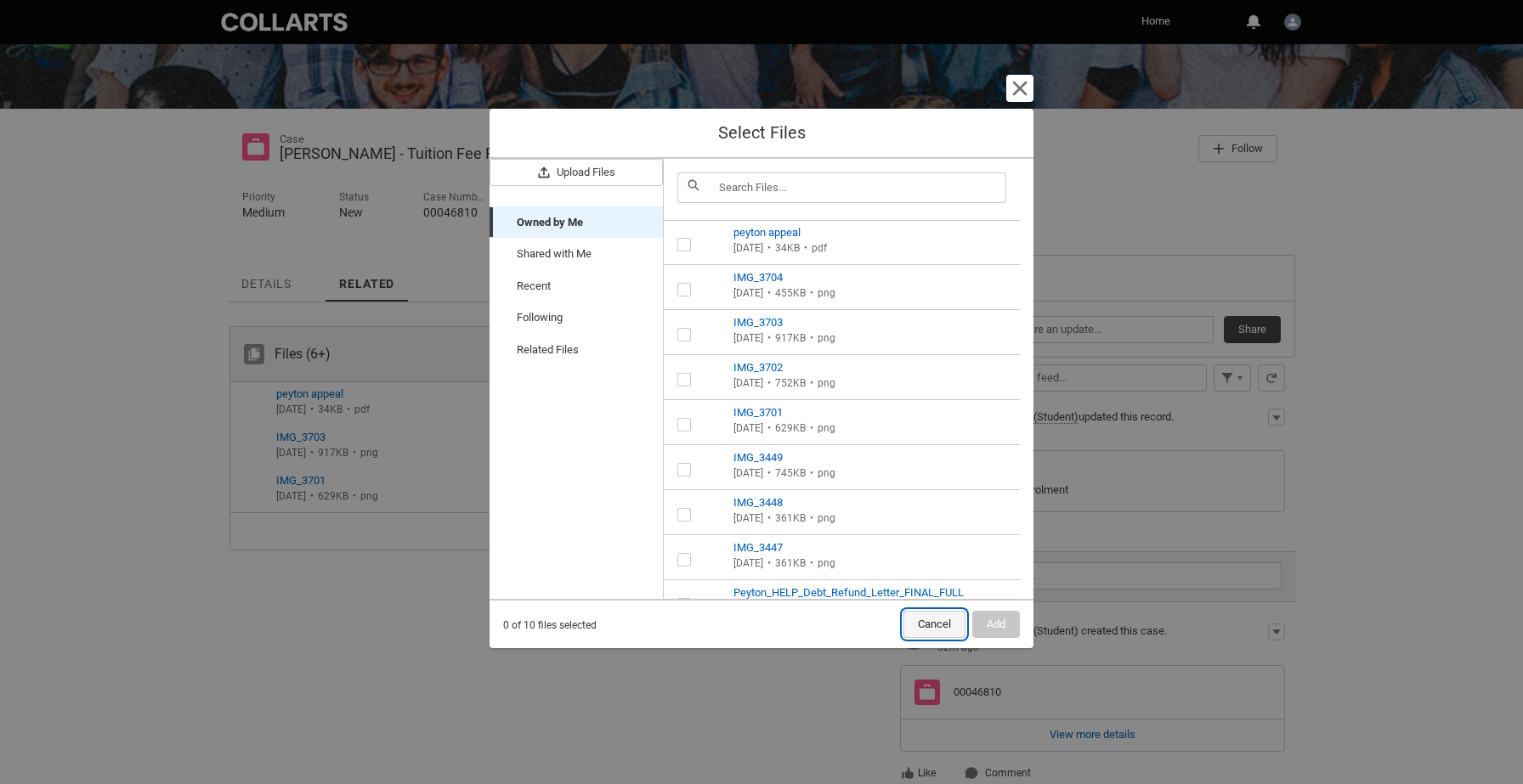
click at [930, 626] on span "Cancel" at bounding box center [934, 624] width 33 height 26
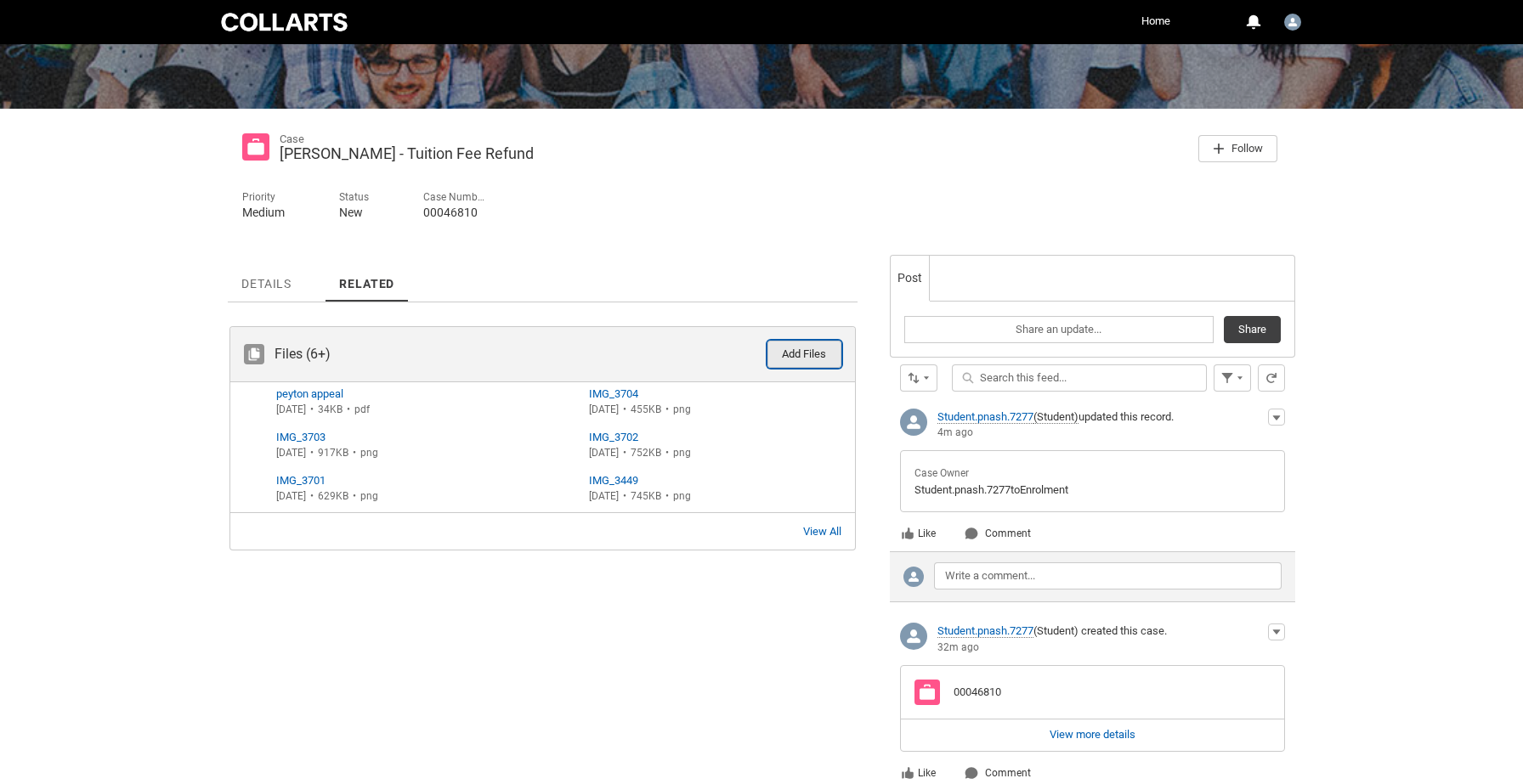
click at [825, 356] on div "Add Files" at bounding box center [804, 354] width 44 height 26
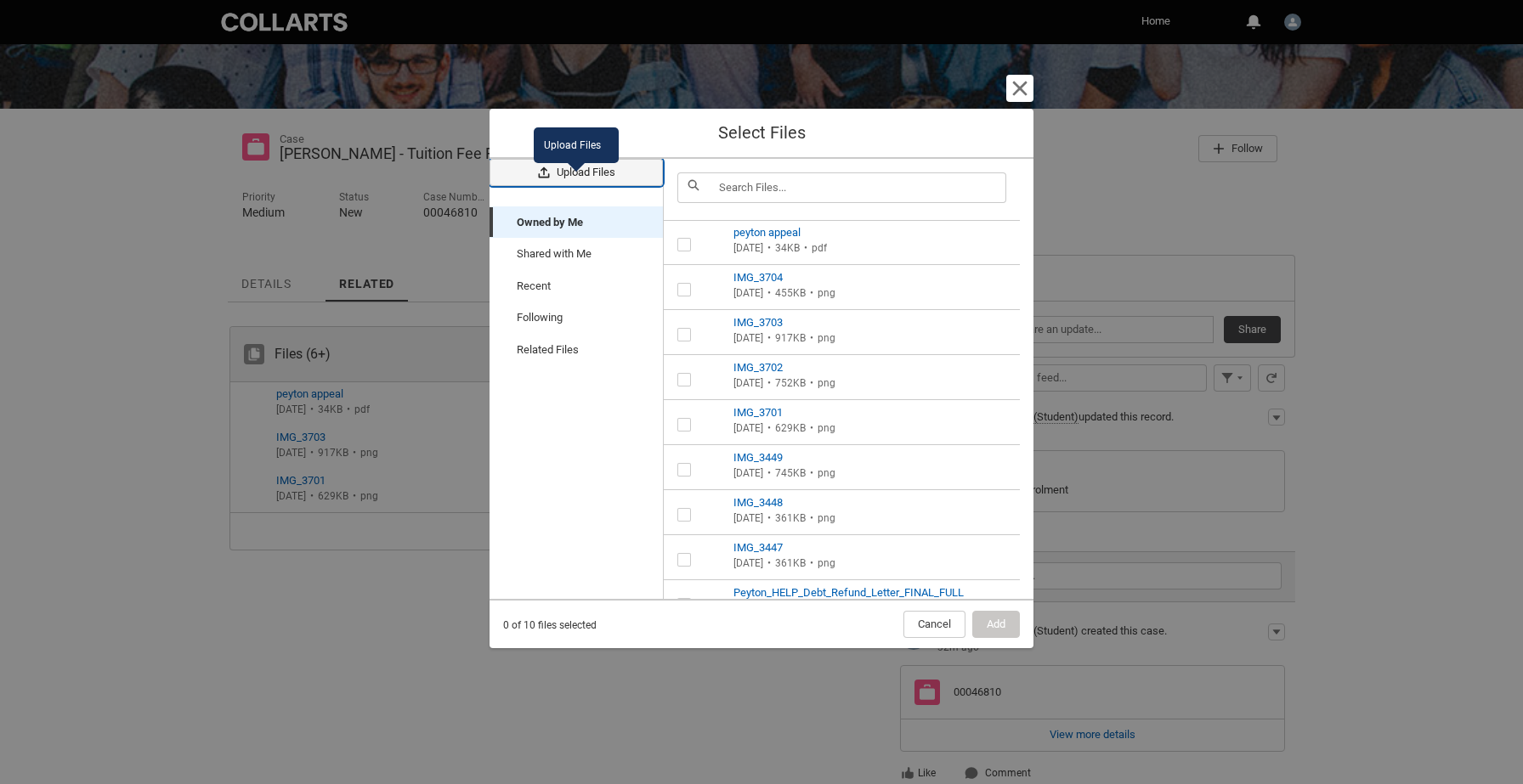
click at [609, 185] on span "Upload Files" at bounding box center [586, 172] width 59 height 26
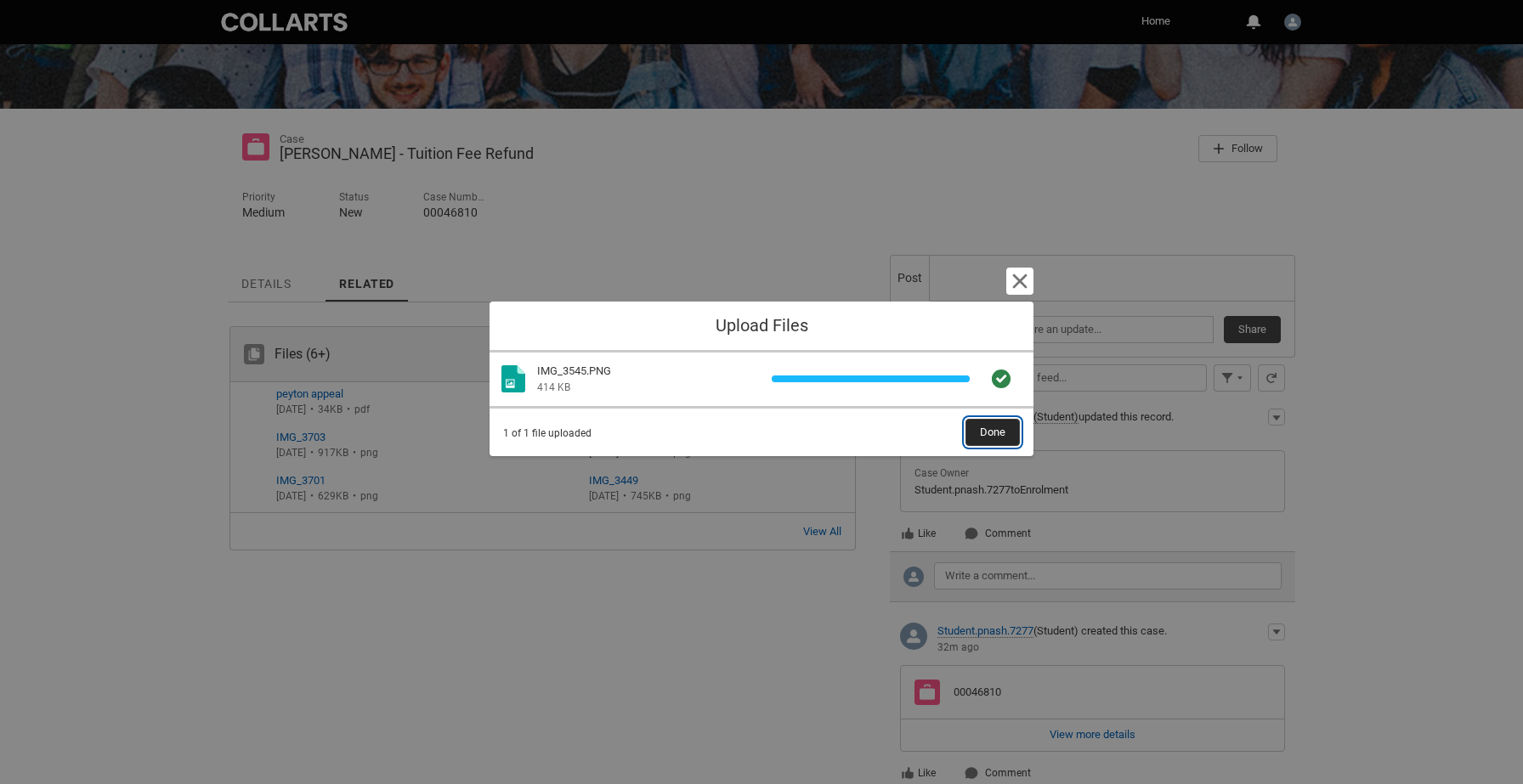
click at [998, 437] on span "Done" at bounding box center [993, 433] width 26 height 26
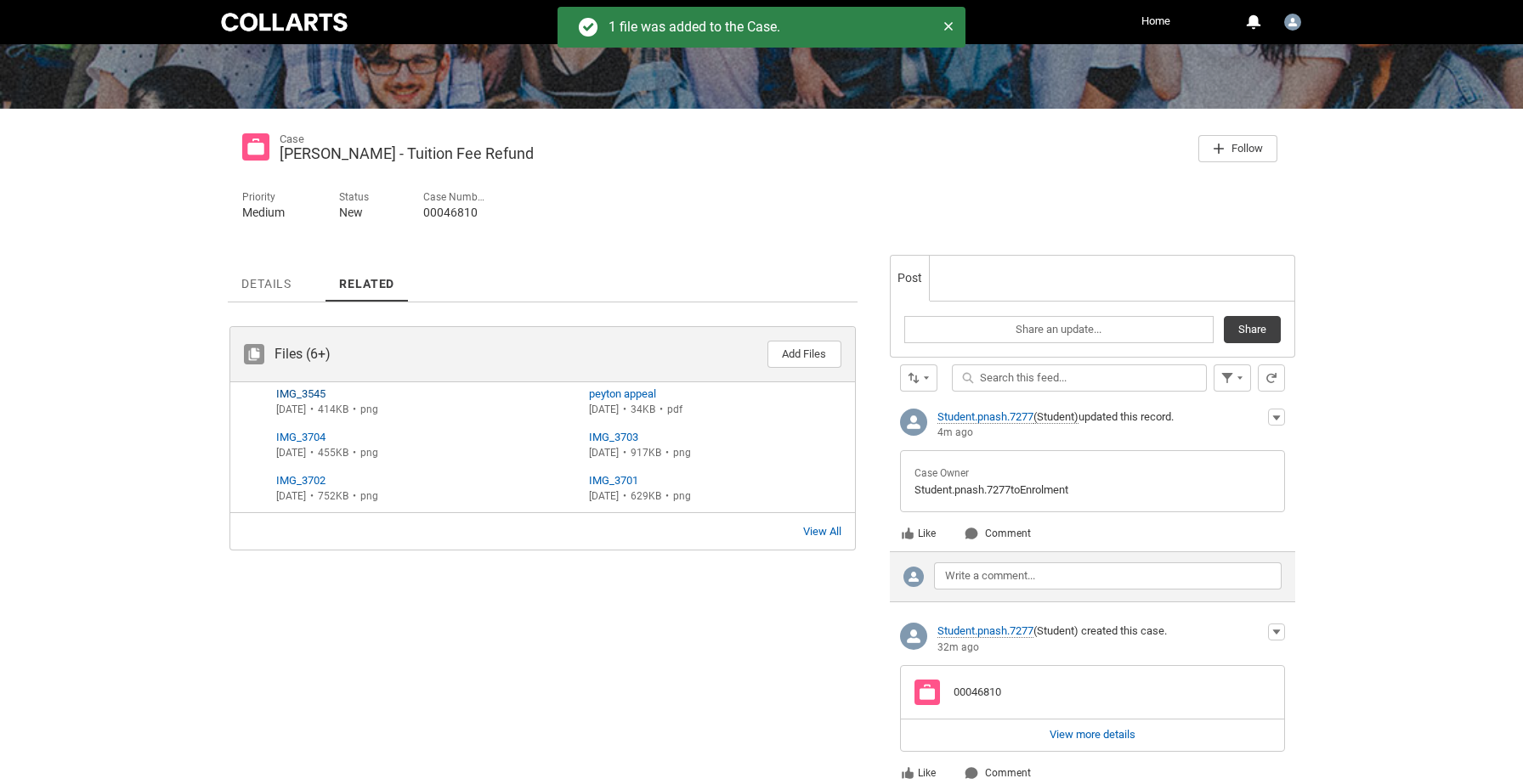
click at [297, 390] on span "IMG_3545" at bounding box center [327, 394] width 102 height 17
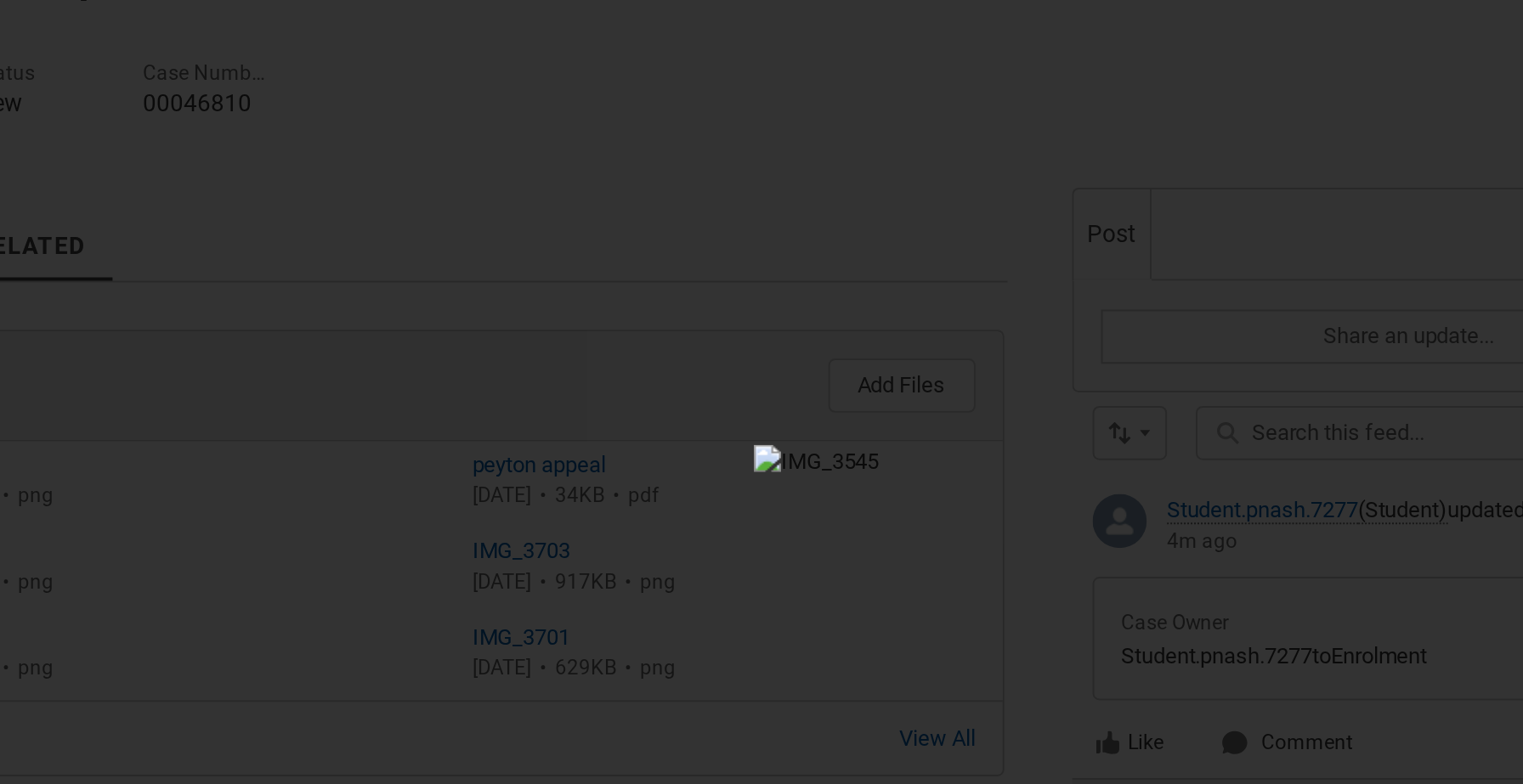
click at [985, 291] on div at bounding box center [761, 392] width 1523 height 784
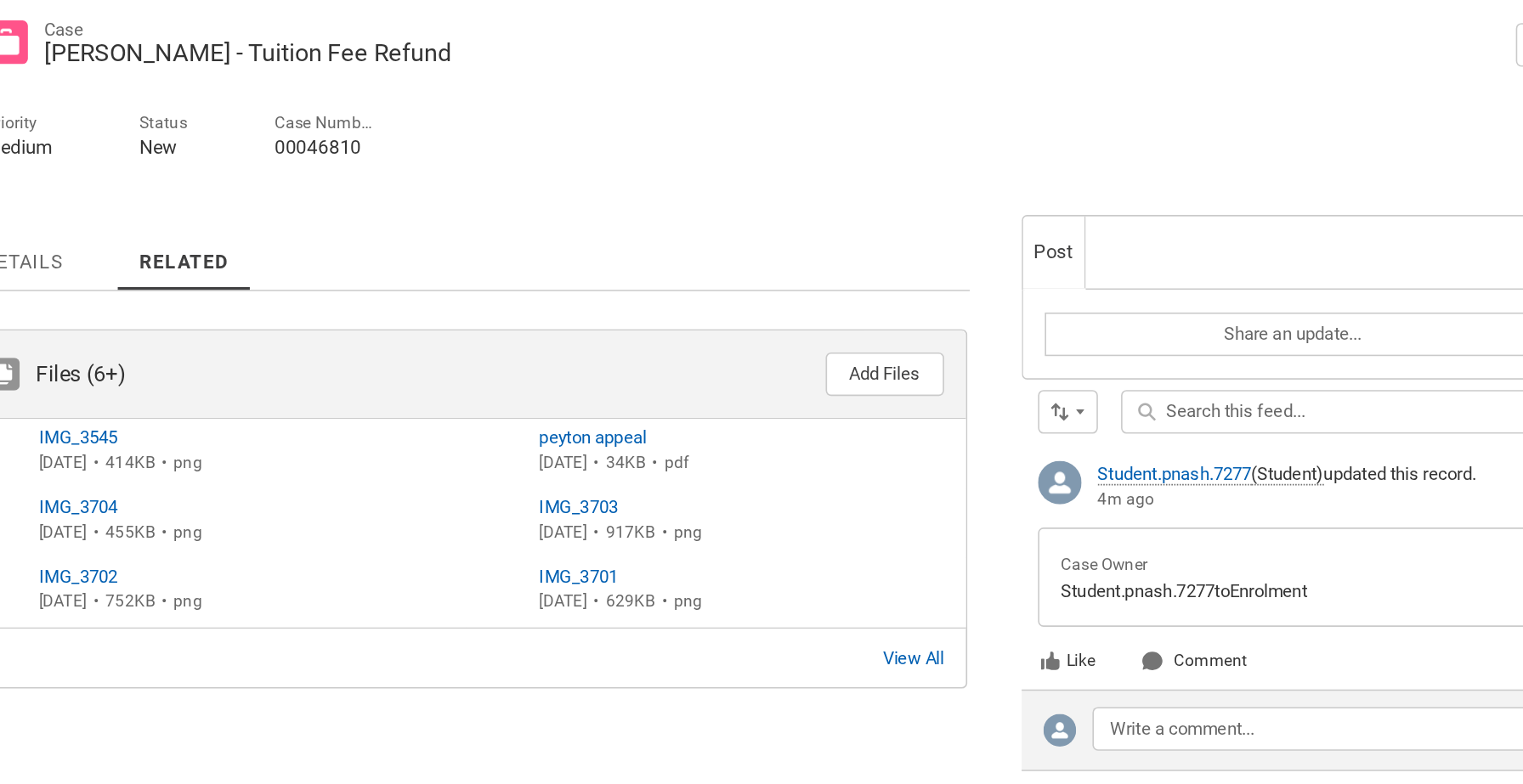
click at [772, 267] on ul "Details Related" at bounding box center [542, 279] width 630 height 48
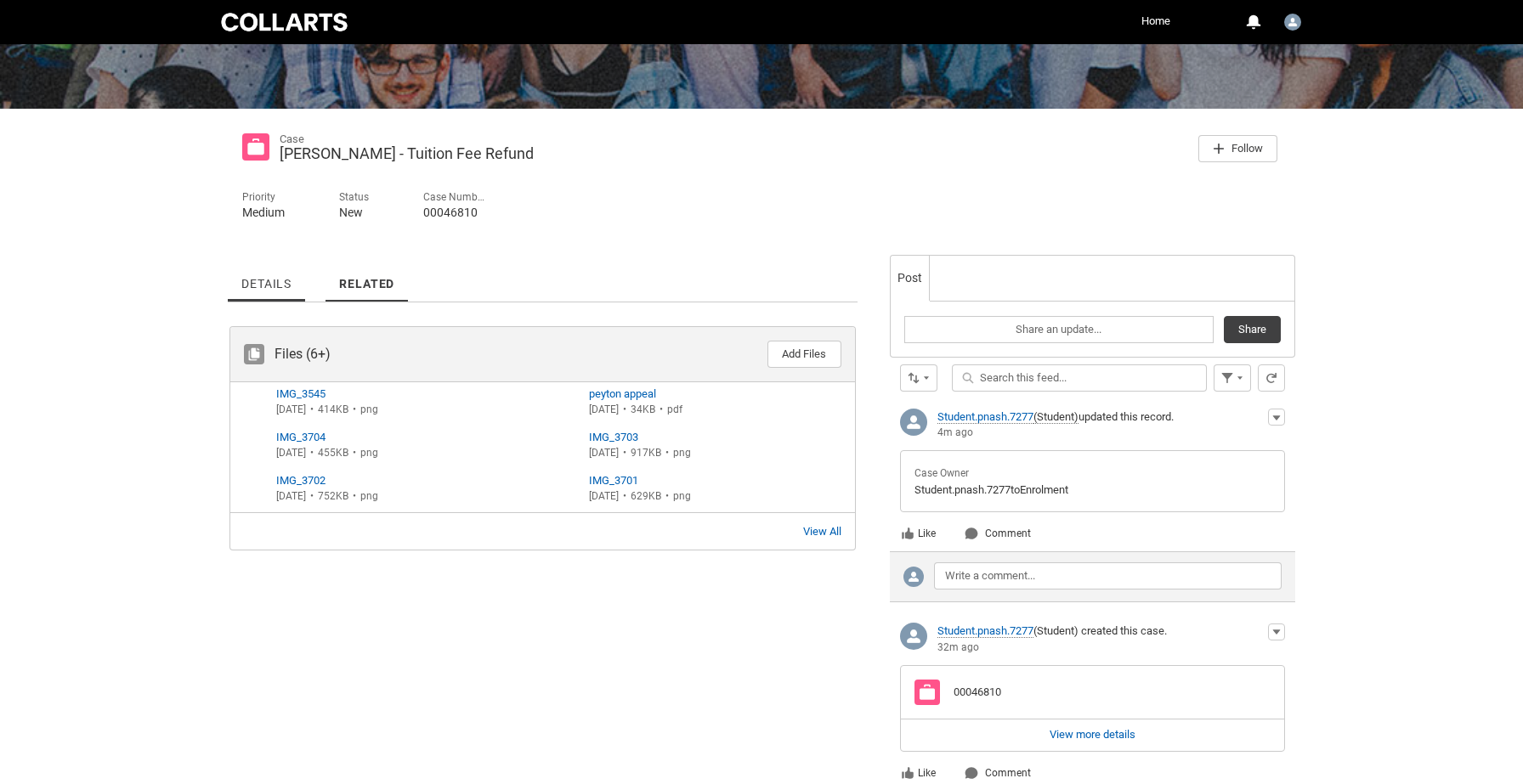
click at [236, 300] on link "Details" at bounding box center [267, 278] width 77 height 47
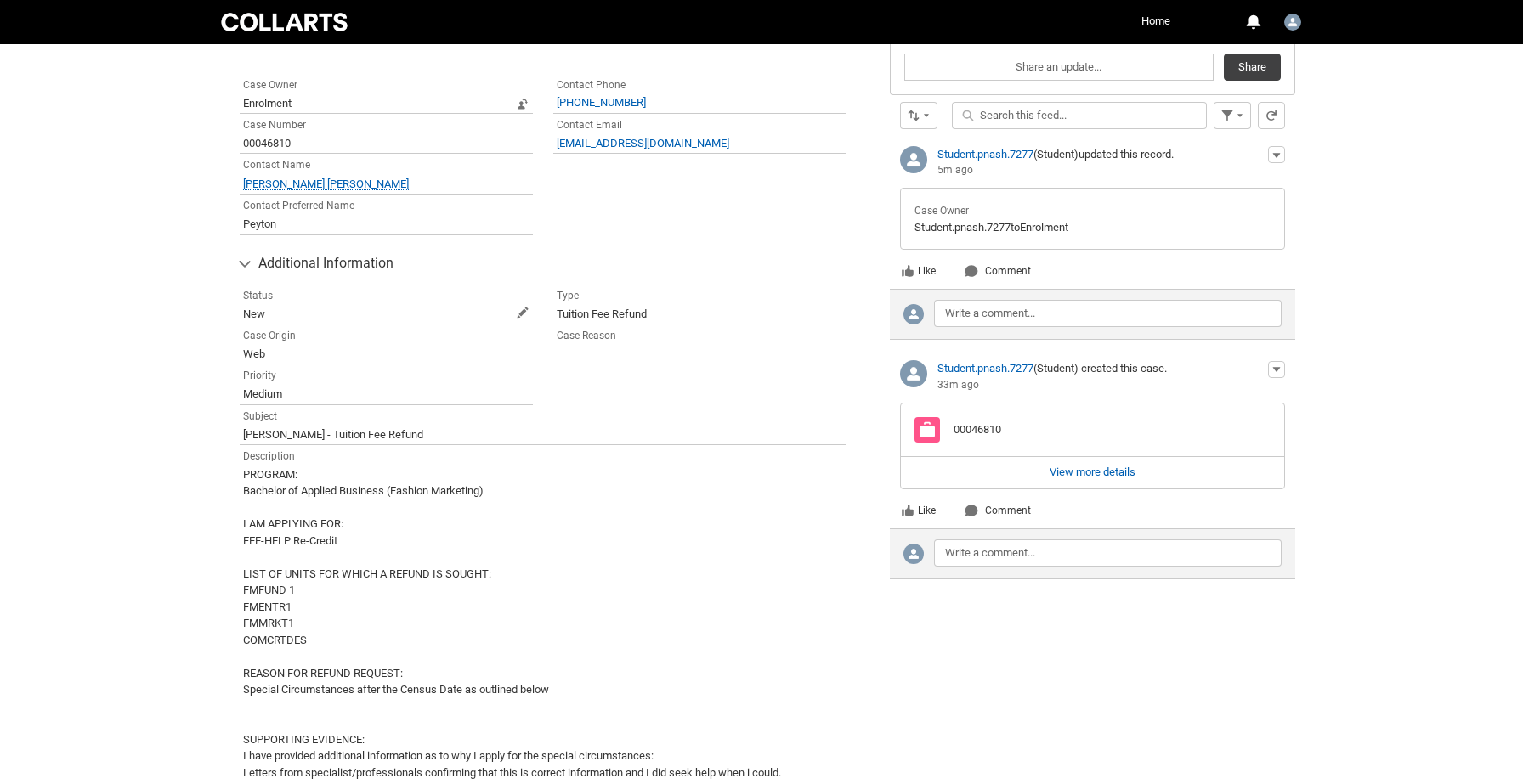
scroll to position [420, 0]
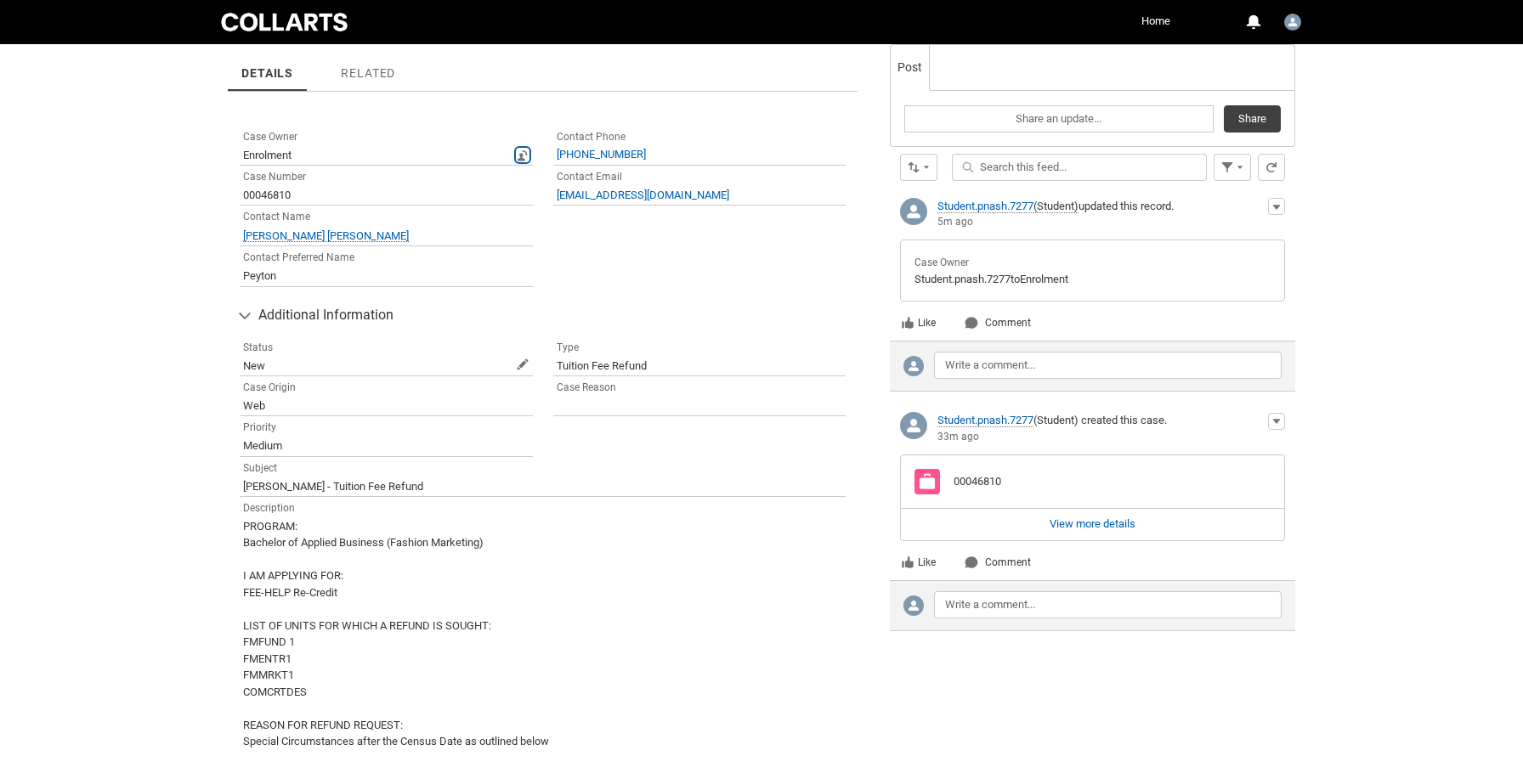
click at [522, 154] on lightning-primitive-icon "button" at bounding box center [522, 155] width 12 height 13
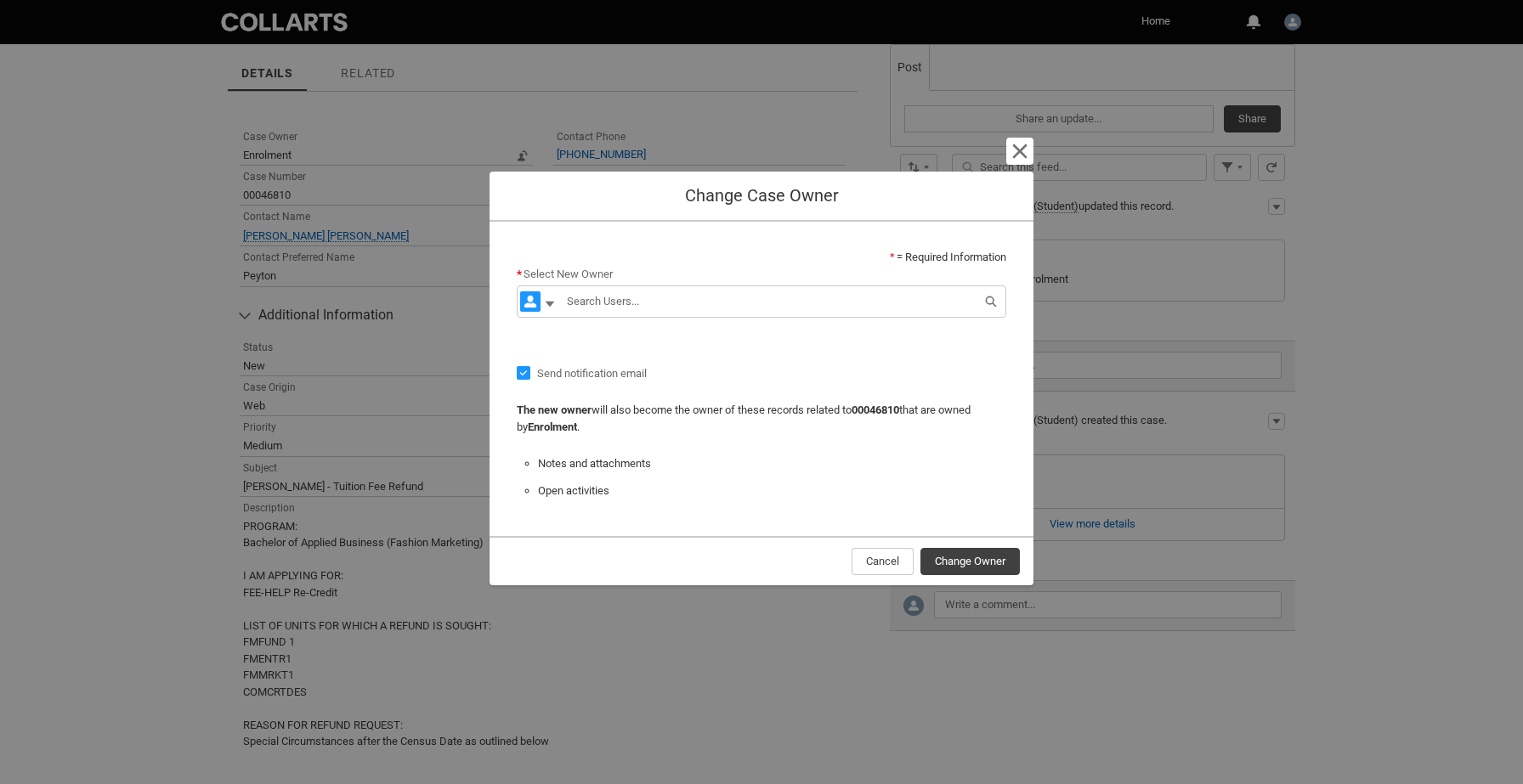
click at [1021, 165] on div "Change Case Owner Cancel and close * = Required Information Select New Owner * …" at bounding box center [762, 392] width 544 height 784
click at [1021, 149] on lightning-primitive-icon "button" at bounding box center [1019, 151] width 20 height 20
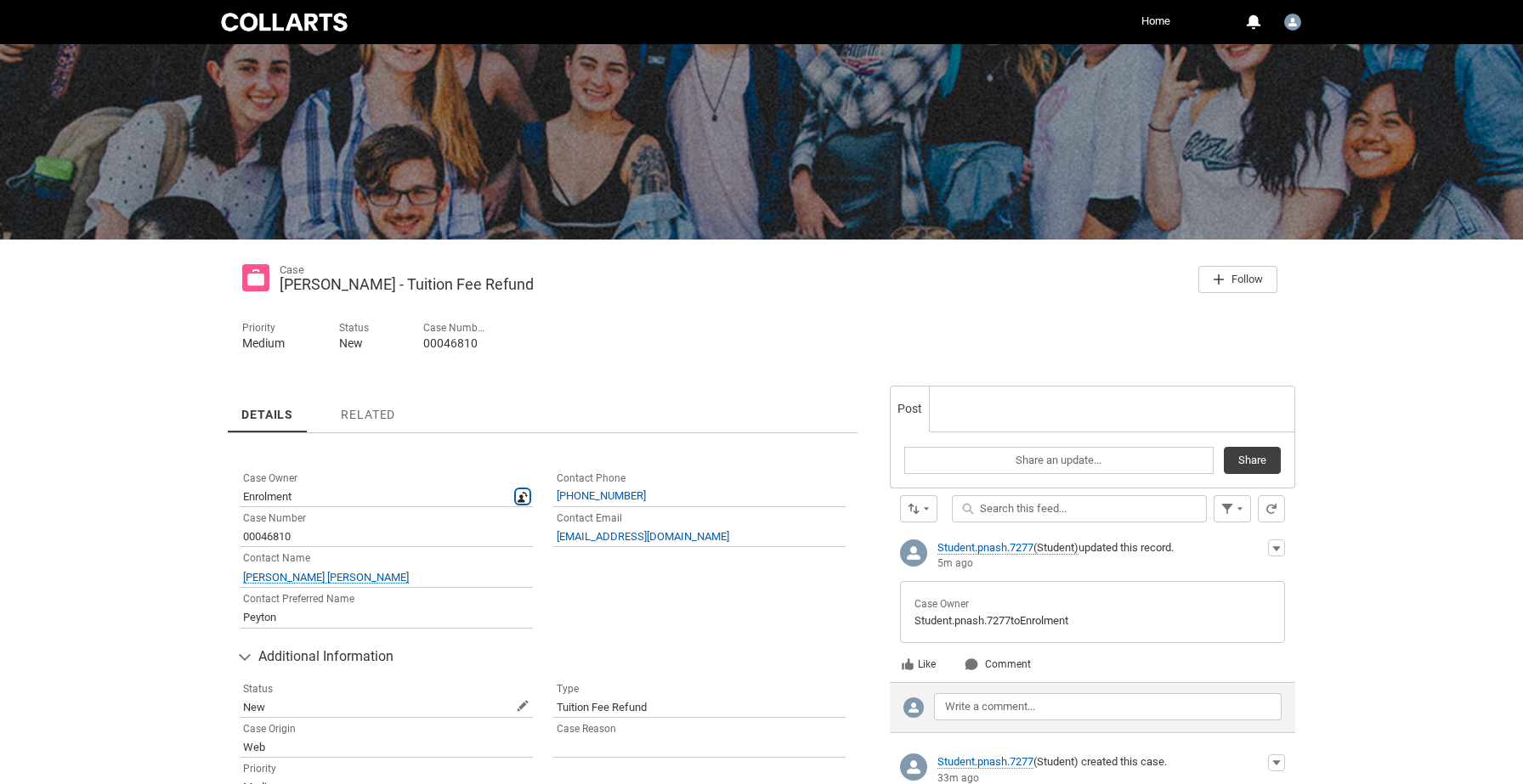
scroll to position [174, 0]
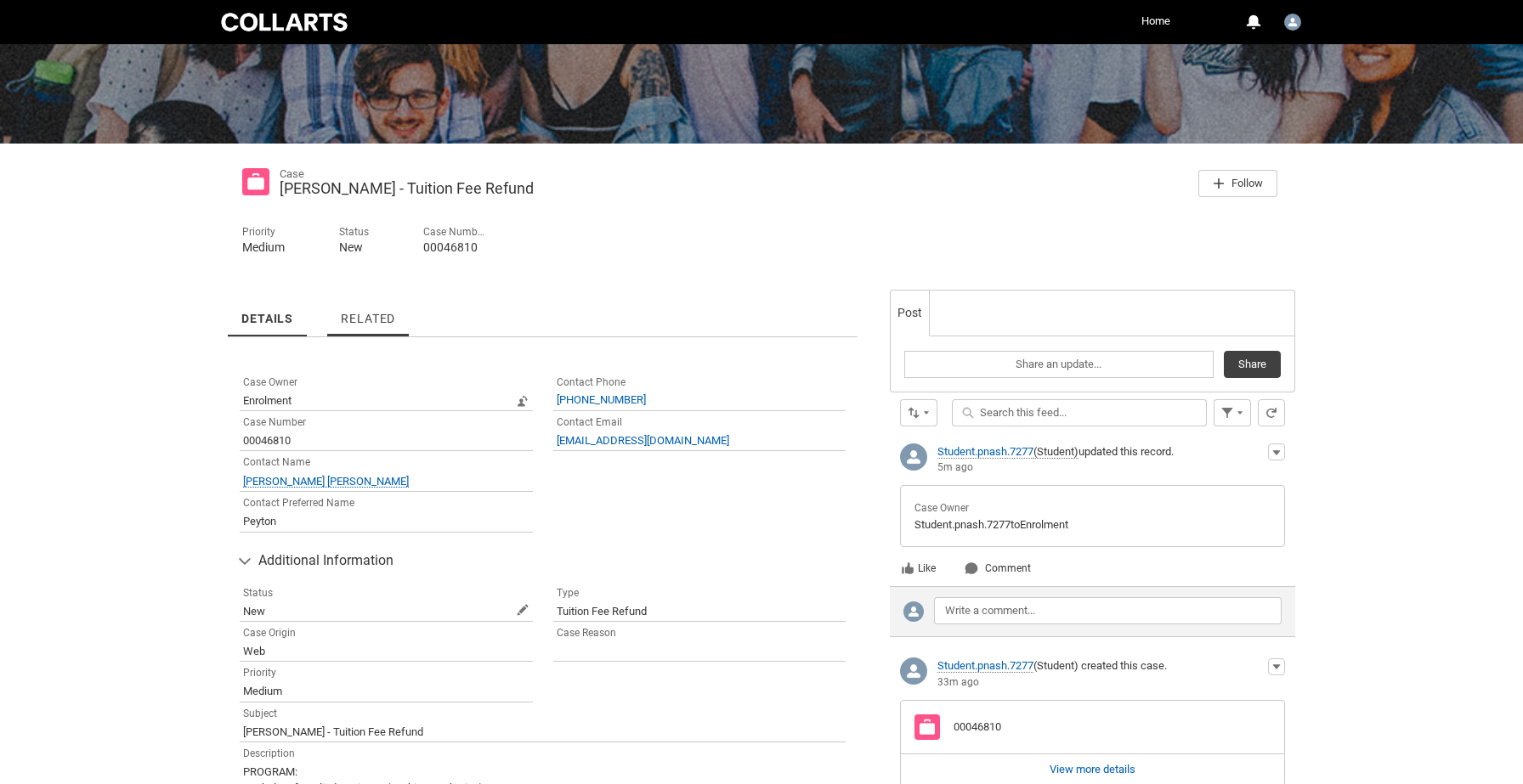
click at [370, 322] on span "Related" at bounding box center [367, 318] width 54 height 14
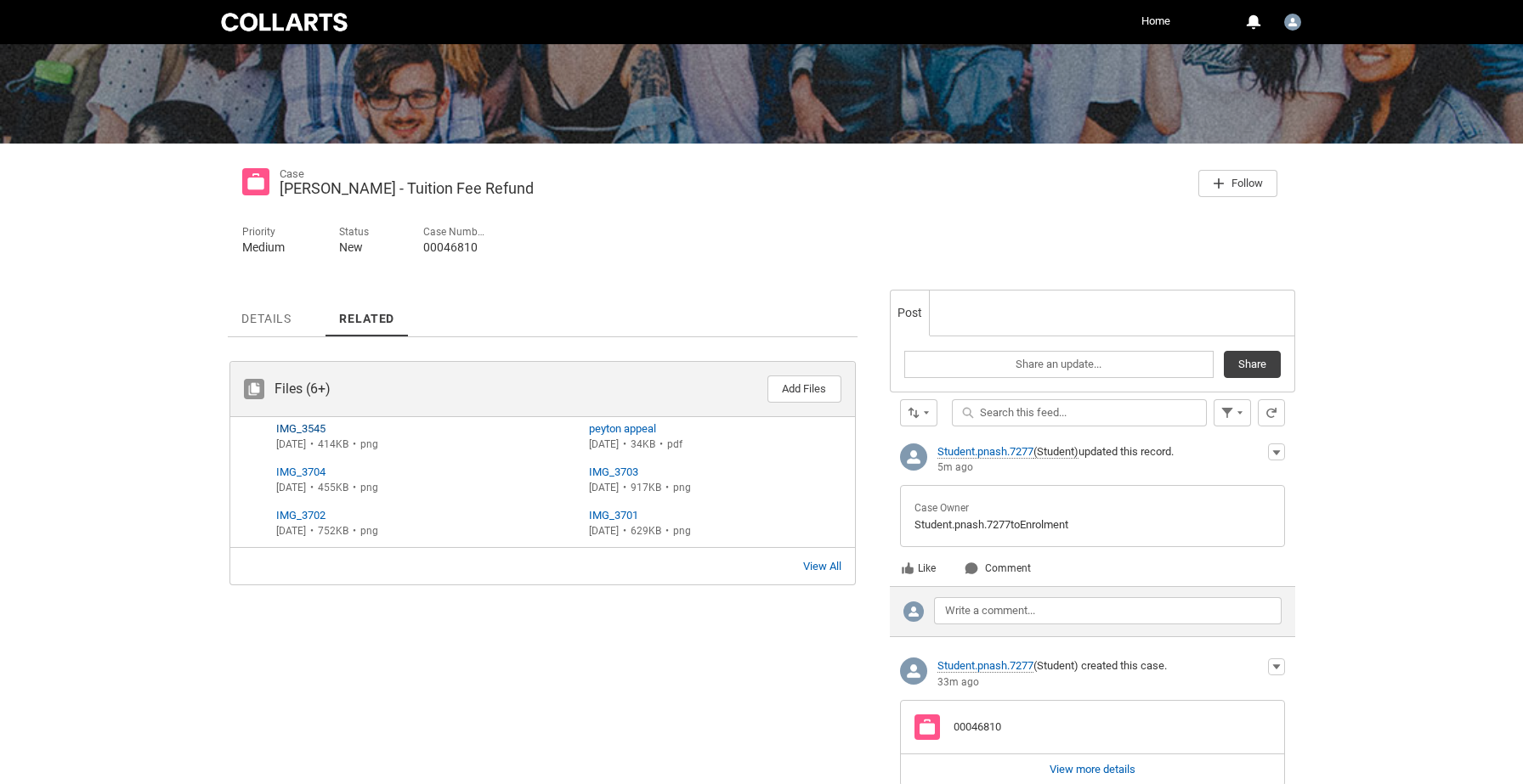
click at [311, 429] on span "IMG_3545" at bounding box center [327, 429] width 102 height 17
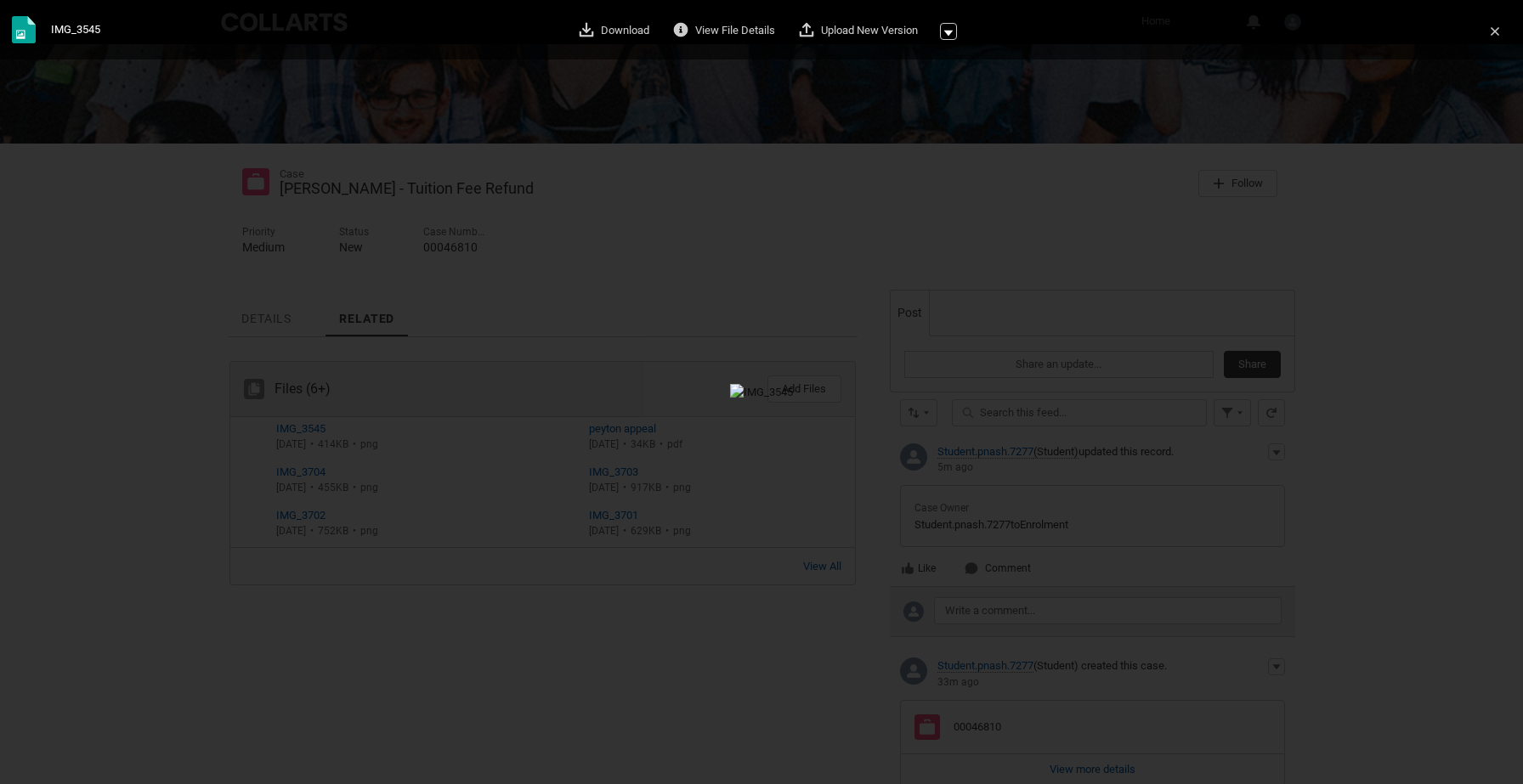
click at [1000, 143] on div at bounding box center [761, 392] width 1523 height 784
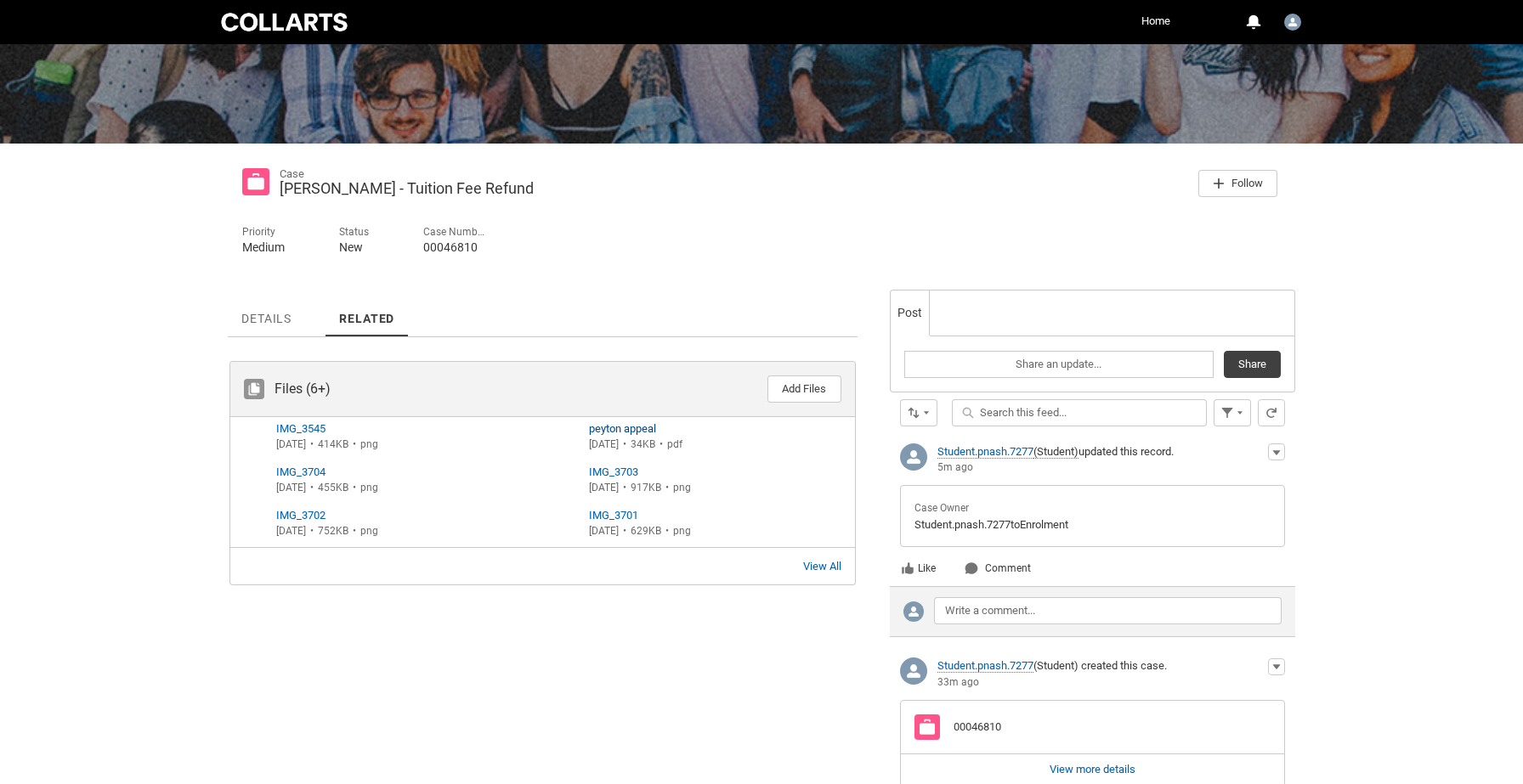
click at [614, 434] on span "peyton appeal" at bounding box center [635, 429] width 93 height 17
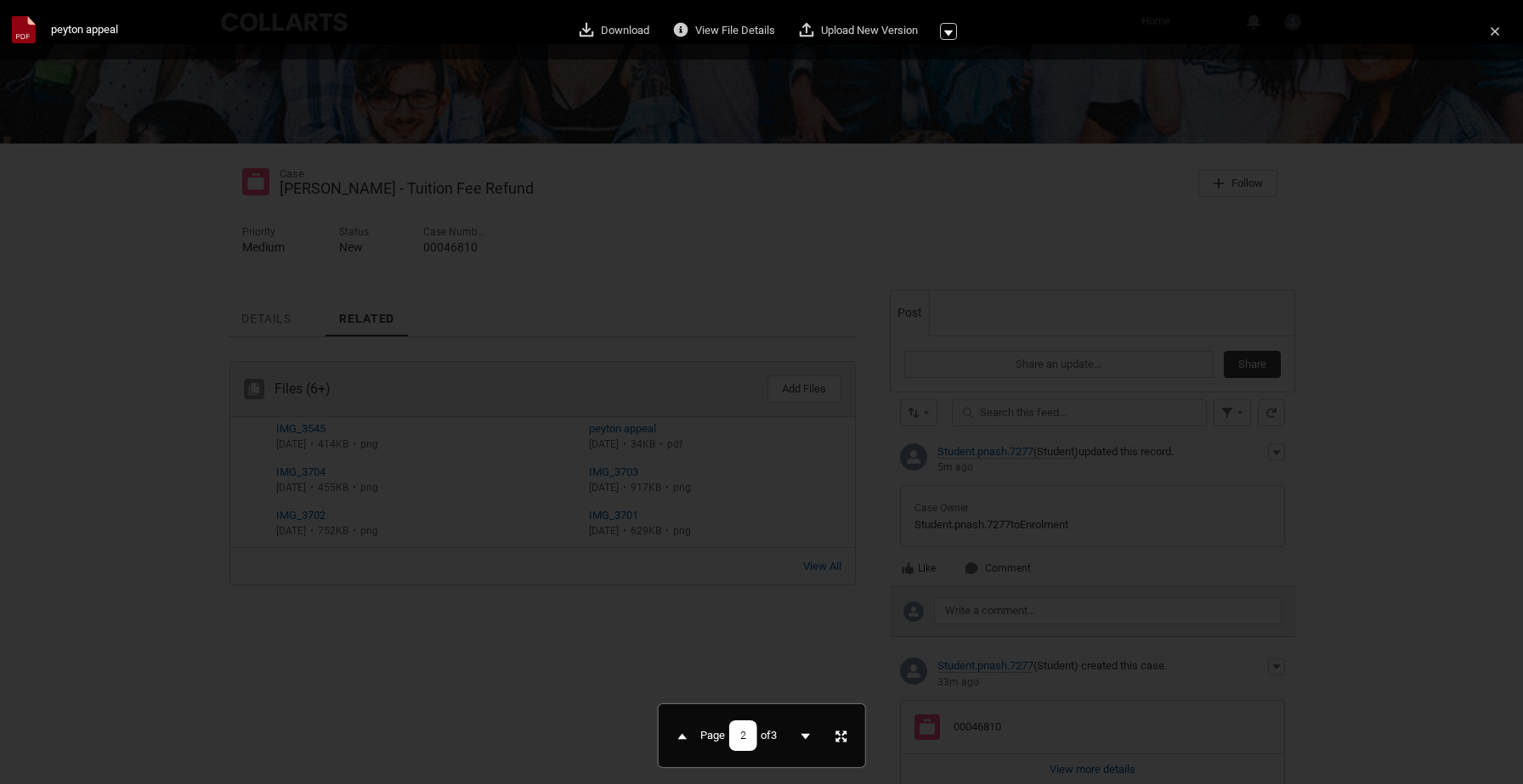
type input "1"
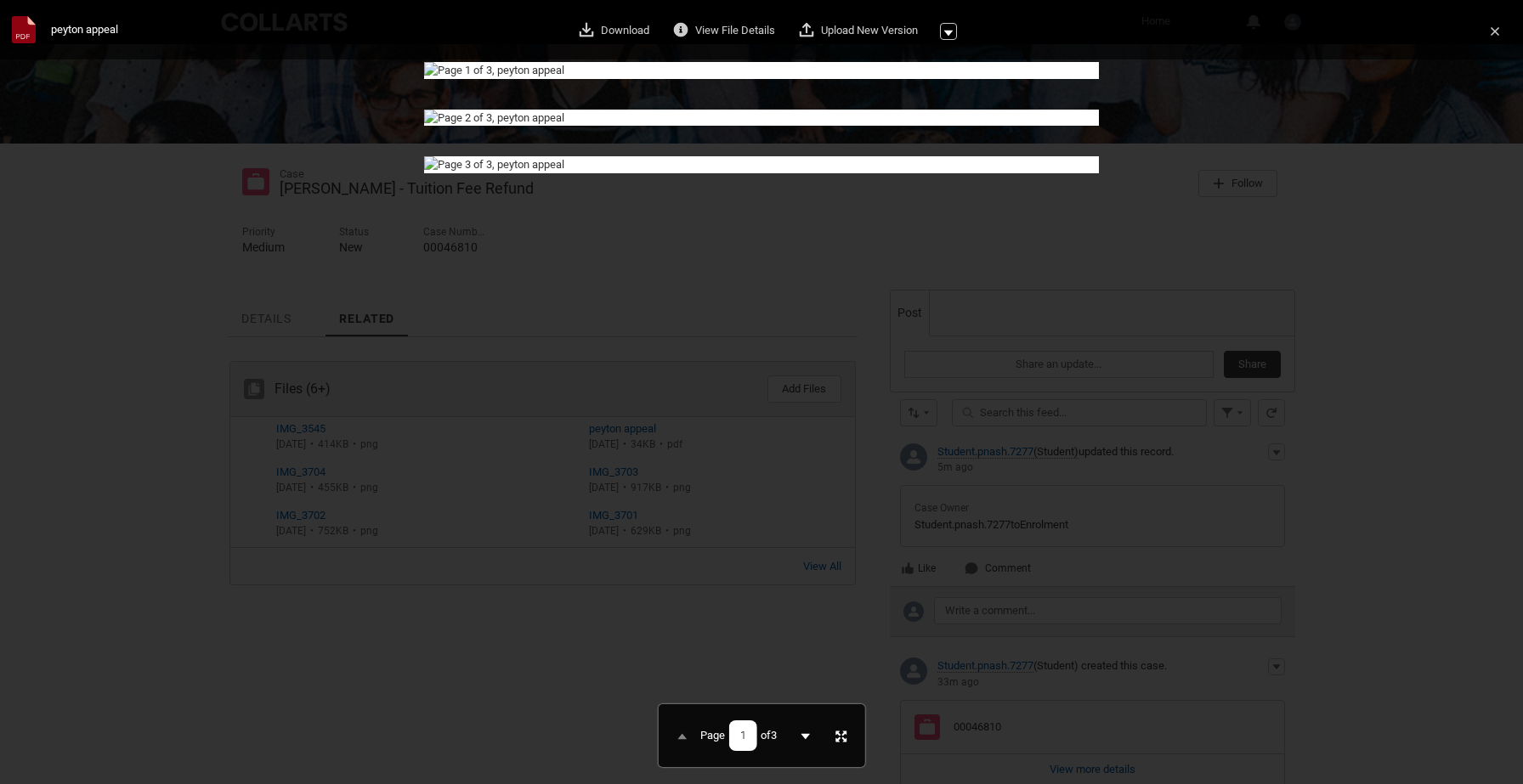
click at [1170, 201] on div at bounding box center [761, 101] width 1523 height 201
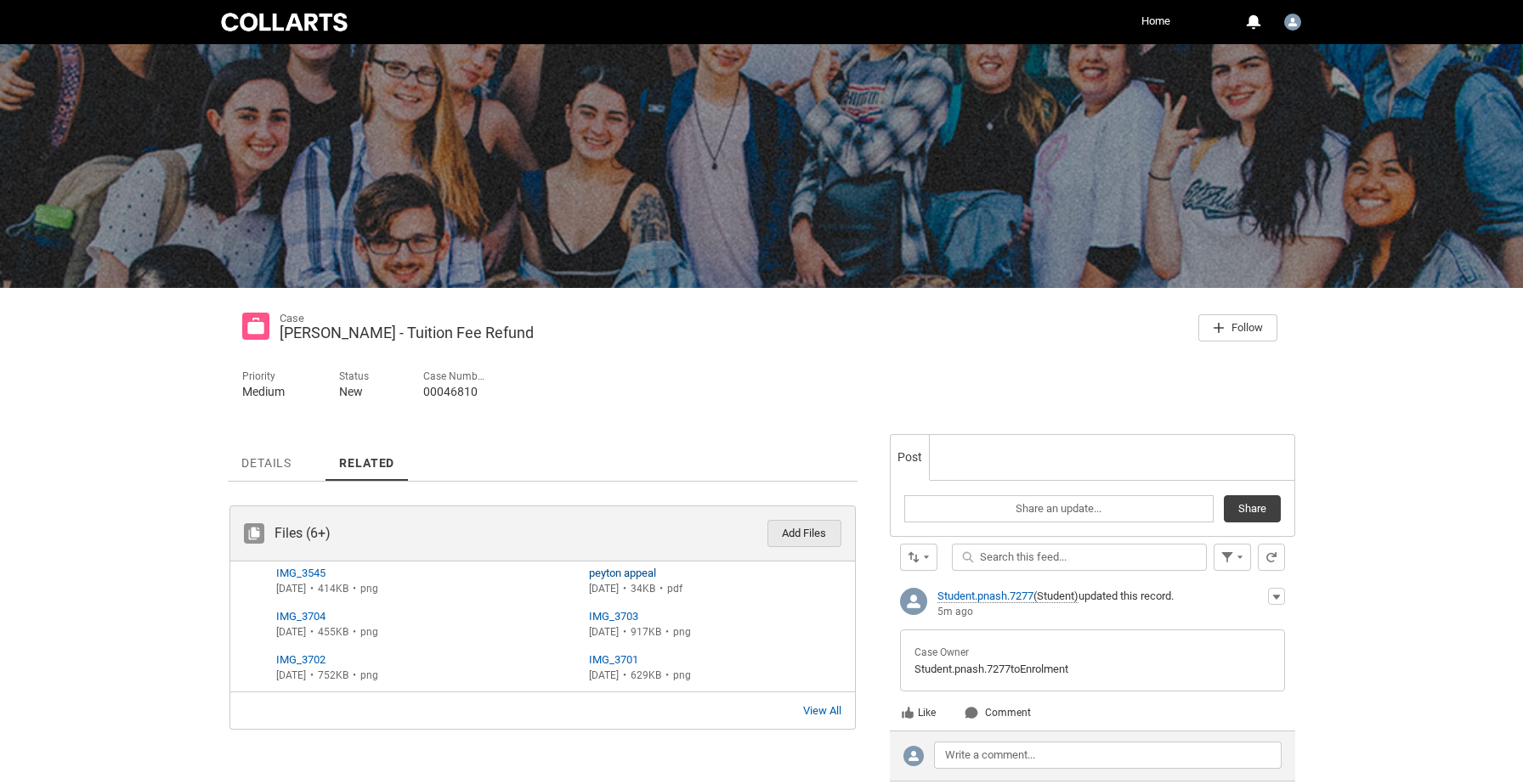
scroll to position [0, 0]
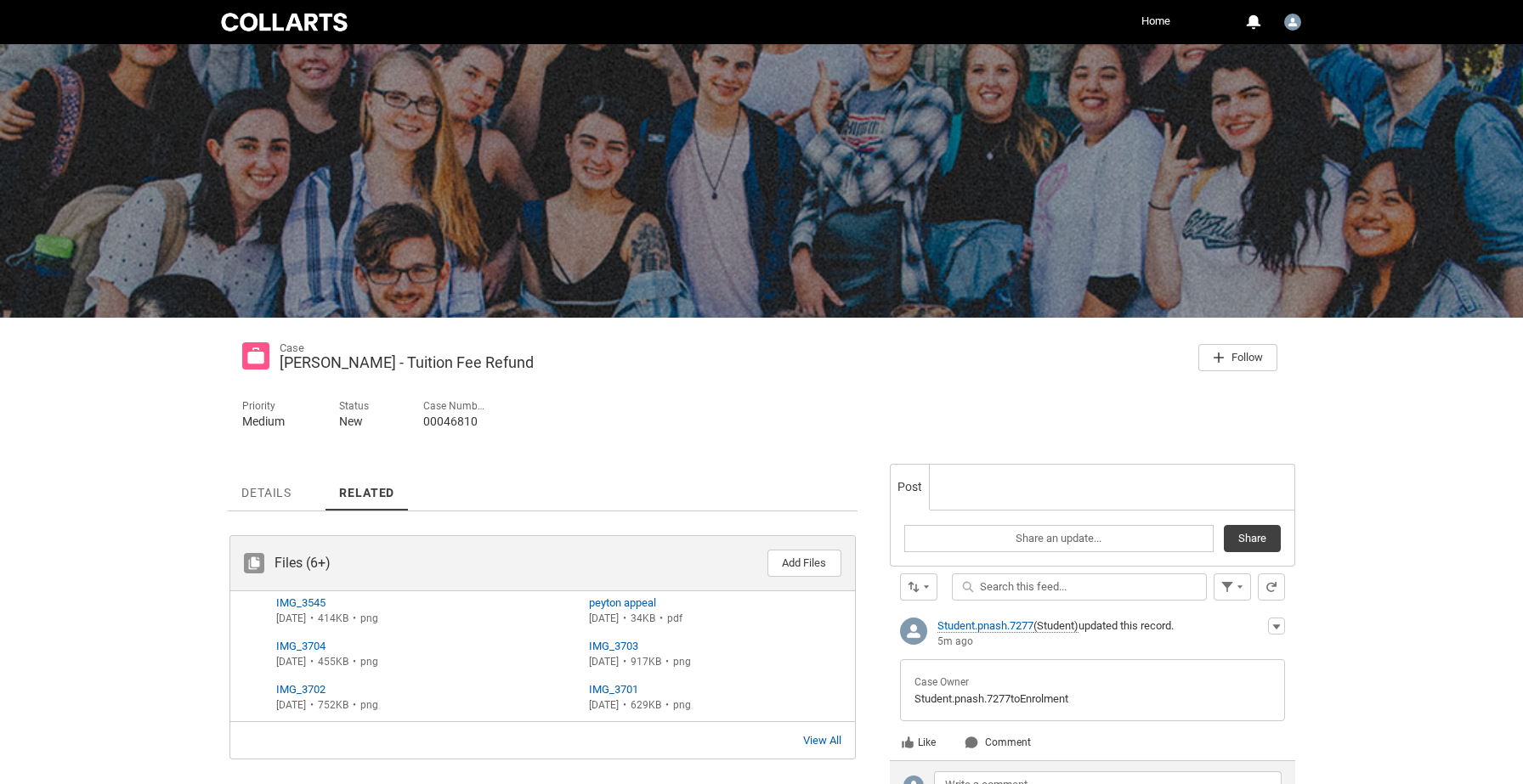
click at [414, 365] on lightning-formatted-text "Peyton Nash - Tuition Fee Refund" at bounding box center [406, 362] width 254 height 18
click at [283, 495] on span "Details" at bounding box center [267, 493] width 50 height 14
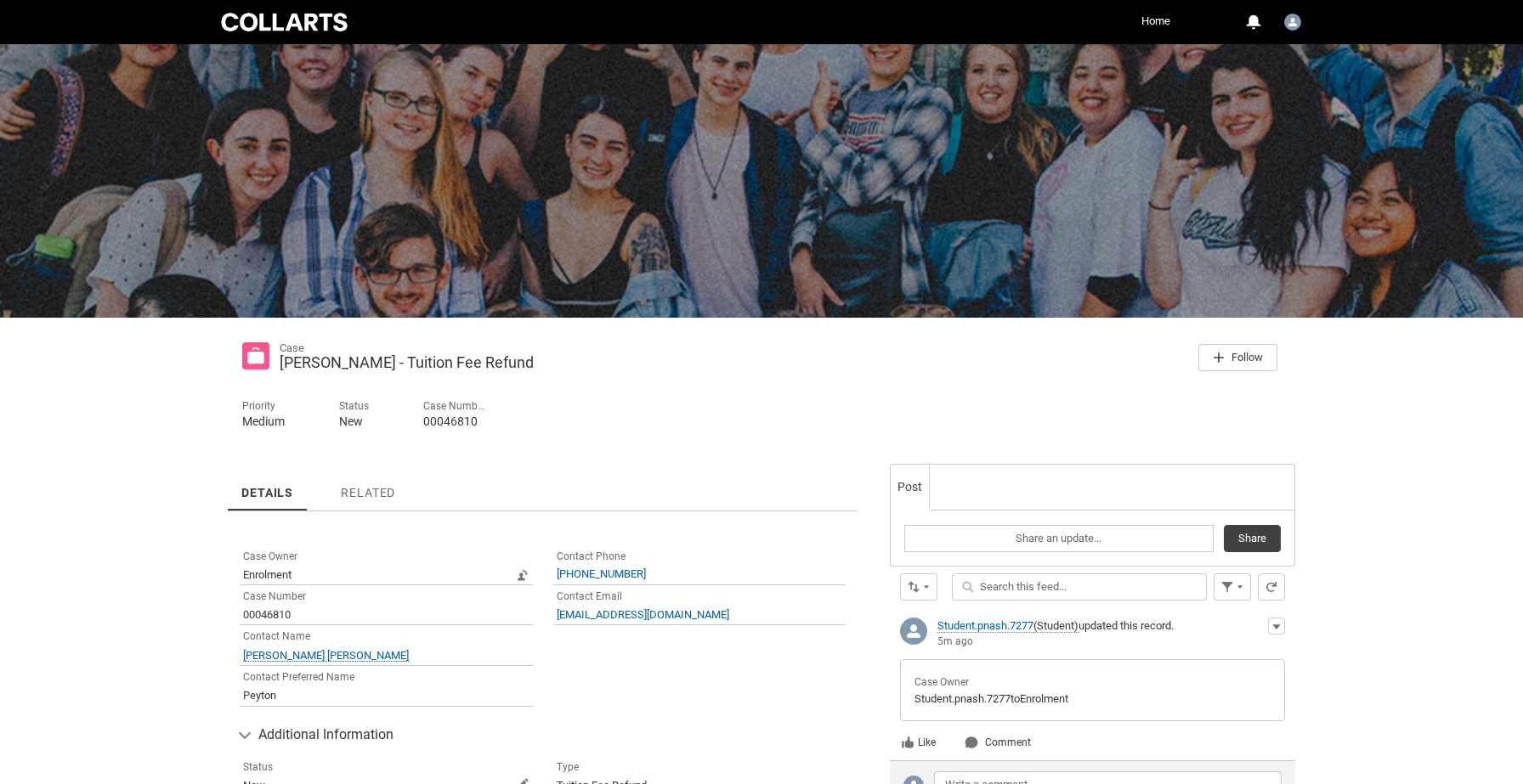
click at [1297, 36] on div "Profile Log Out" at bounding box center [1292, 21] width 26 height 30
click at [1294, 15] on img "User Profile Student.pnash.7277" at bounding box center [1292, 22] width 17 height 17
click at [1250, 55] on span "Profile" at bounding box center [1250, 63] width 30 height 16
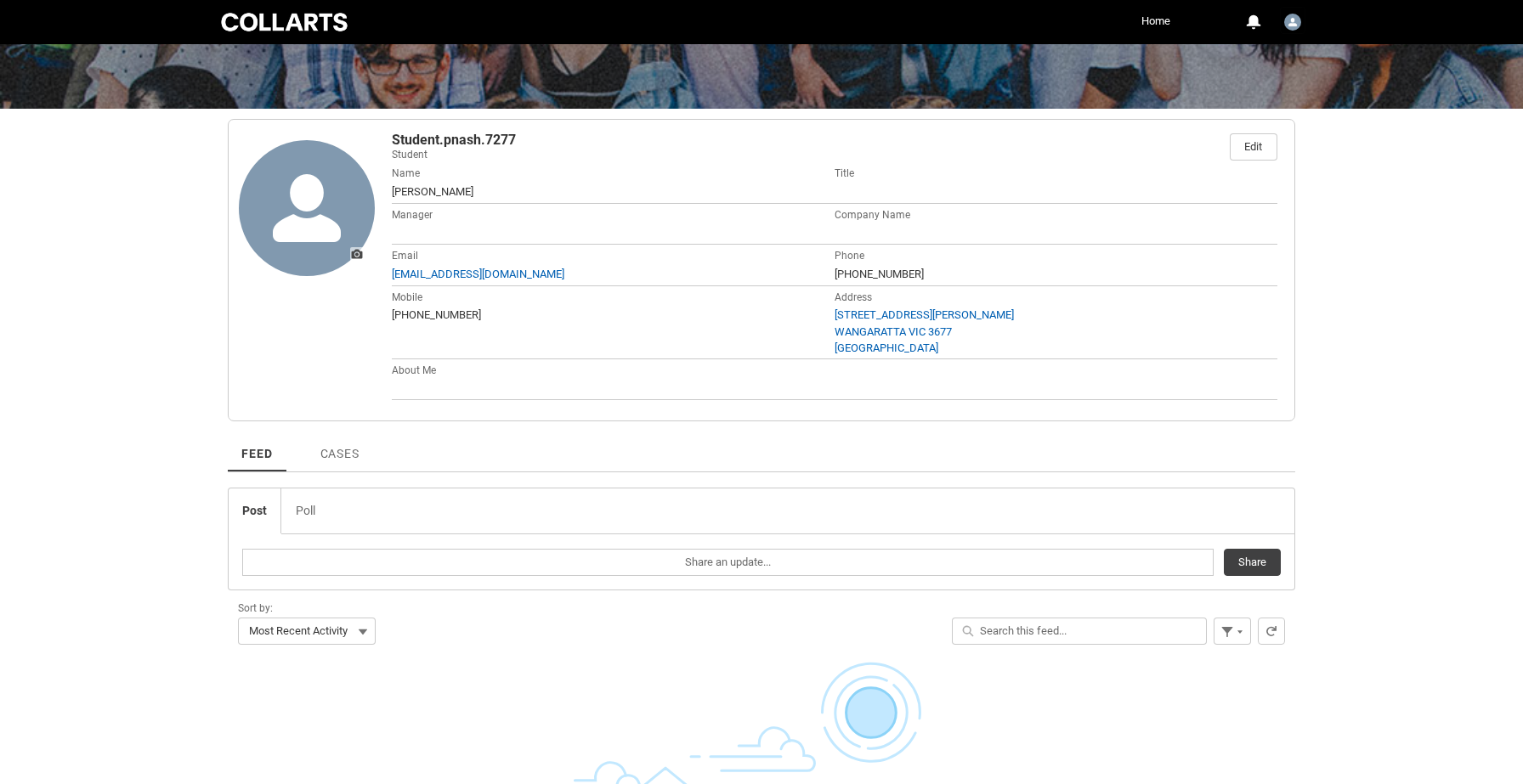
scroll to position [223, 0]
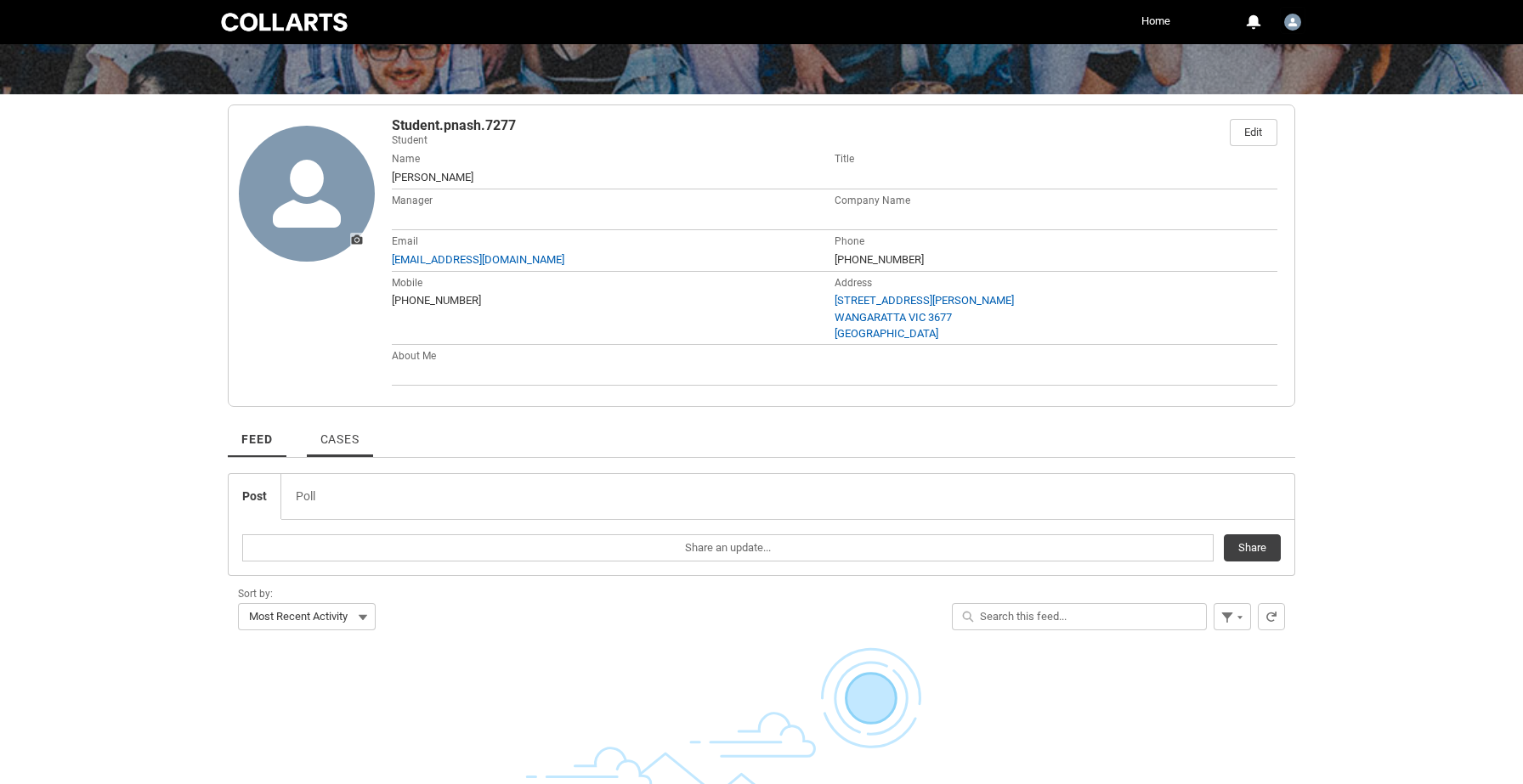
click at [347, 448] on link "Cases" at bounding box center [340, 434] width 66 height 47
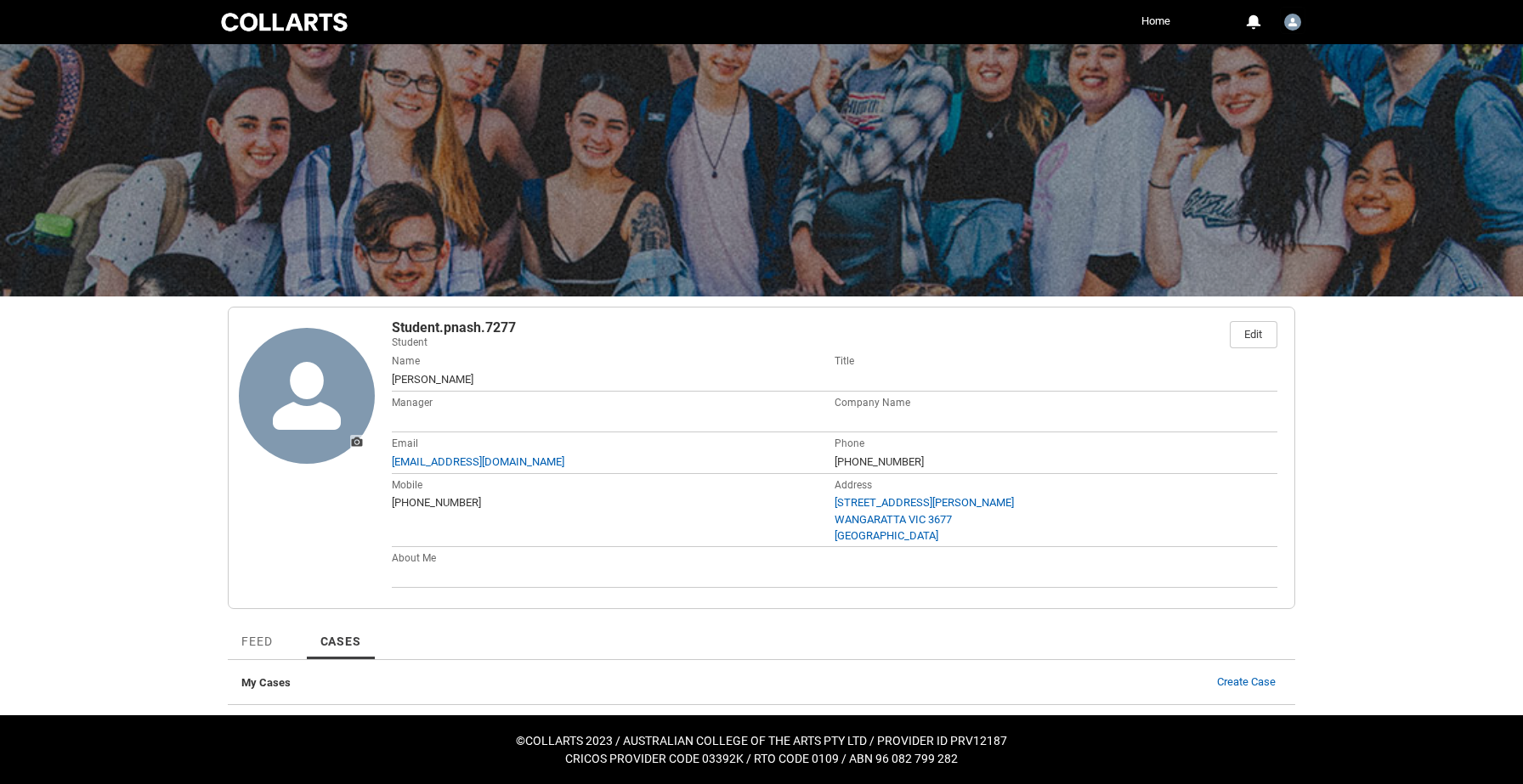
scroll to position [204, 0]
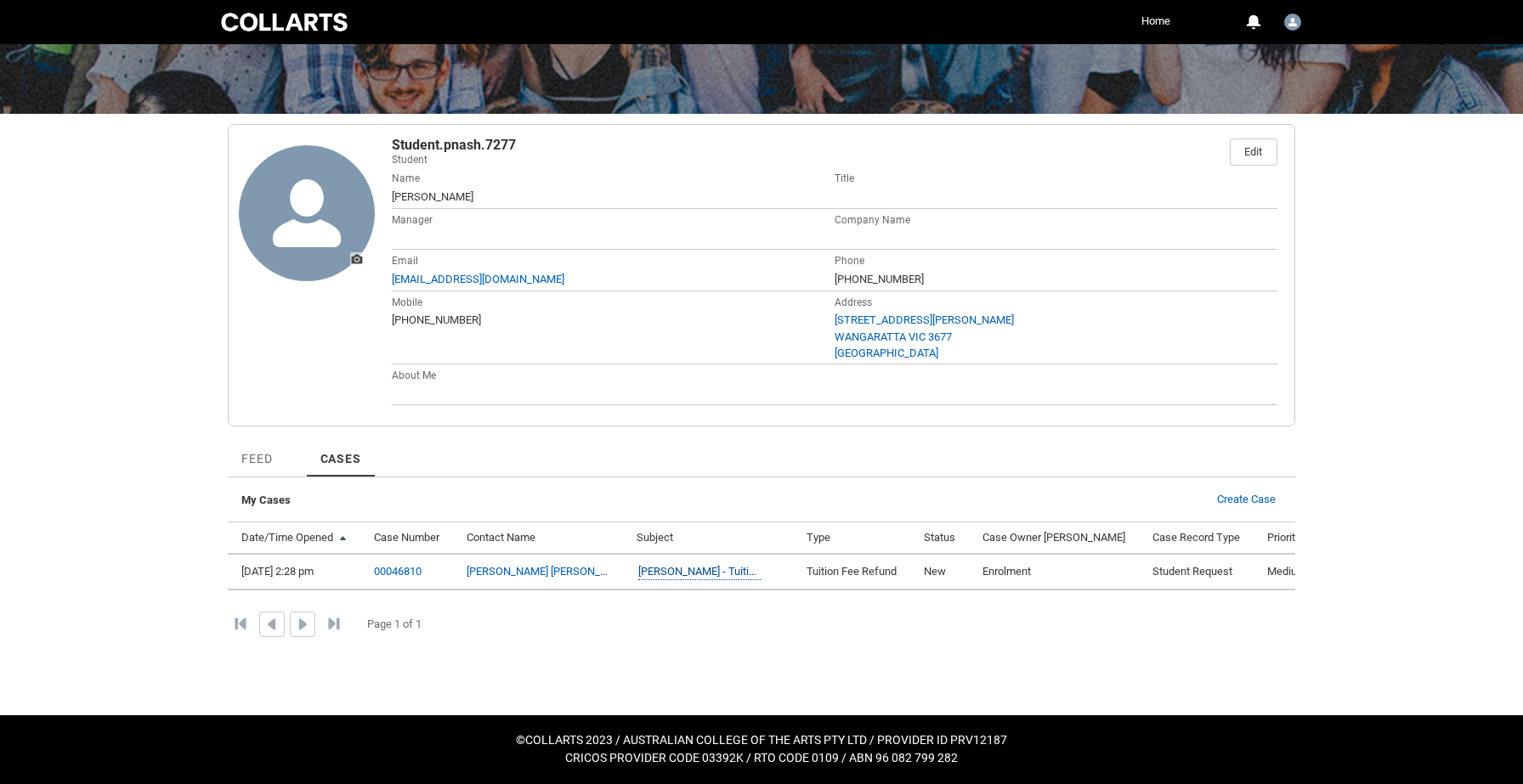
click at [698, 577] on link "Peyton Nash - Tuition Fee Refund" at bounding box center [699, 572] width 123 height 18
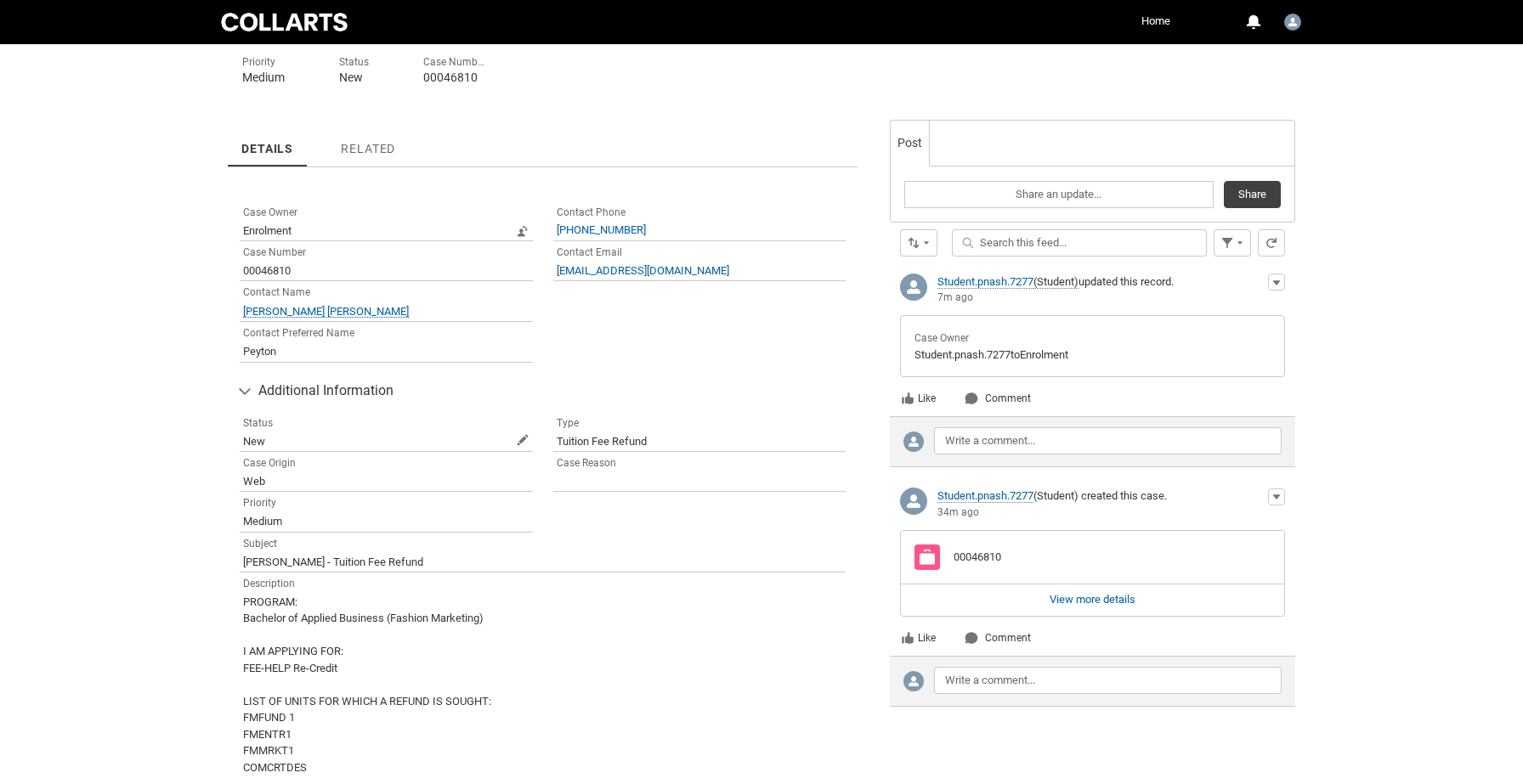
scroll to position [347, 0]
click at [1041, 349] on span "Enrolment" at bounding box center [1044, 352] width 49 height 13
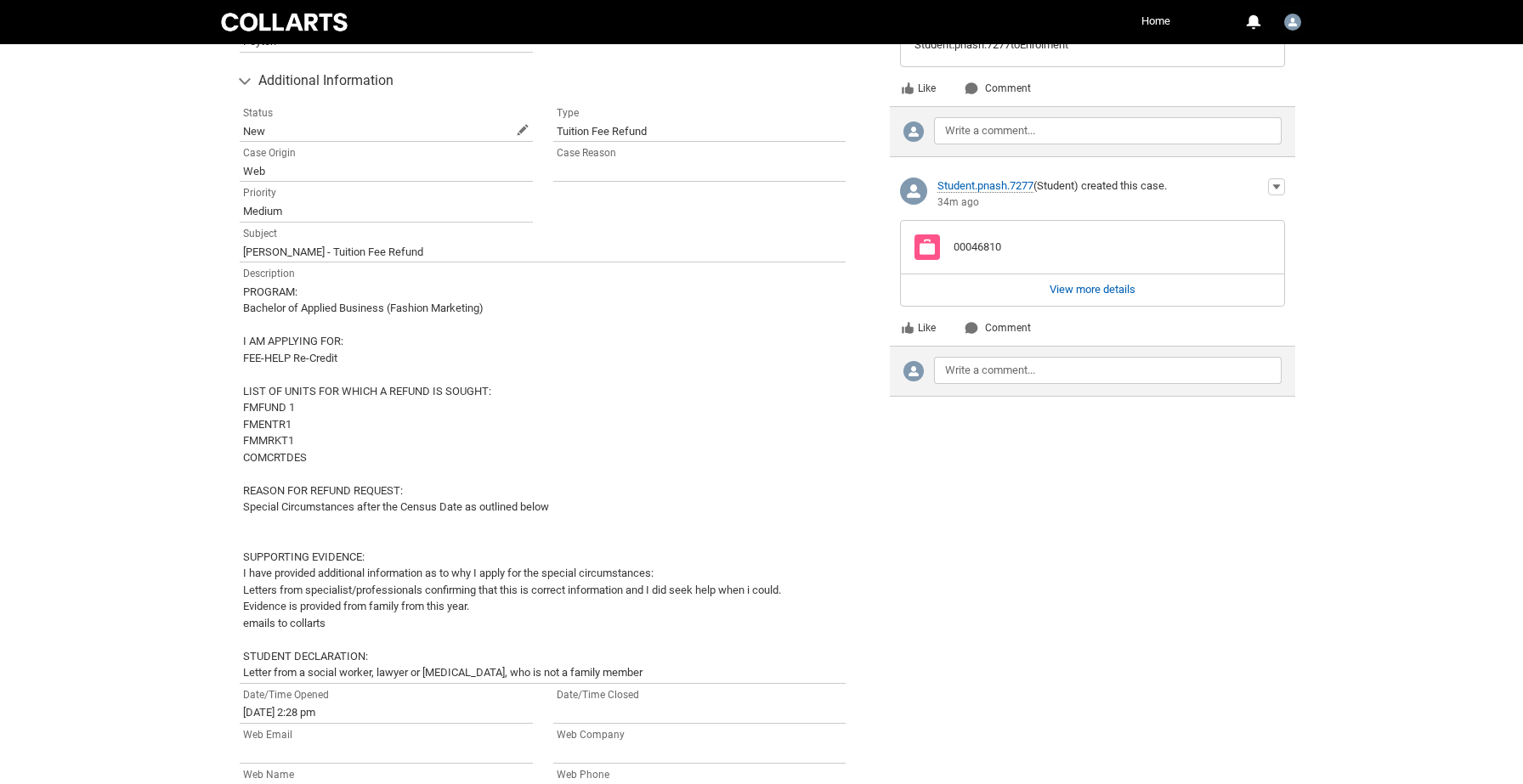
scroll to position [624, 0]
